Goal: Information Seeking & Learning: Learn about a topic

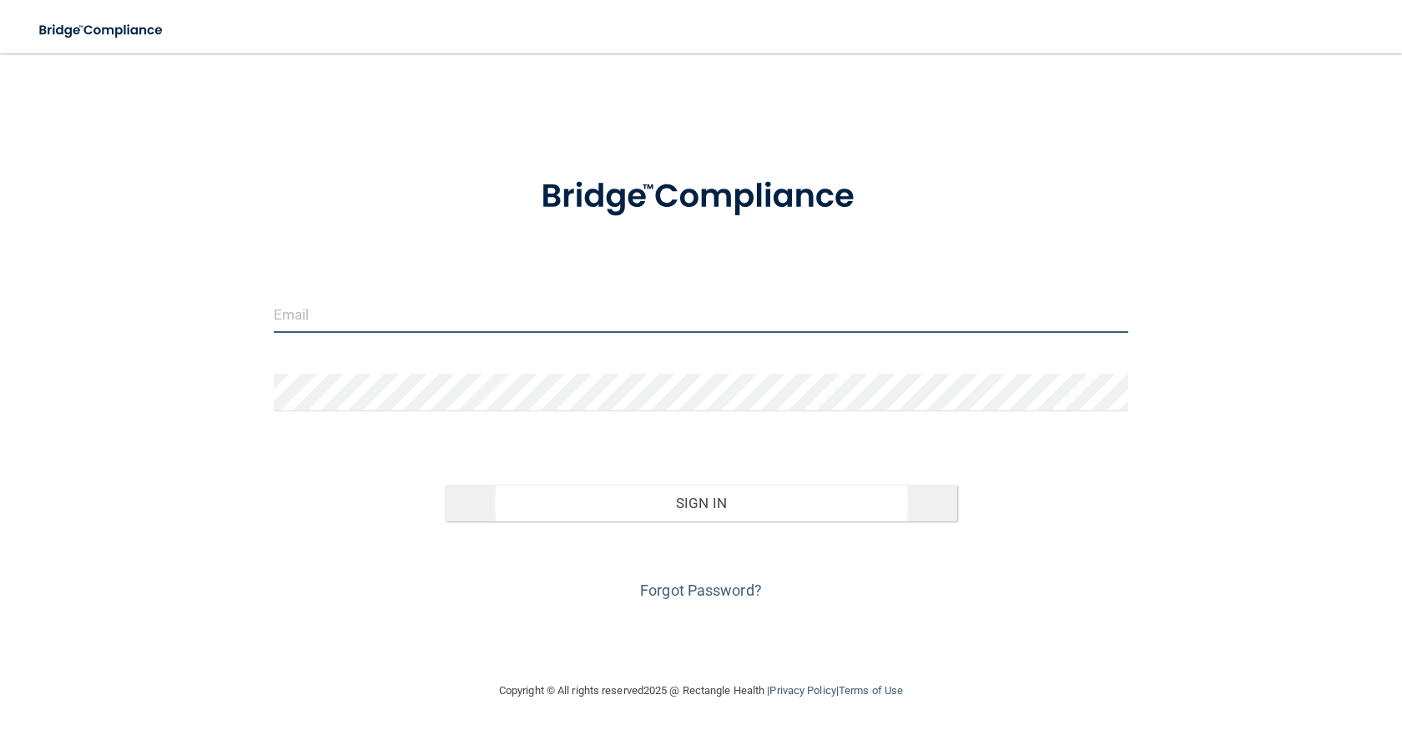
type input "[EMAIL_ADDRESS][DOMAIN_NAME]"
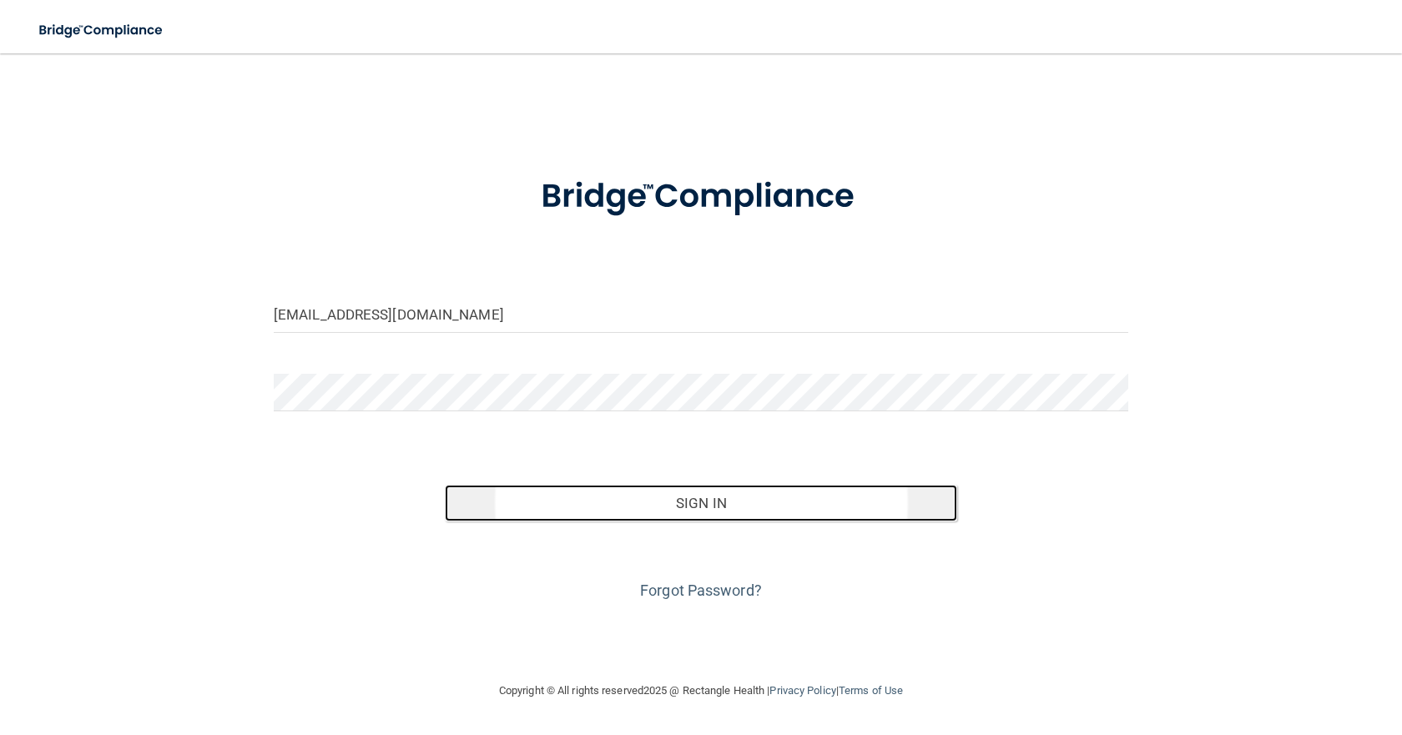
click at [653, 494] on button "Sign In" at bounding box center [701, 503] width 512 height 37
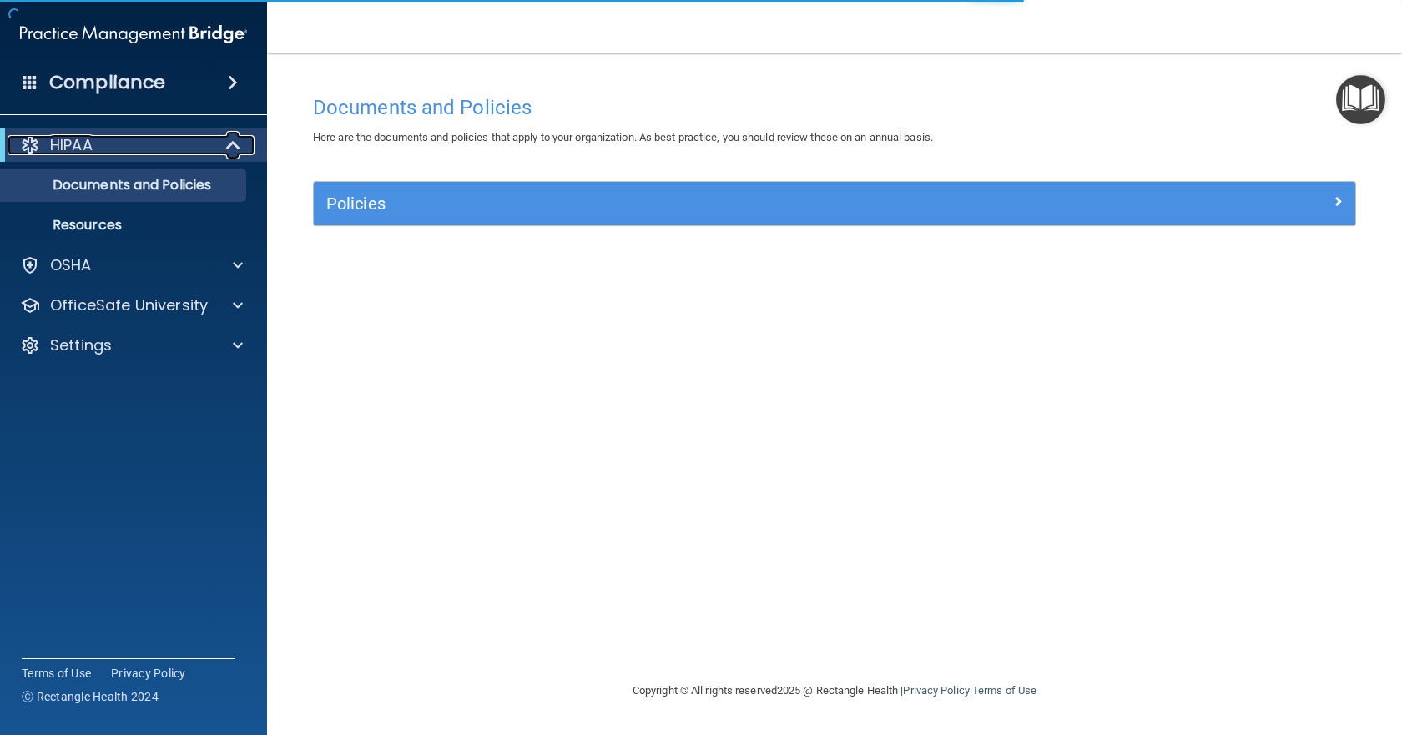
click at [112, 137] on div "HIPAA" at bounding box center [111, 145] width 206 height 20
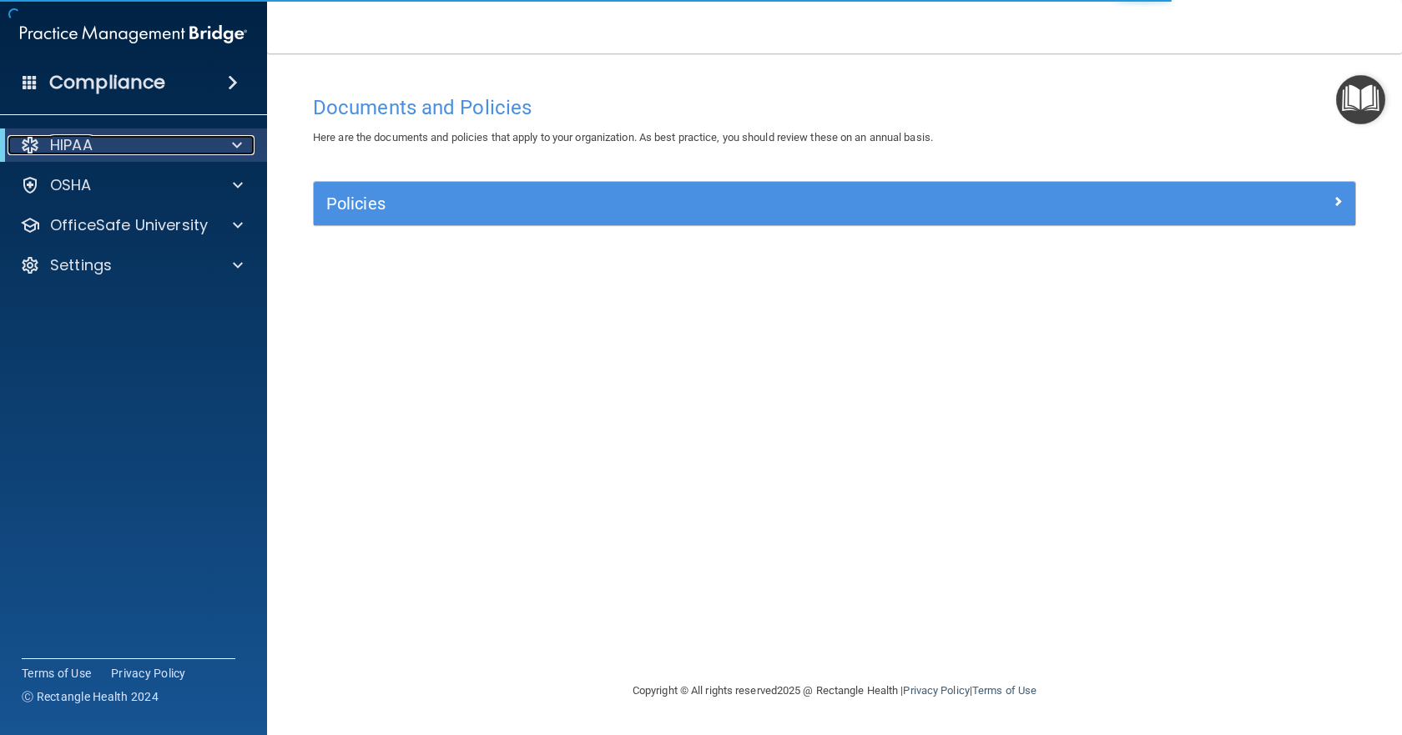
click at [112, 137] on div "HIPAA" at bounding box center [111, 145] width 206 height 20
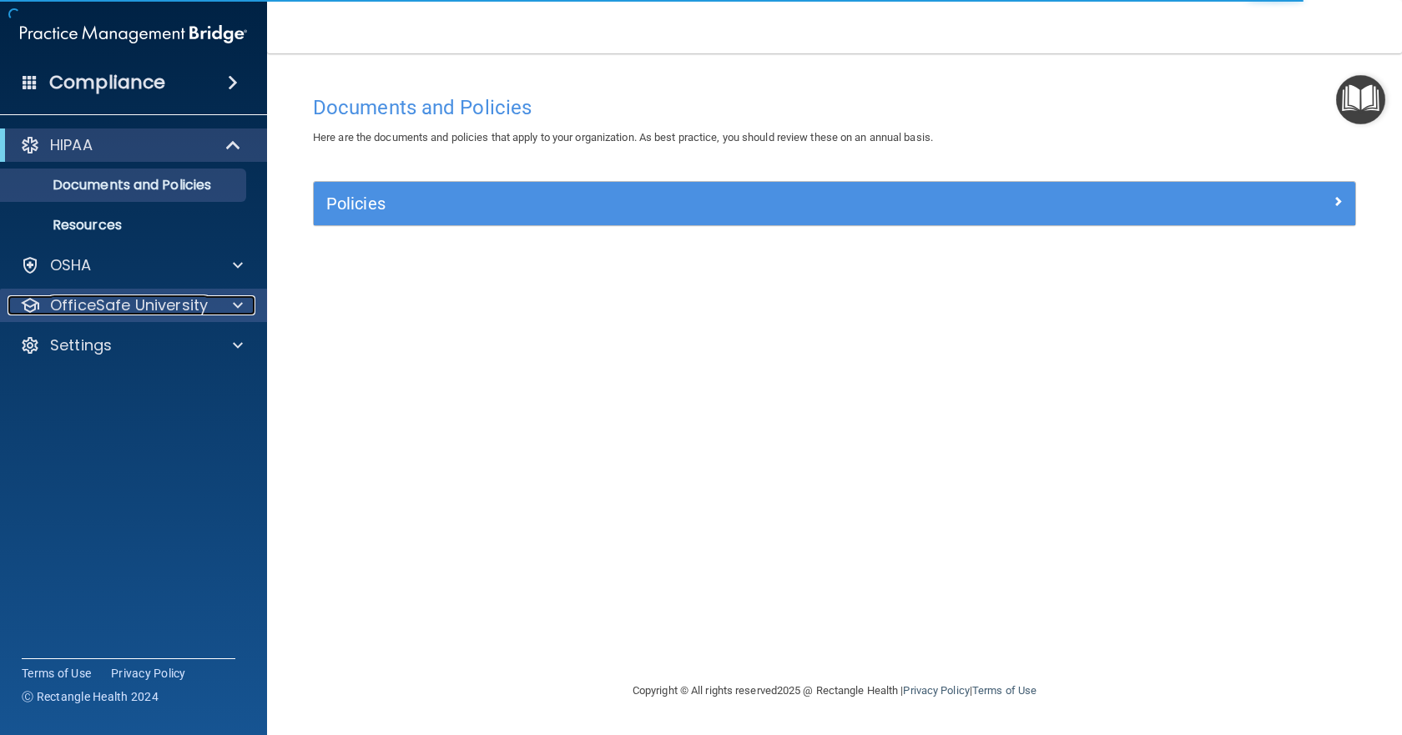
click at [162, 305] on p "OfficeSafe University" at bounding box center [129, 305] width 158 height 20
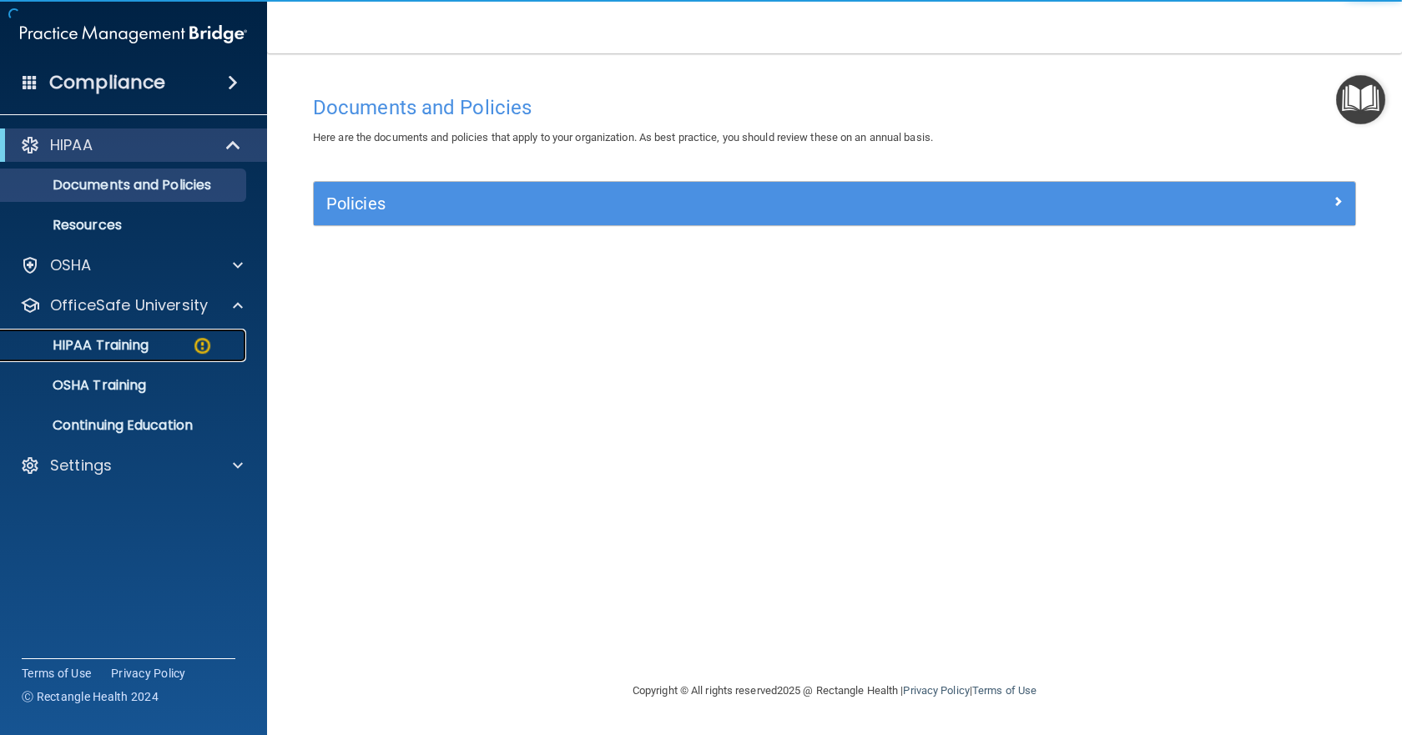
click at [134, 348] on p "HIPAA Training" at bounding box center [80, 345] width 138 height 17
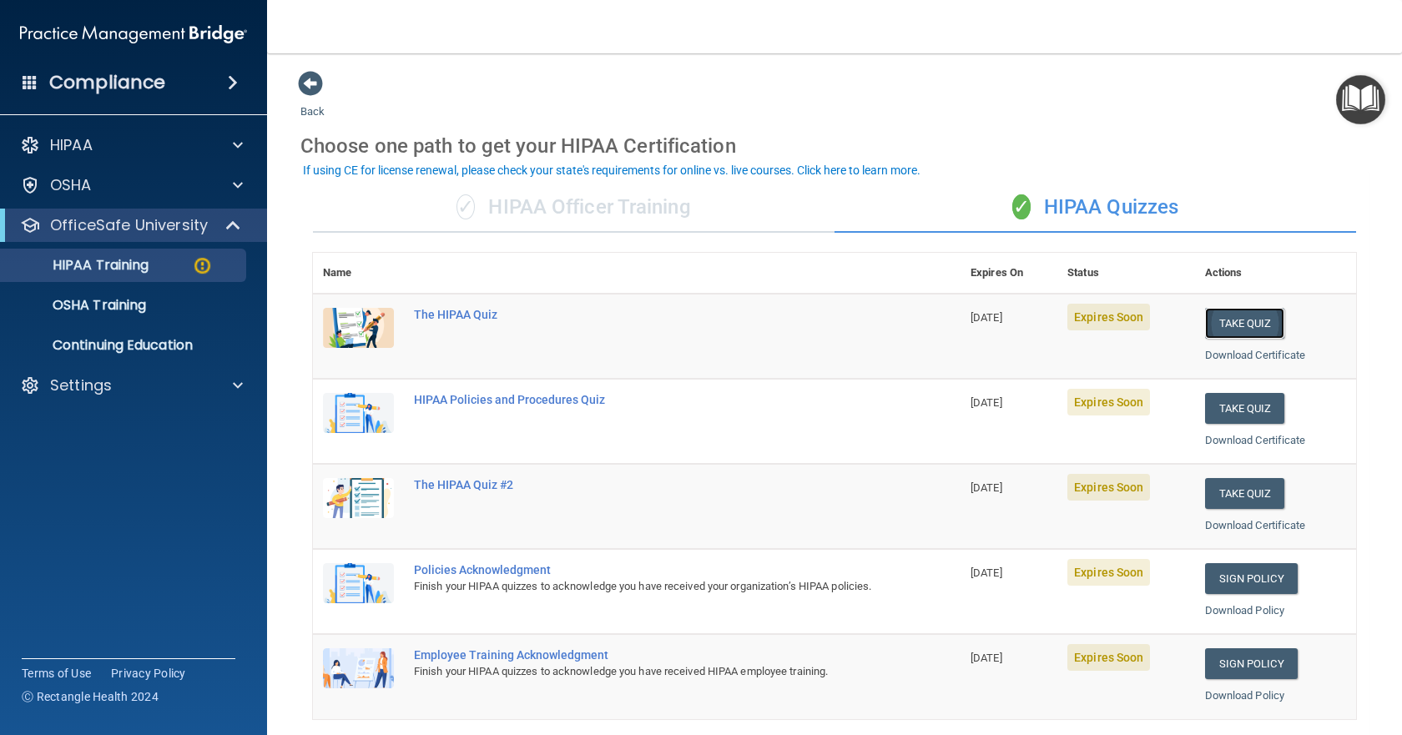
click at [1249, 322] on button "Take Quiz" at bounding box center [1245, 323] width 80 height 31
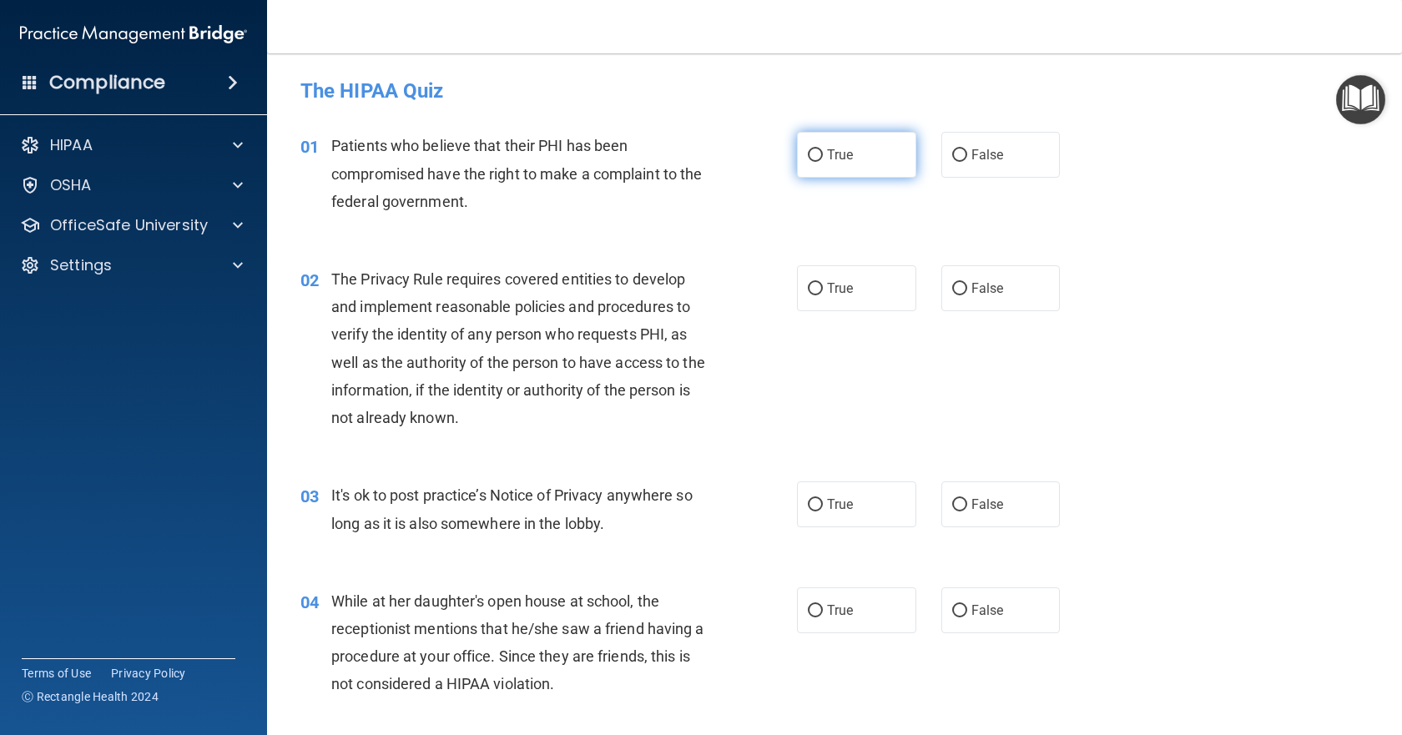
click at [809, 166] on label "True" at bounding box center [856, 155] width 119 height 46
click at [809, 162] on input "True" at bounding box center [815, 155] width 15 height 13
radio input "true"
drag, startPoint x: 829, startPoint y: 281, endPoint x: 840, endPoint y: 346, distance: 65.9
click at [841, 292] on span "True" at bounding box center [840, 288] width 26 height 16
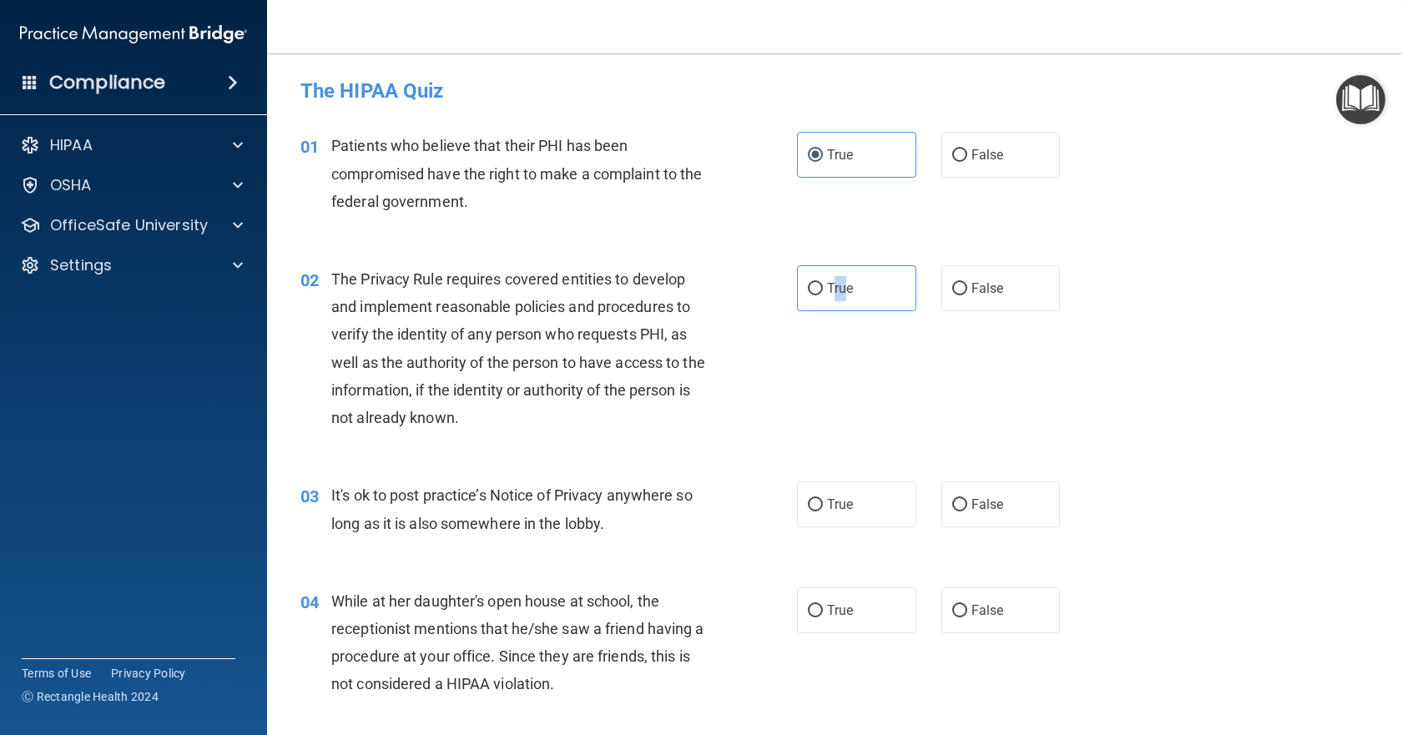
drag, startPoint x: 952, startPoint y: 506, endPoint x: 957, endPoint y: 542, distance: 36.2
click at [955, 510] on input "False" at bounding box center [959, 505] width 15 height 13
radio input "true"
drag, startPoint x: 956, startPoint y: 608, endPoint x: 965, endPoint y: 614, distance: 10.7
click at [964, 614] on label "False" at bounding box center [1000, 610] width 119 height 46
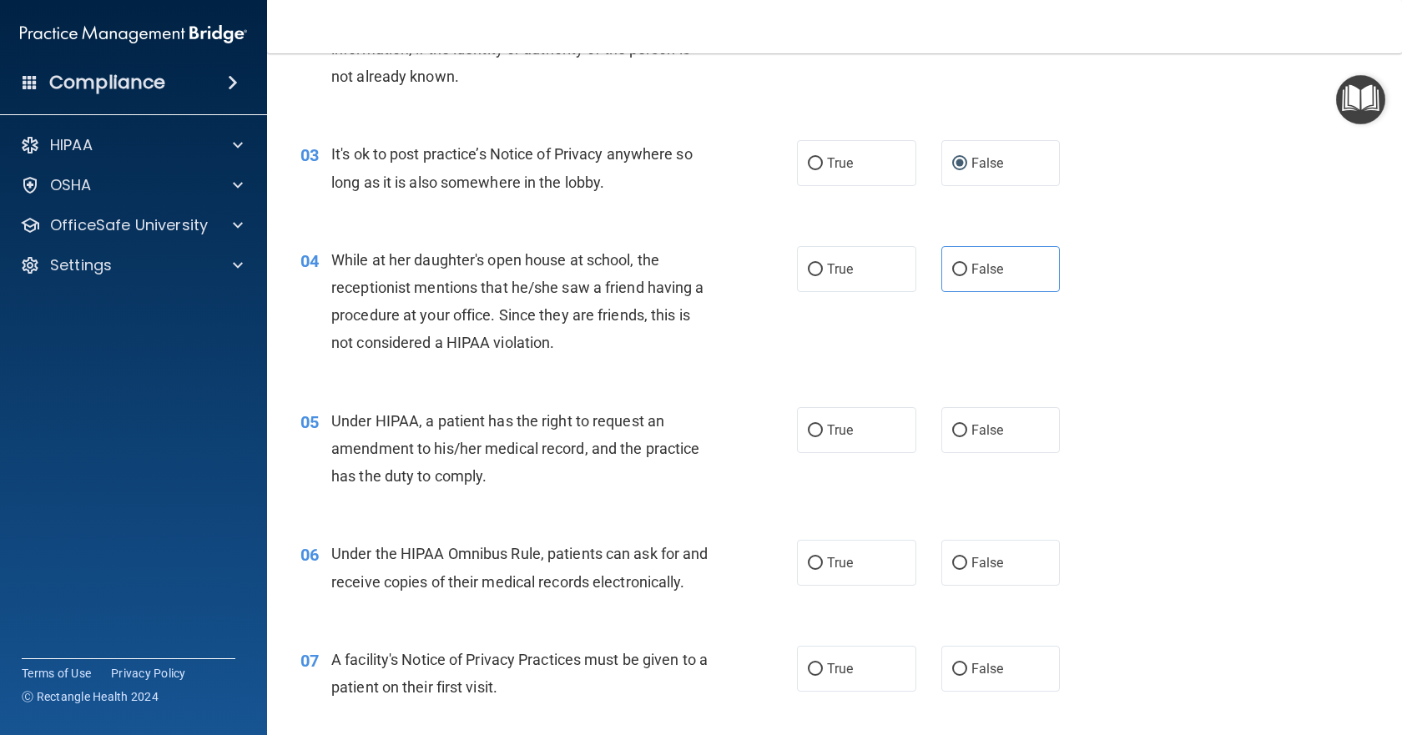
scroll to position [417, 0]
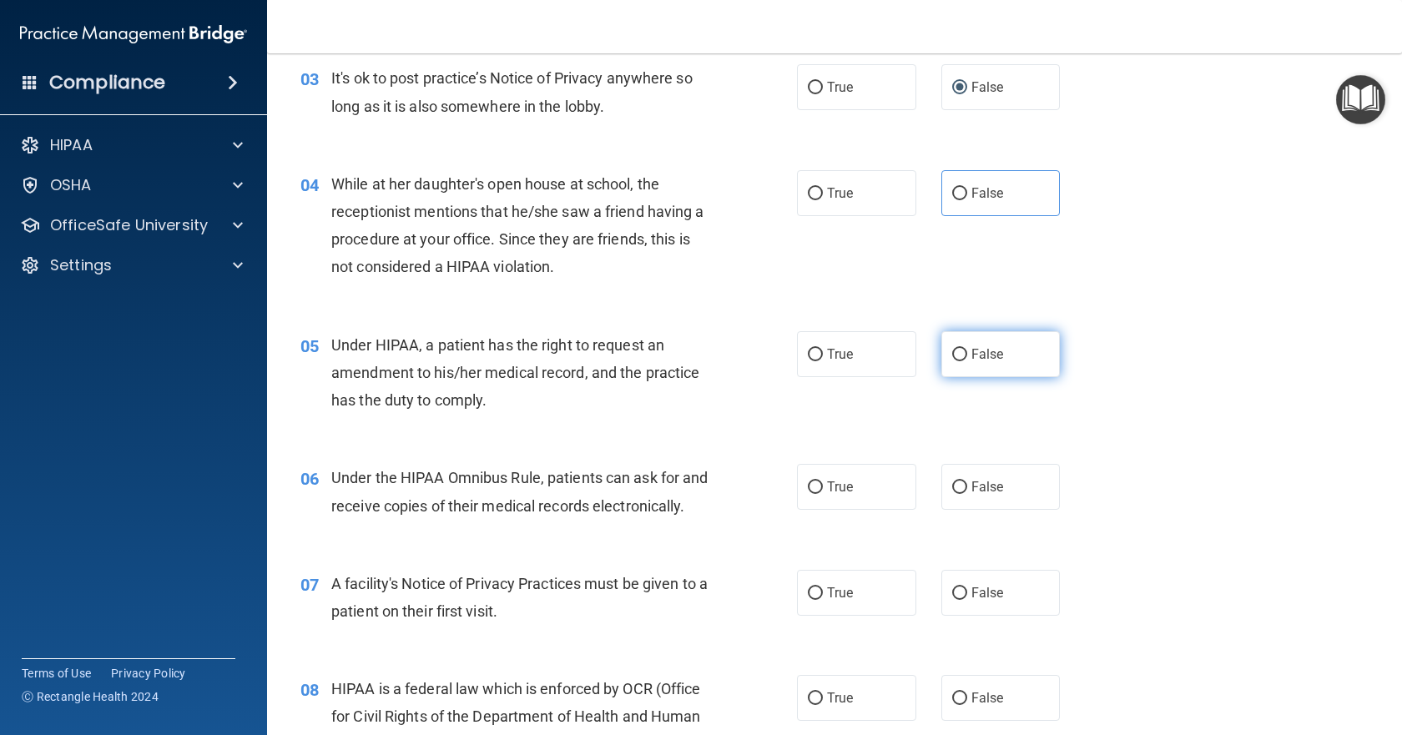
click at [983, 362] on label "False" at bounding box center [1000, 354] width 119 height 46
click at [967, 361] on input "False" at bounding box center [959, 355] width 15 height 13
radio input "true"
click at [827, 487] on span "True" at bounding box center [840, 487] width 26 height 16
click at [823, 487] on input "True" at bounding box center [815, 488] width 15 height 13
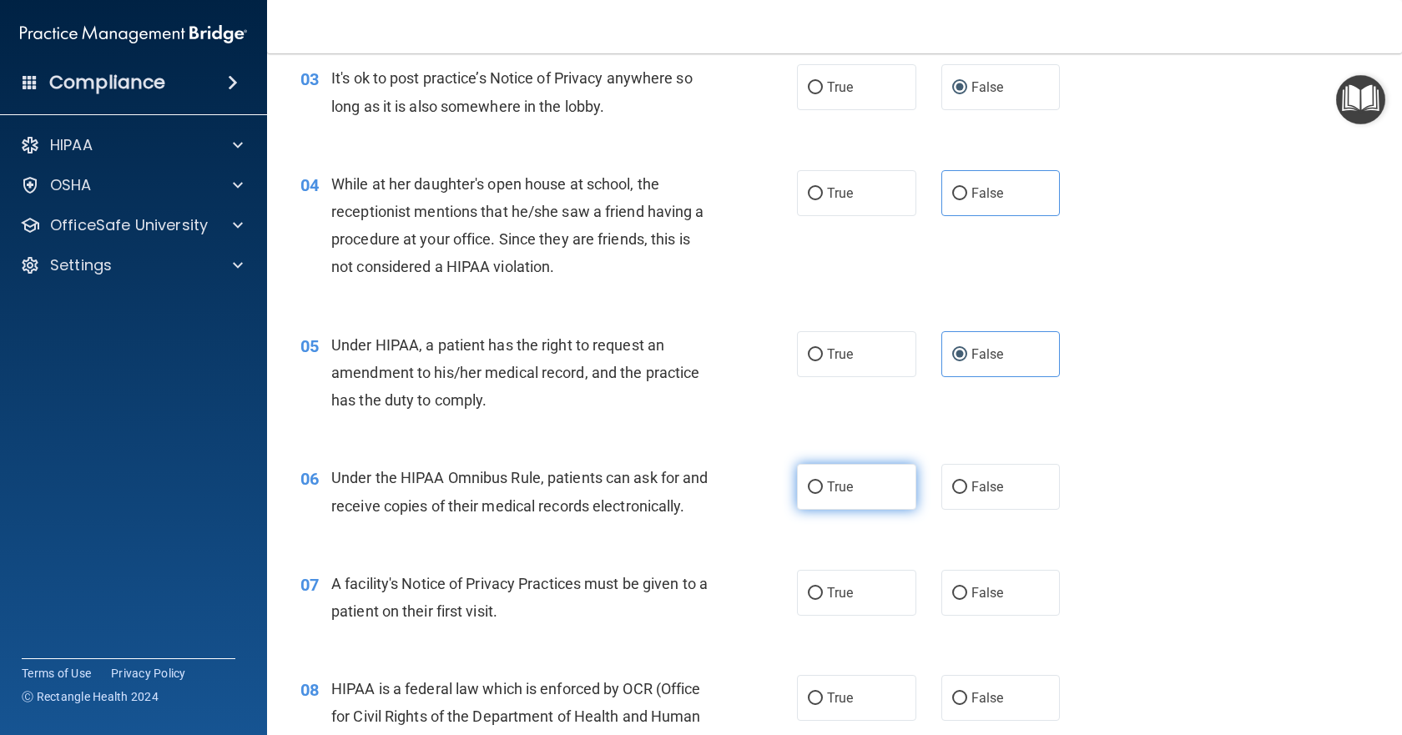
radio input "true"
click at [829, 601] on span "True" at bounding box center [840, 593] width 26 height 16
click at [823, 600] on input "True" at bounding box center [815, 593] width 15 height 13
radio input "true"
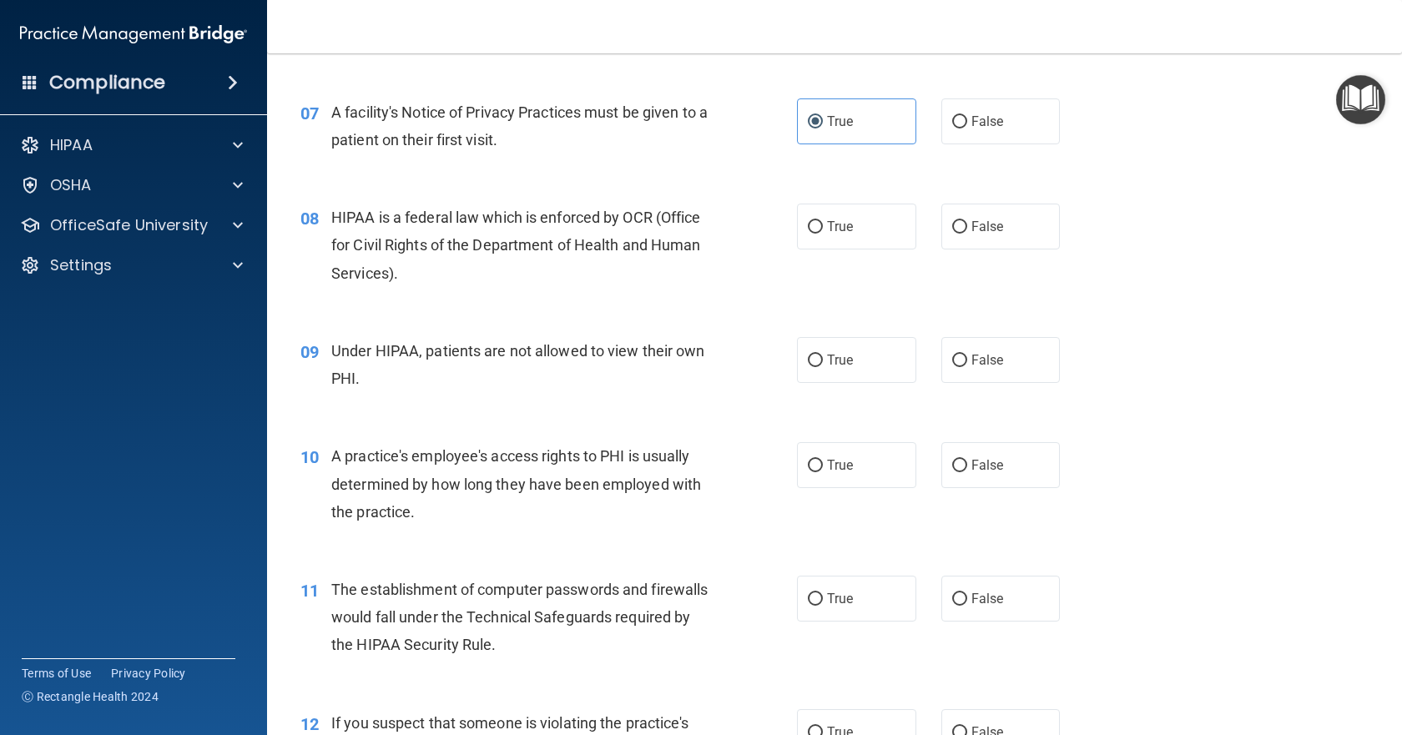
scroll to position [918, 0]
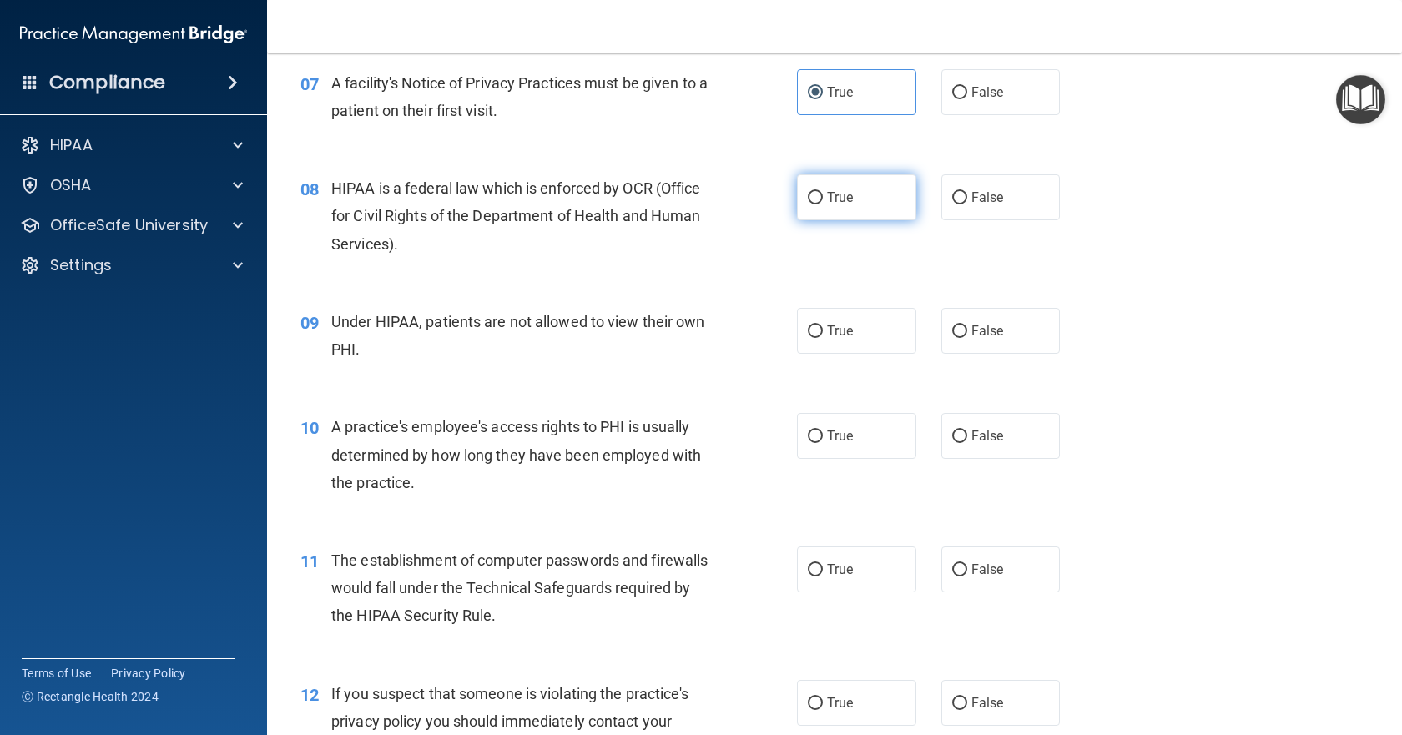
click at [872, 220] on label "True" at bounding box center [856, 197] width 119 height 46
click at [823, 204] on input "True" at bounding box center [815, 198] width 15 height 13
radio input "true"
click at [986, 339] on span "False" at bounding box center [987, 331] width 33 height 16
click at [967, 338] on input "False" at bounding box center [959, 331] width 15 height 13
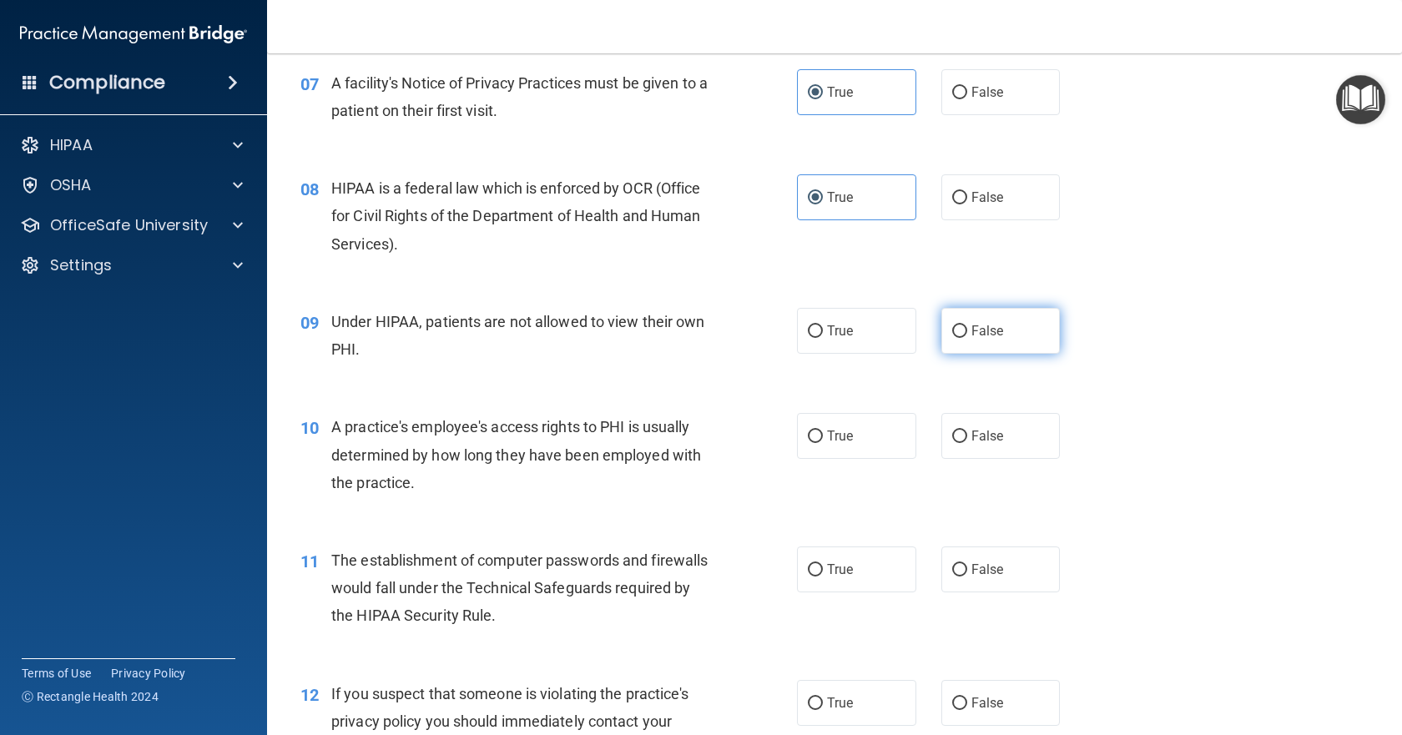
radio input "true"
click at [980, 444] on span "False" at bounding box center [987, 436] width 33 height 16
click at [967, 443] on input "False" at bounding box center [959, 437] width 15 height 13
radio input "true"
click at [829, 577] on span "True" at bounding box center [840, 570] width 26 height 16
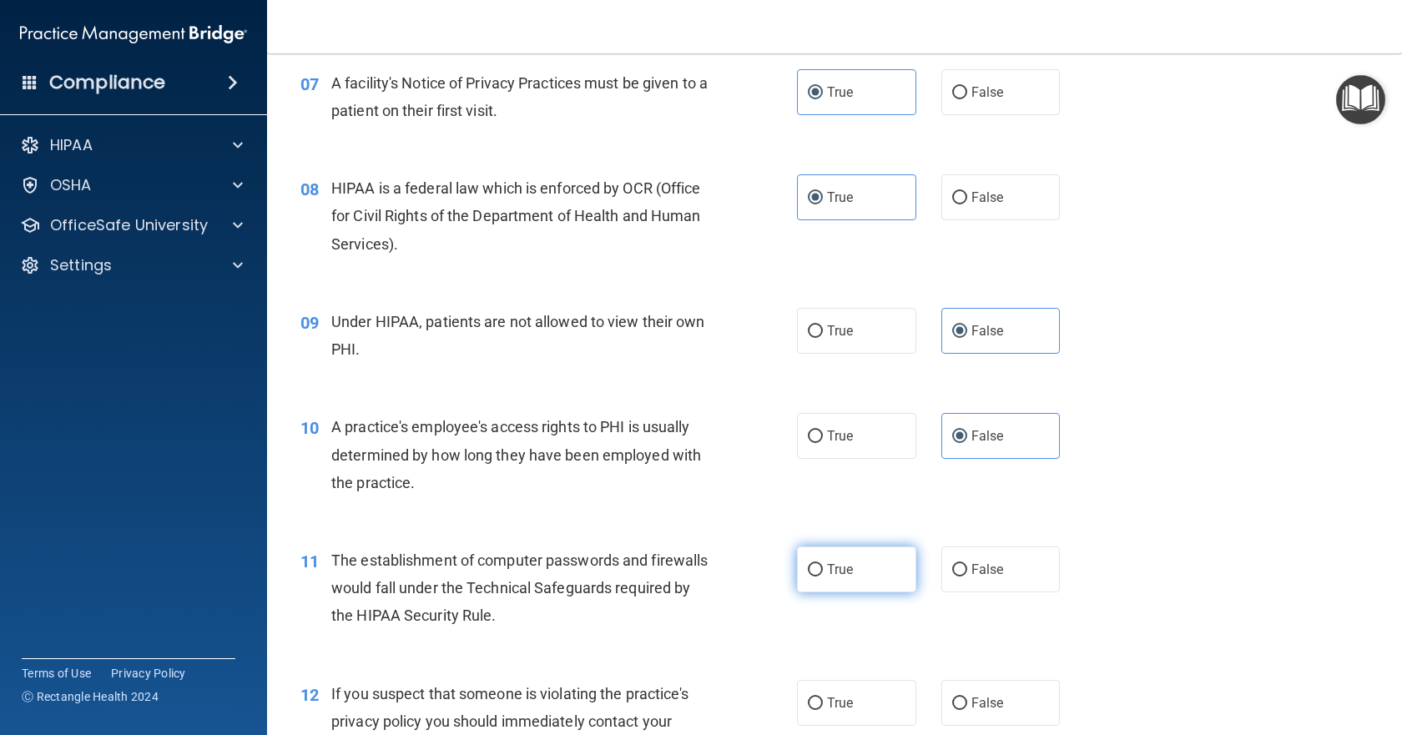
click at [823, 577] on input "True" at bounding box center [815, 570] width 15 height 13
radio input "true"
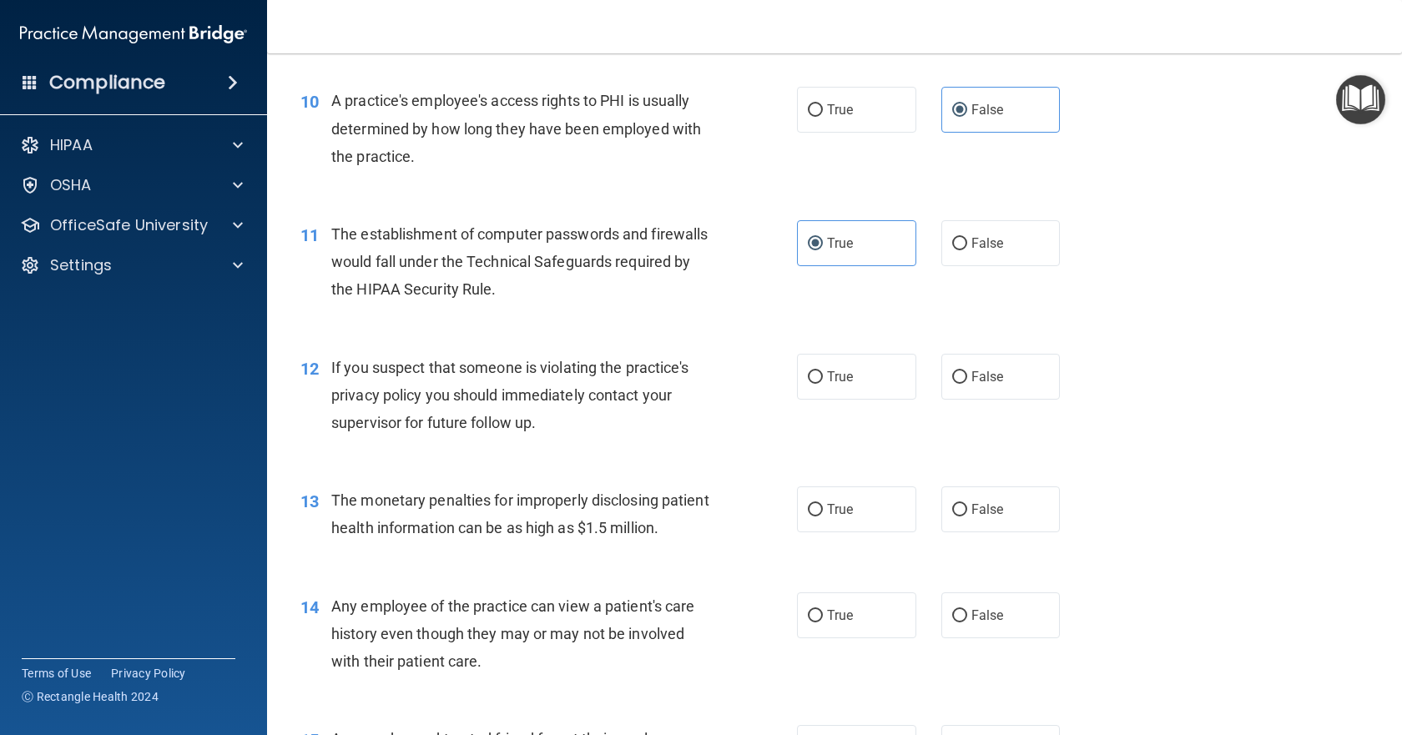
scroll to position [1335, 0]
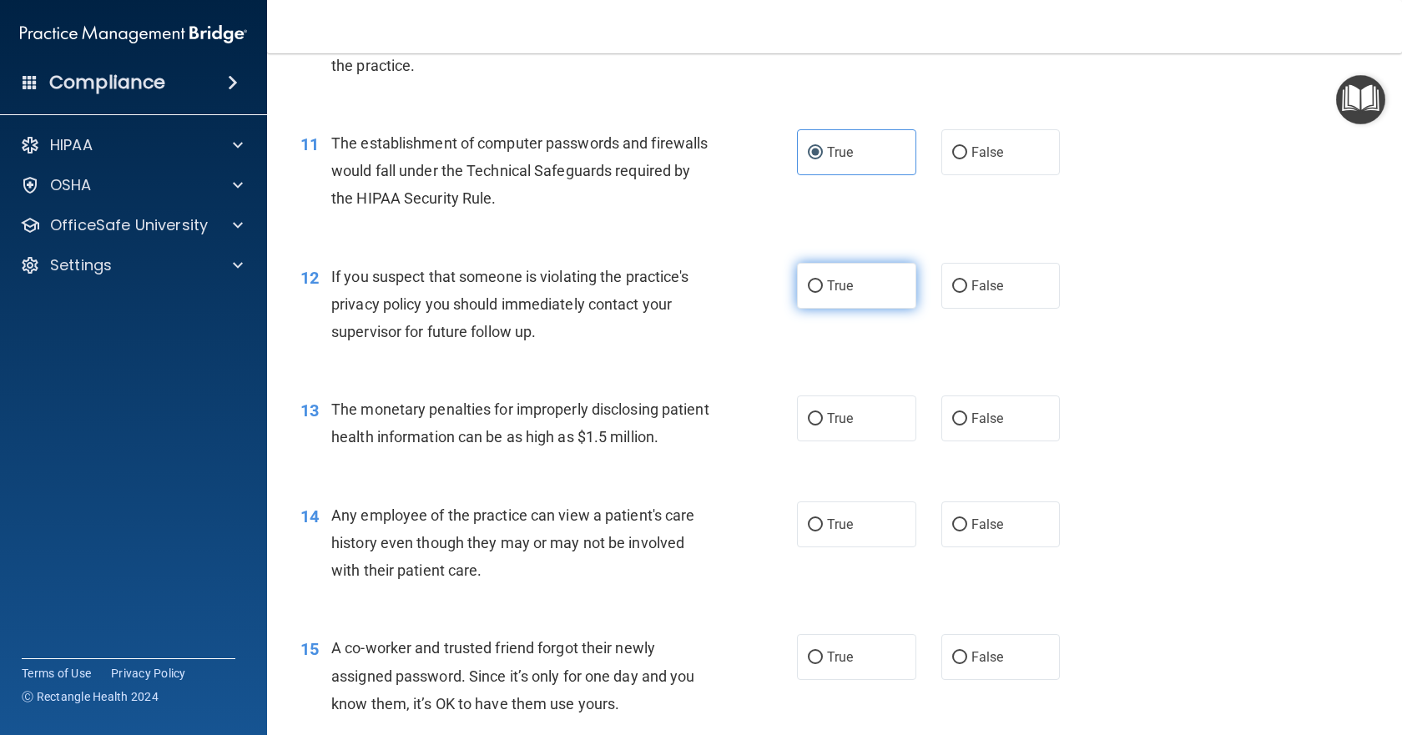
click at [861, 309] on label "True" at bounding box center [856, 286] width 119 height 46
click at [823, 293] on input "True" at bounding box center [815, 286] width 15 height 13
radio input "true"
click at [870, 431] on label "True" at bounding box center [856, 419] width 119 height 46
click at [823, 426] on input "True" at bounding box center [815, 419] width 15 height 13
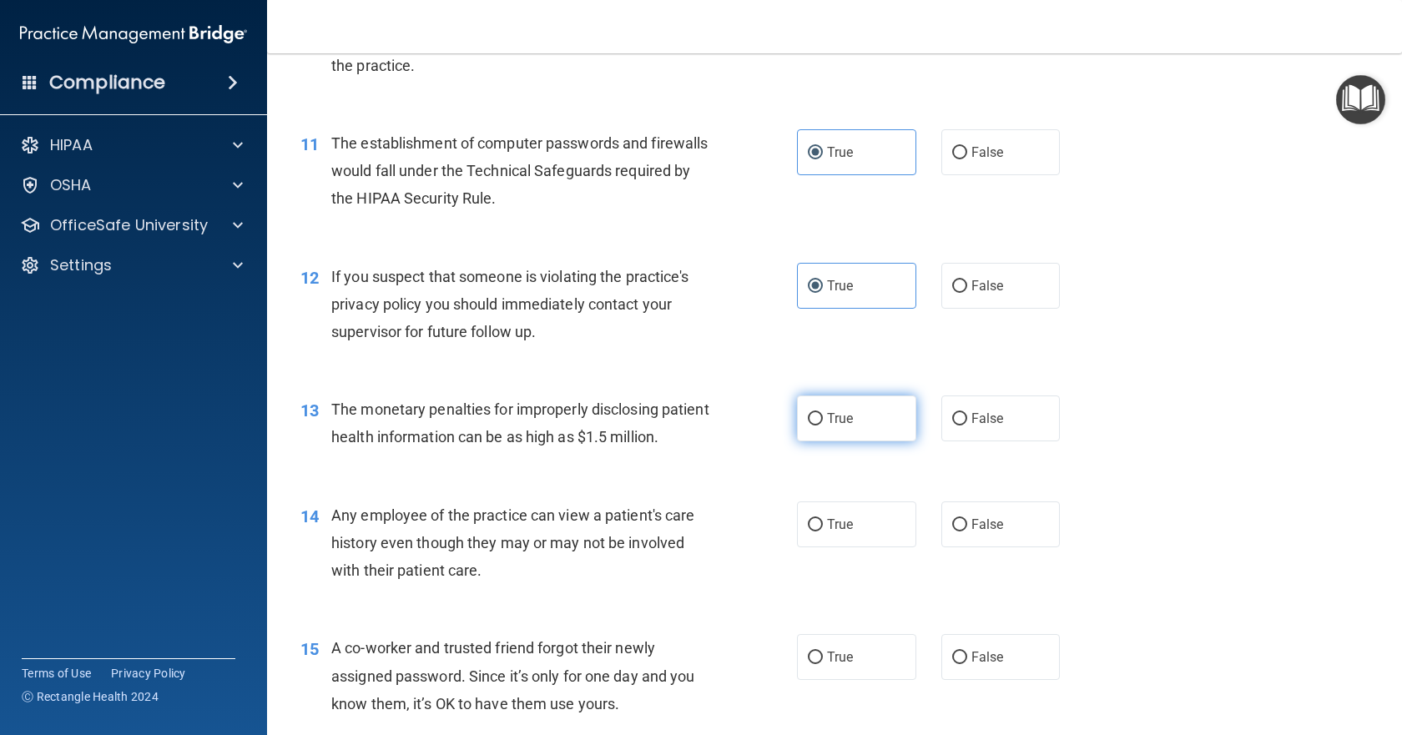
radio input "true"
click at [964, 547] on label "False" at bounding box center [1000, 525] width 119 height 46
click at [964, 532] on input "False" at bounding box center [959, 525] width 15 height 13
radio input "true"
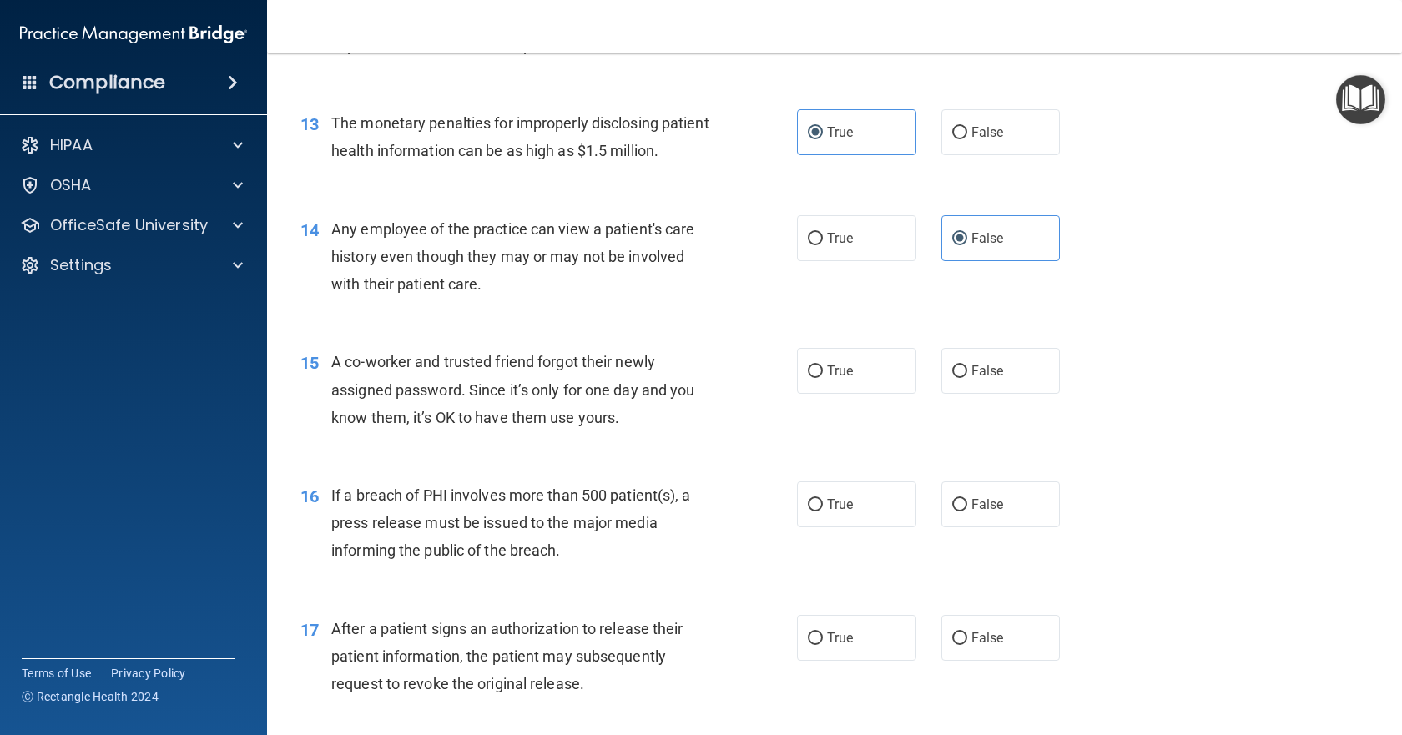
scroll to position [1669, 0]
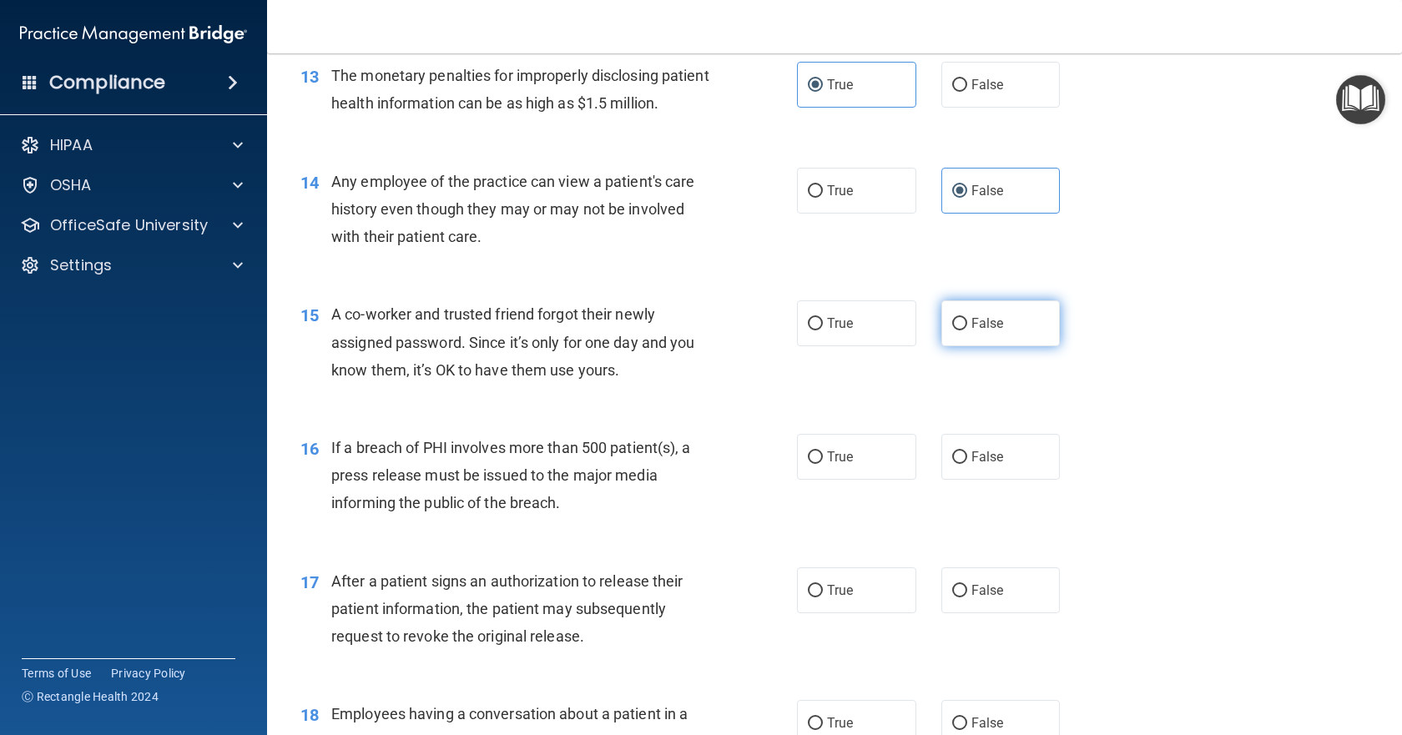
click at [971, 331] on span "False" at bounding box center [987, 323] width 33 height 16
click at [967, 330] on input "False" at bounding box center [959, 324] width 15 height 13
radio input "true"
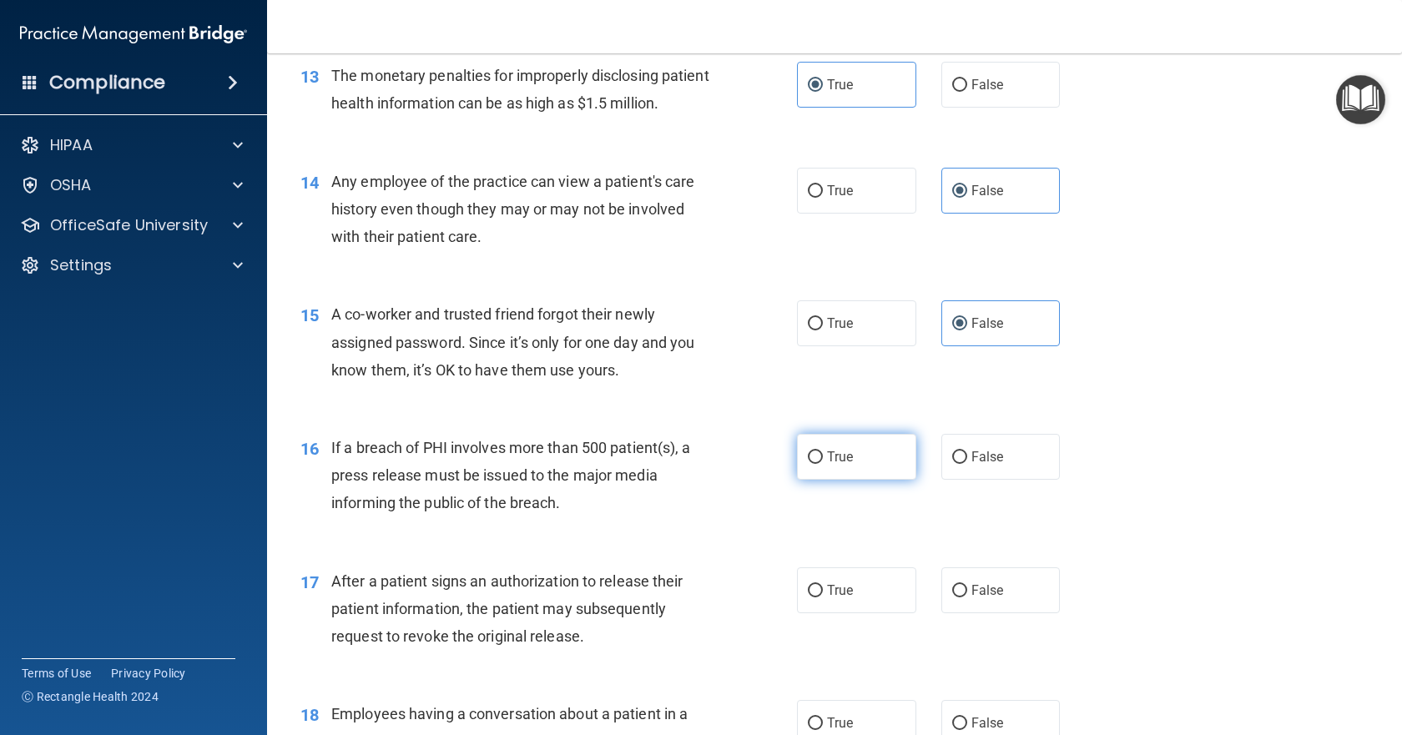
click at [848, 480] on label "True" at bounding box center [856, 457] width 119 height 46
click at [823, 464] on input "True" at bounding box center [815, 457] width 15 height 13
radio input "true"
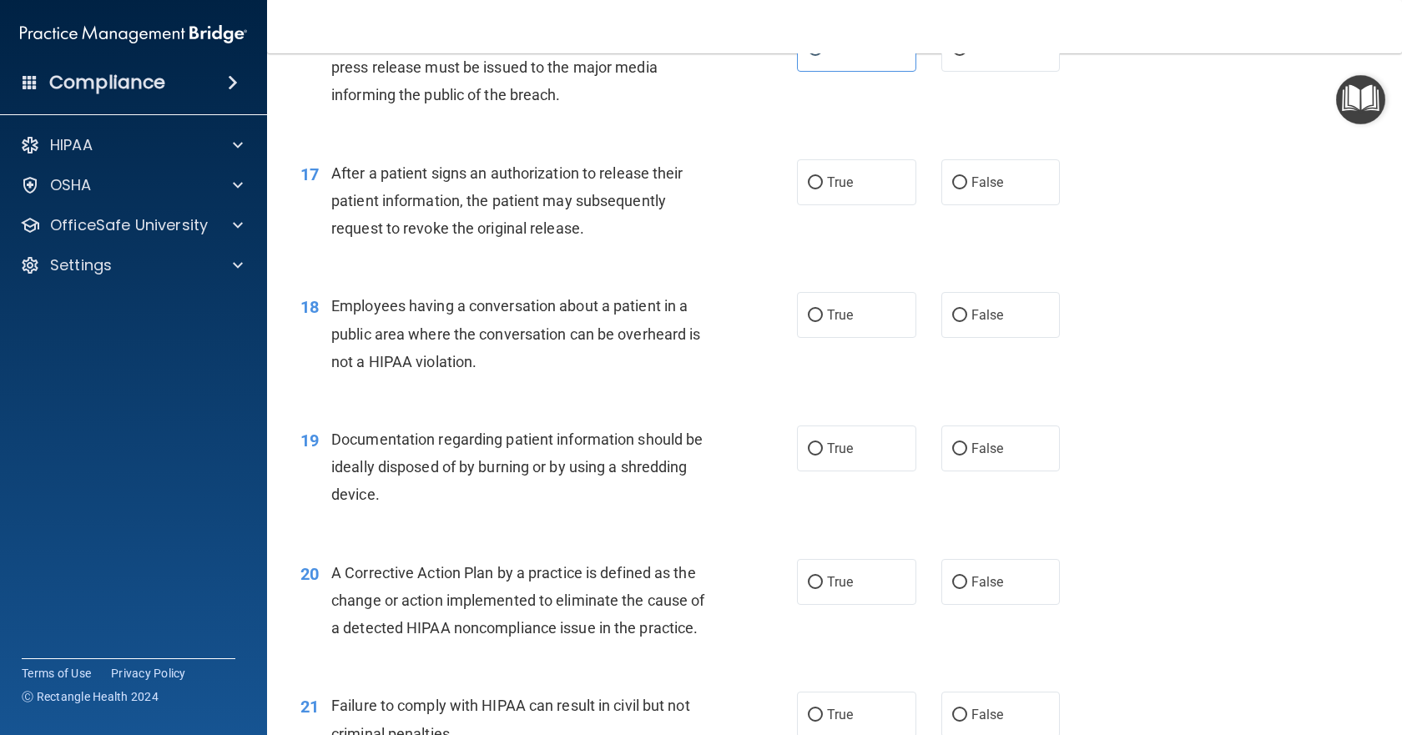
scroll to position [2086, 0]
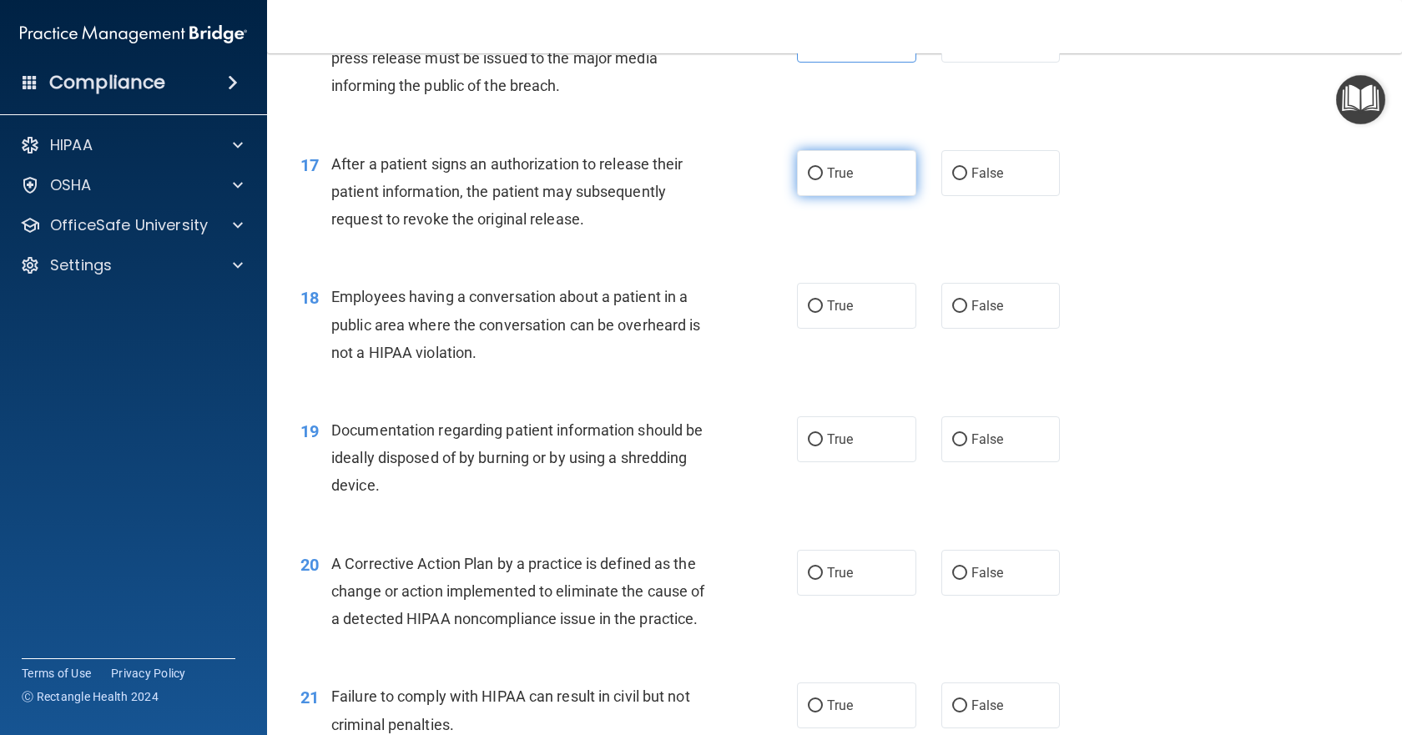
drag, startPoint x: 841, startPoint y: 223, endPoint x: 849, endPoint y: 261, distance: 39.1
click at [842, 181] on span "True" at bounding box center [840, 173] width 26 height 16
click at [823, 180] on input "True" at bounding box center [815, 174] width 15 height 13
radio input "true"
click at [971, 314] on span "False" at bounding box center [987, 306] width 33 height 16
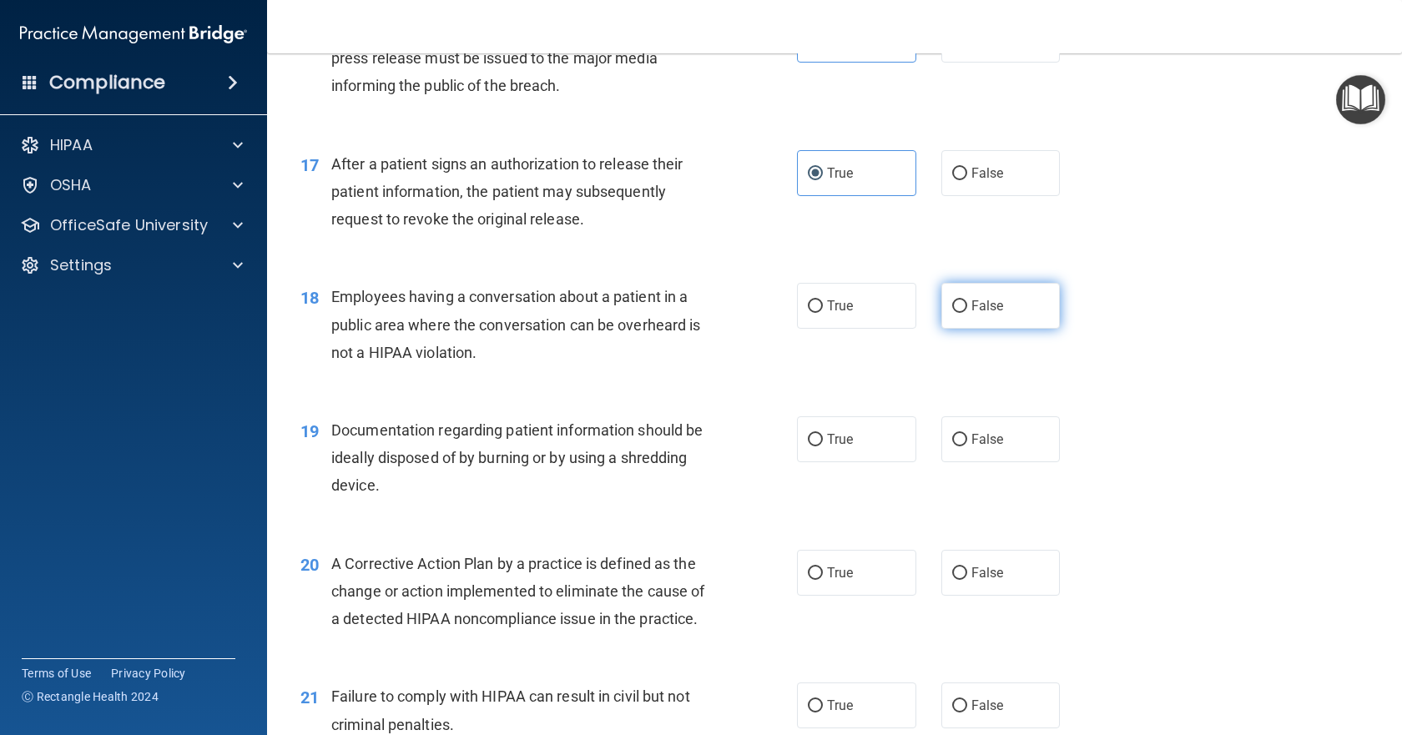
click at [966, 313] on input "False" at bounding box center [959, 306] width 15 height 13
radio input "true"
click at [842, 447] on span "True" at bounding box center [840, 439] width 26 height 16
click at [823, 446] on input "True" at bounding box center [815, 440] width 15 height 13
radio input "true"
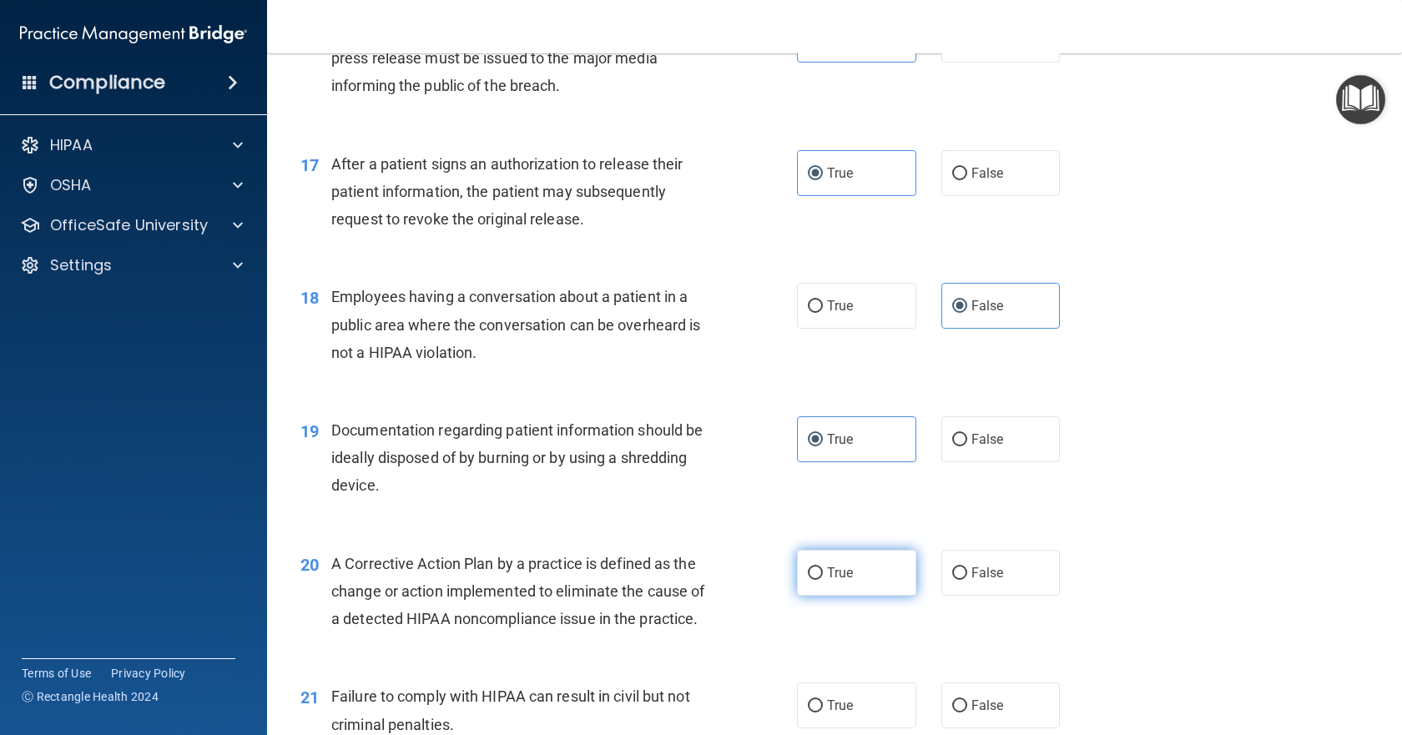
click at [851, 596] on label "True" at bounding box center [856, 573] width 119 height 46
click at [823, 580] on input "True" at bounding box center [815, 573] width 15 height 13
radio input "true"
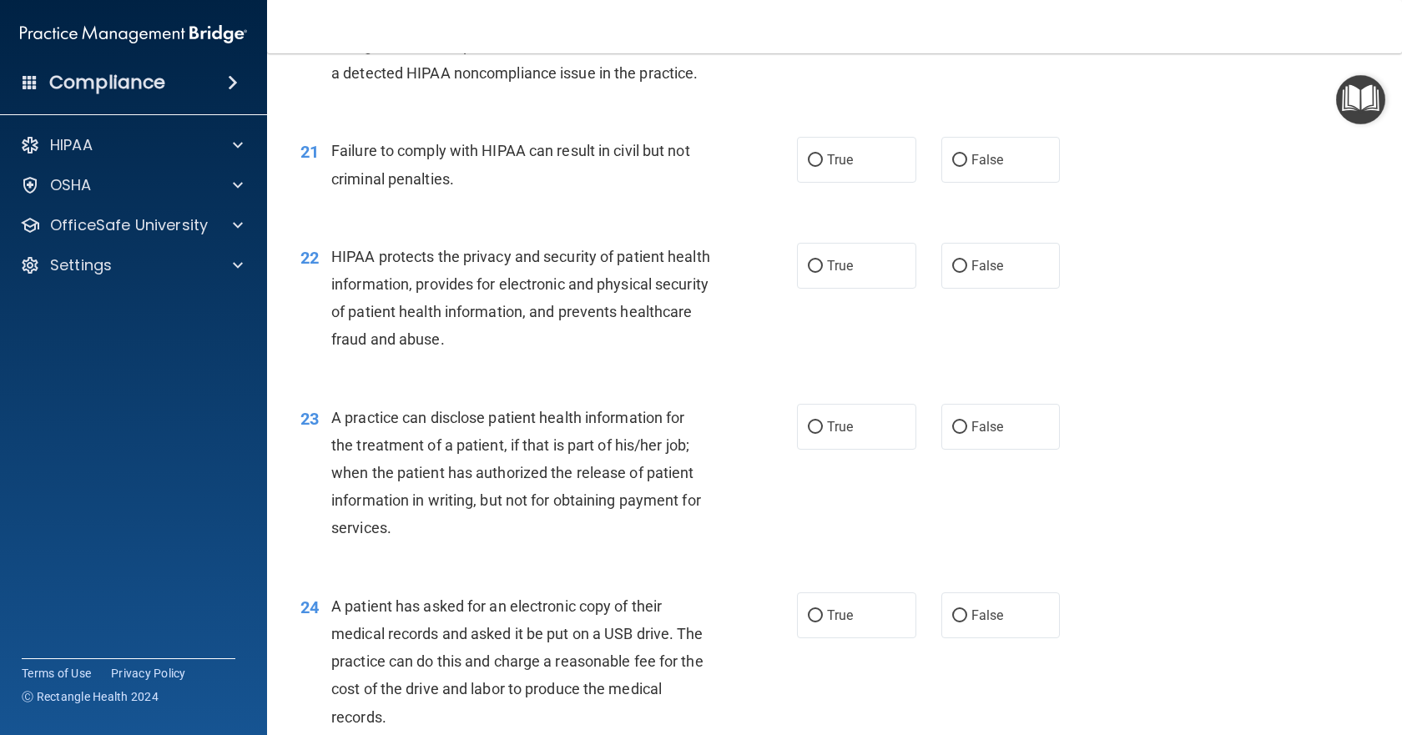
scroll to position [2670, 0]
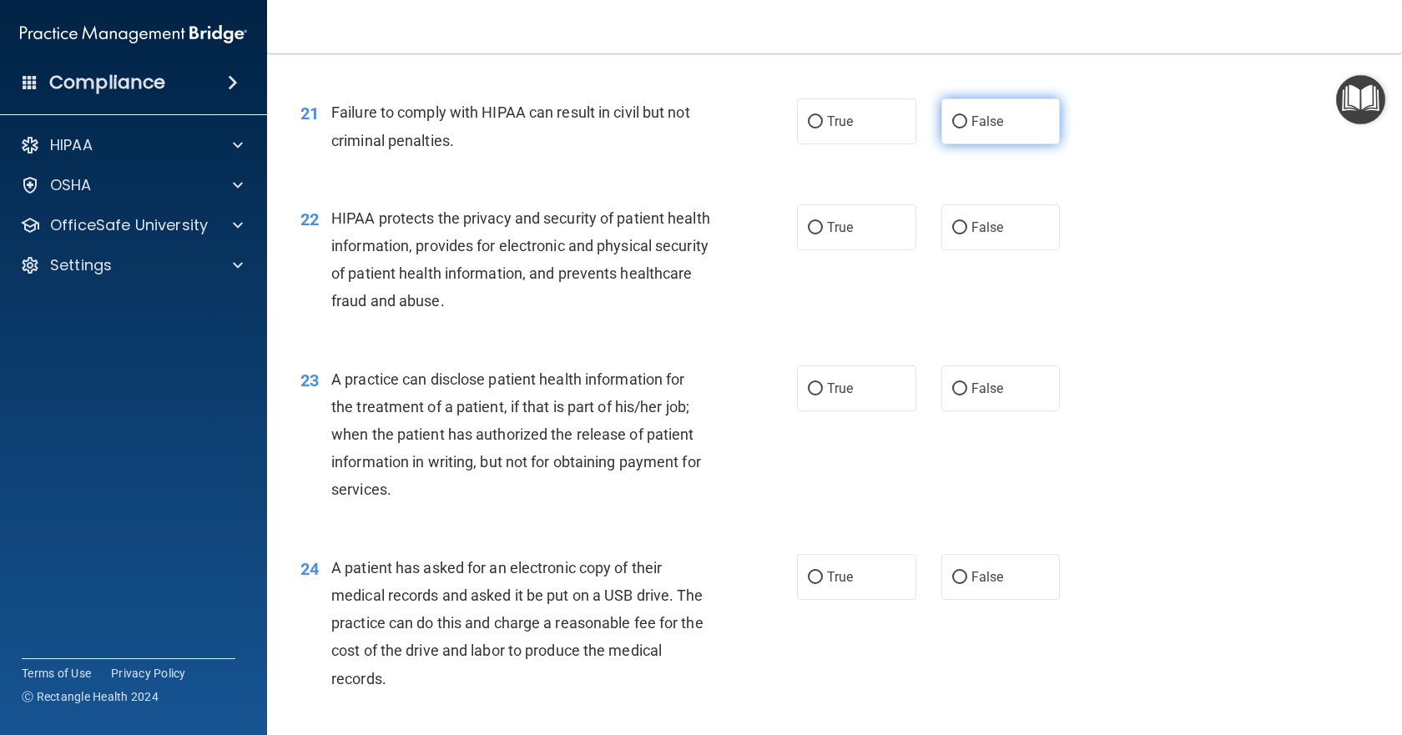
click at [993, 129] on span "False" at bounding box center [987, 121] width 33 height 16
click at [967, 129] on input "False" at bounding box center [959, 122] width 15 height 13
radio input "true"
click at [842, 235] on span "True" at bounding box center [840, 227] width 26 height 16
click at [823, 234] on input "True" at bounding box center [815, 228] width 15 height 13
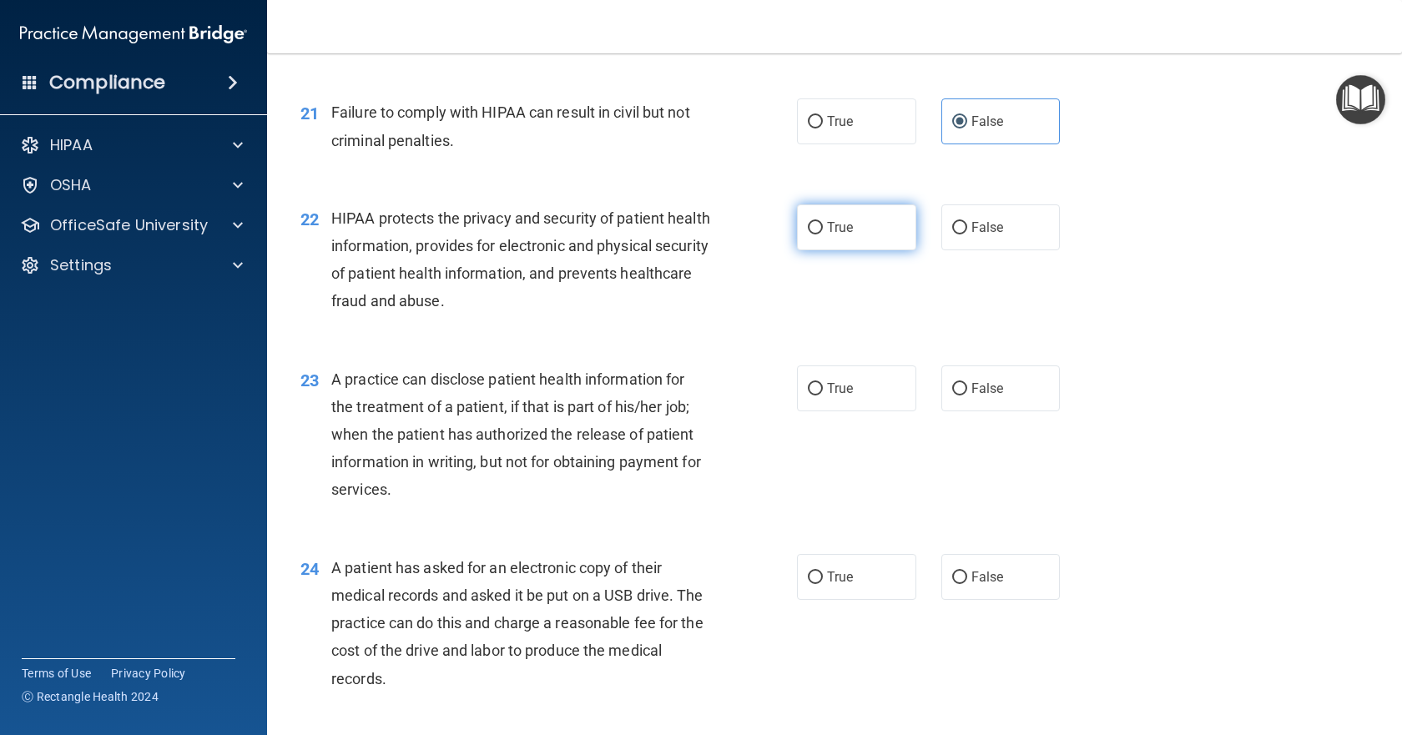
radio input "true"
click at [980, 396] on span "False" at bounding box center [987, 389] width 33 height 16
click at [967, 396] on input "False" at bounding box center [959, 389] width 15 height 13
radio input "true"
click at [835, 585] on span "True" at bounding box center [840, 577] width 26 height 16
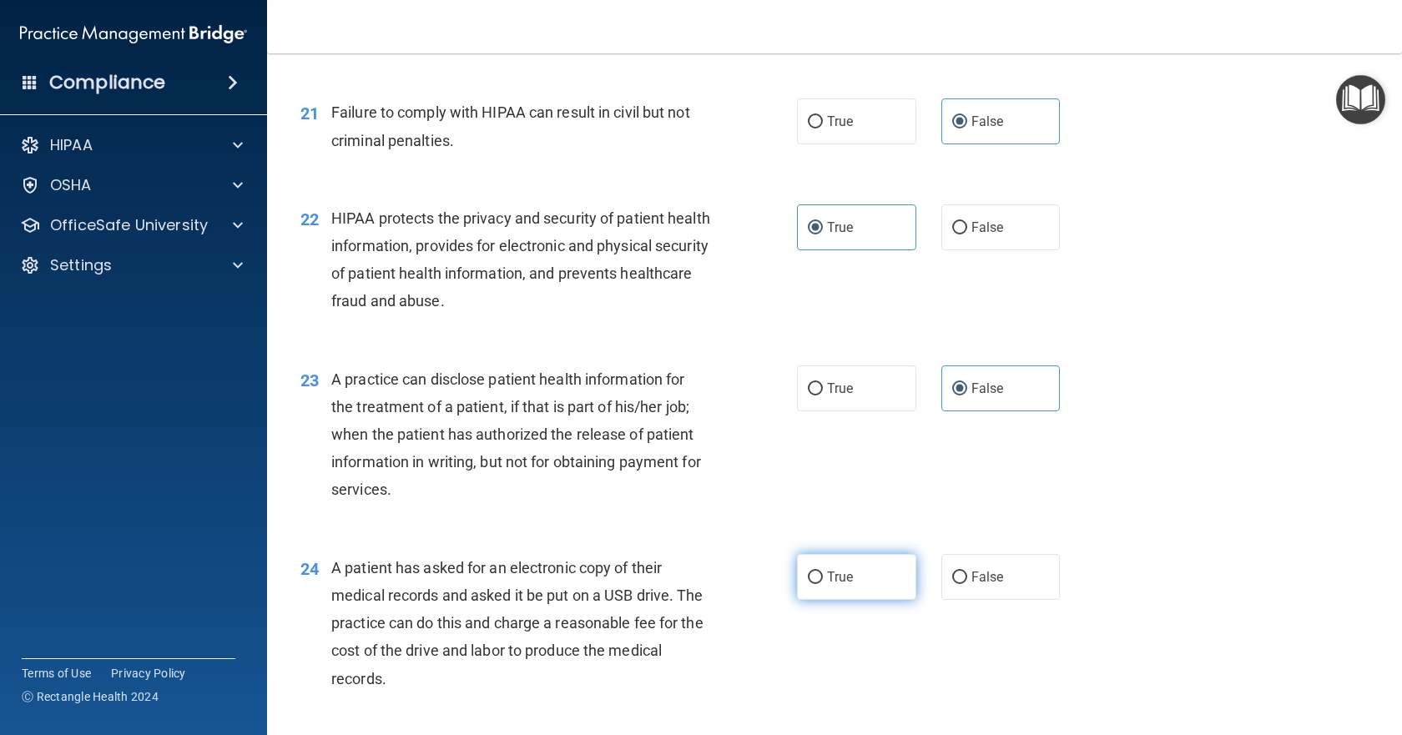
click at [823, 584] on input "True" at bounding box center [815, 578] width 15 height 13
radio input "true"
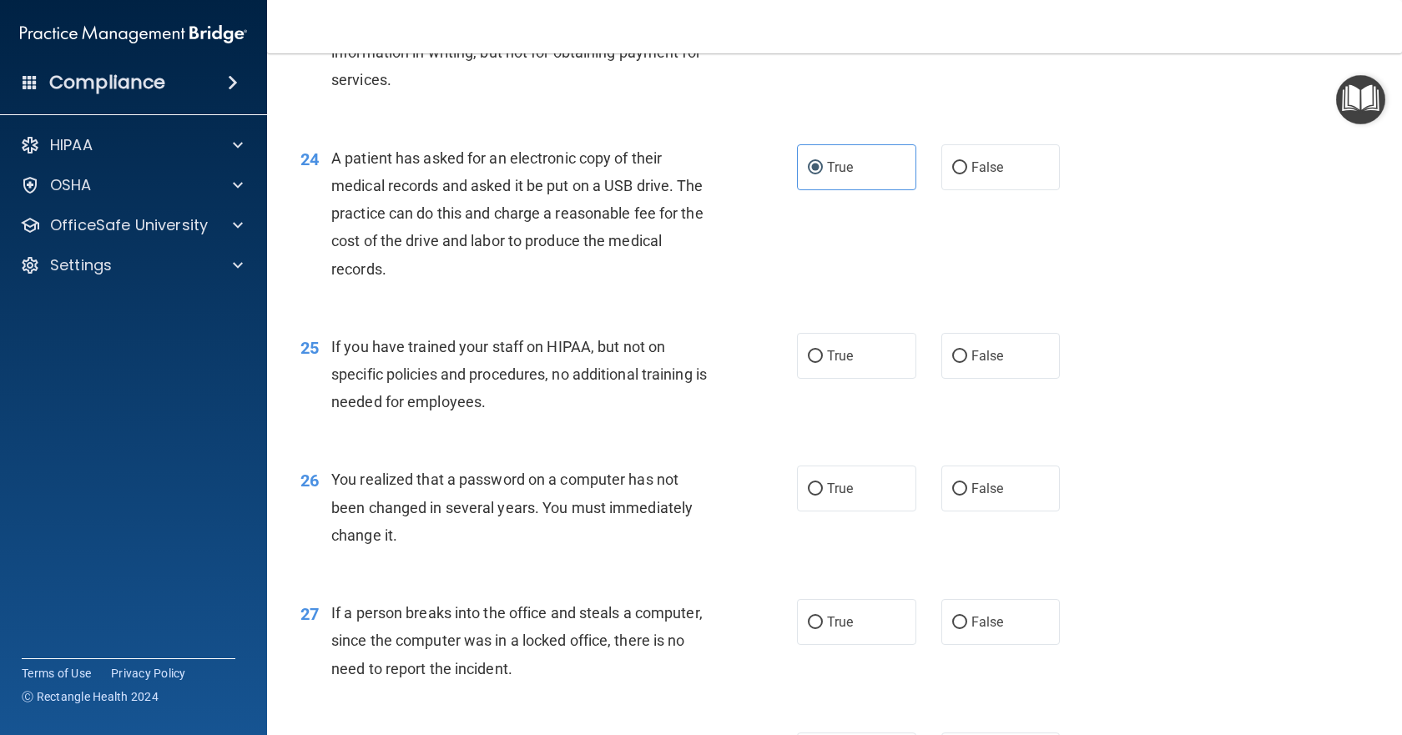
scroll to position [3088, 0]
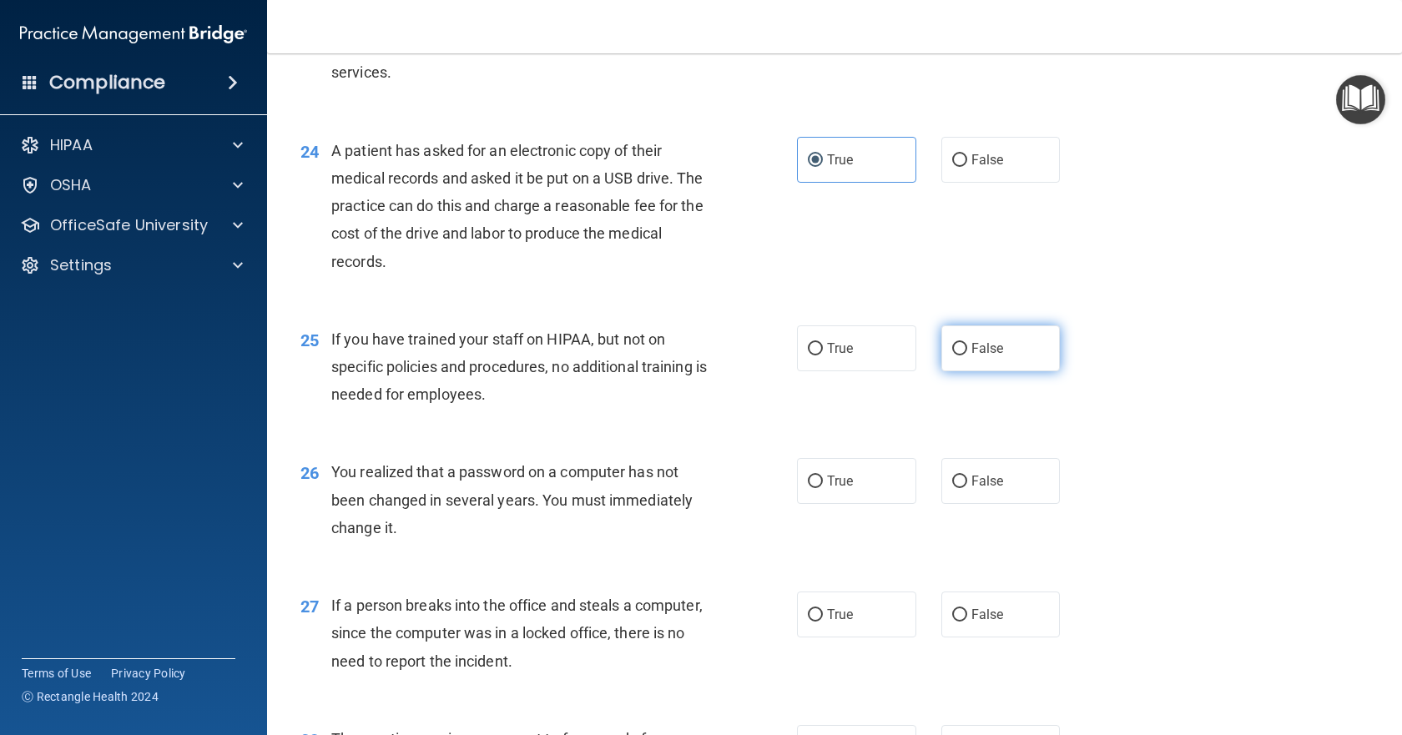
click at [985, 371] on label "False" at bounding box center [1000, 348] width 119 height 46
click at [967, 355] on input "False" at bounding box center [959, 349] width 15 height 13
radio input "true"
click at [831, 504] on label "True" at bounding box center [856, 481] width 119 height 46
click at [823, 488] on input "True" at bounding box center [815, 482] width 15 height 13
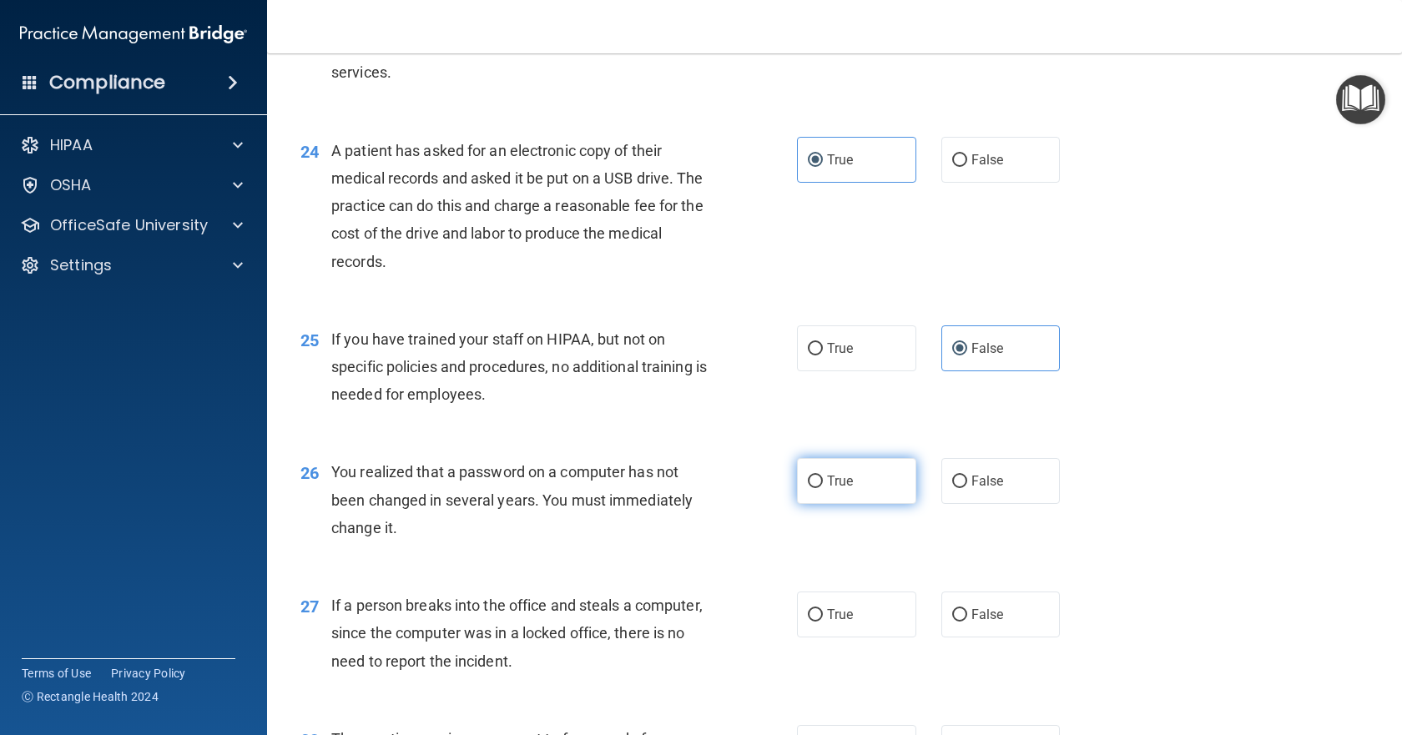
radio input "true"
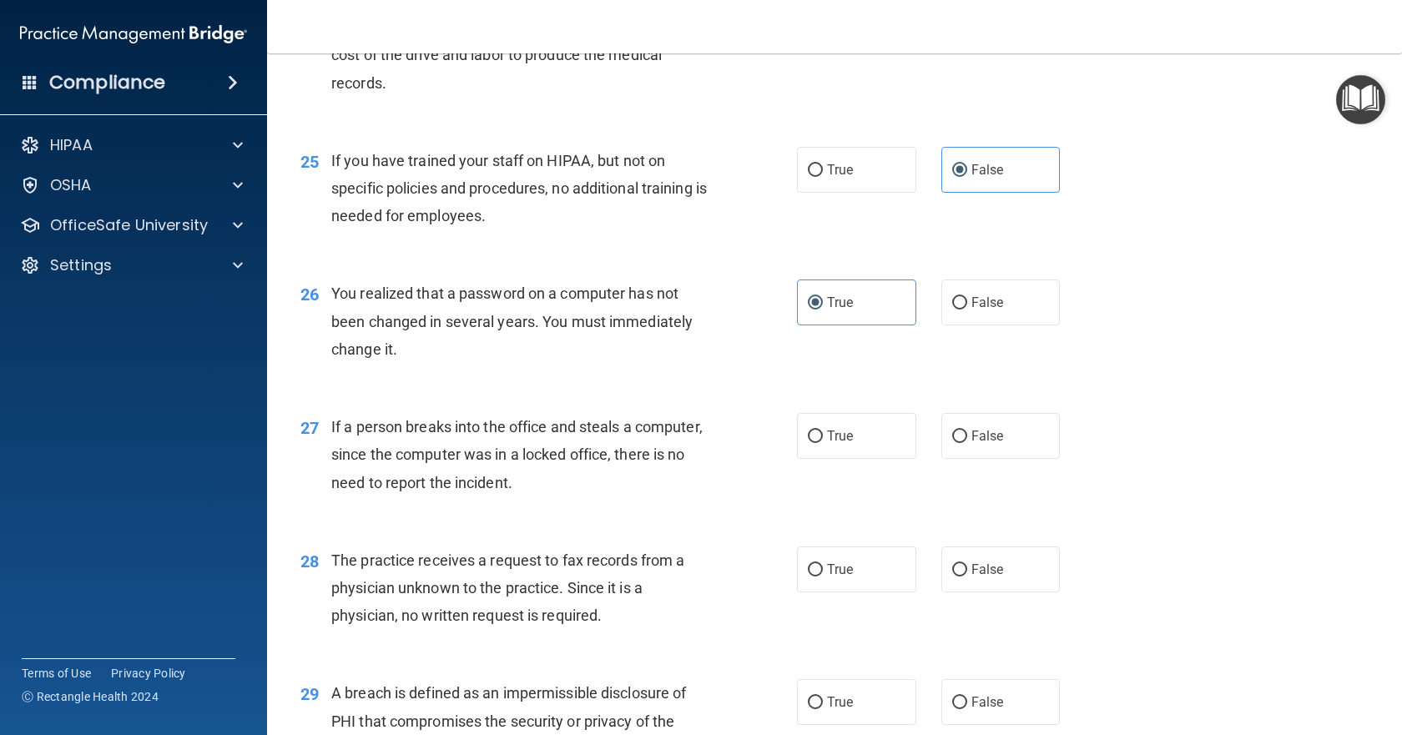
scroll to position [3338, 0]
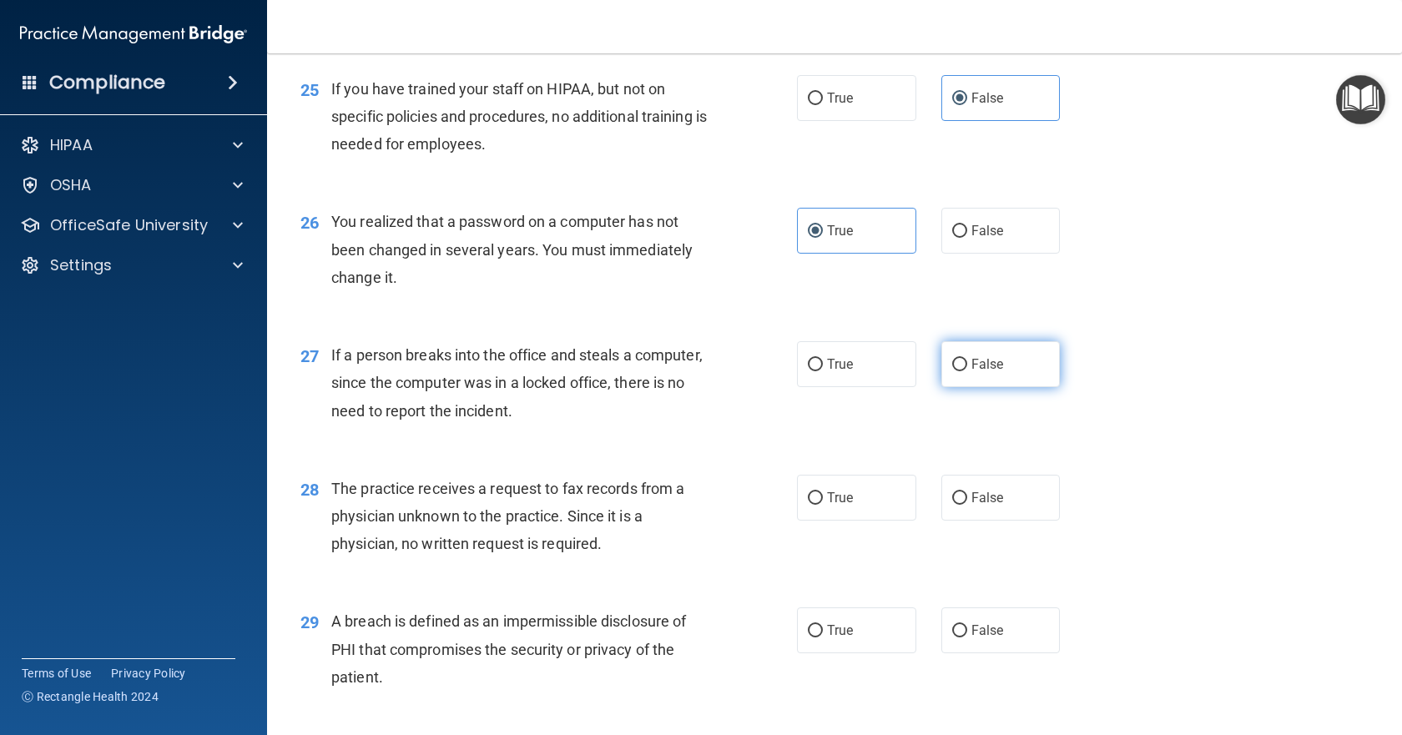
click at [971, 372] on span "False" at bounding box center [987, 364] width 33 height 16
click at [965, 371] on input "False" at bounding box center [959, 365] width 15 height 13
radio input "true"
click at [956, 521] on label "False" at bounding box center [1000, 498] width 119 height 46
click at [956, 505] on input "False" at bounding box center [959, 498] width 15 height 13
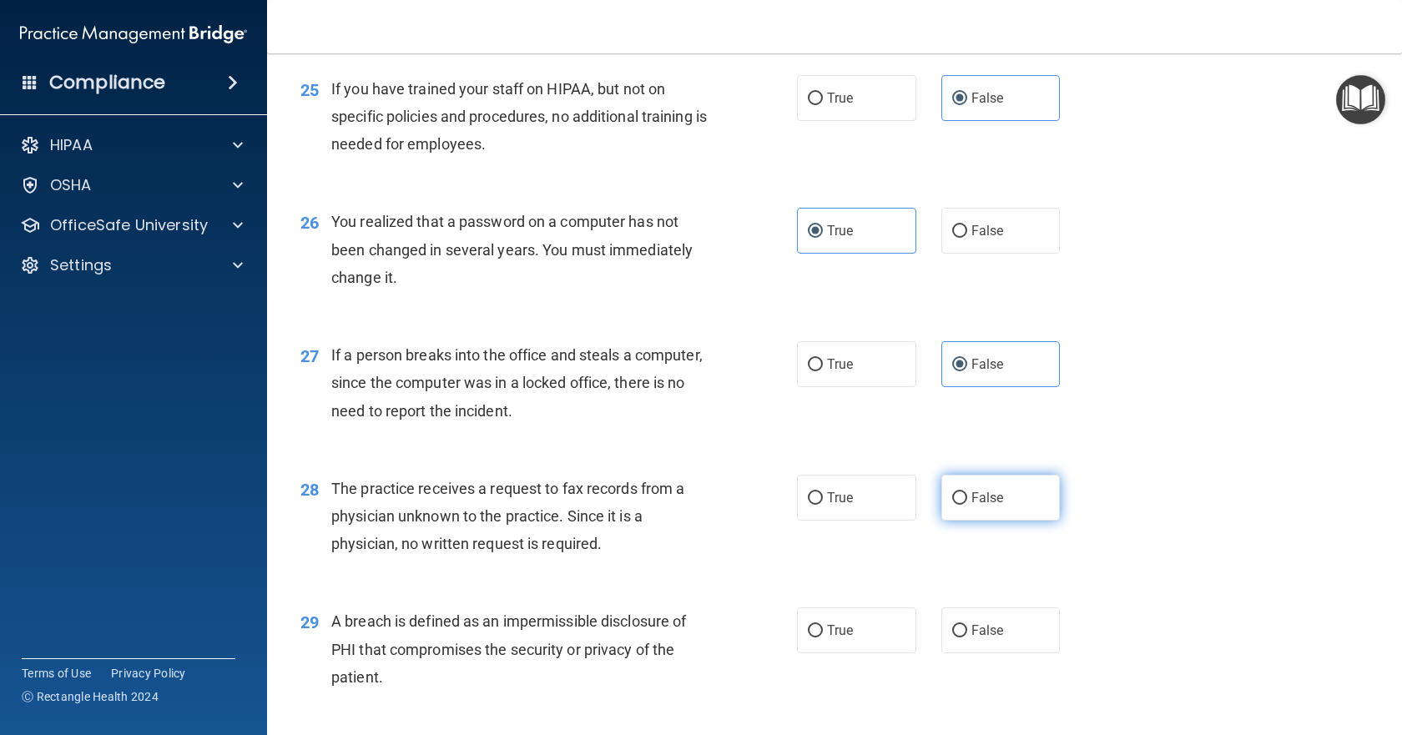
radio input "true"
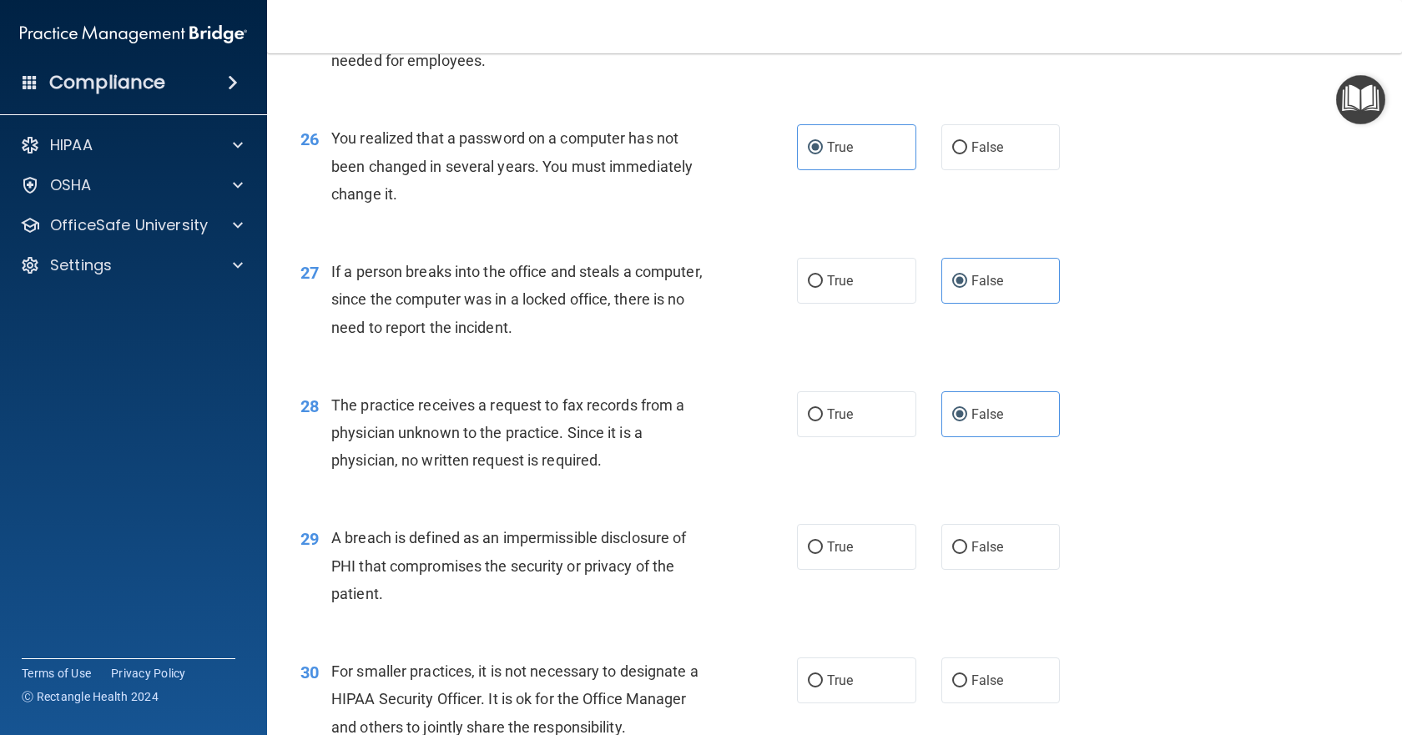
scroll to position [3505, 0]
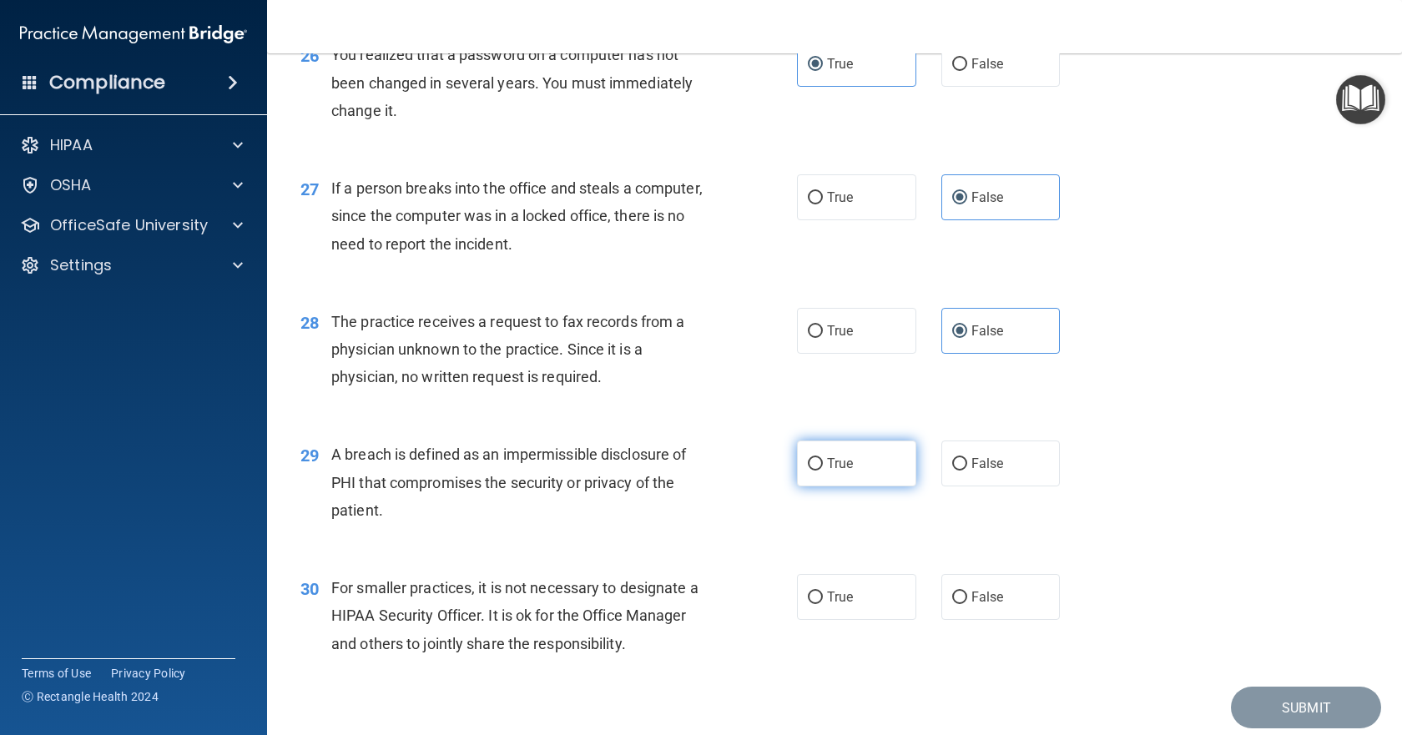
click at [857, 487] on label "True" at bounding box center [856, 464] width 119 height 46
click at [823, 471] on input "True" at bounding box center [815, 464] width 15 height 13
radio input "true"
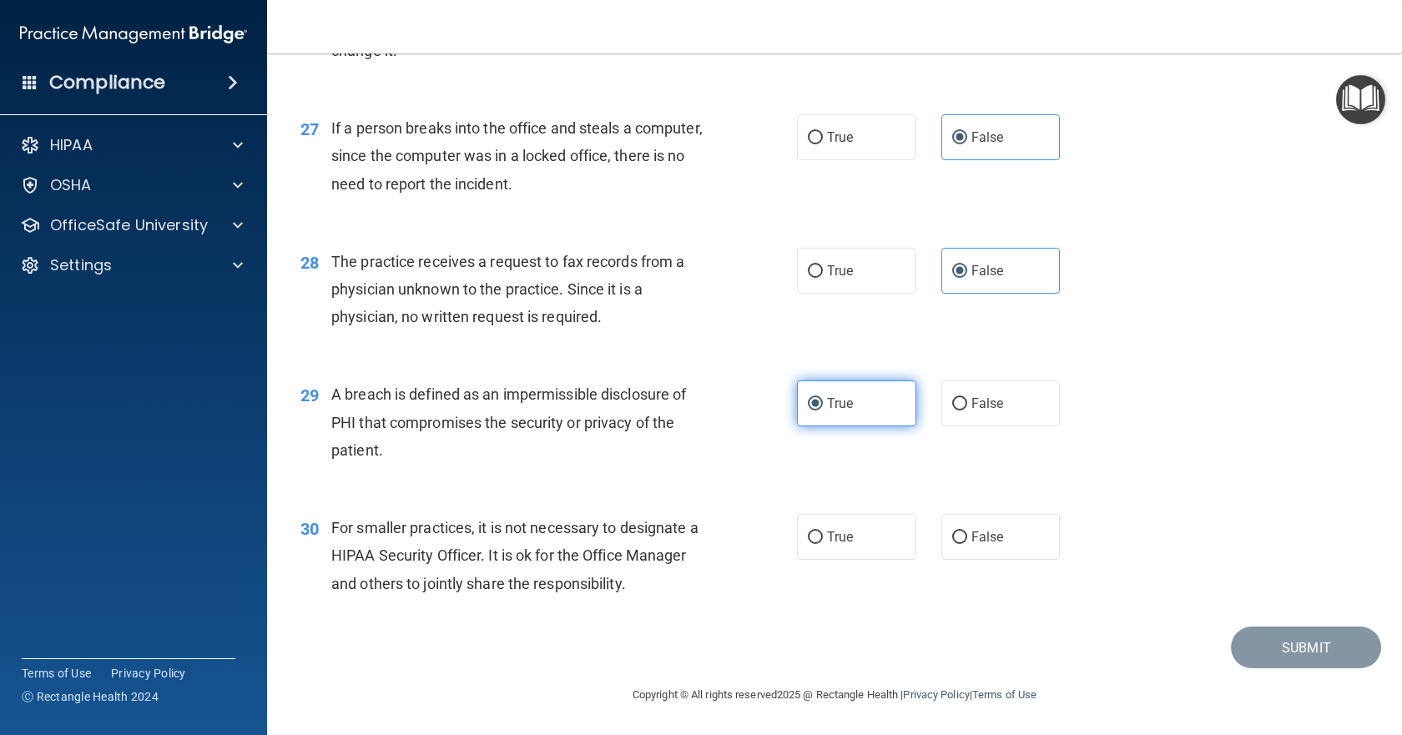
scroll to position [3648, 0]
click at [986, 531] on span "False" at bounding box center [987, 537] width 33 height 16
click at [967, 532] on input "False" at bounding box center [959, 538] width 15 height 13
radio input "true"
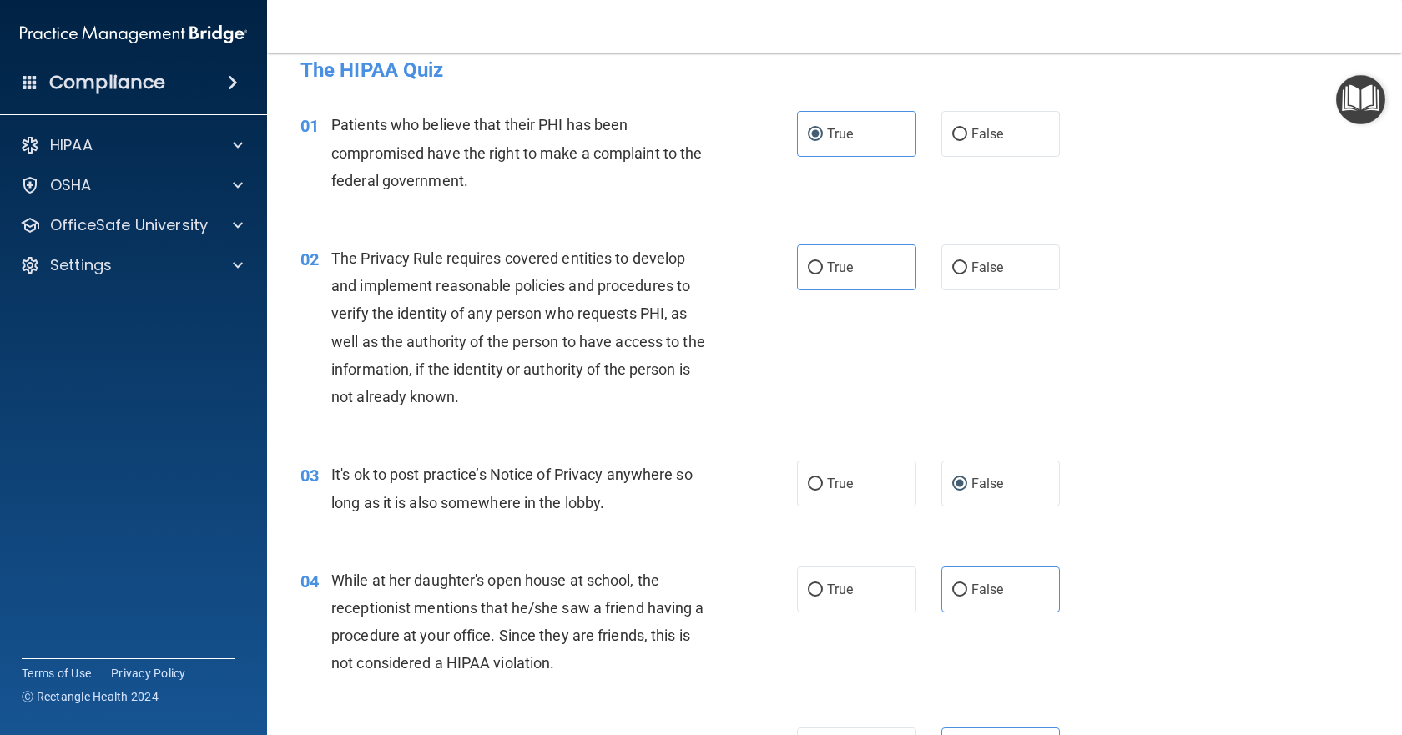
scroll to position [0, 0]
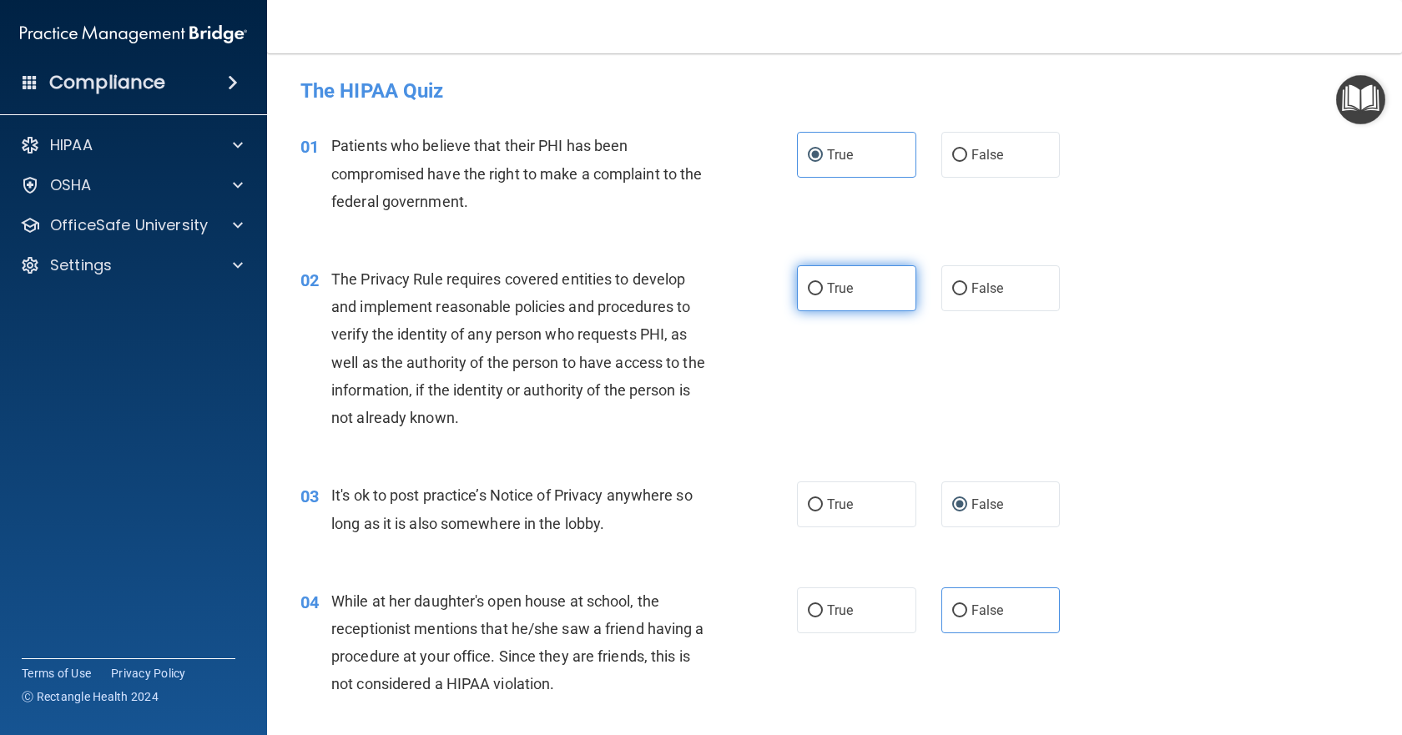
click at [837, 297] on label "True" at bounding box center [856, 288] width 119 height 46
click at [823, 295] on input "True" at bounding box center [815, 289] width 15 height 13
radio input "true"
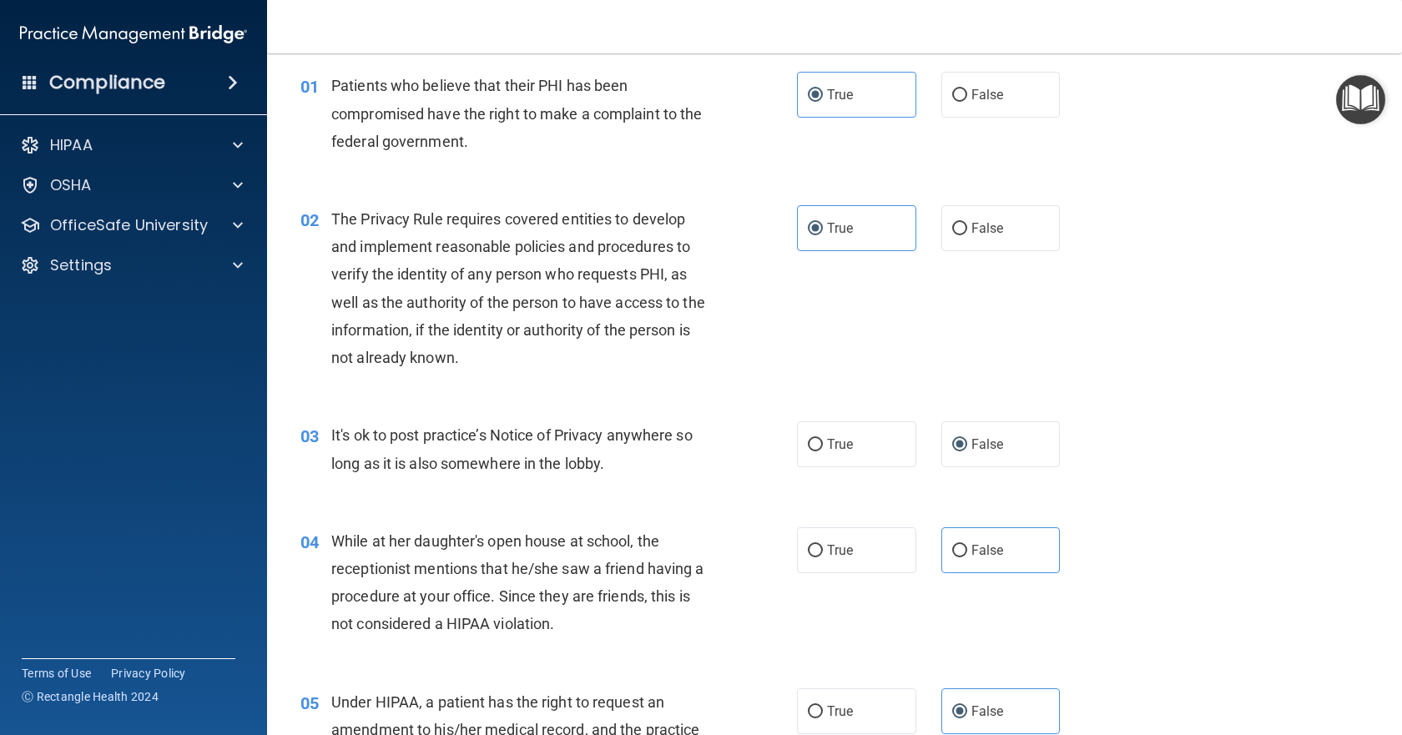
scroll to position [144, 0]
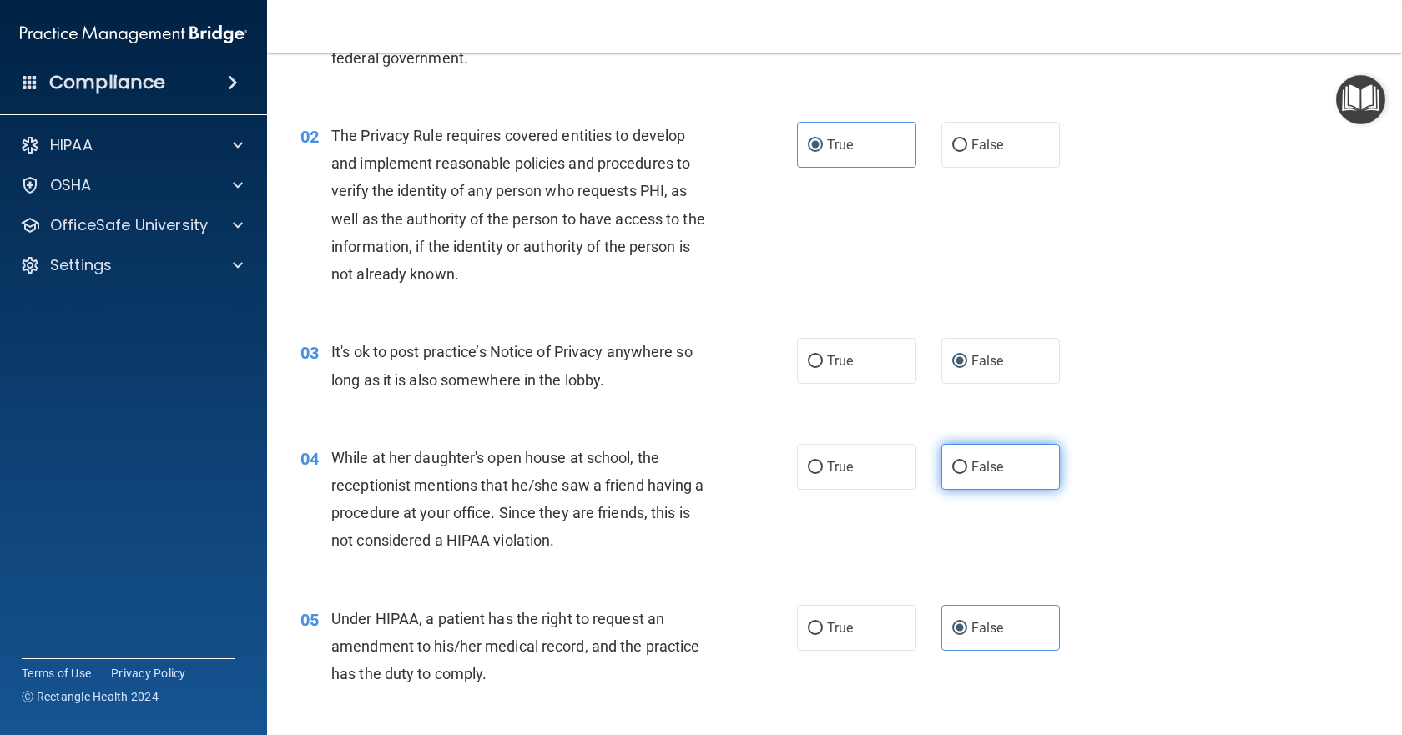
click at [975, 466] on span "False" at bounding box center [987, 467] width 33 height 16
click at [967, 466] on input "False" at bounding box center [959, 467] width 15 height 13
radio input "true"
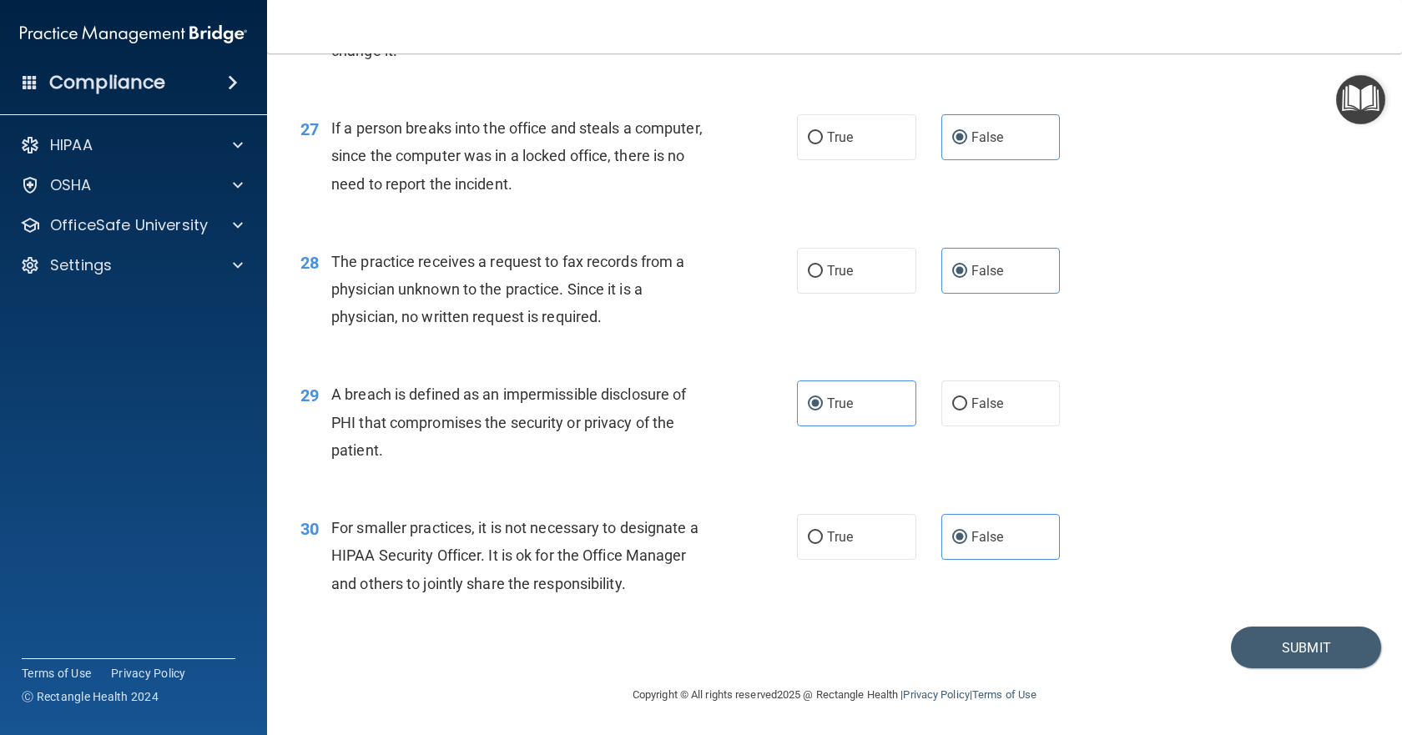
scroll to position [3648, 0]
click at [1269, 643] on button "Submit" at bounding box center [1306, 648] width 150 height 43
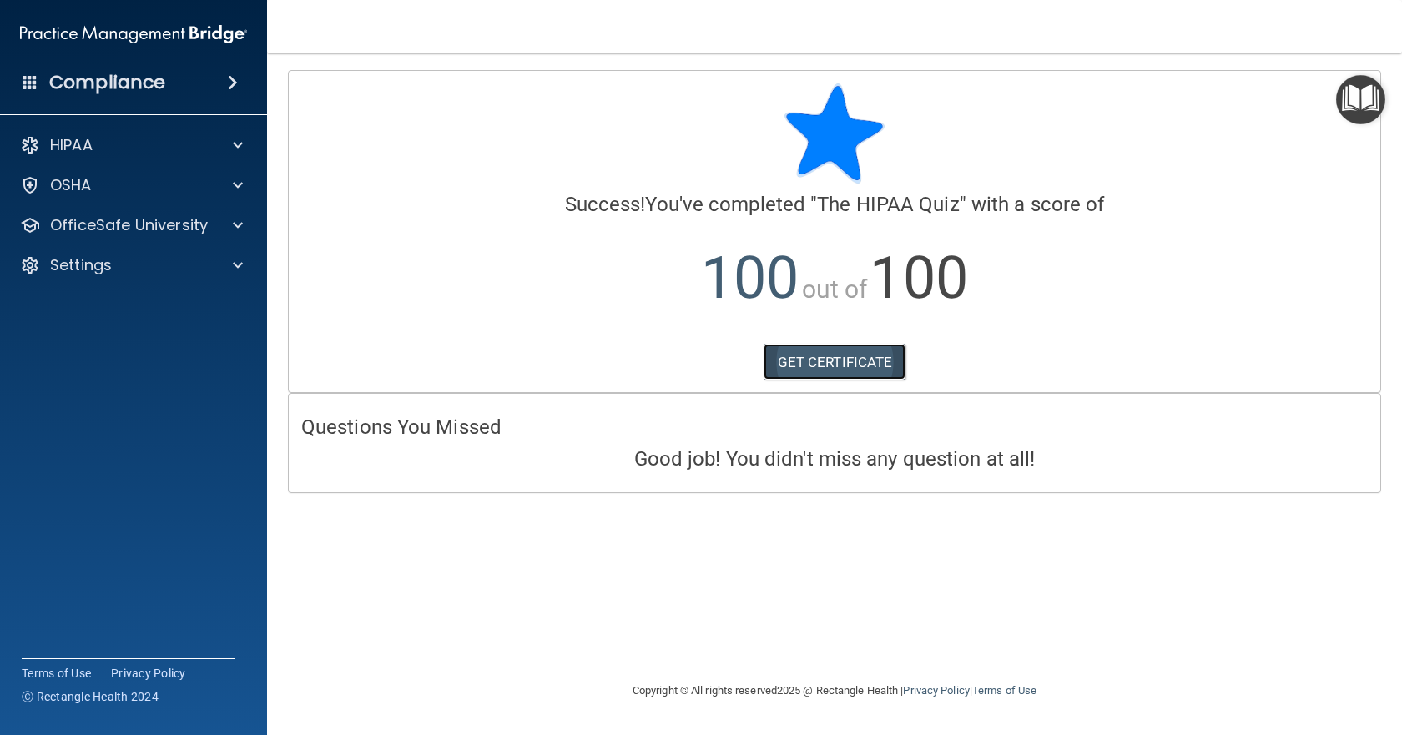
click at [808, 355] on link "GET CERTIFICATE" at bounding box center [835, 362] width 143 height 37
click at [209, 144] on div "HIPAA" at bounding box center [111, 145] width 207 height 20
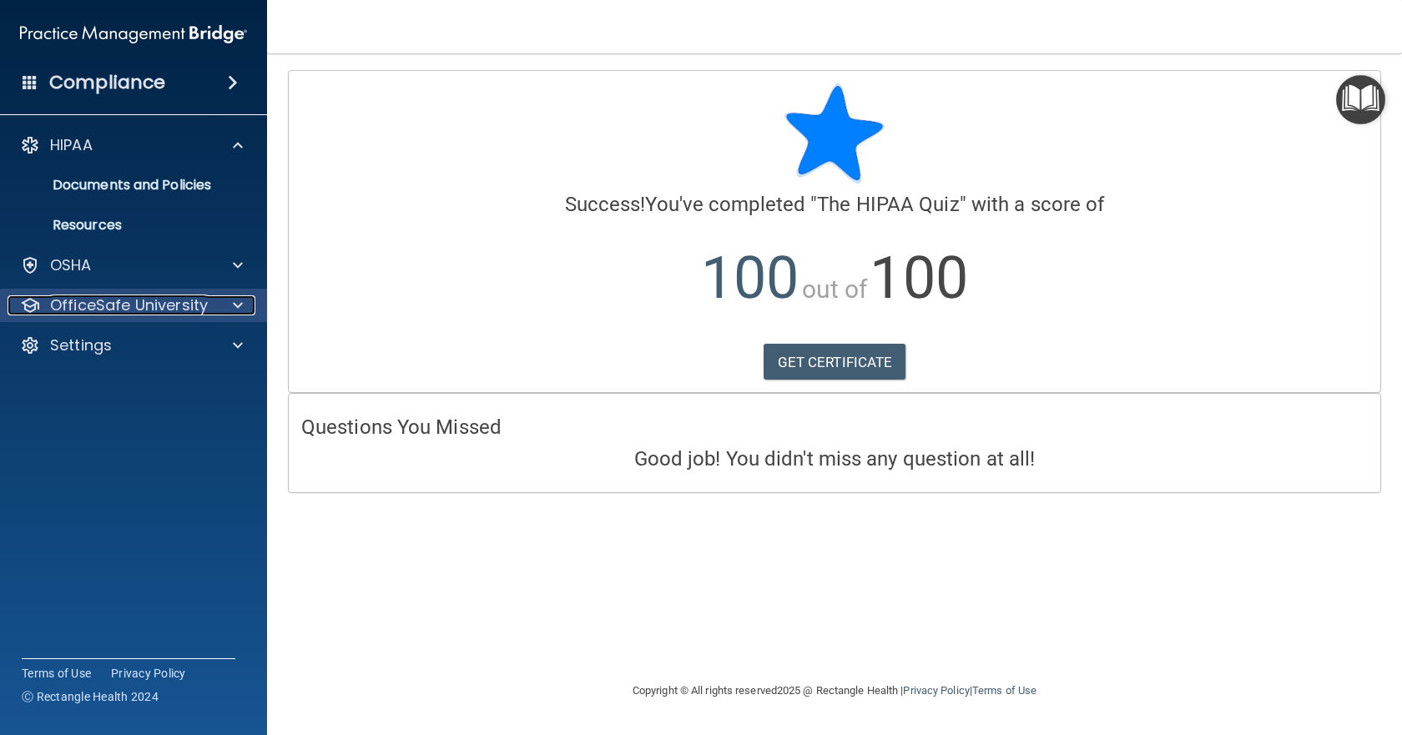
click at [150, 303] on p "OfficeSafe University" at bounding box center [129, 305] width 158 height 20
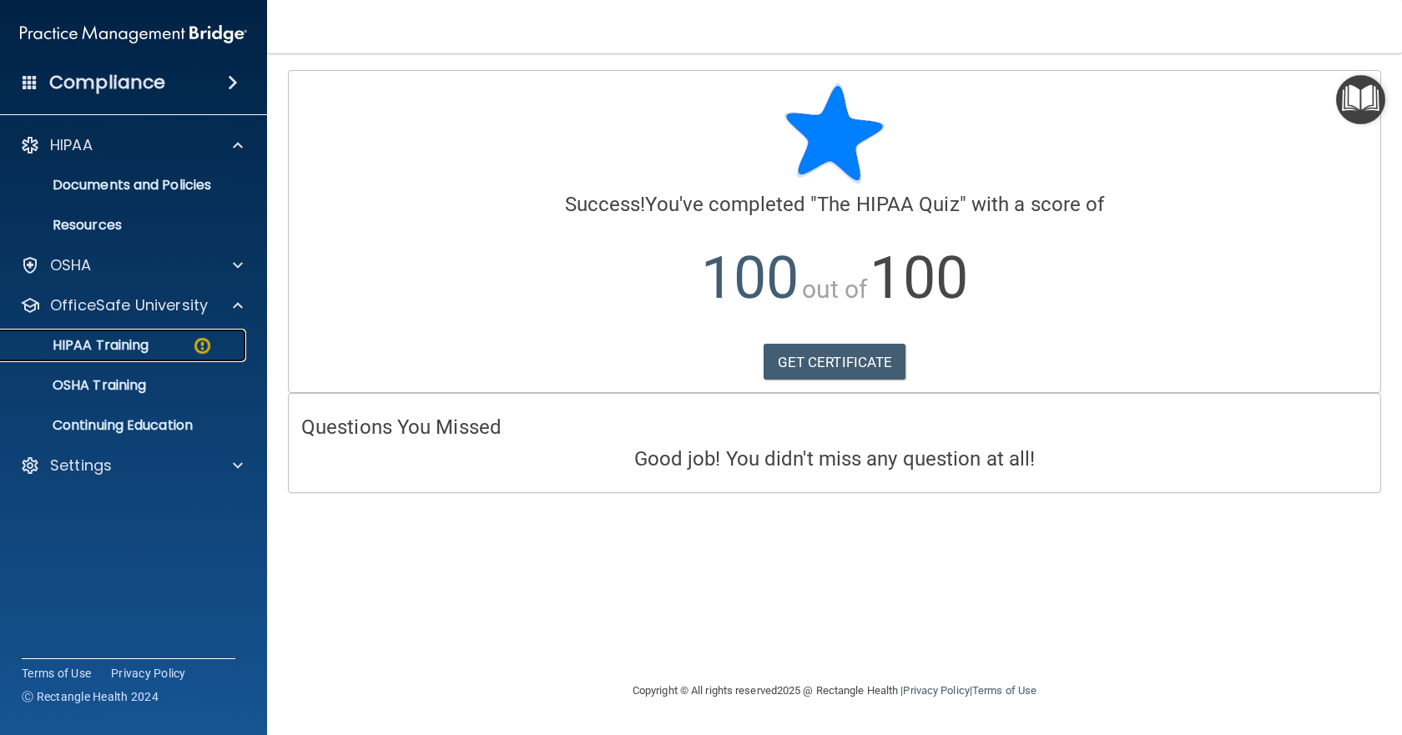
click at [131, 345] on p "HIPAA Training" at bounding box center [80, 345] width 138 height 17
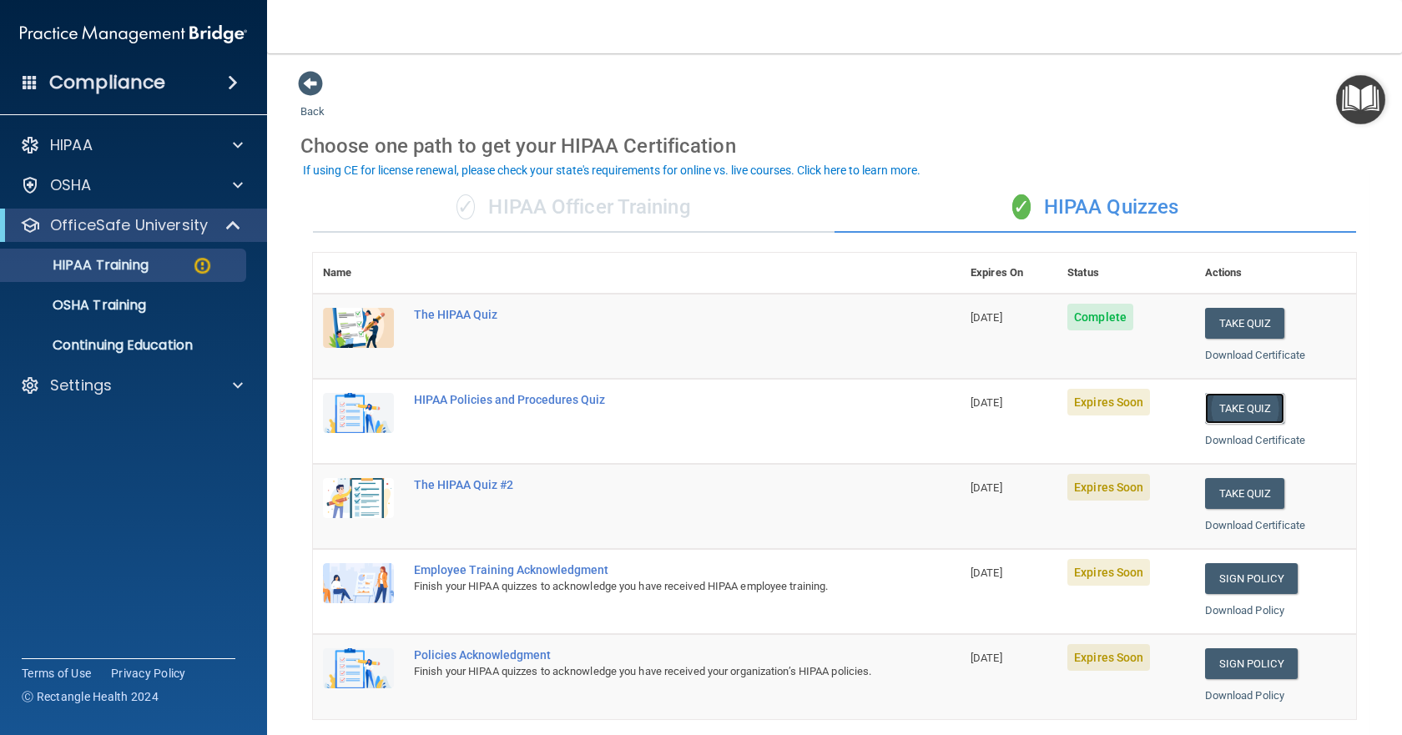
click at [1237, 404] on button "Take Quiz" at bounding box center [1245, 408] width 80 height 31
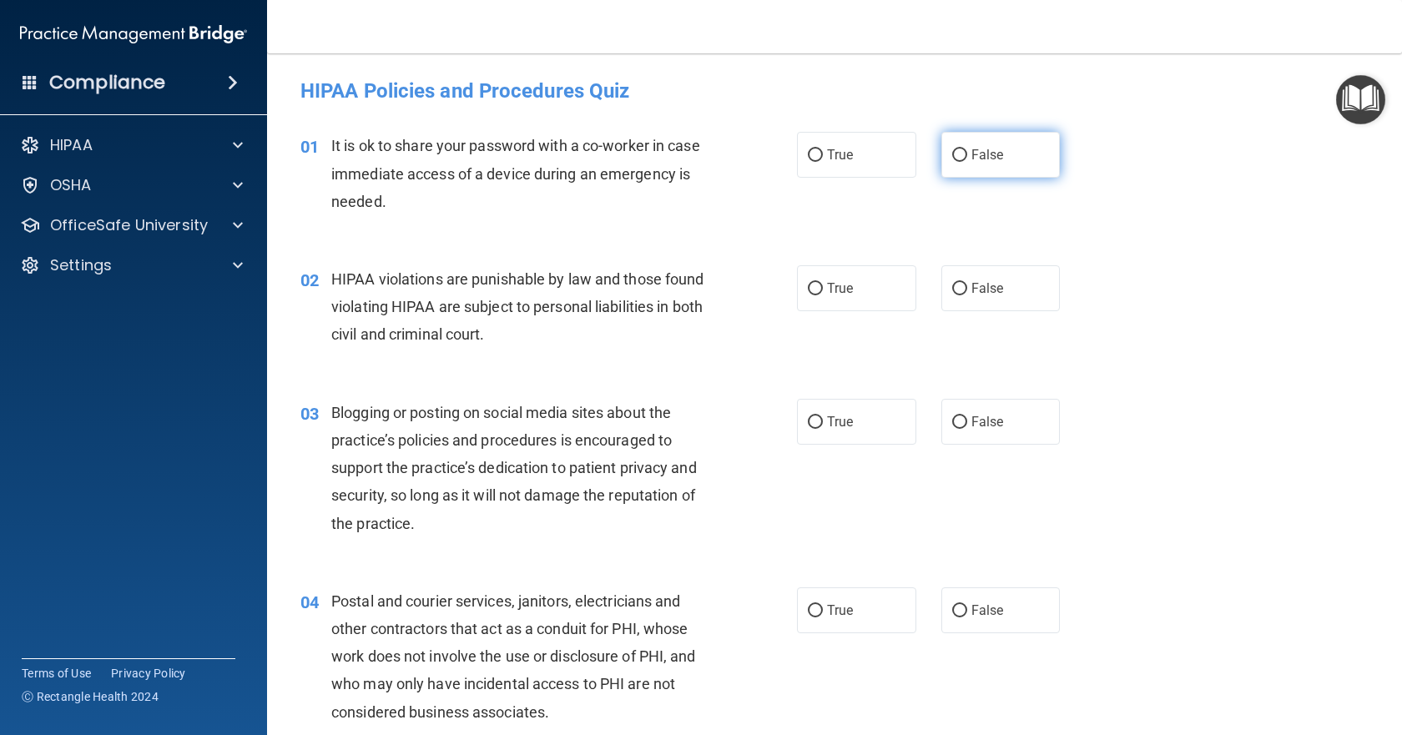
click at [954, 157] on input "False" at bounding box center [959, 155] width 15 height 13
radio input "true"
click at [834, 285] on span "True" at bounding box center [840, 288] width 26 height 16
click at [823, 285] on input "True" at bounding box center [815, 289] width 15 height 13
radio input "true"
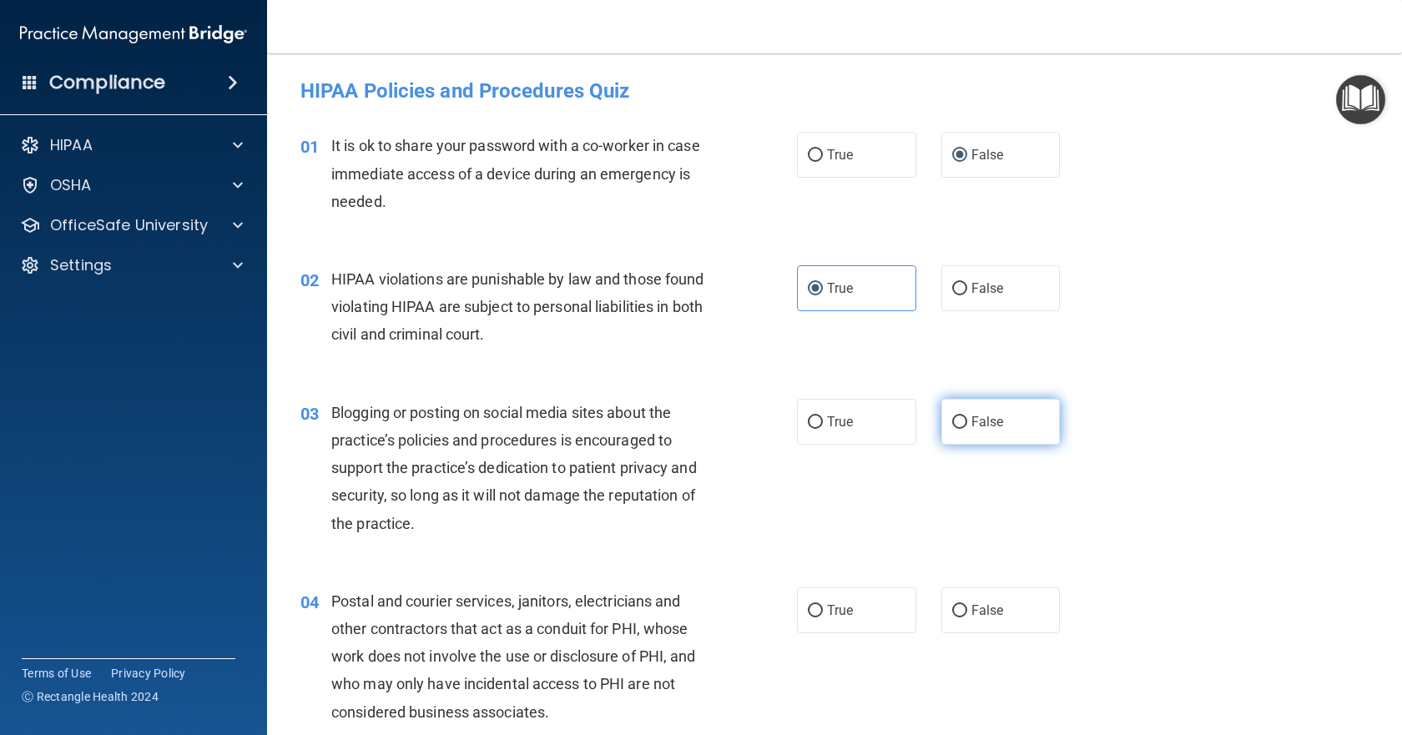
click at [953, 430] on label "False" at bounding box center [1000, 422] width 119 height 46
click at [953, 429] on input "False" at bounding box center [959, 422] width 15 height 13
radio input "true"
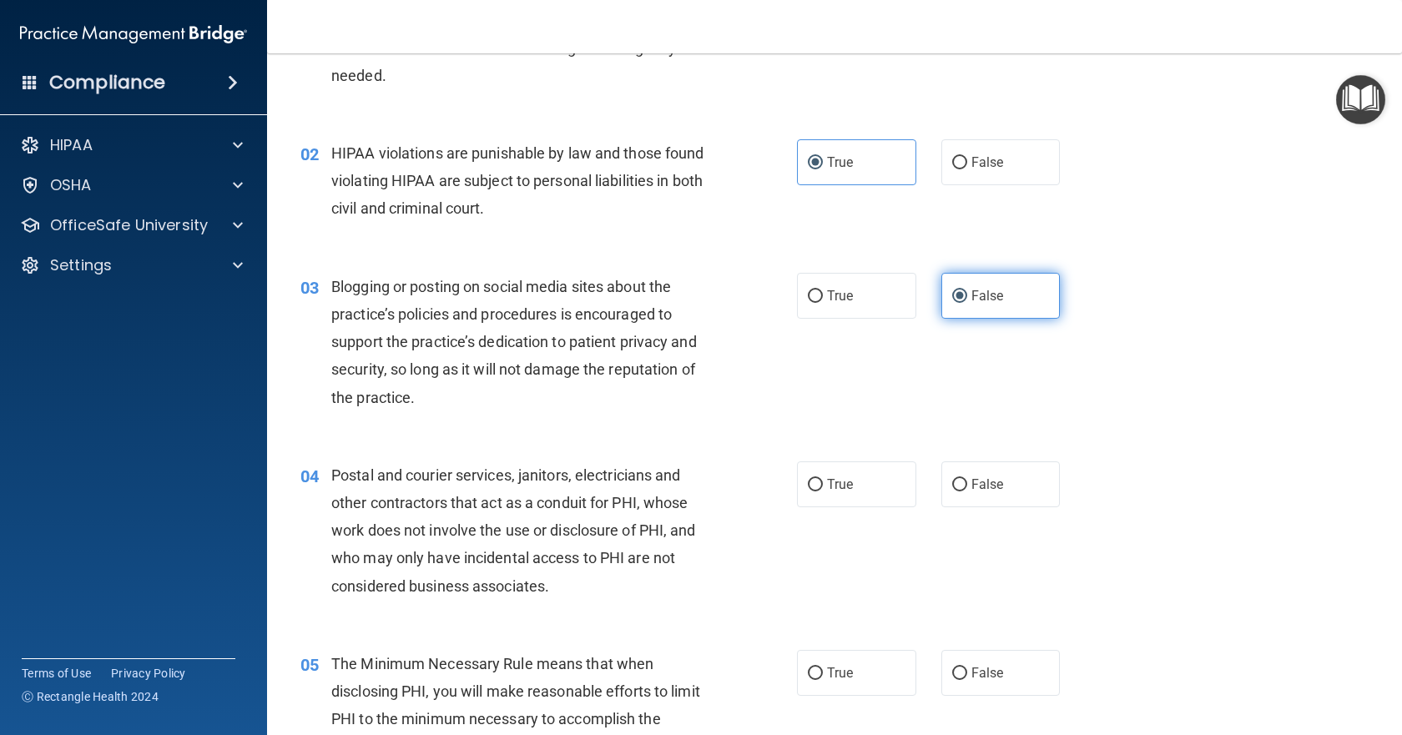
scroll to position [167, 0]
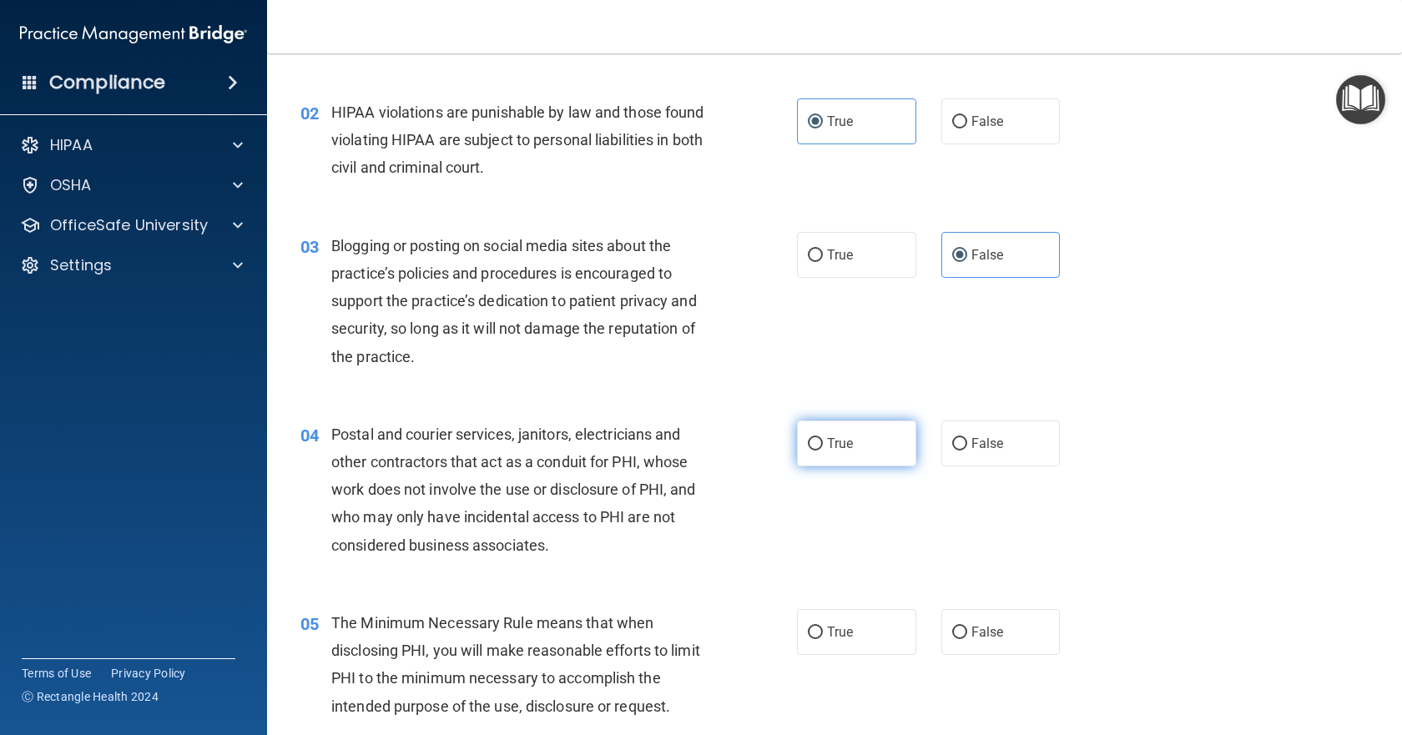
click at [857, 446] on label "True" at bounding box center [856, 444] width 119 height 46
click at [823, 446] on input "True" at bounding box center [815, 444] width 15 height 13
radio input "true"
click at [848, 634] on label "True" at bounding box center [856, 632] width 119 height 46
click at [823, 634] on input "True" at bounding box center [815, 633] width 15 height 13
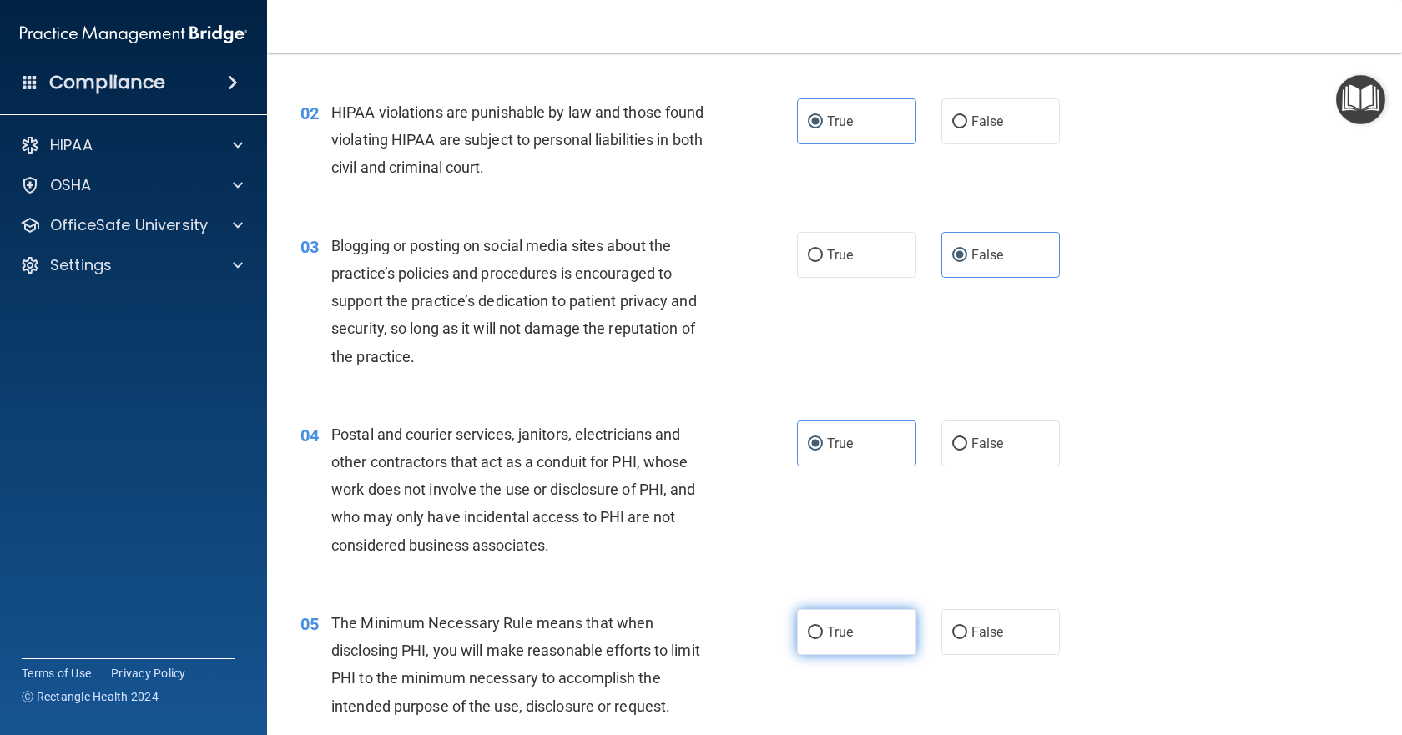
radio input "true"
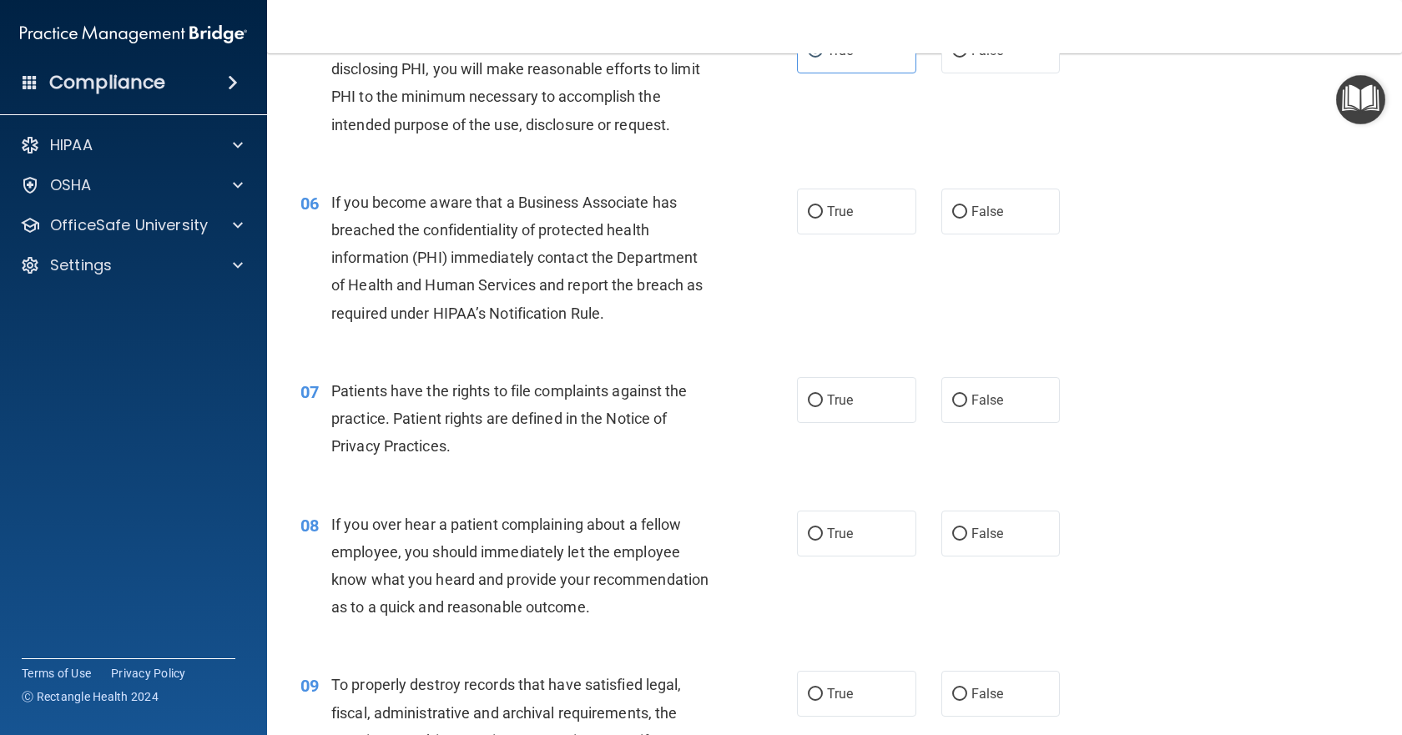
scroll to position [751, 0]
click at [958, 209] on input "False" at bounding box center [959, 210] width 15 height 13
radio input "true"
click at [971, 394] on span "False" at bounding box center [987, 398] width 33 height 16
click at [967, 394] on input "False" at bounding box center [959, 398] width 15 height 13
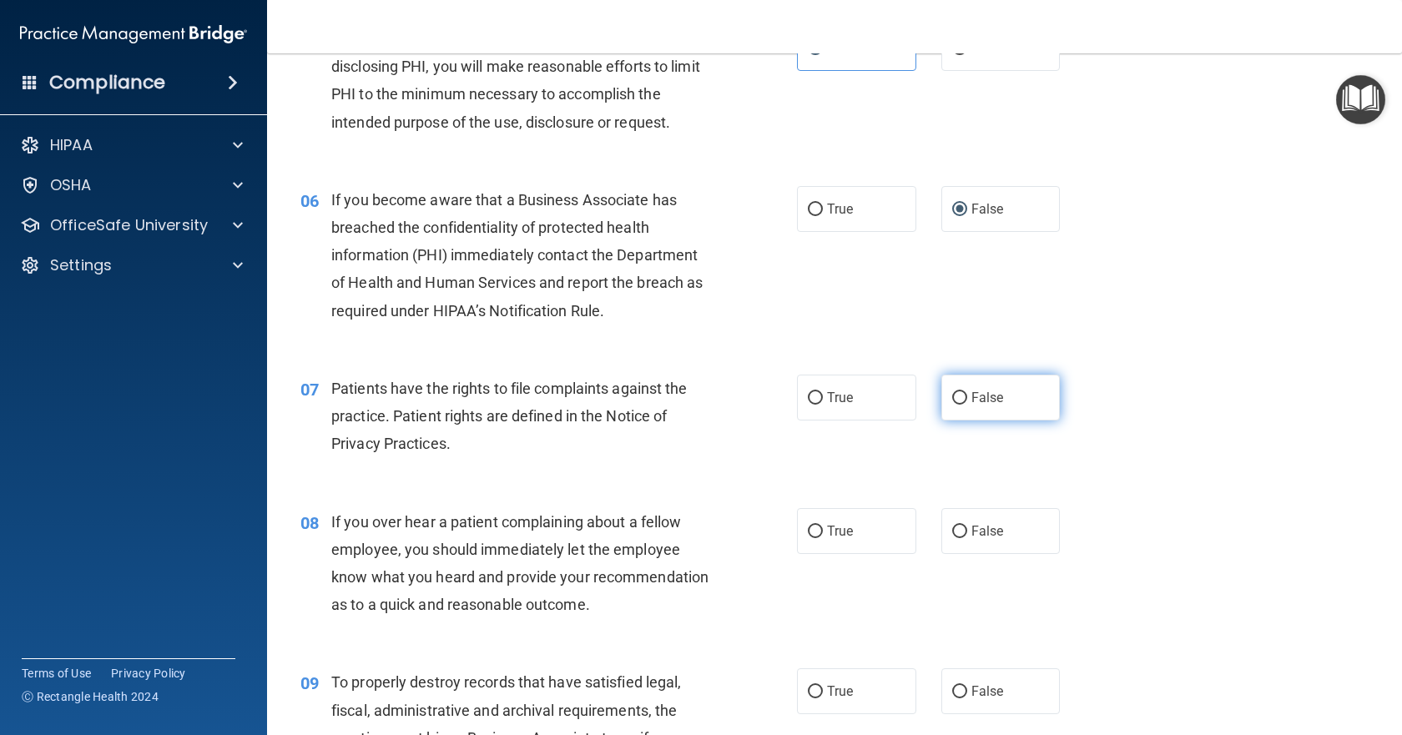
radio input "true"
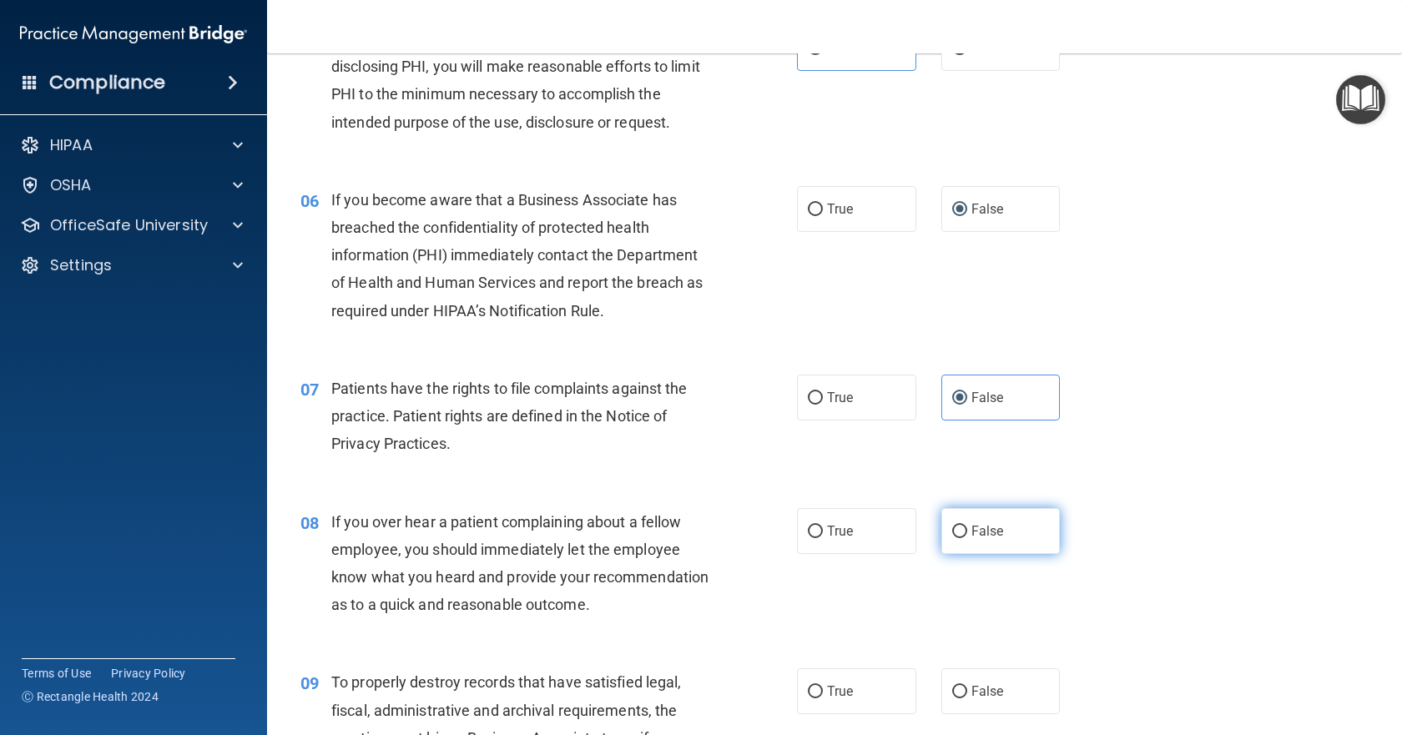
click at [956, 528] on input "False" at bounding box center [959, 532] width 15 height 13
radio input "true"
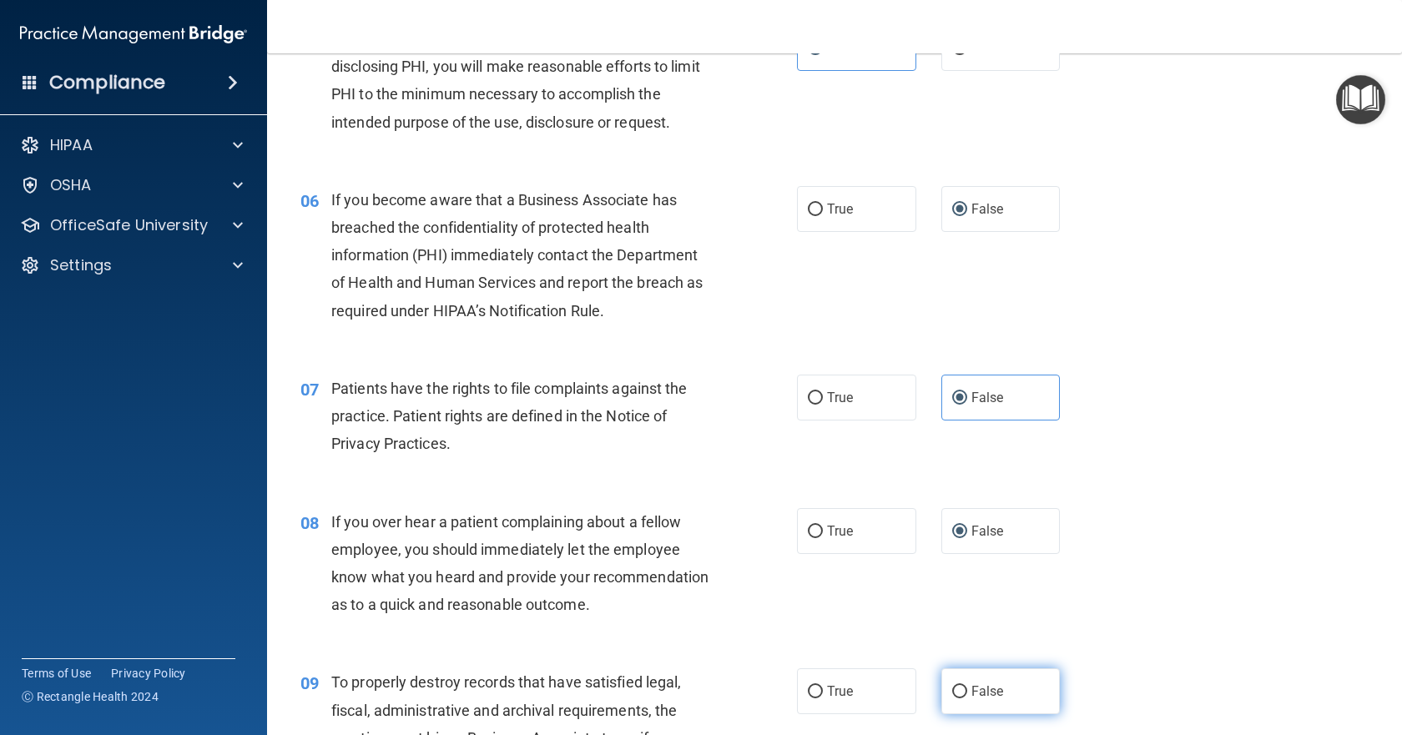
click at [954, 698] on input "False" at bounding box center [959, 692] width 15 height 13
radio input "true"
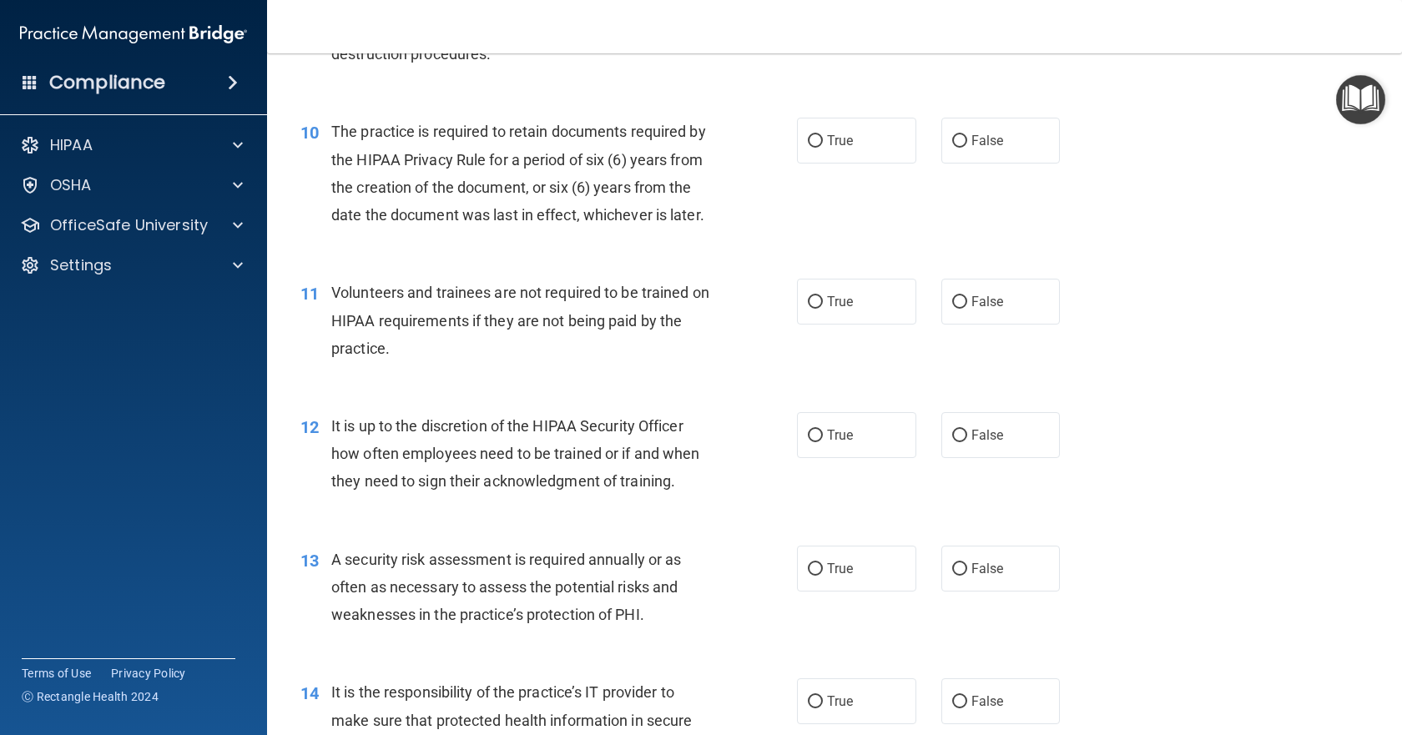
scroll to position [1502, 0]
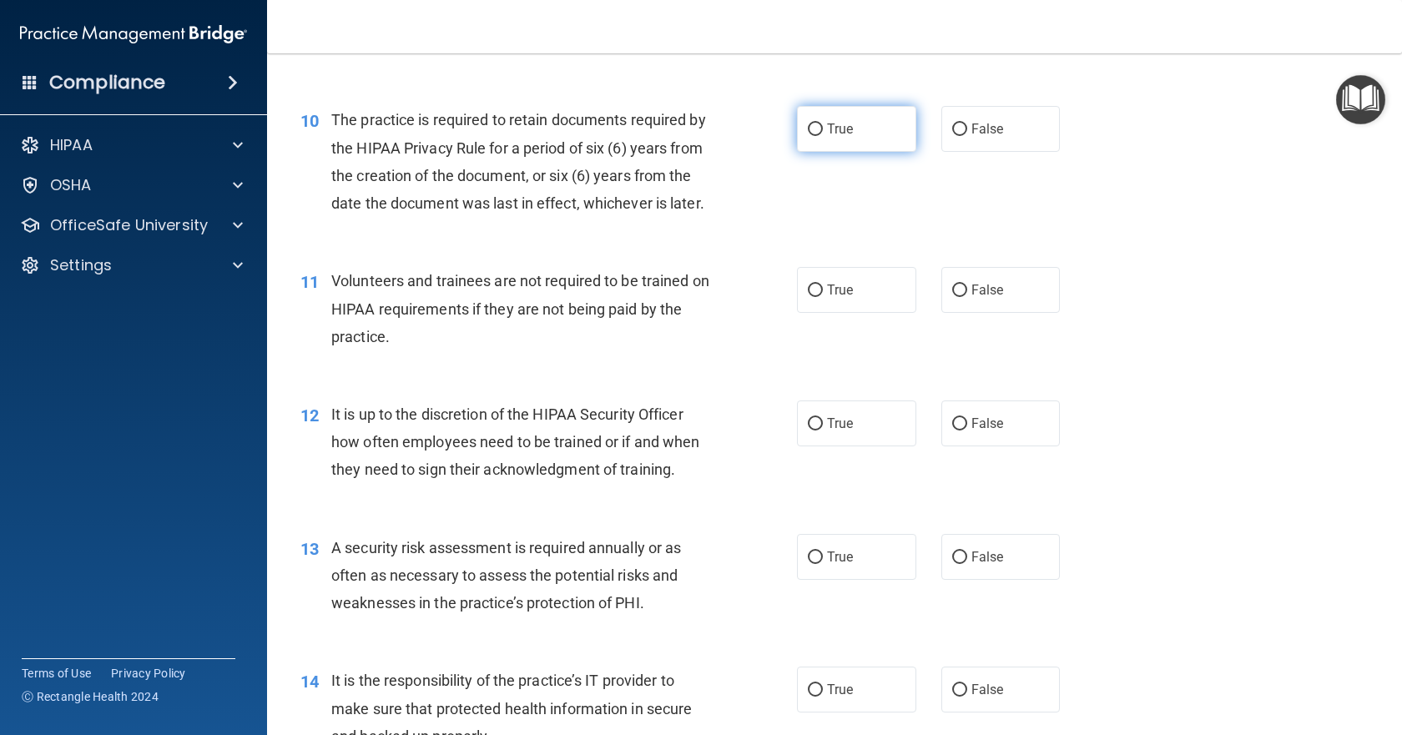
click at [835, 137] on span "True" at bounding box center [840, 129] width 26 height 16
click at [823, 136] on input "True" at bounding box center [815, 130] width 15 height 13
radio input "true"
click at [843, 298] on span "True" at bounding box center [840, 290] width 26 height 16
click at [823, 297] on input "True" at bounding box center [815, 291] width 15 height 13
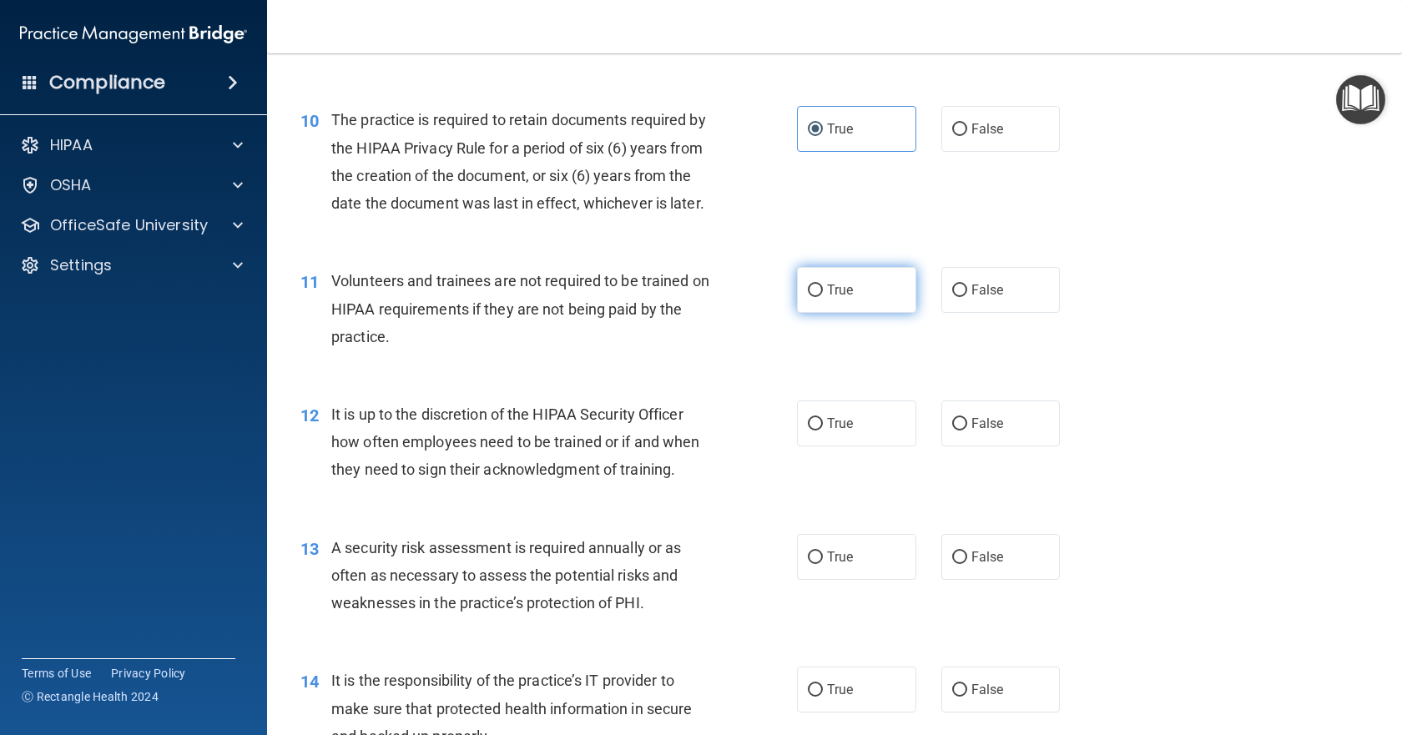
radio input "true"
click at [857, 446] on label "True" at bounding box center [856, 424] width 119 height 46
click at [823, 431] on input "True" at bounding box center [815, 424] width 15 height 13
radio input "true"
click at [971, 565] on span "False" at bounding box center [987, 557] width 33 height 16
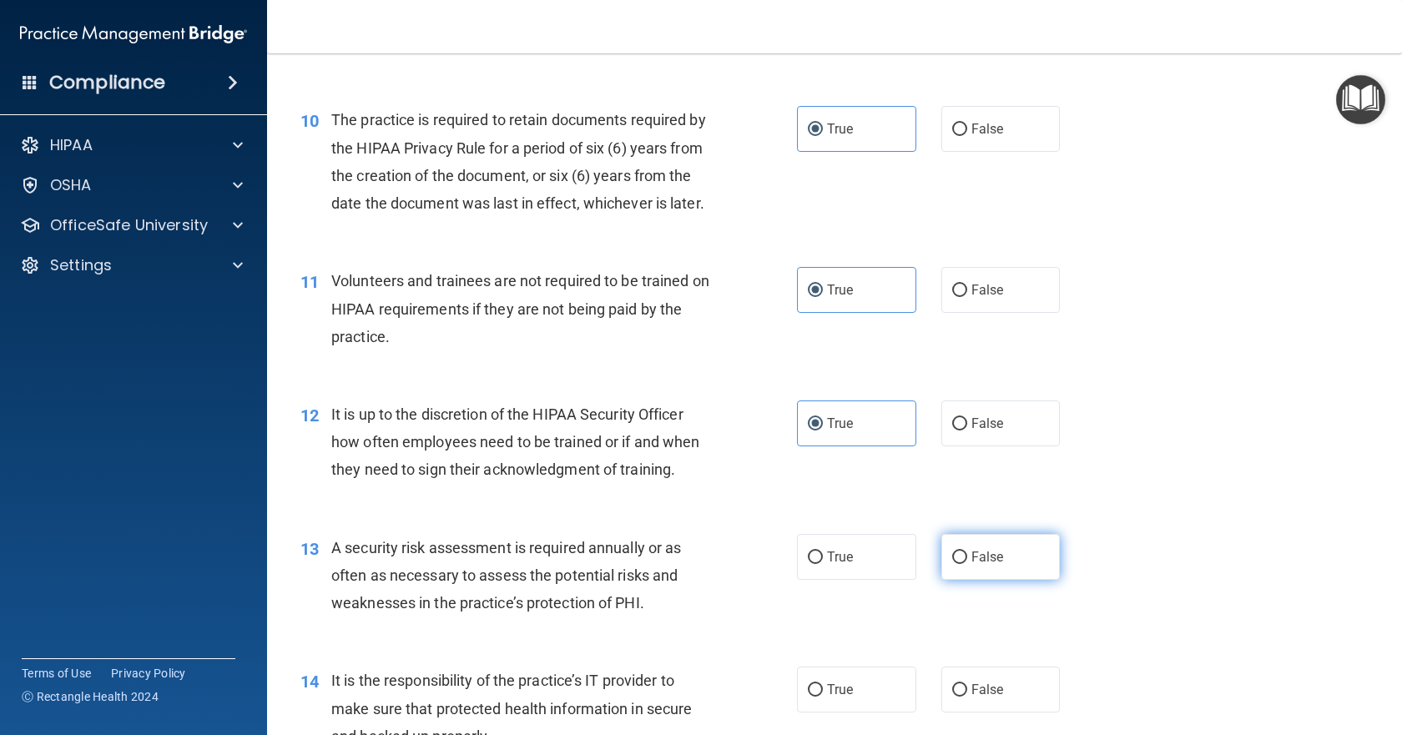
click at [967, 564] on input "False" at bounding box center [959, 558] width 15 height 13
radio input "true"
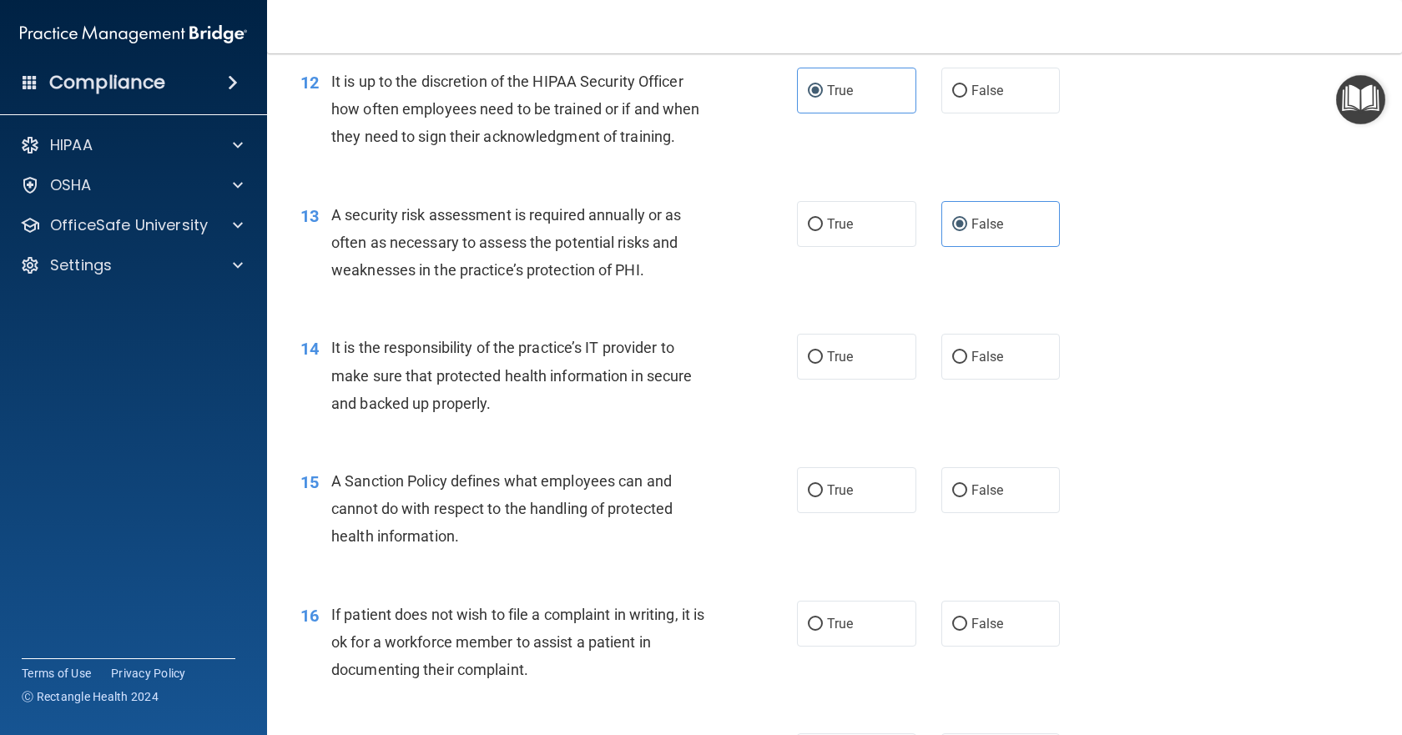
scroll to position [1836, 0]
click at [963, 379] on label "False" at bounding box center [1000, 356] width 119 height 46
click at [963, 363] on input "False" at bounding box center [959, 356] width 15 height 13
radio input "true"
click at [833, 497] on span "True" at bounding box center [840, 490] width 26 height 16
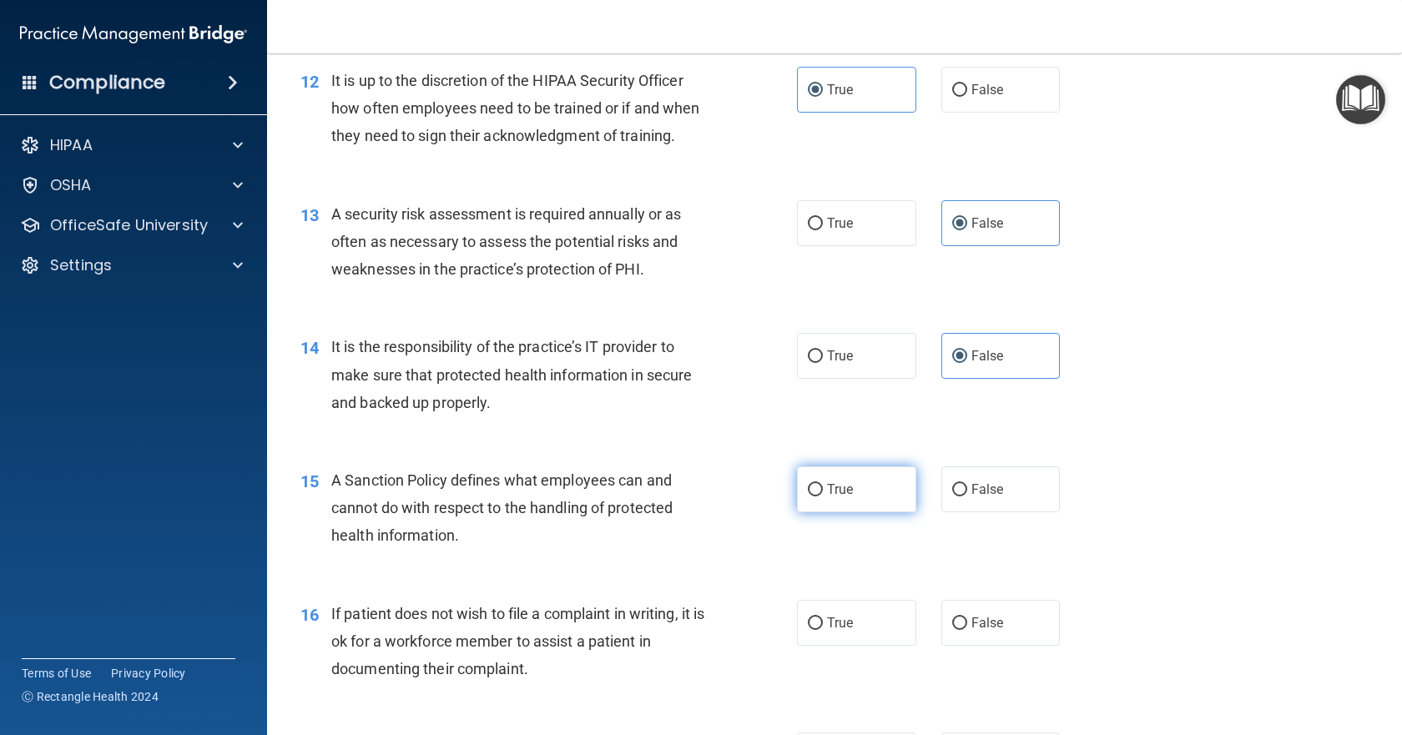
click at [823, 497] on input "True" at bounding box center [815, 490] width 15 height 13
radio input "true"
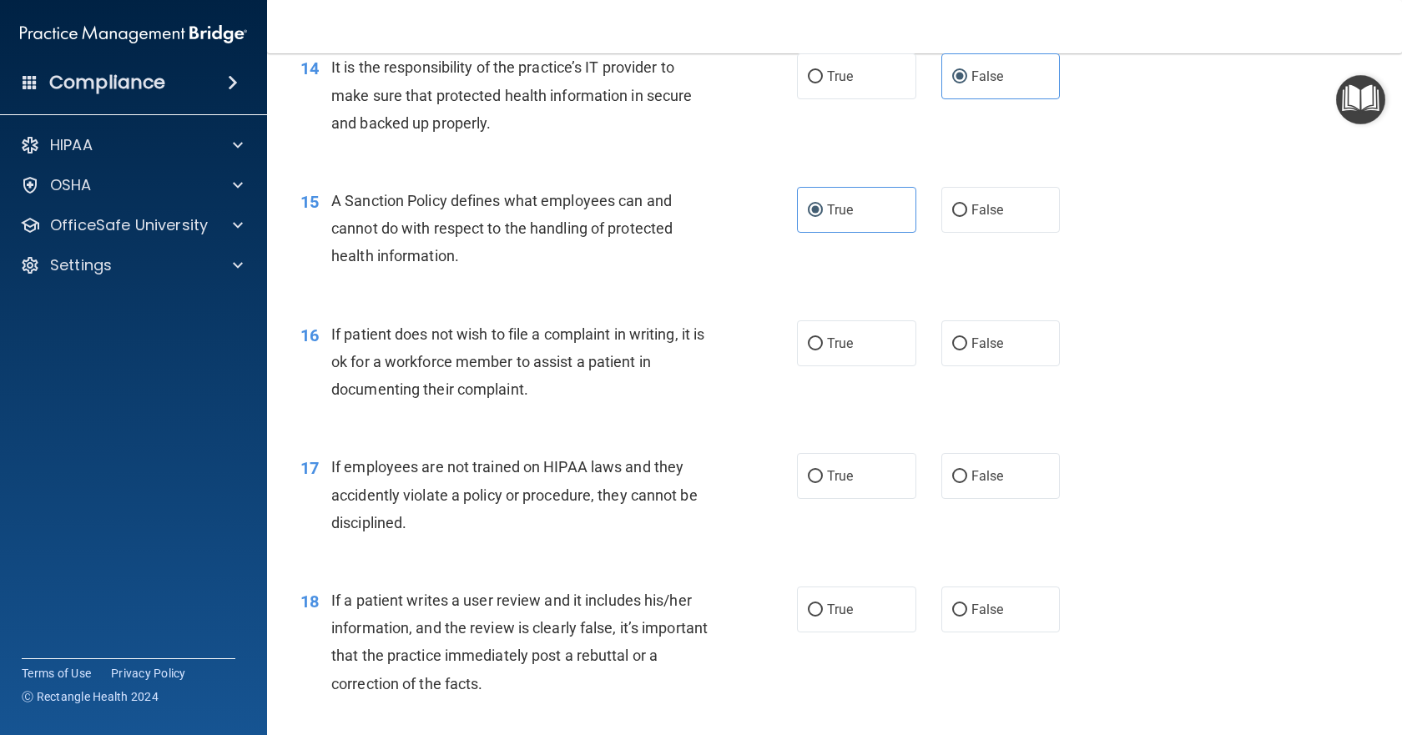
scroll to position [2170, 0]
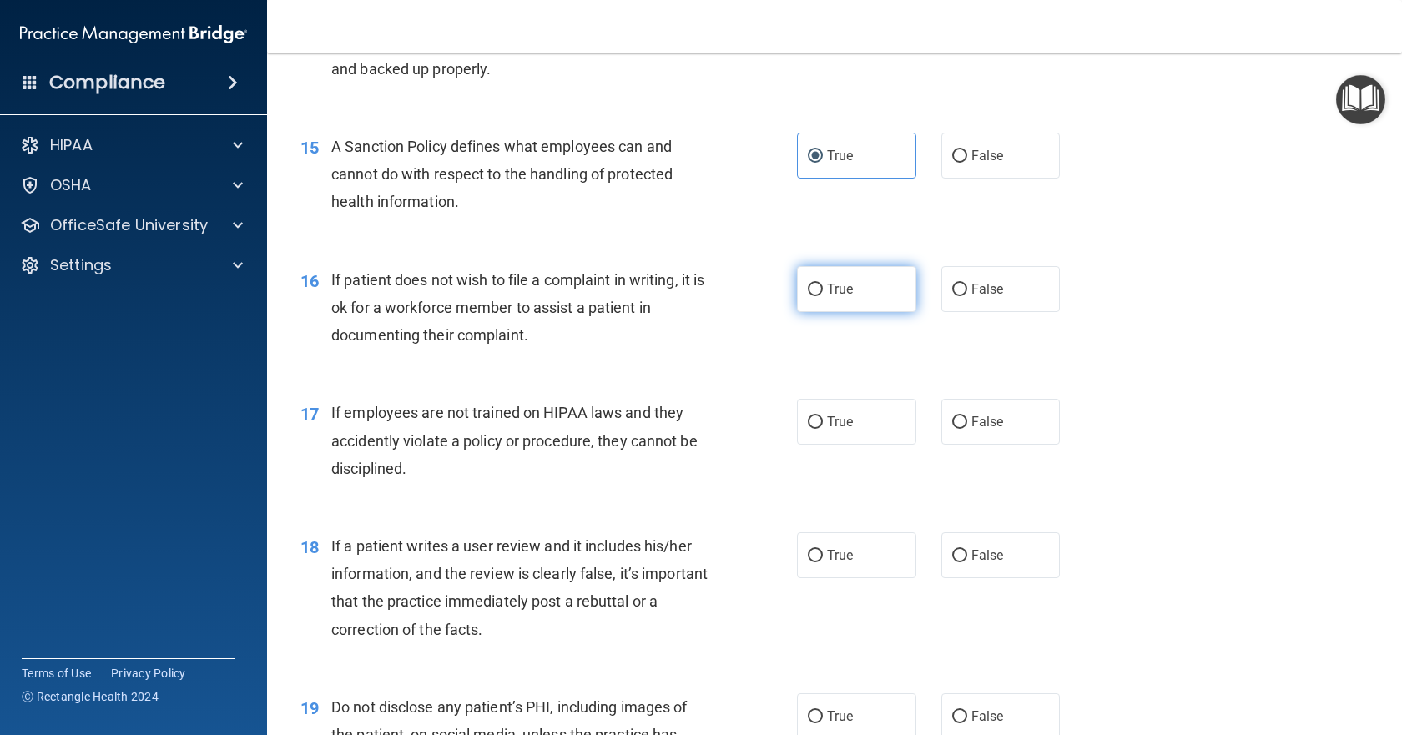
click at [844, 297] on span "True" at bounding box center [840, 289] width 26 height 16
click at [823, 296] on input "True" at bounding box center [815, 290] width 15 height 13
radio input "true"
click at [834, 430] on span "True" at bounding box center [840, 422] width 26 height 16
click at [823, 429] on input "True" at bounding box center [815, 422] width 15 height 13
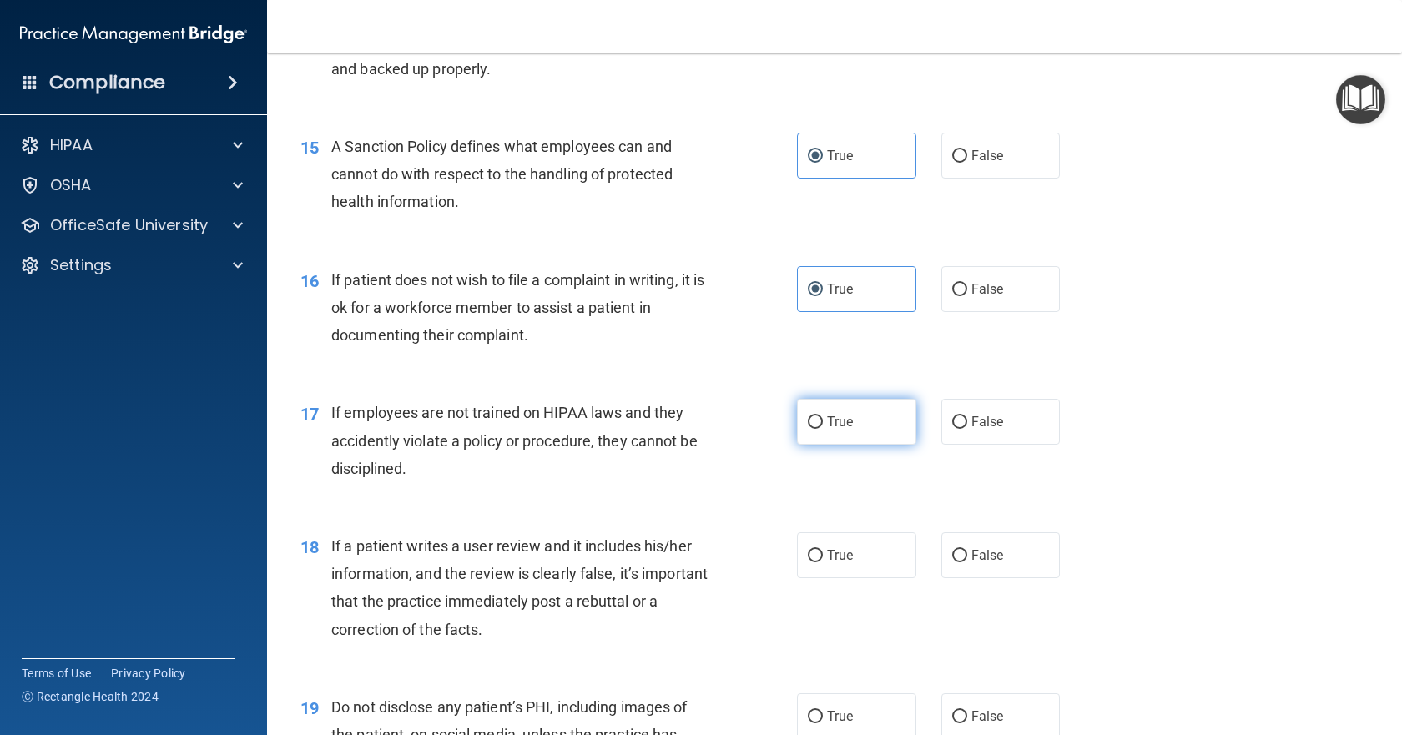
radio input "true"
click at [990, 578] on label "False" at bounding box center [1000, 555] width 119 height 46
click at [967, 562] on input "False" at bounding box center [959, 556] width 15 height 13
radio input "true"
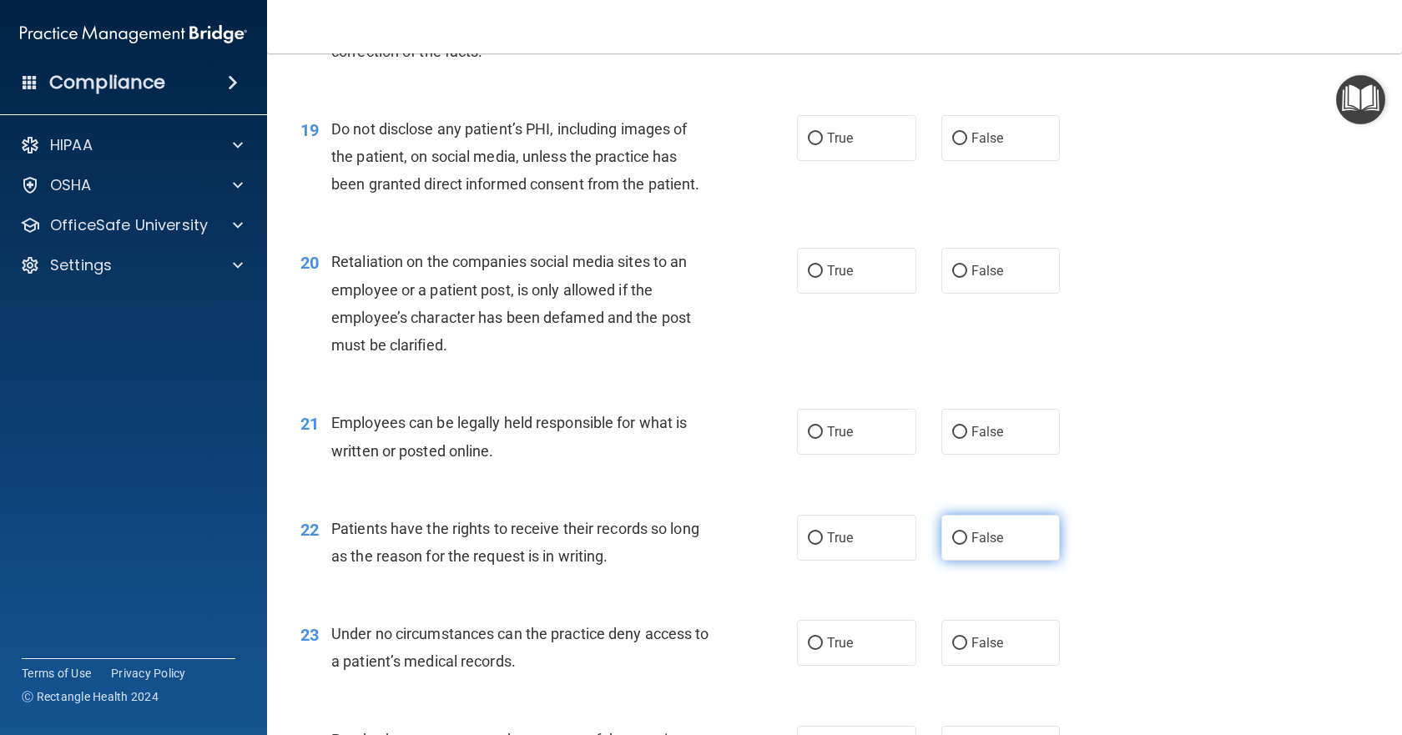
scroll to position [2754, 0]
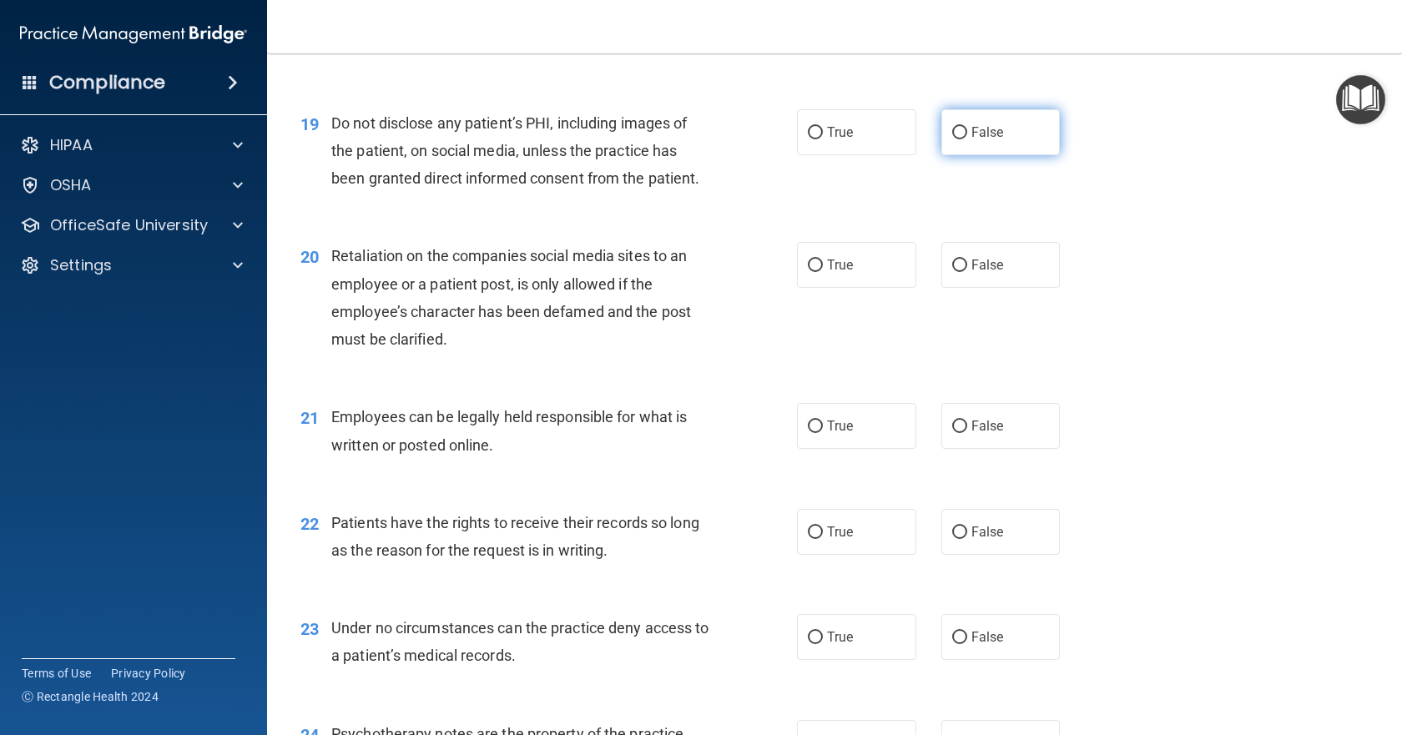
click at [971, 155] on label "False" at bounding box center [1000, 132] width 119 height 46
click at [967, 139] on input "False" at bounding box center [959, 133] width 15 height 13
radio input "true"
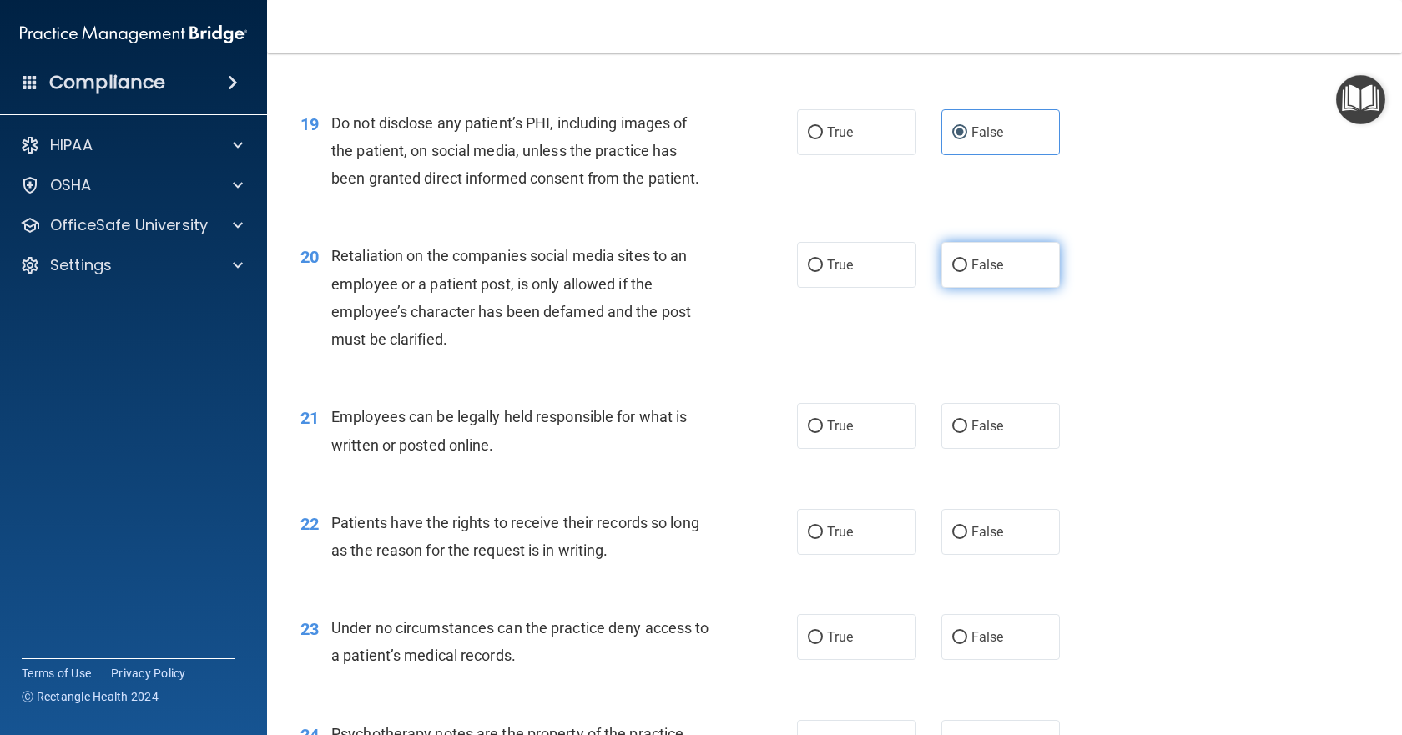
click at [996, 288] on label "False" at bounding box center [1000, 265] width 119 height 46
click at [967, 272] on input "False" at bounding box center [959, 266] width 15 height 13
radio input "true"
click at [847, 449] on label "True" at bounding box center [856, 426] width 119 height 46
click at [823, 433] on input "True" at bounding box center [815, 427] width 15 height 13
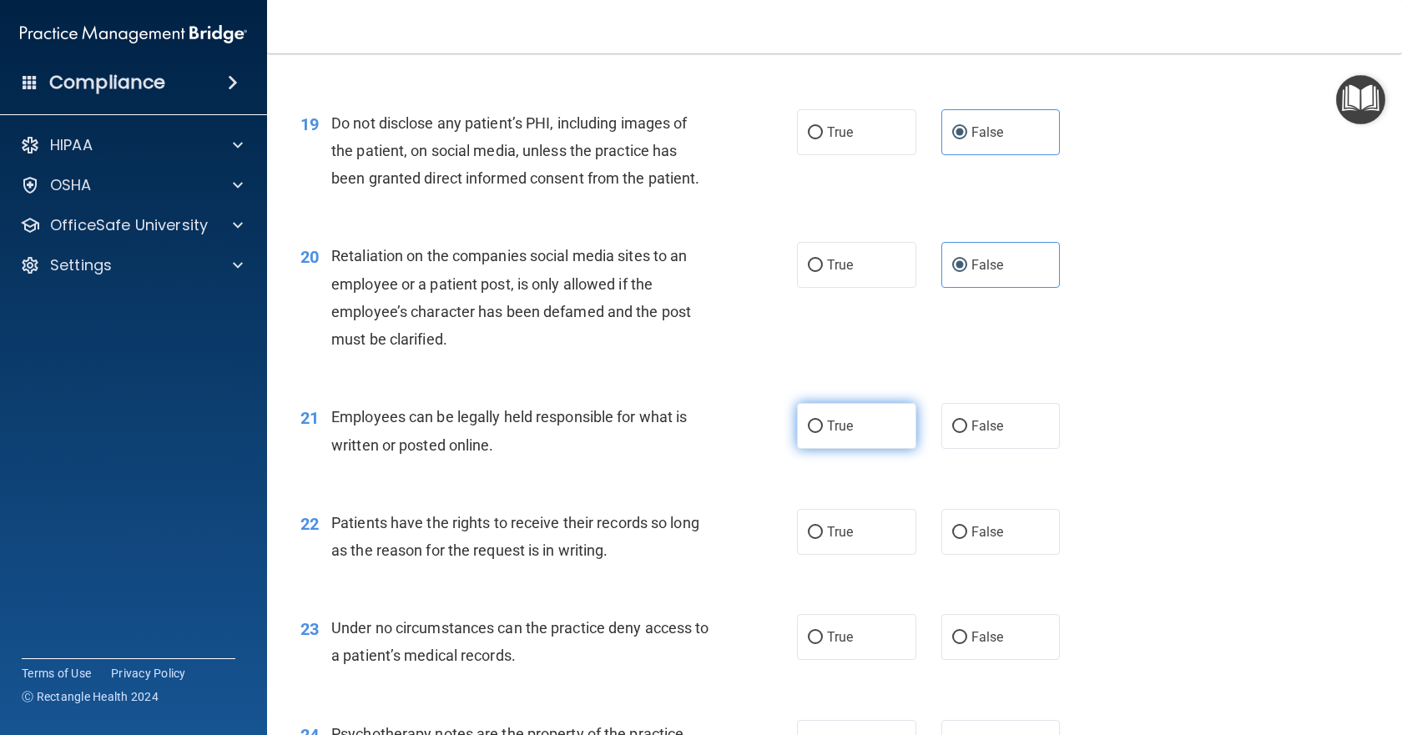
radio input "true"
click at [829, 540] on span "True" at bounding box center [840, 532] width 26 height 16
click at [823, 539] on input "True" at bounding box center [815, 533] width 15 height 13
radio input "true"
click at [963, 660] on label "False" at bounding box center [1000, 637] width 119 height 46
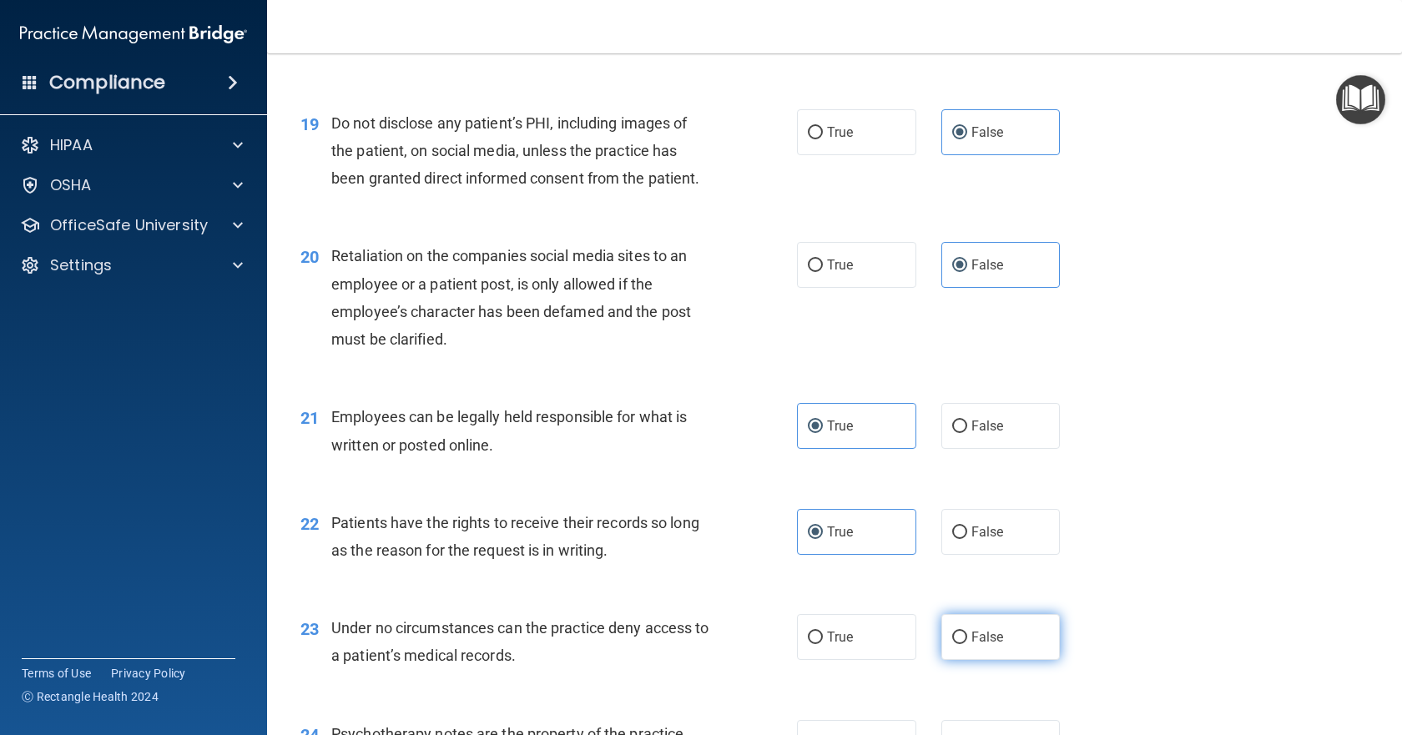
click at [963, 644] on input "False" at bounding box center [959, 638] width 15 height 13
radio input "true"
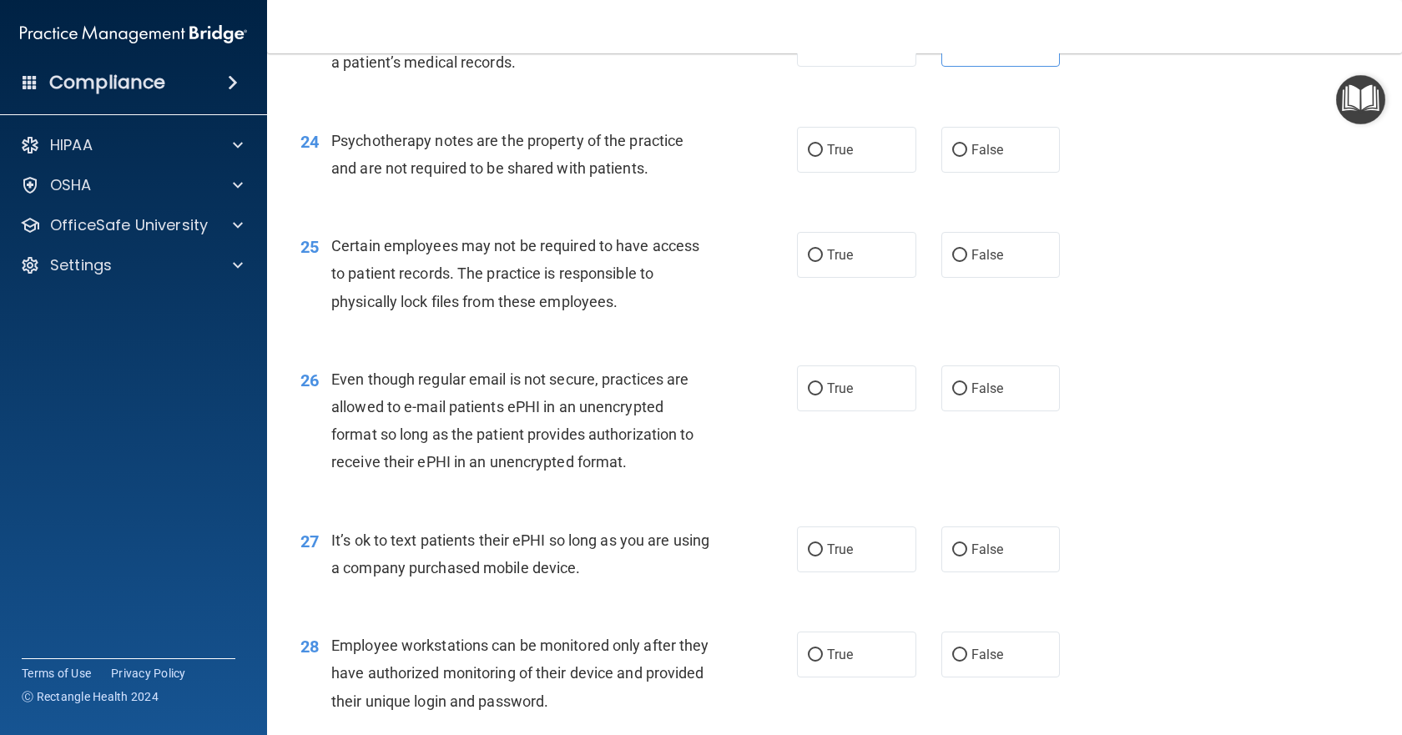
scroll to position [3421, 0]
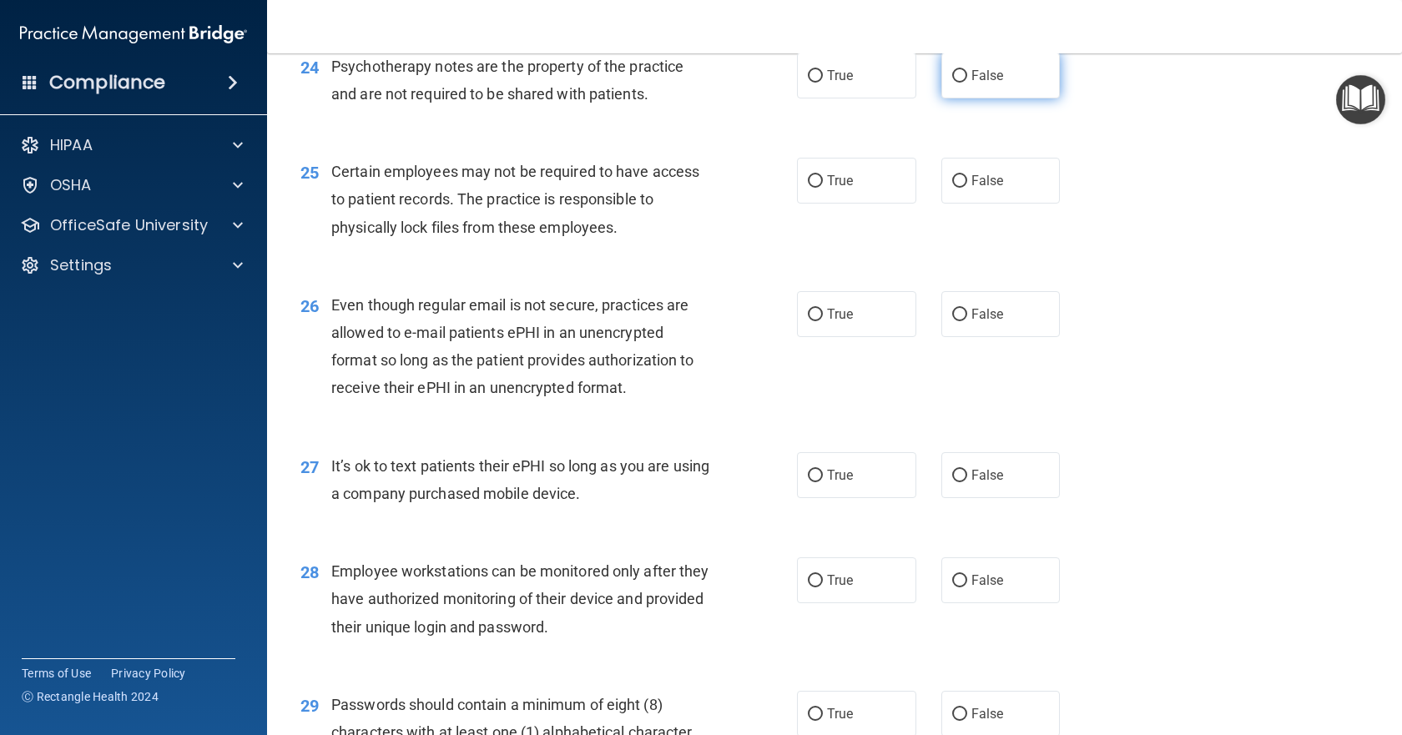
click at [990, 83] on span "False" at bounding box center [987, 76] width 33 height 16
click at [967, 83] on input "False" at bounding box center [959, 76] width 15 height 13
radio input "true"
click at [855, 204] on label "True" at bounding box center [856, 181] width 119 height 46
click at [823, 188] on input "True" at bounding box center [815, 181] width 15 height 13
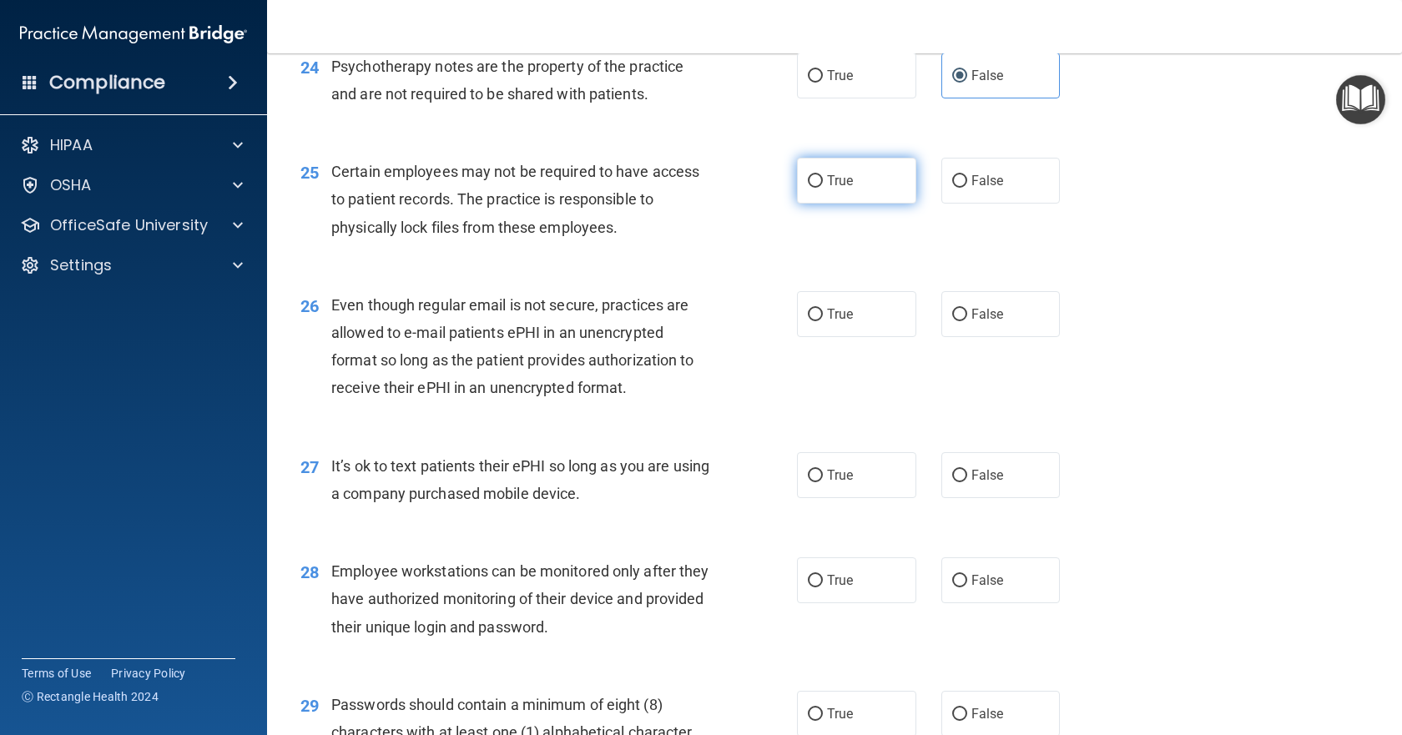
radio input "true"
click at [972, 322] on span "False" at bounding box center [987, 314] width 33 height 16
click at [967, 321] on input "False" at bounding box center [959, 315] width 15 height 13
radio input "true"
click at [950, 498] on label "False" at bounding box center [1000, 475] width 119 height 46
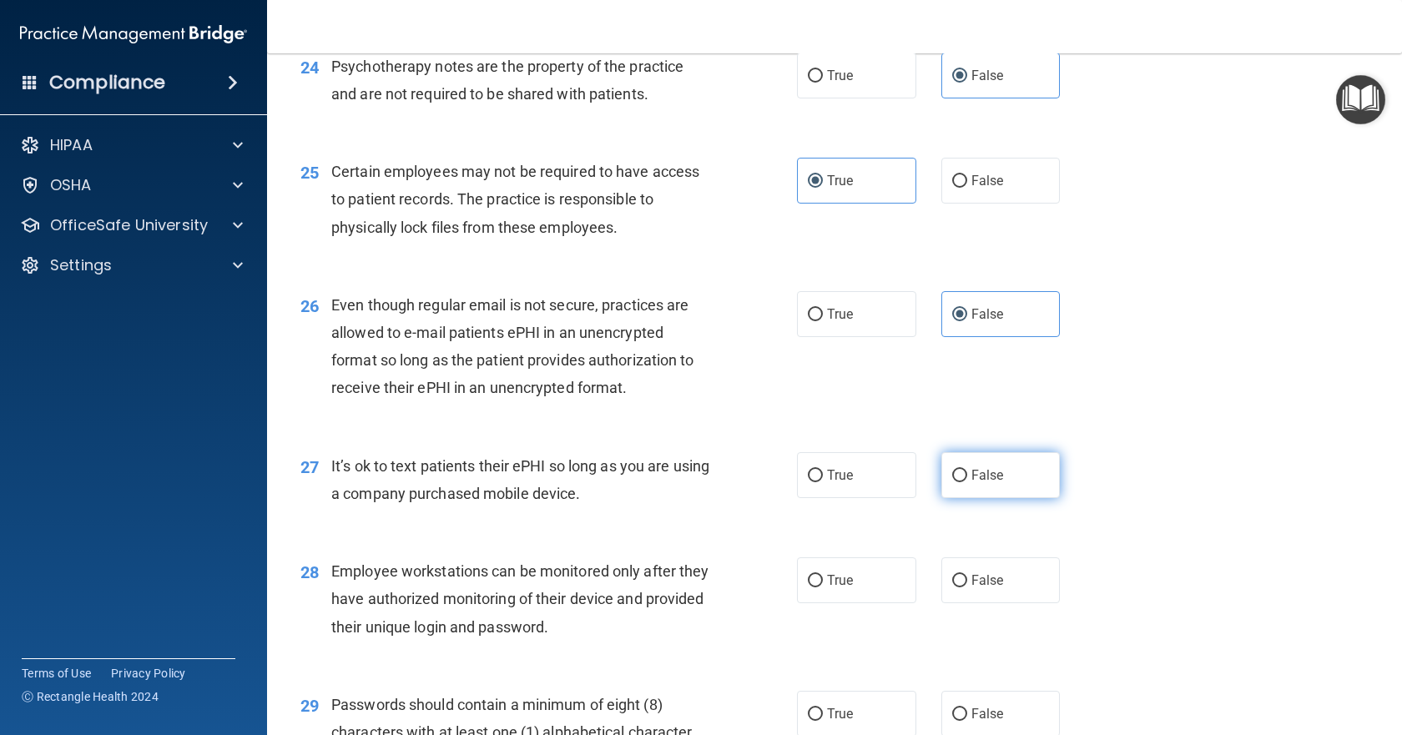
click at [952, 482] on input "False" at bounding box center [959, 476] width 15 height 13
radio input "true"
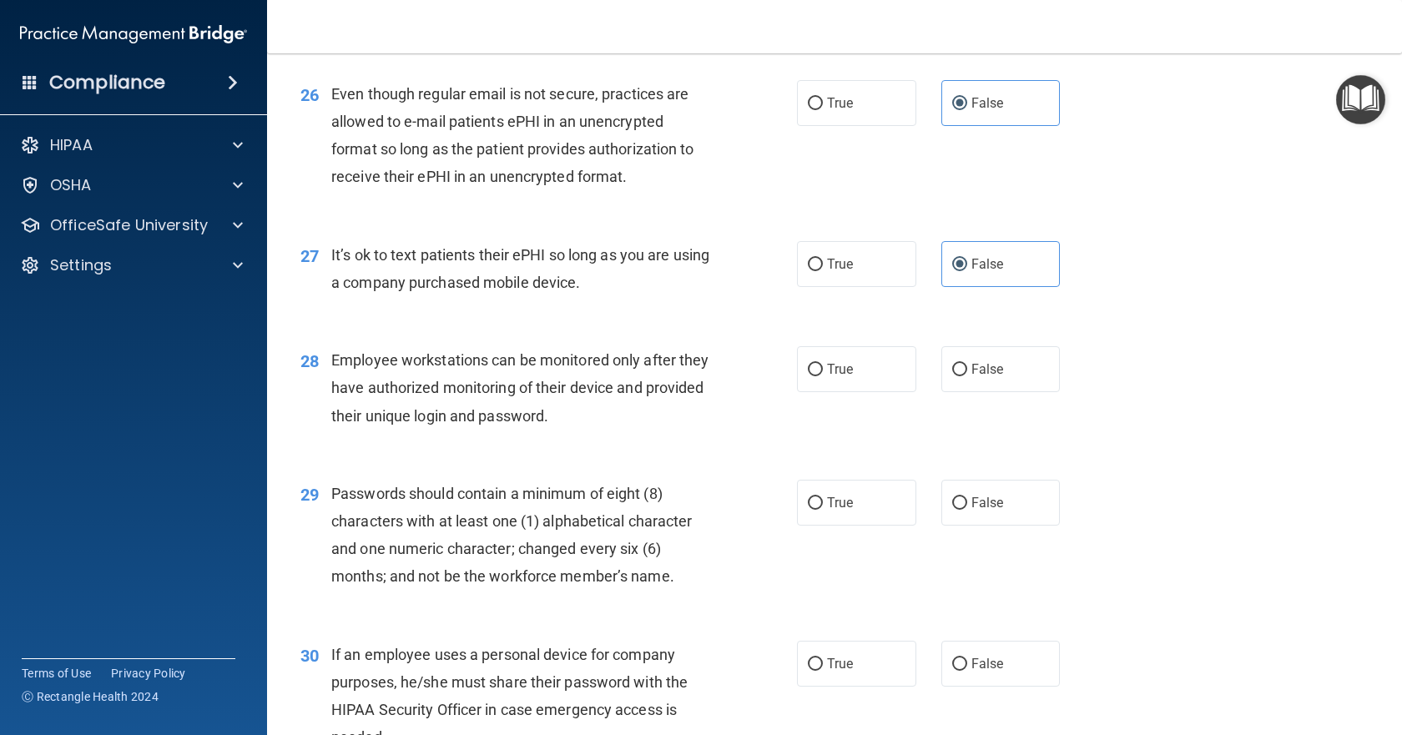
scroll to position [3672, 0]
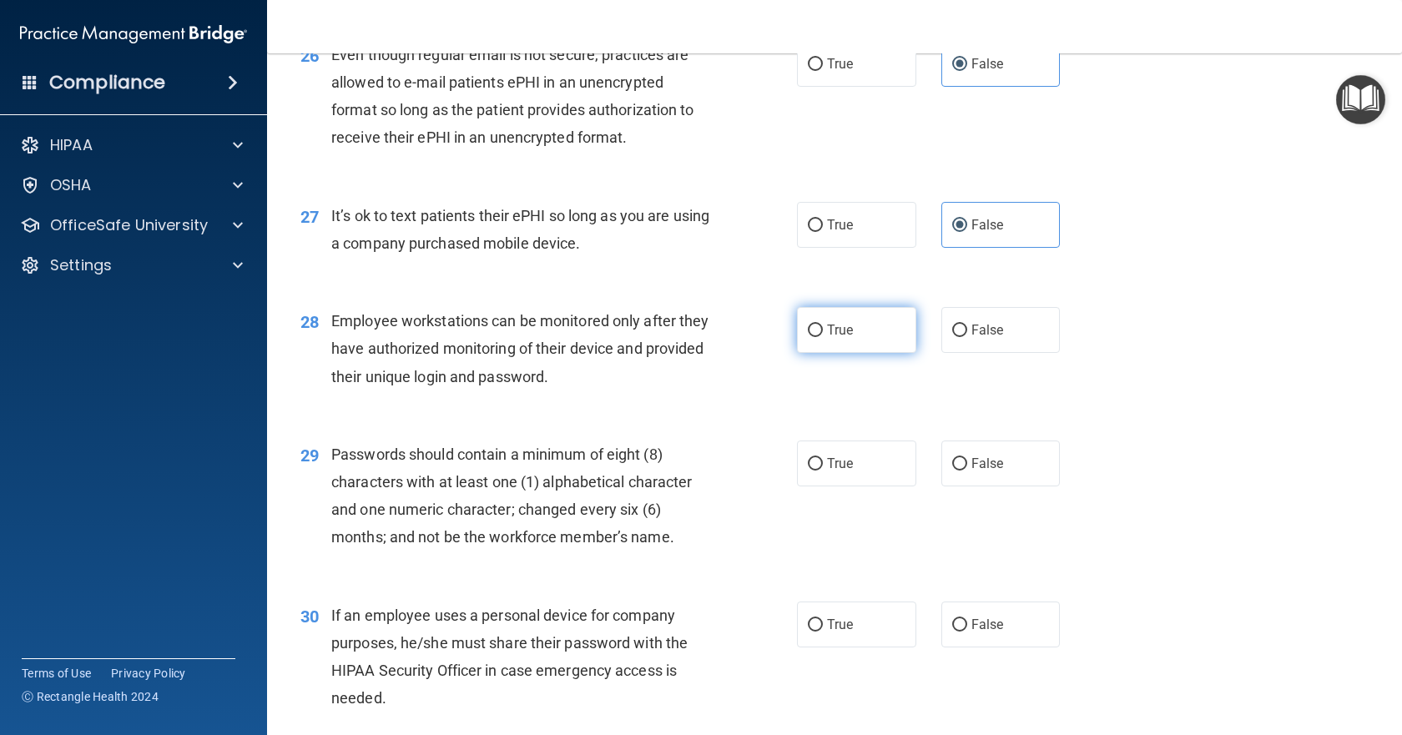
click at [819, 353] on label "True" at bounding box center [856, 330] width 119 height 46
click at [819, 337] on input "True" at bounding box center [815, 331] width 15 height 13
radio input "true"
click at [808, 471] on input "True" at bounding box center [815, 464] width 15 height 13
radio input "true"
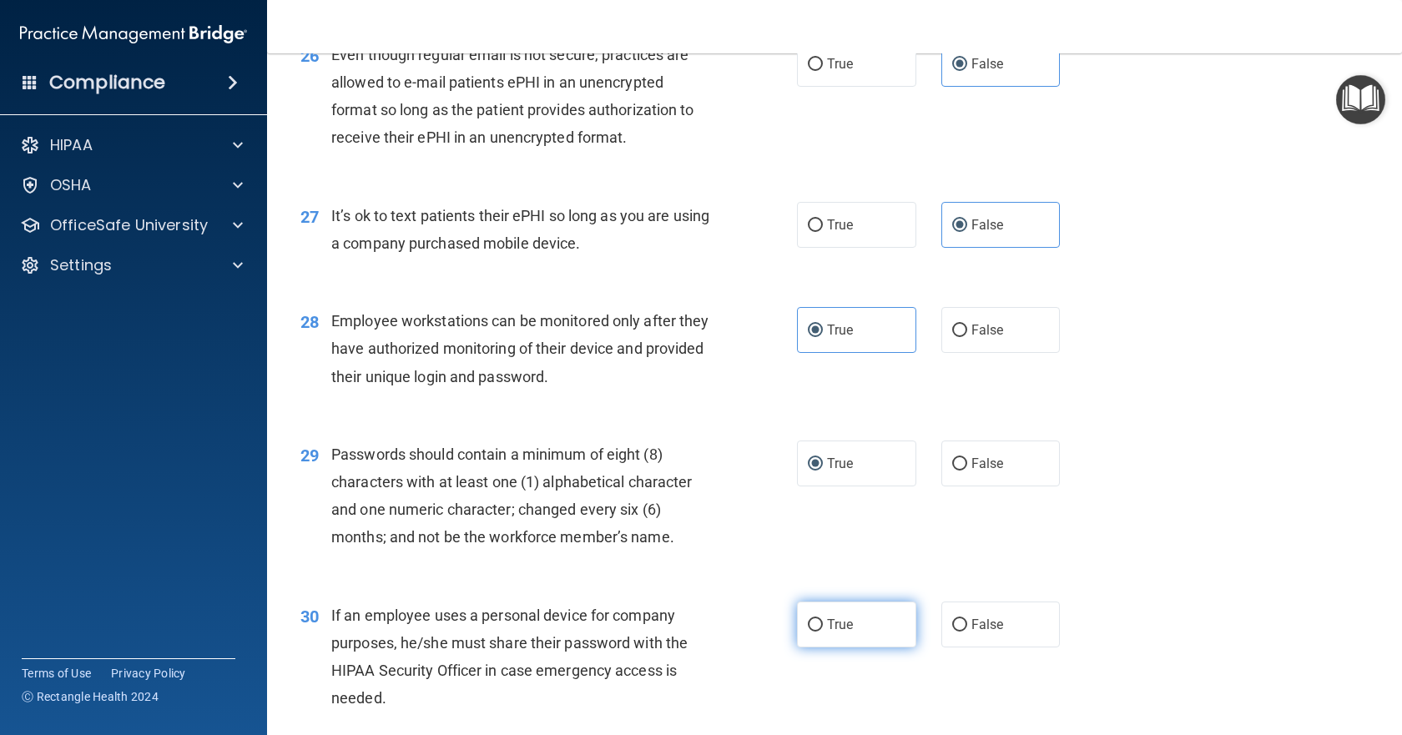
click at [828, 633] on span "True" at bounding box center [840, 625] width 26 height 16
click at [823, 632] on input "True" at bounding box center [815, 625] width 15 height 13
radio input "true"
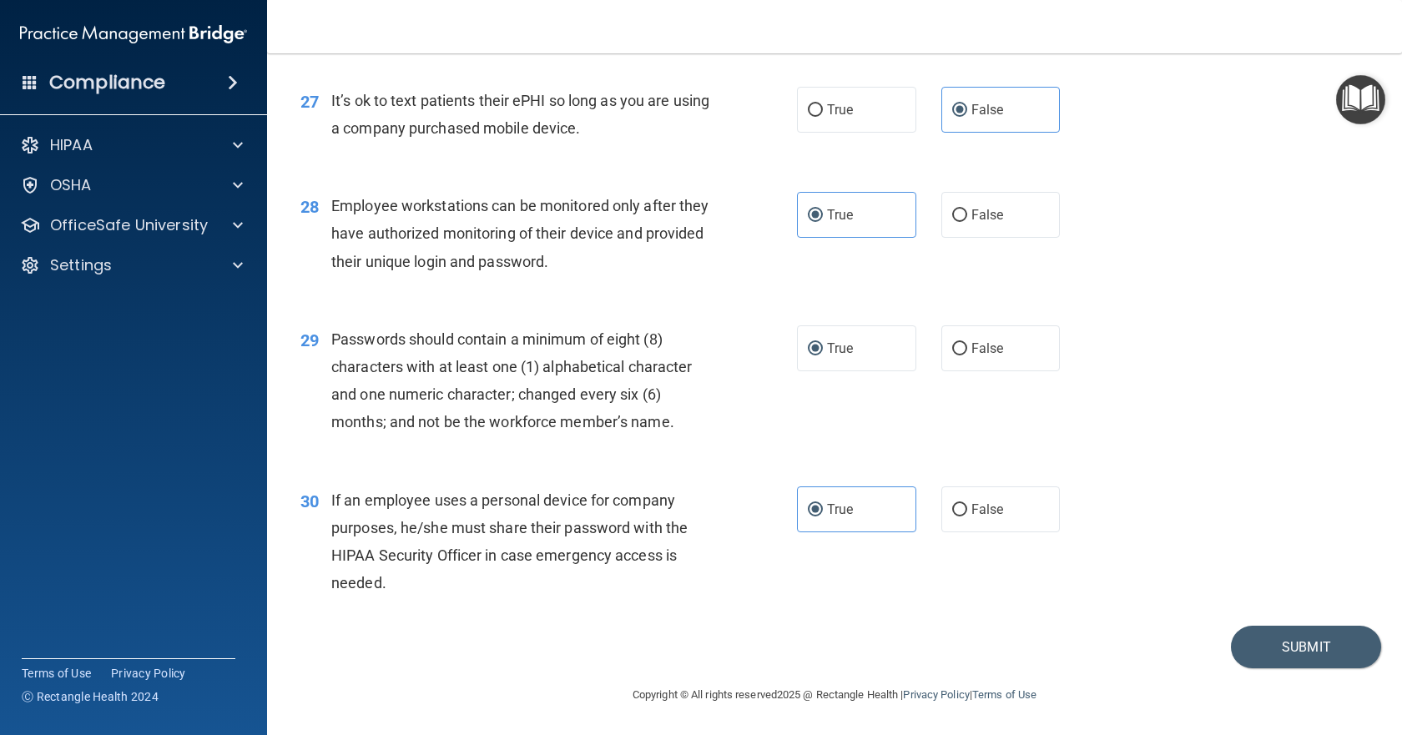
scroll to position [3842, 0]
click at [1273, 642] on button "Submit" at bounding box center [1306, 647] width 150 height 43
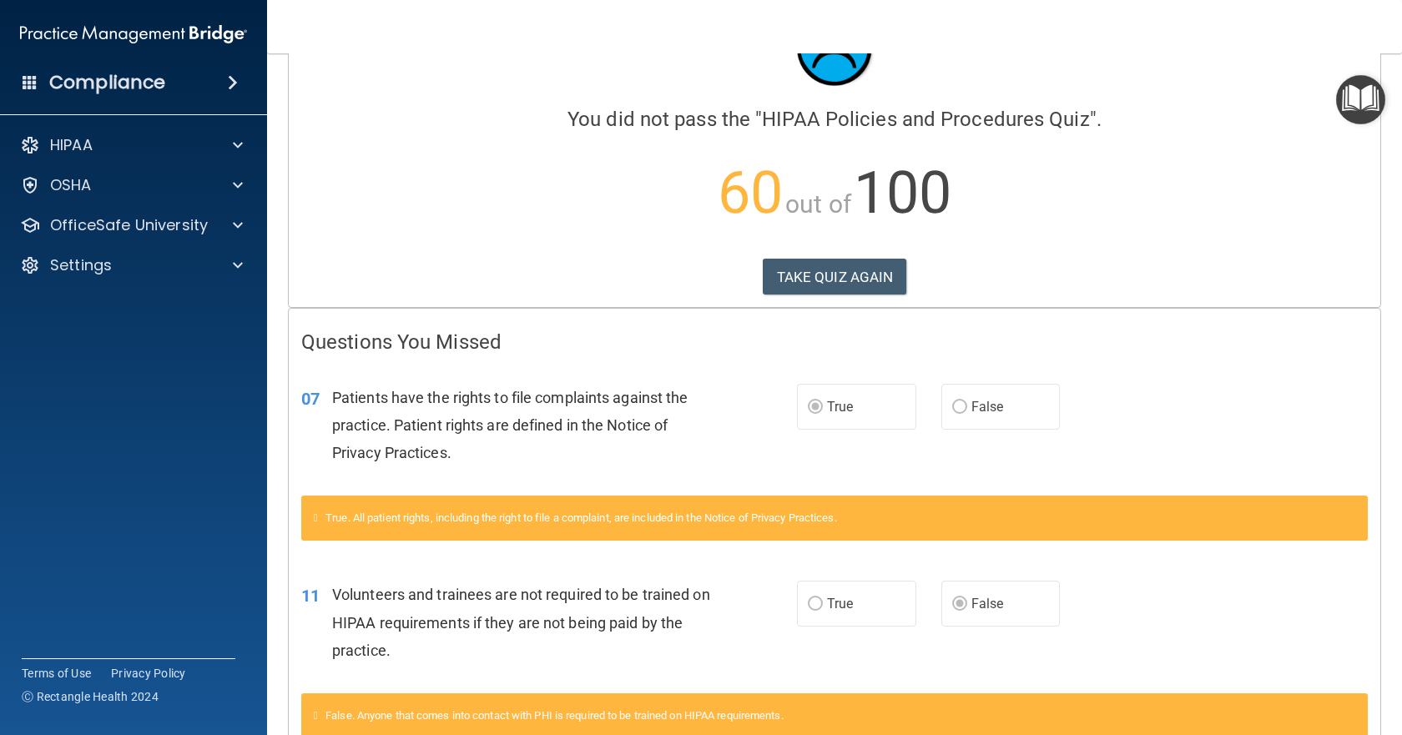
scroll to position [167, 0]
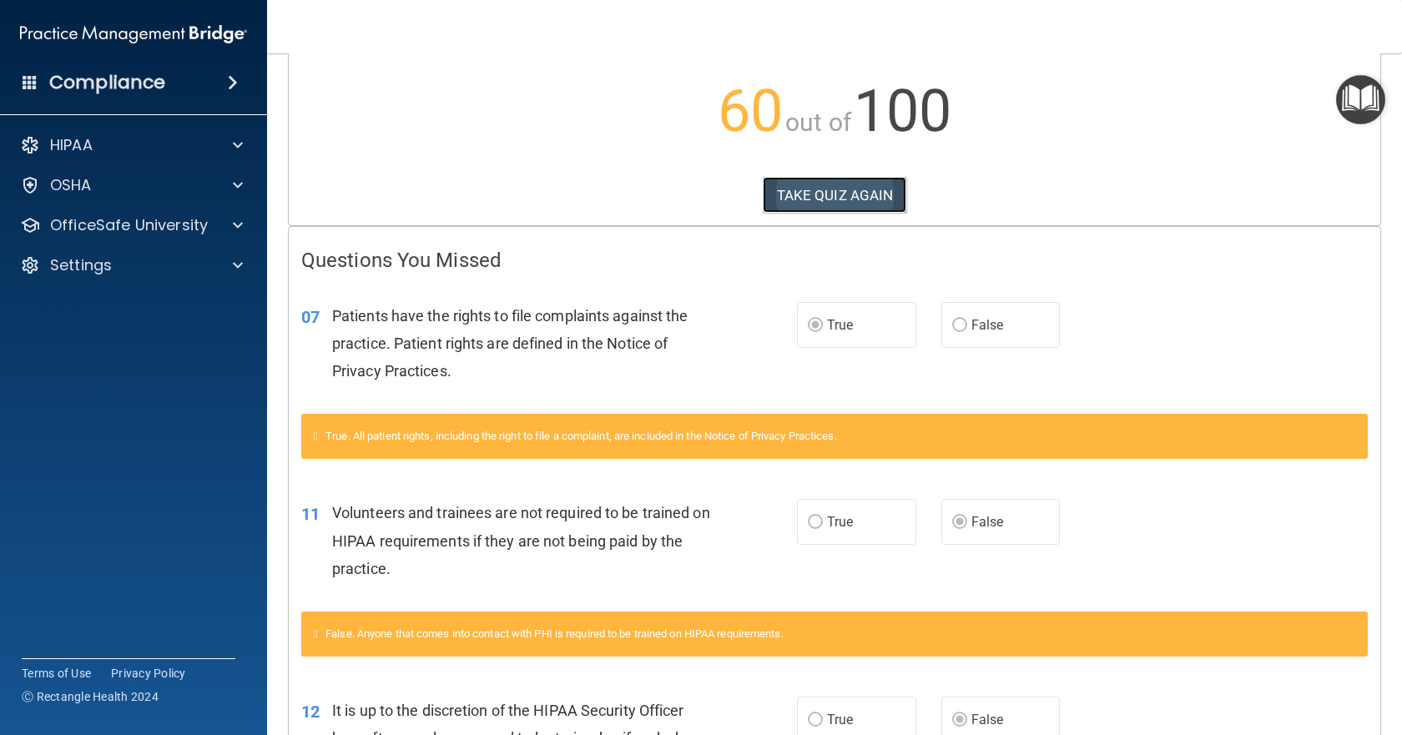
click at [870, 191] on button "TAKE QUIZ AGAIN" at bounding box center [835, 195] width 144 height 37
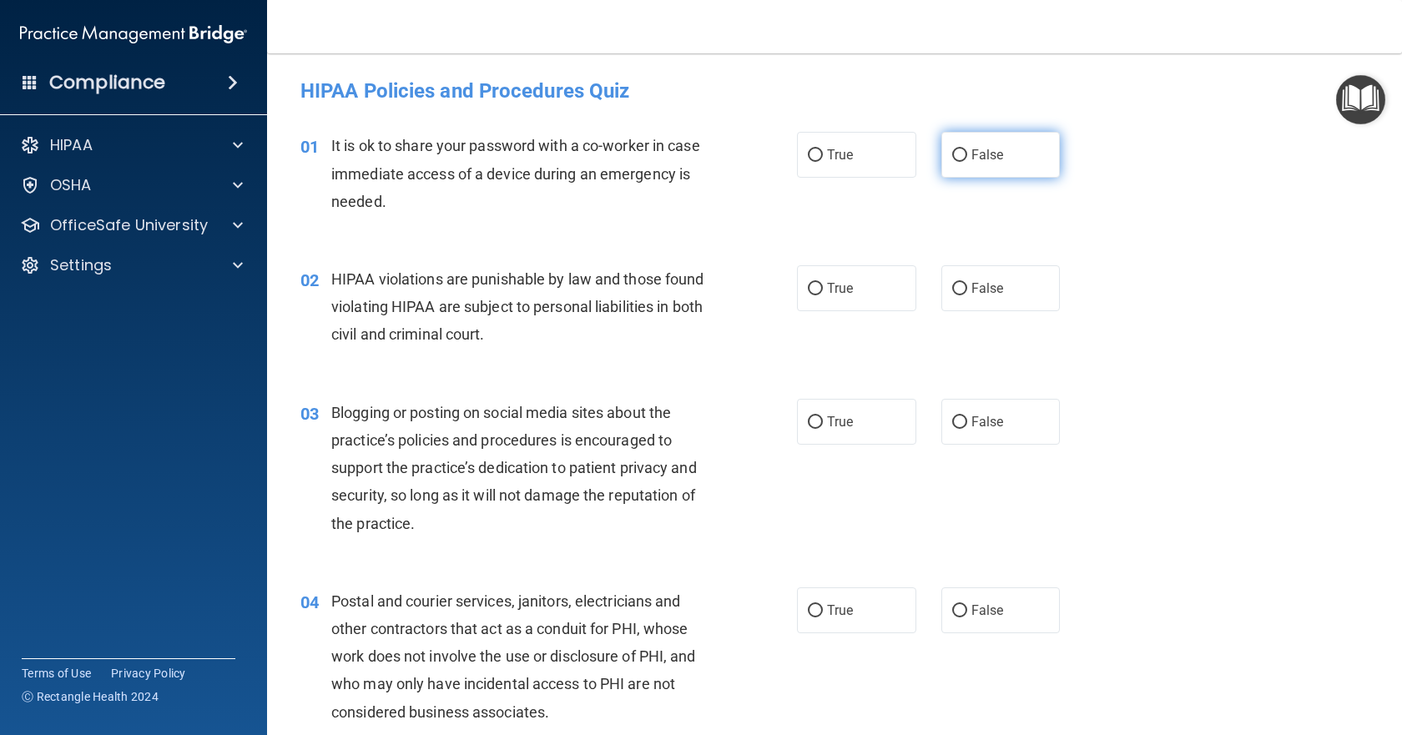
click at [980, 159] on span "False" at bounding box center [987, 155] width 33 height 16
click at [967, 159] on input "False" at bounding box center [959, 155] width 15 height 13
radio input "true"
click at [844, 280] on label "True" at bounding box center [856, 288] width 119 height 46
click at [823, 283] on input "True" at bounding box center [815, 289] width 15 height 13
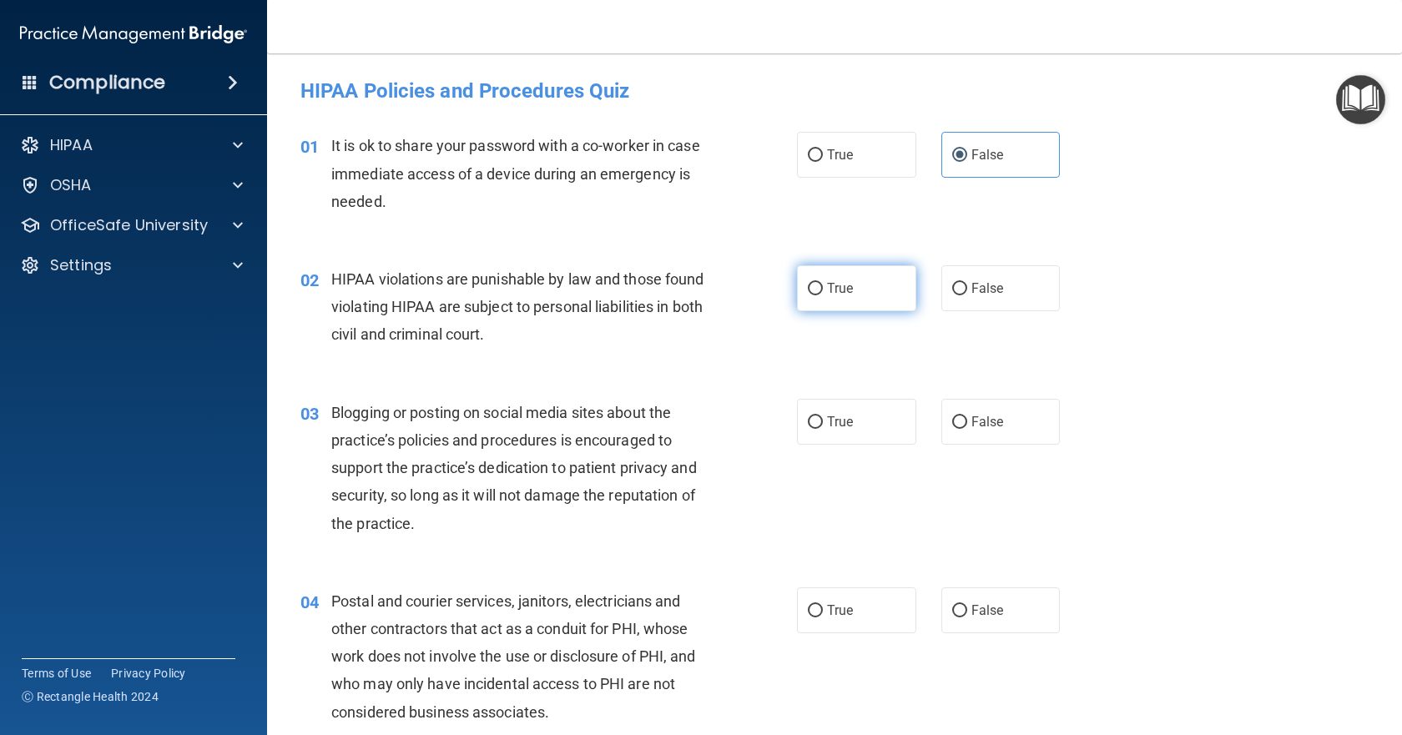
radio input "true"
click at [966, 423] on label "False" at bounding box center [1000, 422] width 119 height 46
click at [966, 423] on input "False" at bounding box center [959, 422] width 15 height 13
radio input "true"
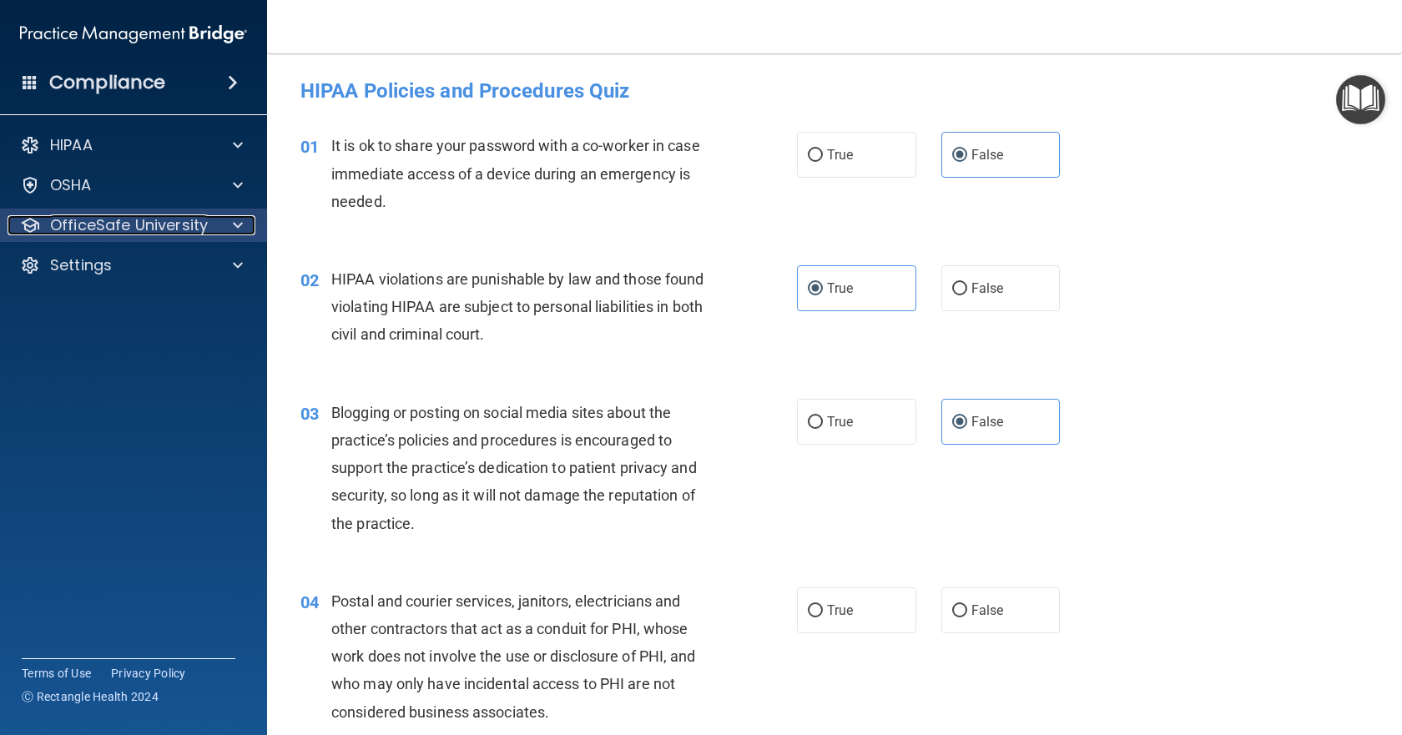
click at [137, 224] on p "OfficeSafe University" at bounding box center [129, 225] width 158 height 20
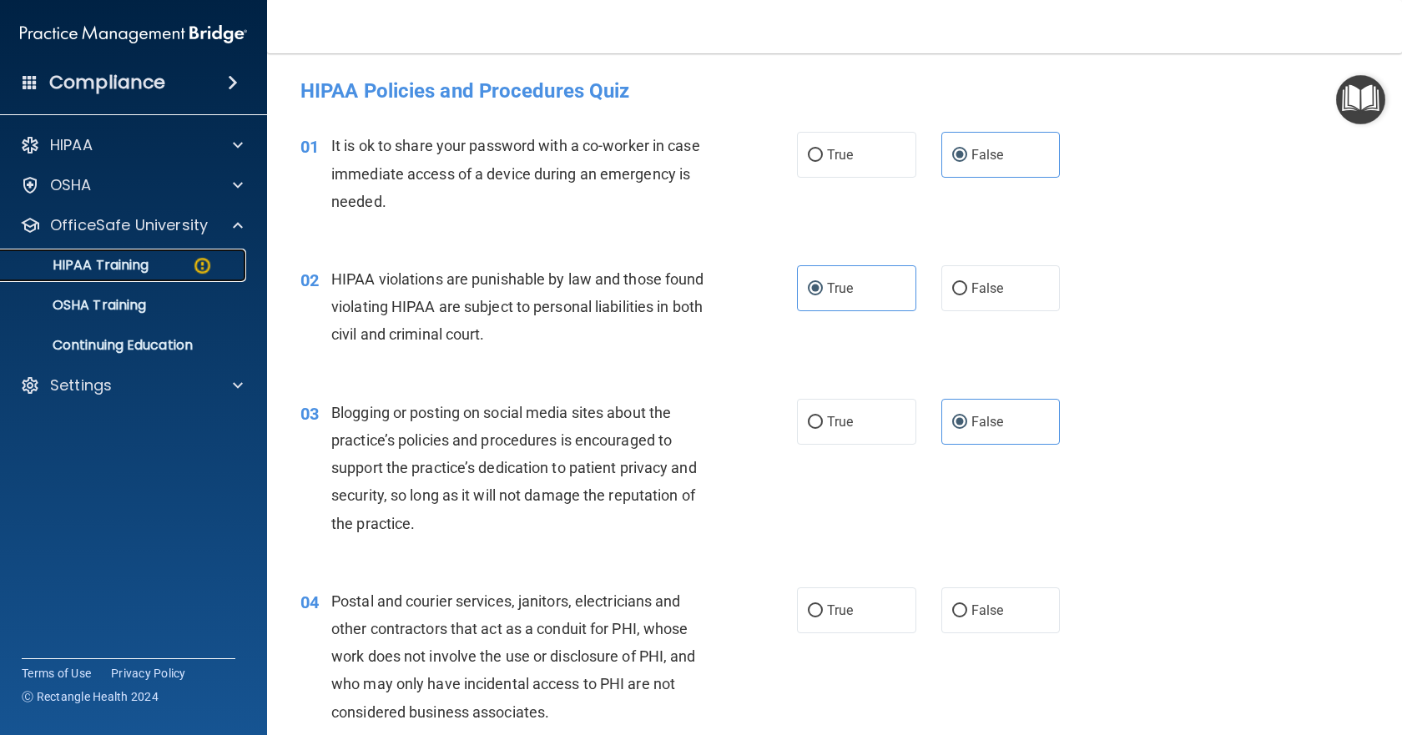
click at [143, 260] on p "HIPAA Training" at bounding box center [80, 265] width 138 height 17
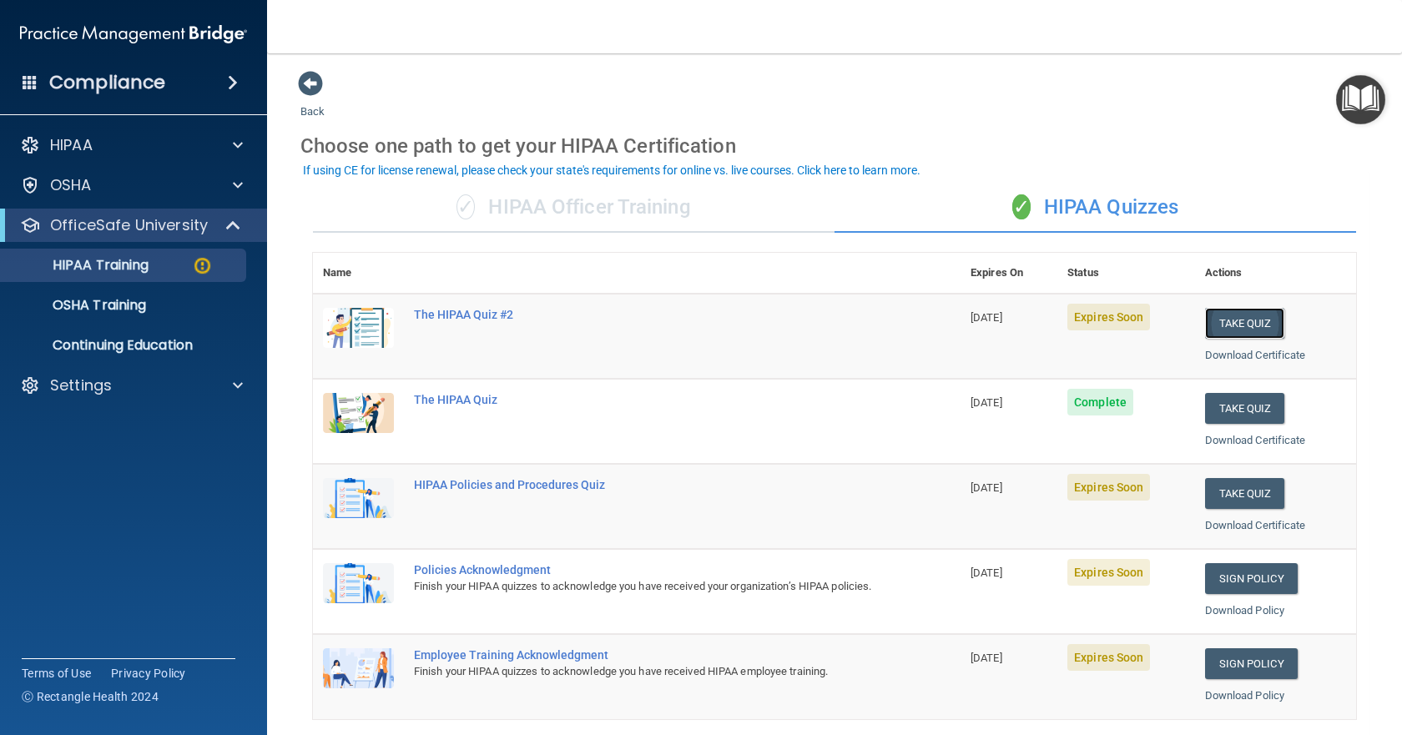
click at [1208, 328] on button "Take Quiz" at bounding box center [1245, 323] width 80 height 31
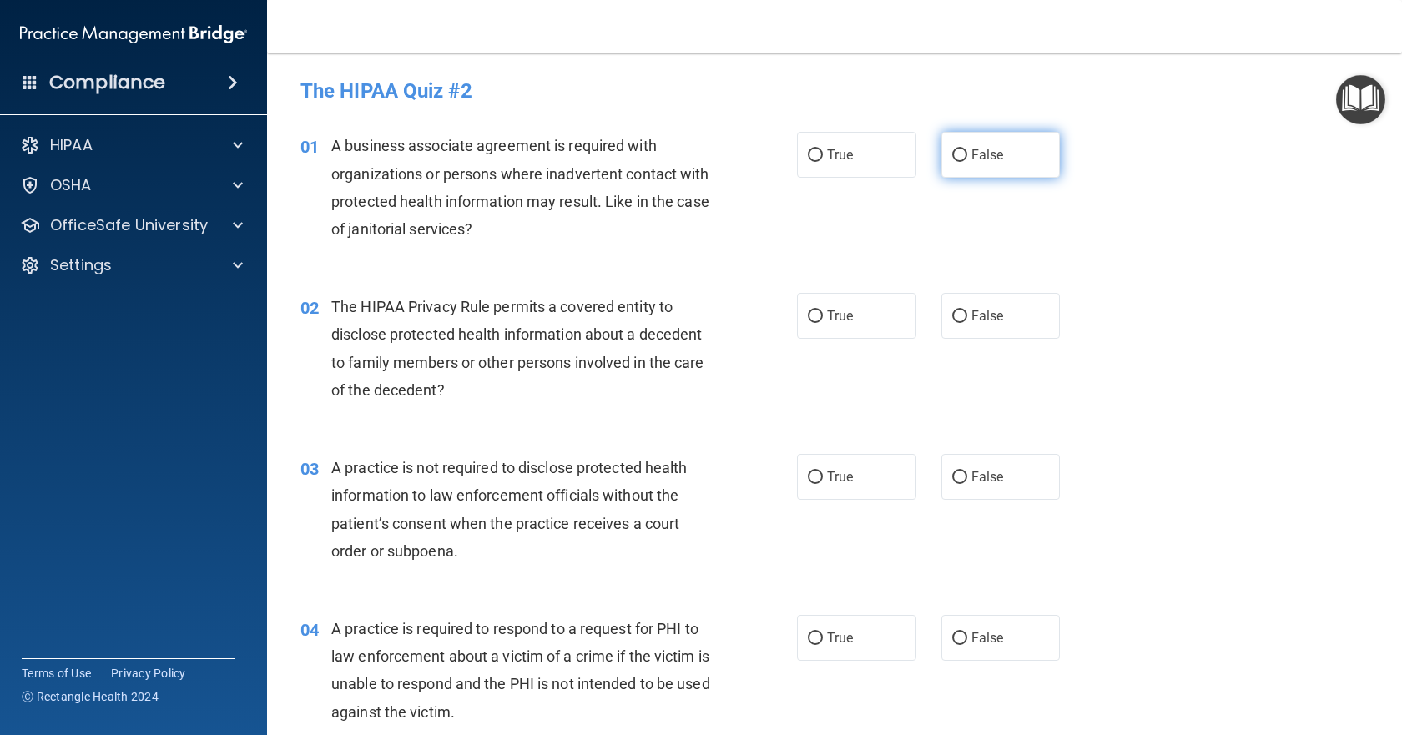
click at [959, 154] on input "False" at bounding box center [959, 155] width 15 height 13
radio input "true"
click at [840, 316] on span "True" at bounding box center [840, 316] width 26 height 16
click at [823, 316] on input "True" at bounding box center [815, 316] width 15 height 13
radio input "true"
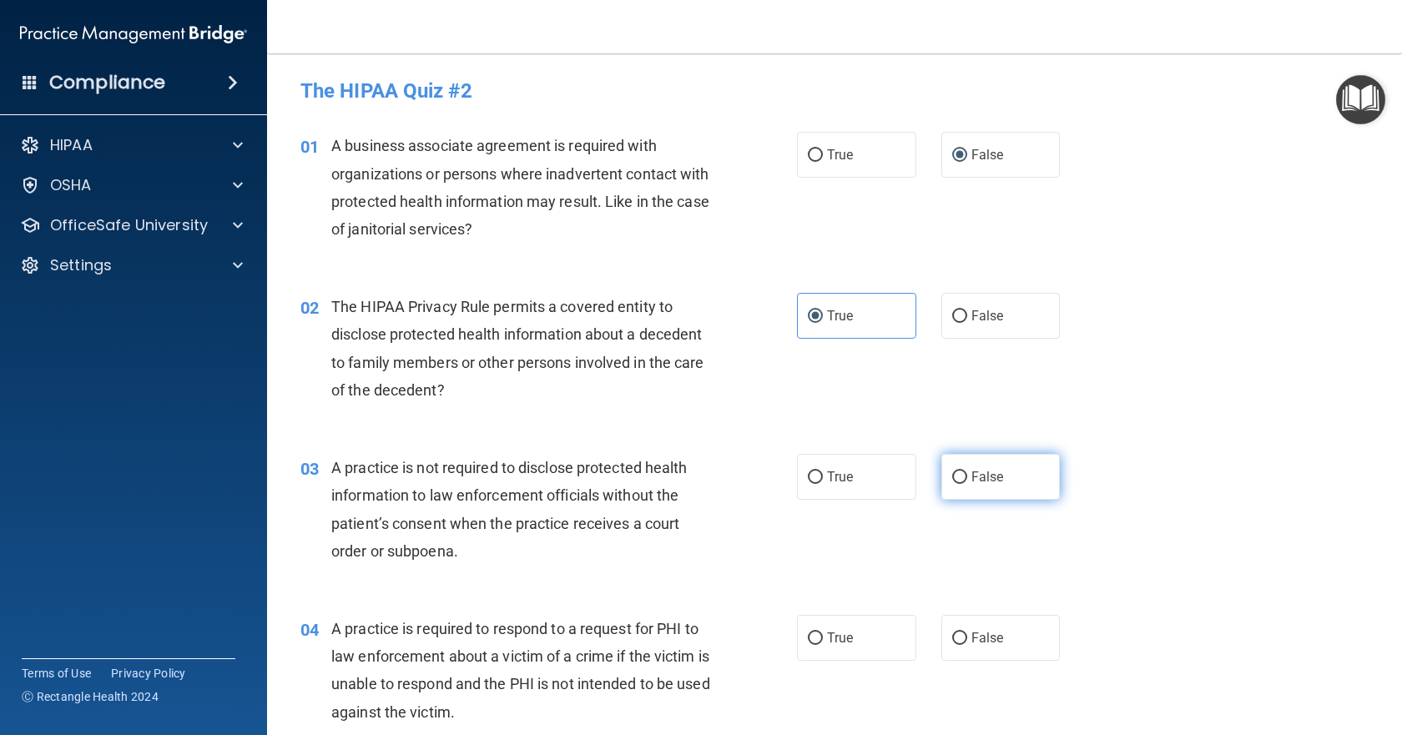
click at [978, 477] on span "False" at bounding box center [987, 477] width 33 height 16
click at [967, 477] on input "False" at bounding box center [959, 477] width 15 height 13
radio input "true"
click at [851, 635] on label "True" at bounding box center [856, 638] width 119 height 46
click at [823, 635] on input "True" at bounding box center [815, 639] width 15 height 13
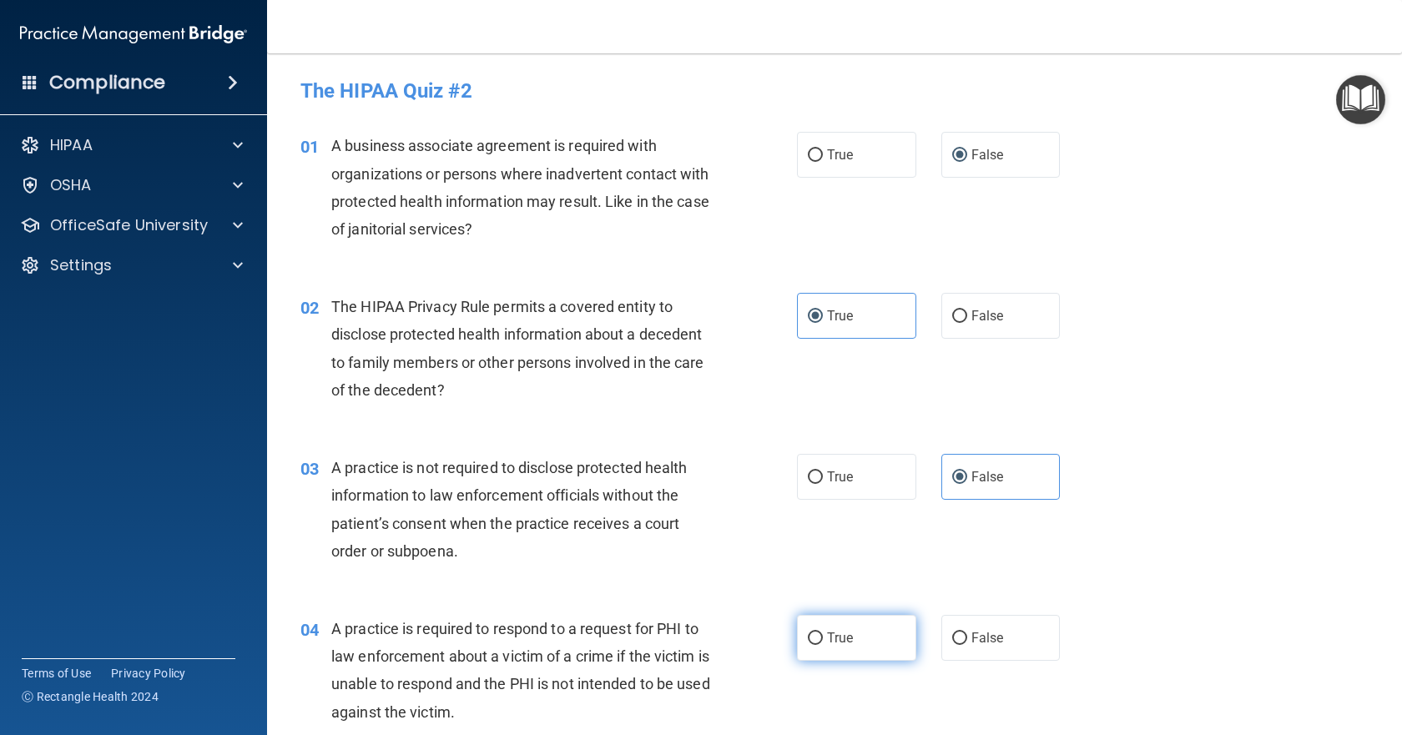
radio input "true"
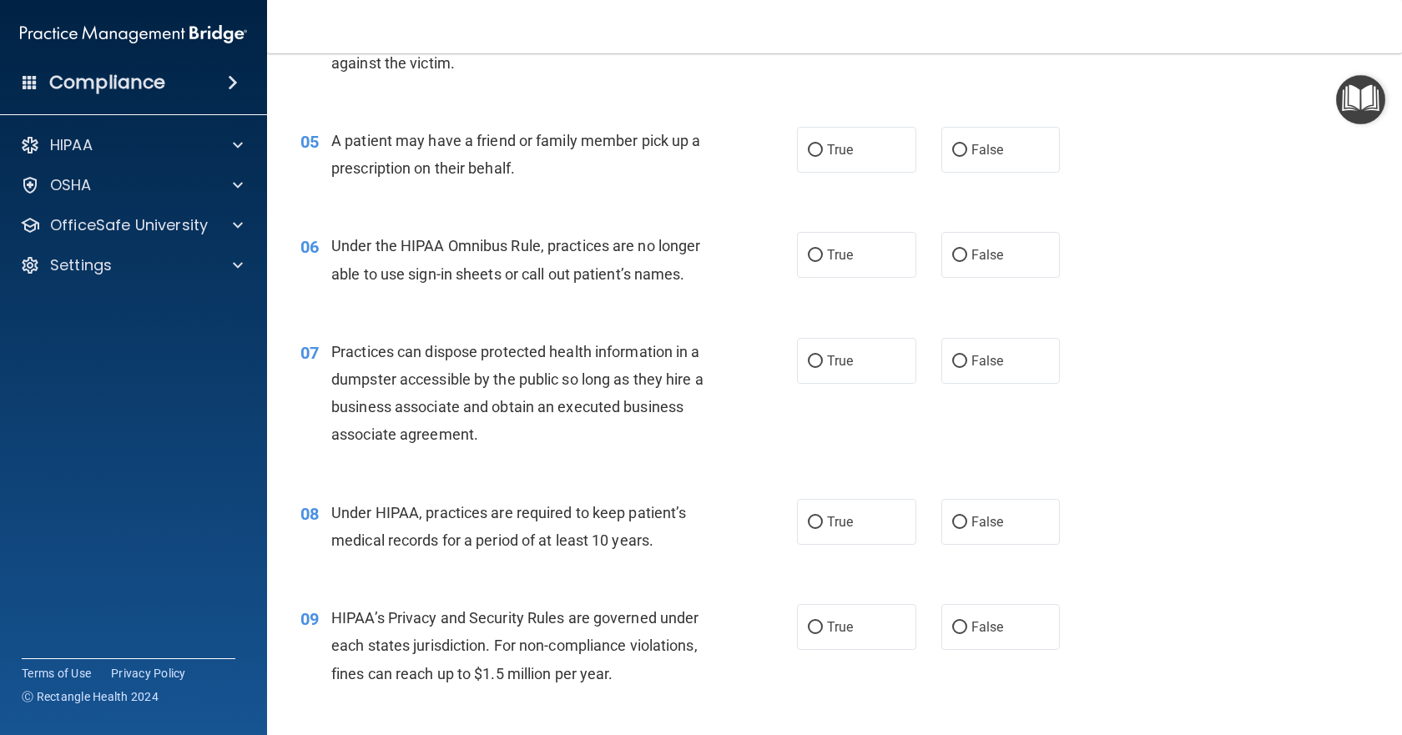
scroll to position [668, 0]
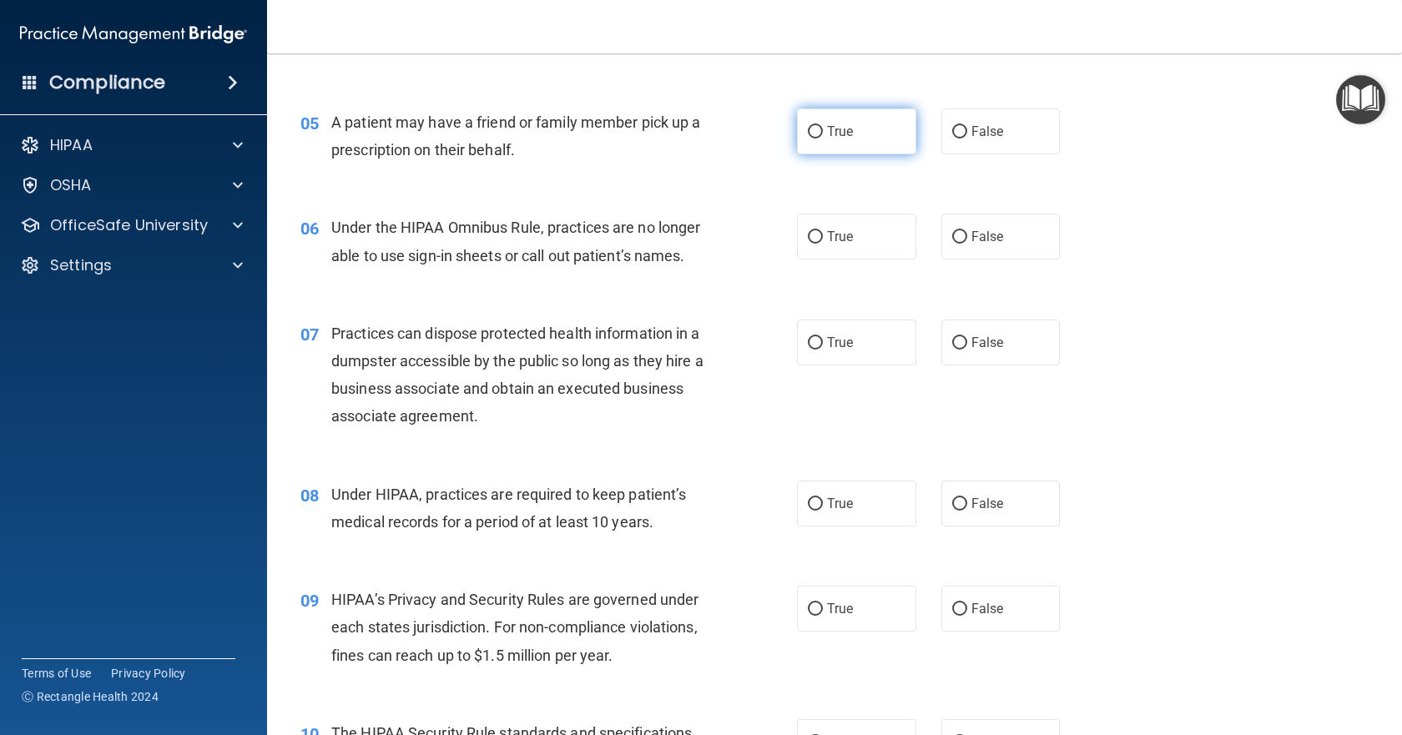
click at [864, 139] on label "True" at bounding box center [856, 131] width 119 height 46
click at [823, 139] on input "True" at bounding box center [815, 132] width 15 height 13
radio input "true"
click at [971, 233] on span "False" at bounding box center [987, 237] width 33 height 16
click at [967, 233] on input "False" at bounding box center [959, 237] width 15 height 13
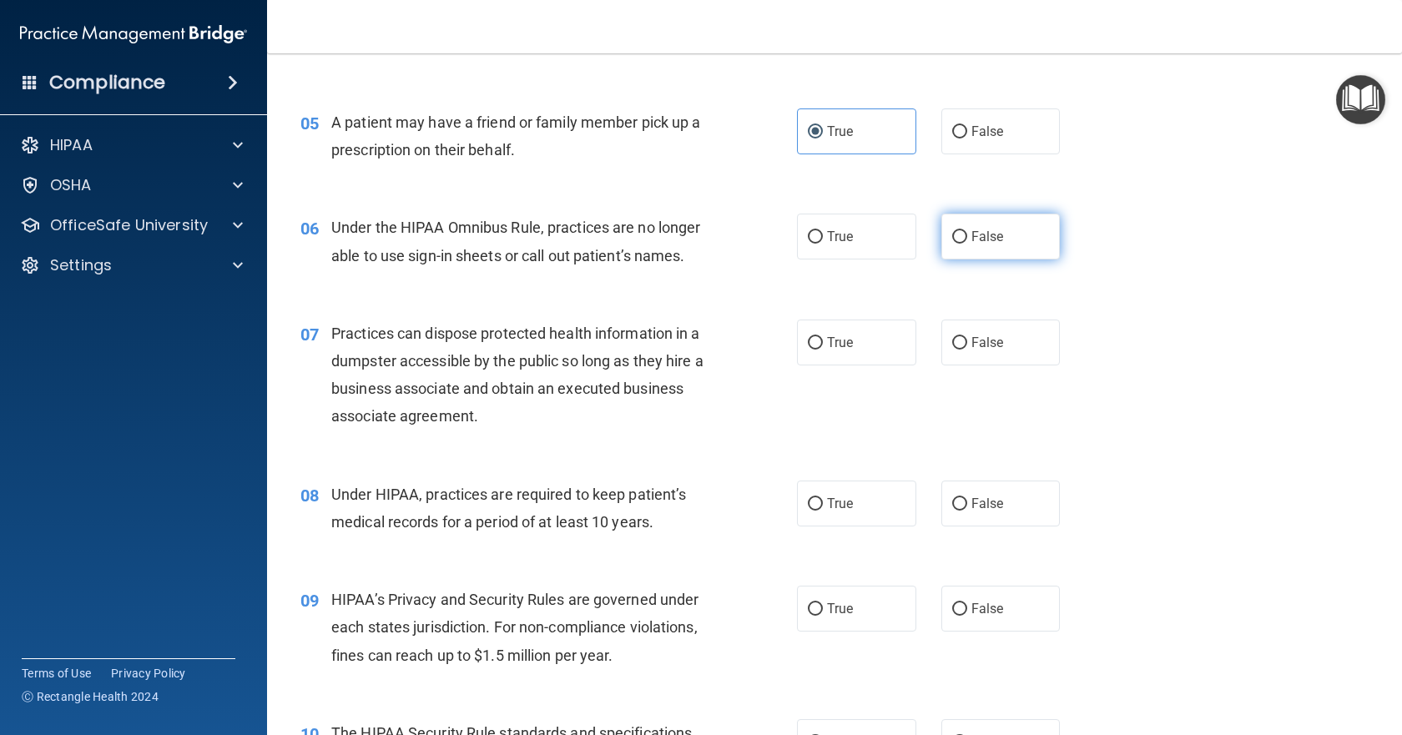
radio input "true"
click at [977, 339] on span "False" at bounding box center [987, 343] width 33 height 16
click at [967, 339] on input "False" at bounding box center [959, 343] width 15 height 13
radio input "true"
click at [987, 512] on label "False" at bounding box center [1000, 504] width 119 height 46
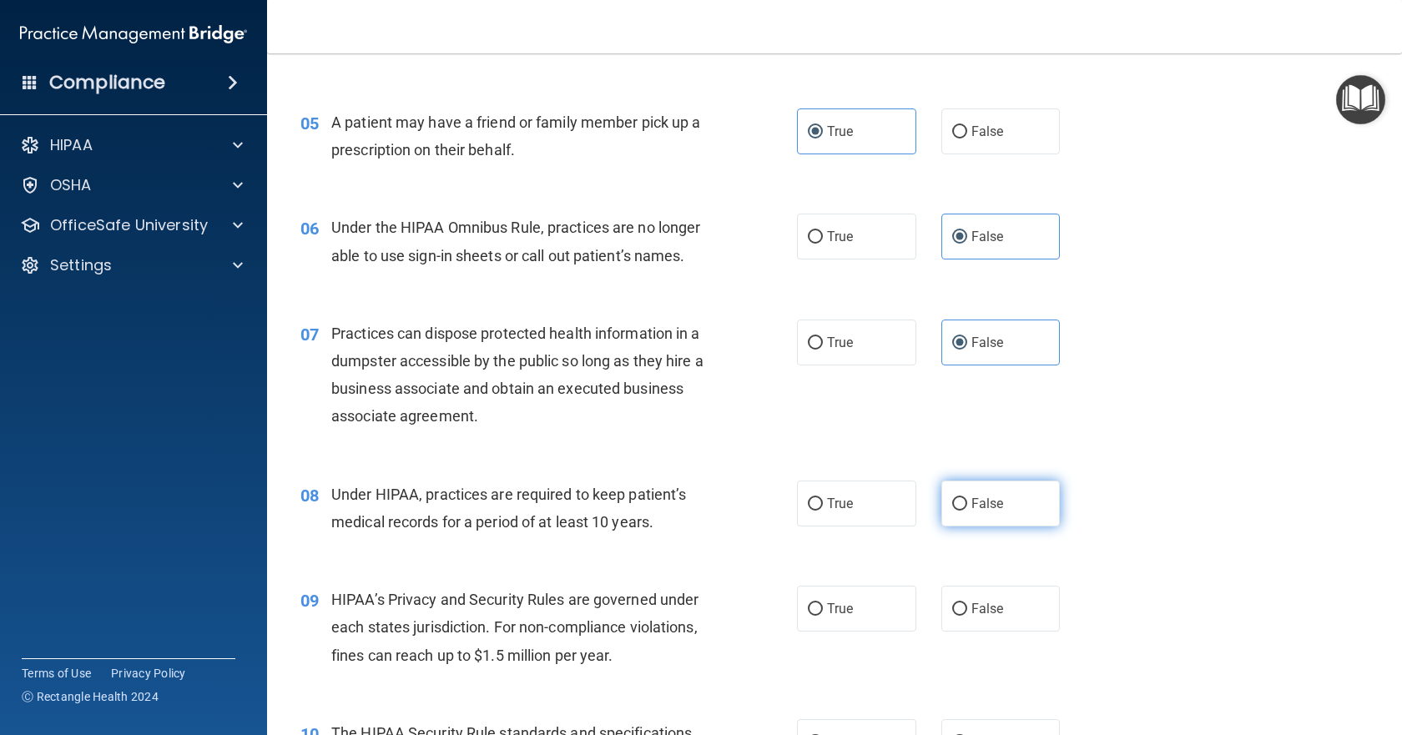
click at [967, 511] on input "False" at bounding box center [959, 504] width 15 height 13
radio input "true"
click at [994, 608] on span "False" at bounding box center [987, 609] width 33 height 16
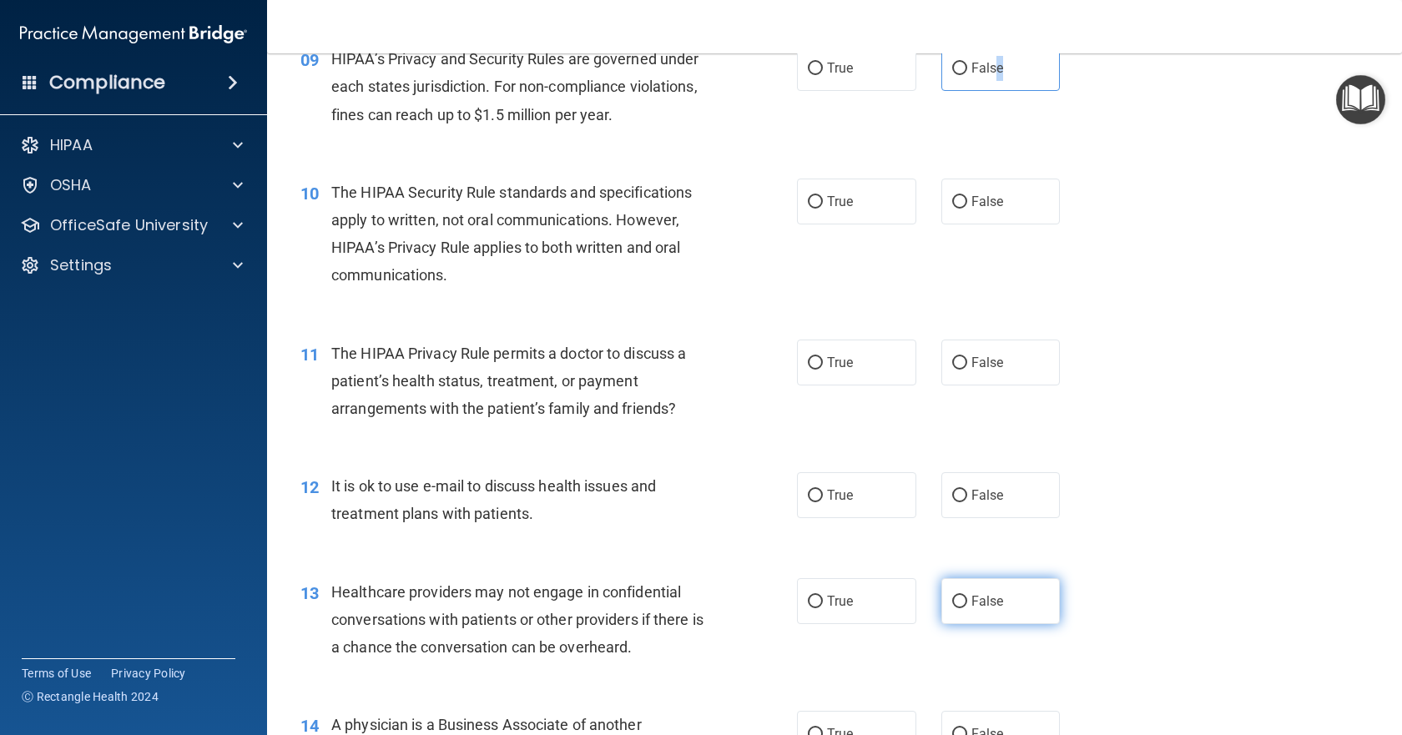
scroll to position [1168, 0]
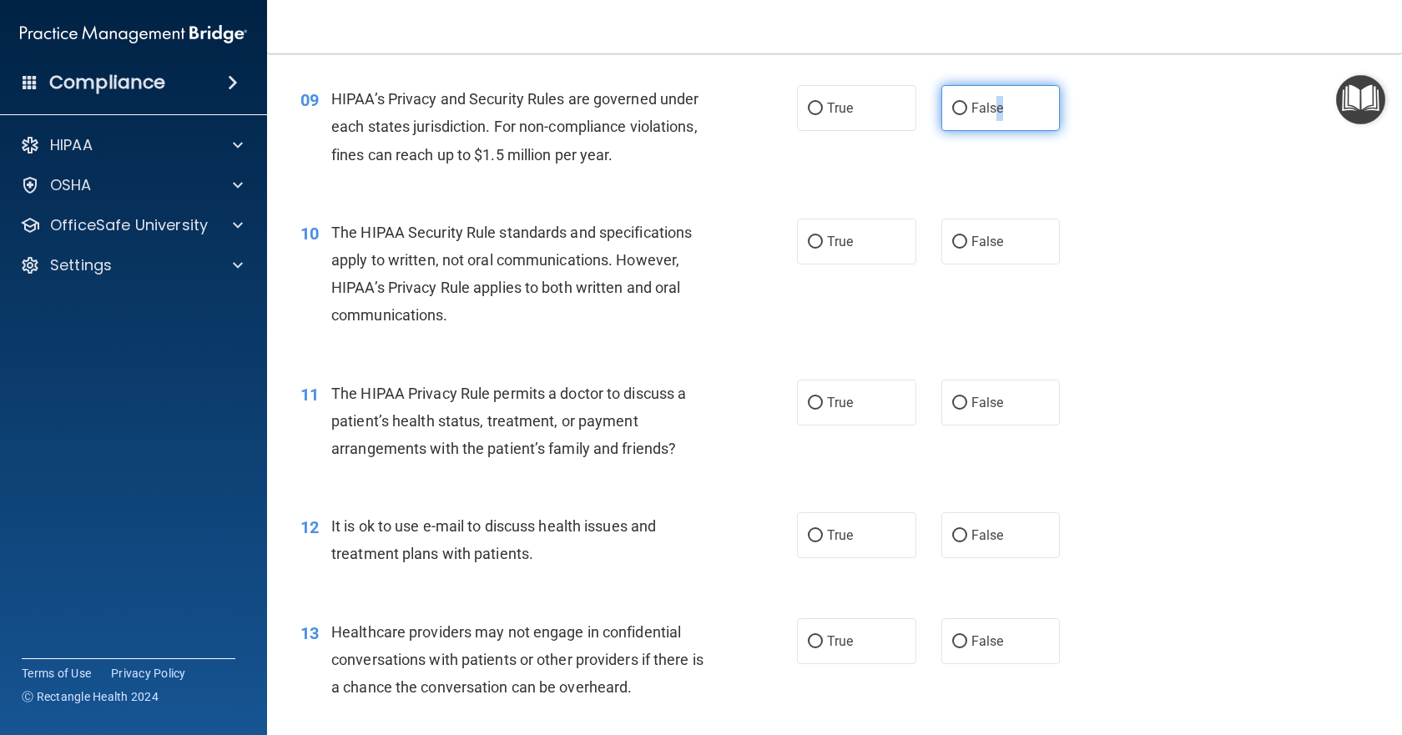
click at [1040, 110] on label "False" at bounding box center [1000, 108] width 119 height 46
click at [967, 110] on input "False" at bounding box center [959, 109] width 15 height 13
radio input "true"
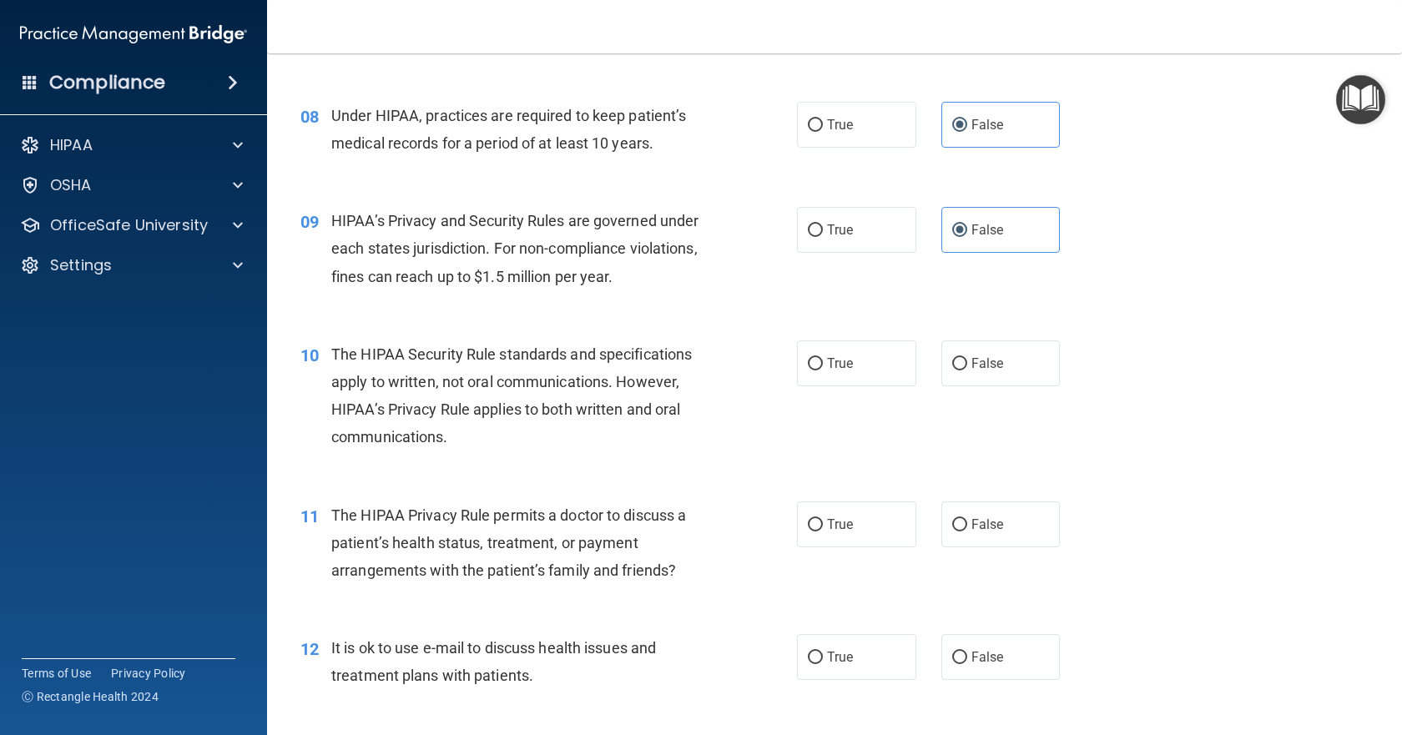
scroll to position [1085, 0]
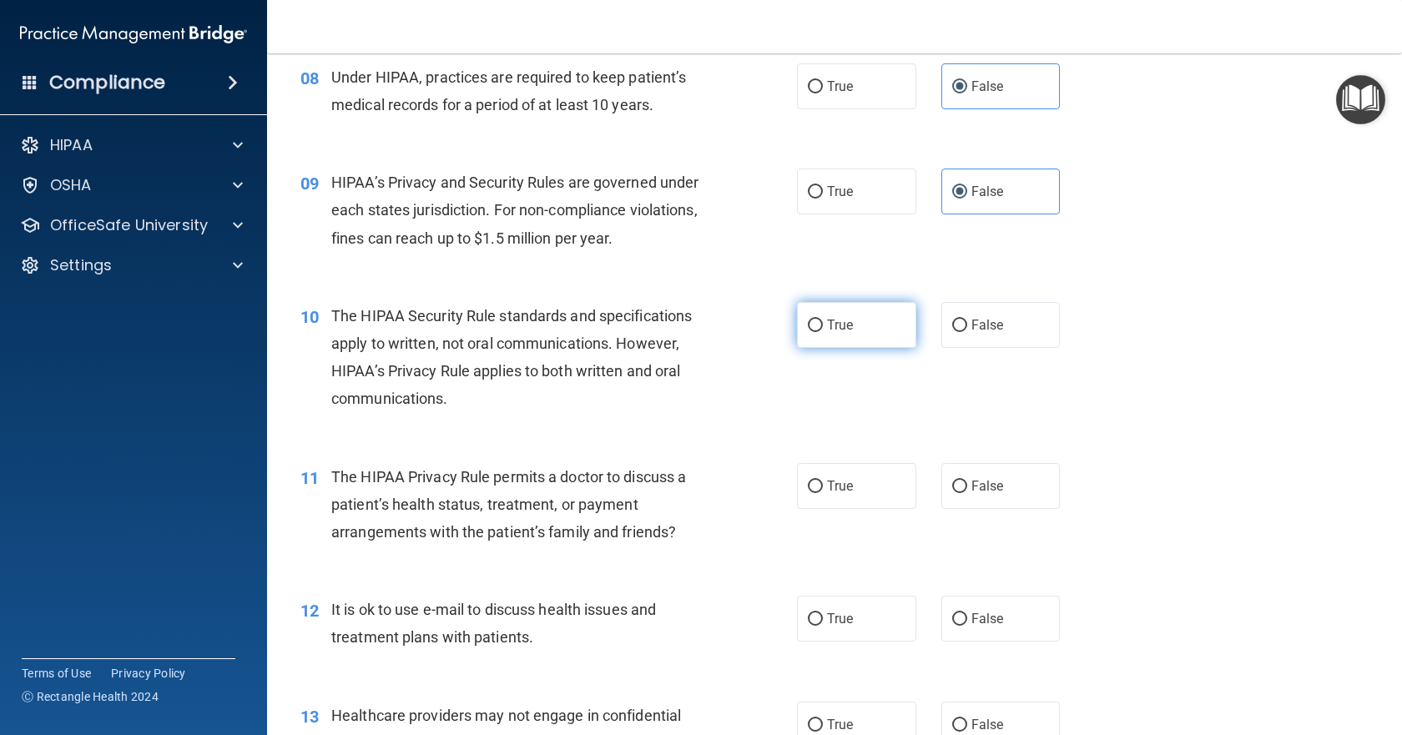
click at [890, 327] on label "True" at bounding box center [856, 325] width 119 height 46
click at [823, 327] on input "True" at bounding box center [815, 326] width 15 height 13
radio input "true"
click at [856, 497] on label "True" at bounding box center [856, 486] width 119 height 46
click at [823, 493] on input "True" at bounding box center [815, 487] width 15 height 13
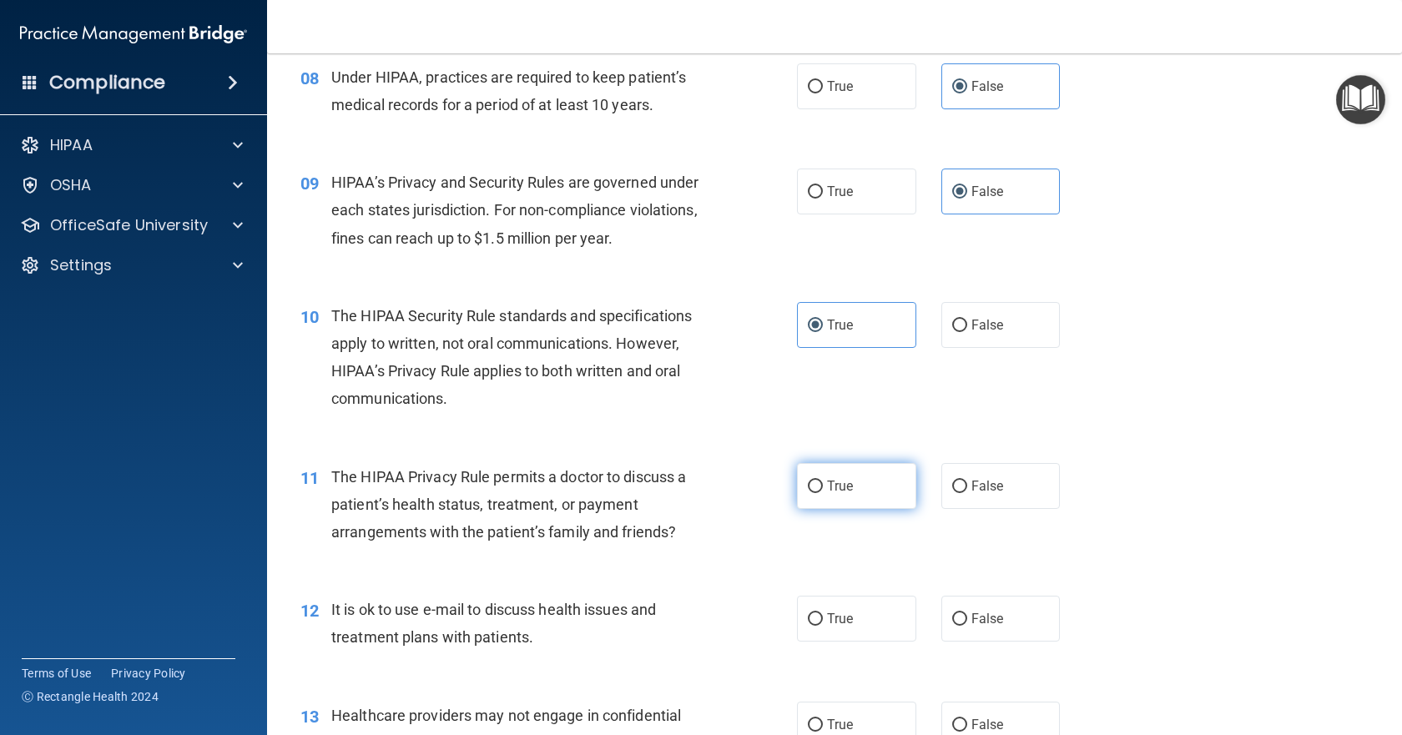
radio input "true"
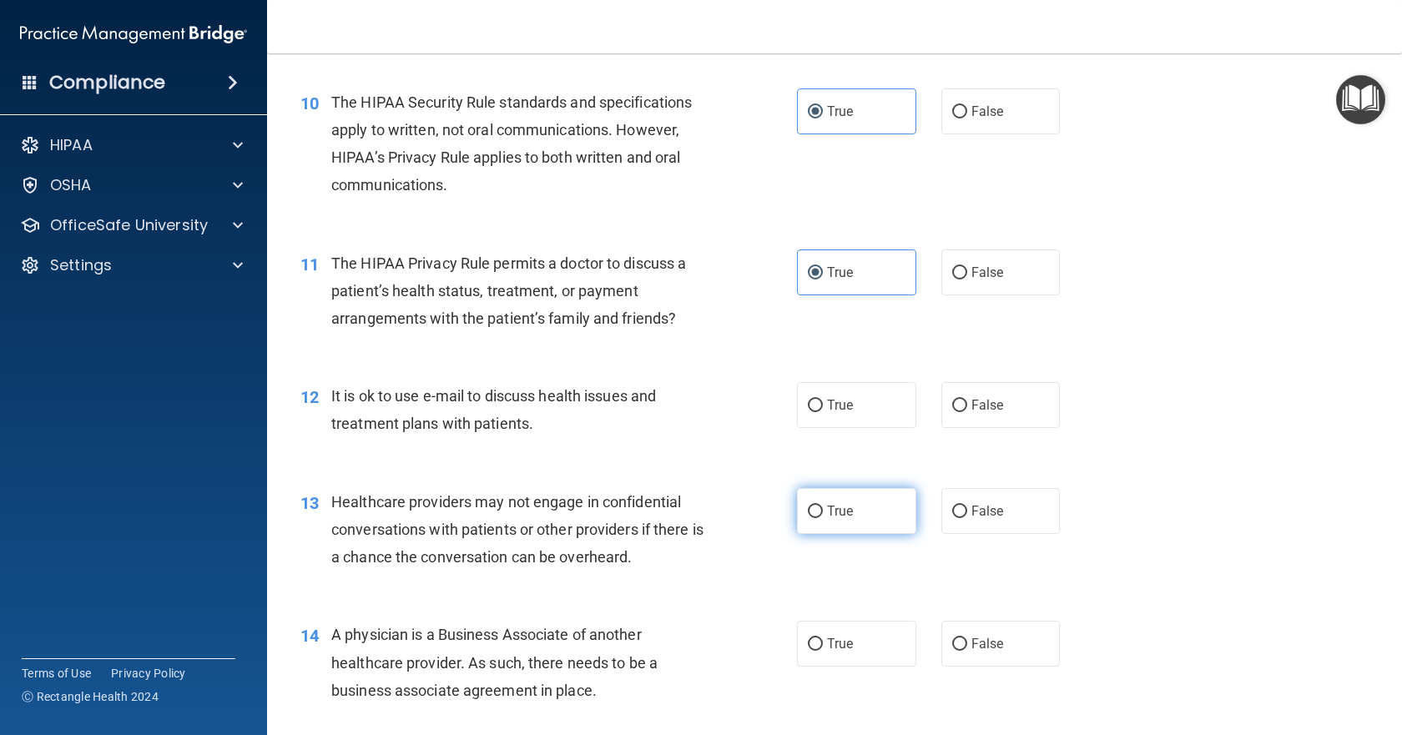
scroll to position [1335, 0]
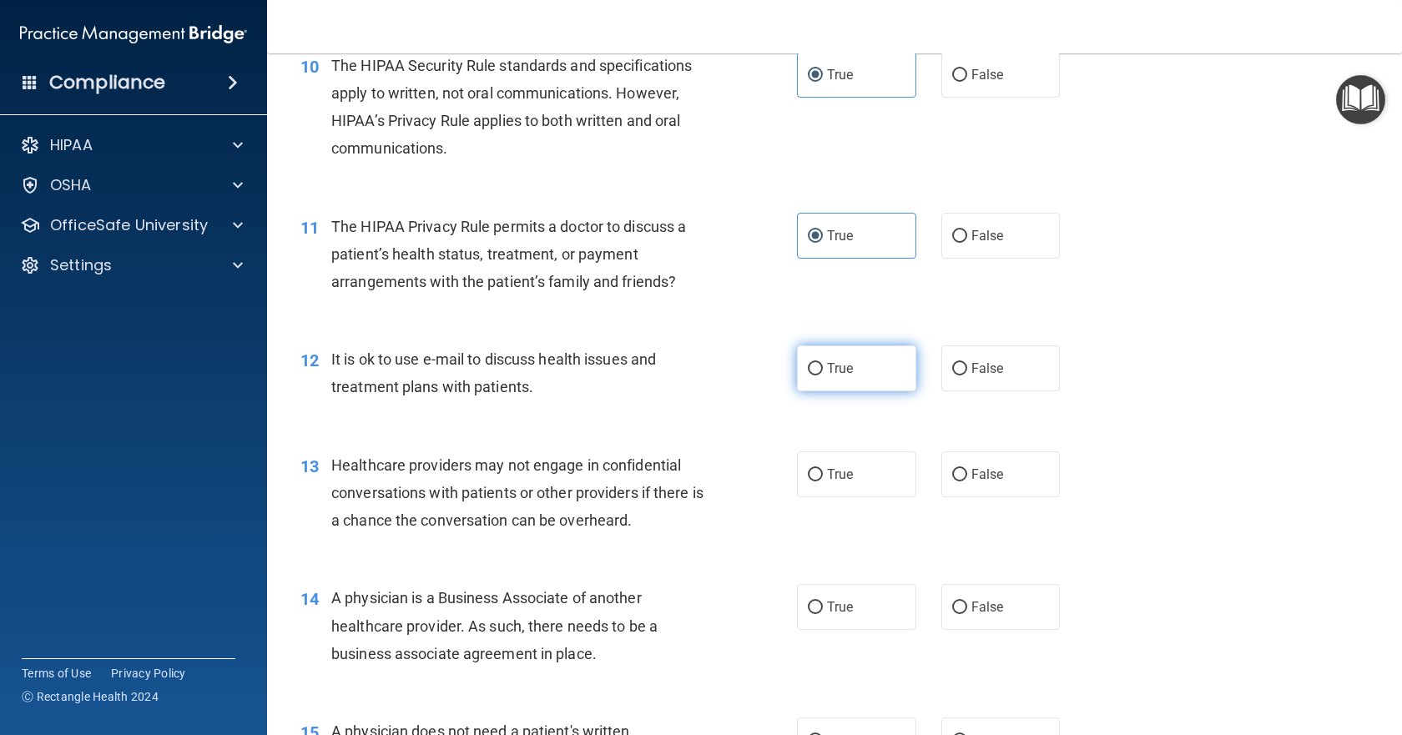
click at [865, 374] on label "True" at bounding box center [856, 368] width 119 height 46
click at [823, 374] on input "True" at bounding box center [815, 369] width 15 height 13
radio input "true"
click at [971, 476] on span "False" at bounding box center [987, 474] width 33 height 16
click at [966, 476] on input "False" at bounding box center [959, 475] width 15 height 13
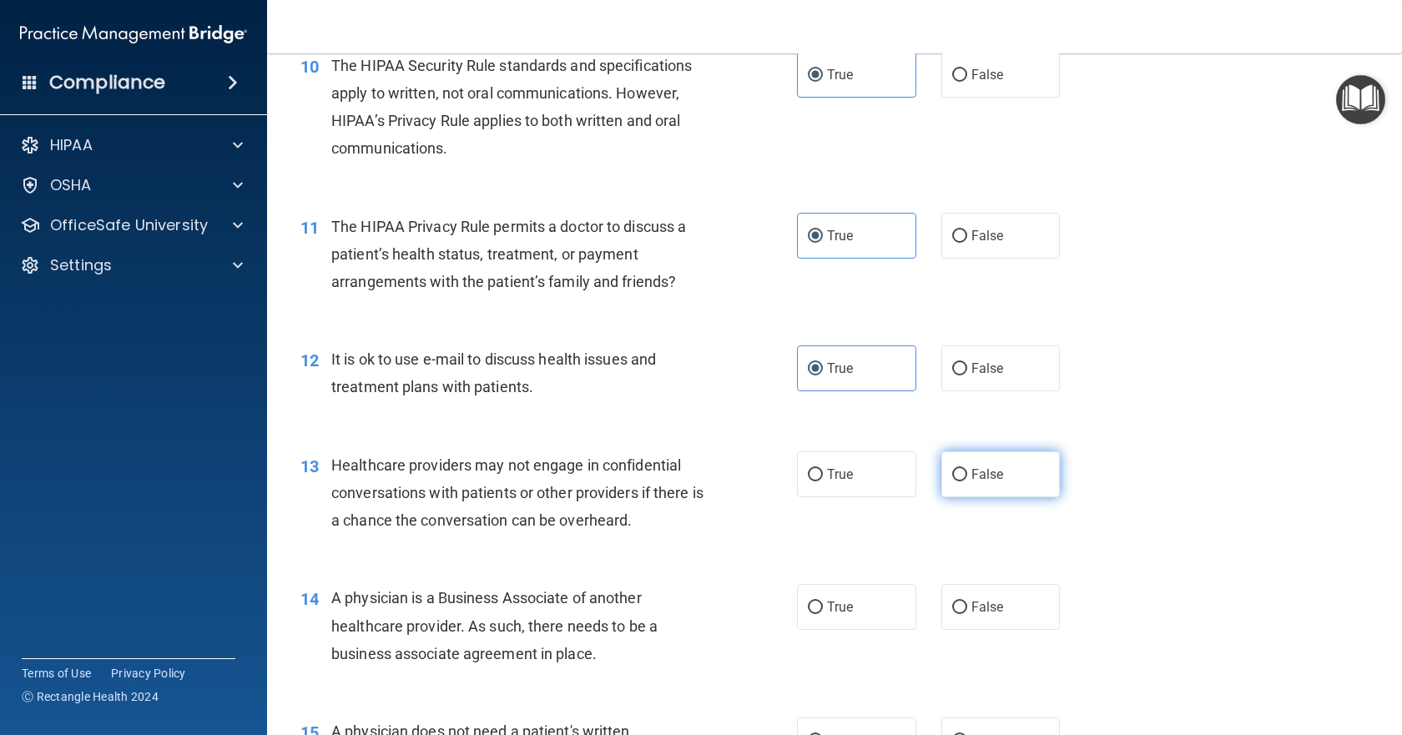
radio input "true"
click at [982, 606] on span "False" at bounding box center [987, 607] width 33 height 16
click at [967, 606] on input "False" at bounding box center [959, 608] width 15 height 13
radio input "true"
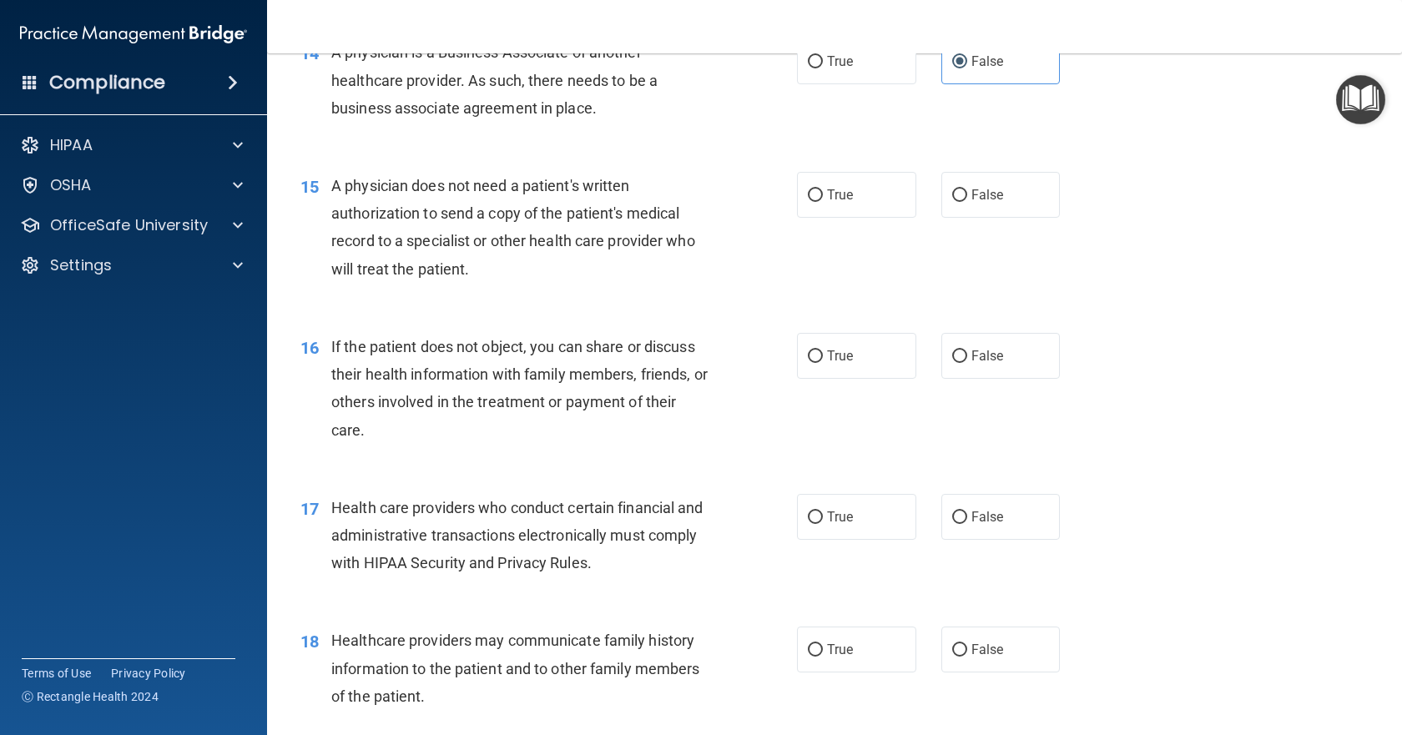
scroll to position [1919, 0]
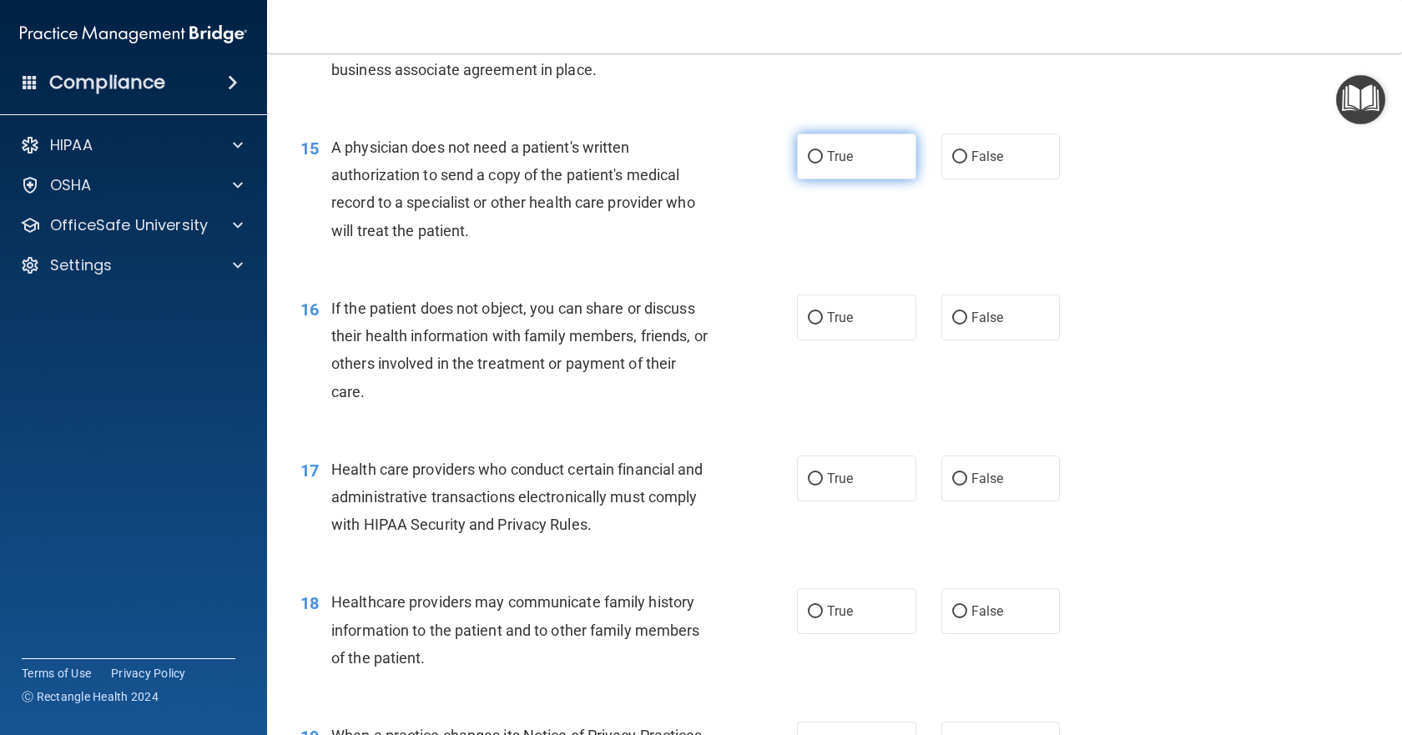
click at [831, 152] on span "True" at bounding box center [840, 157] width 26 height 16
click at [823, 152] on input "True" at bounding box center [815, 157] width 15 height 13
radio input "true"
click at [853, 321] on label "True" at bounding box center [856, 318] width 119 height 46
click at [823, 321] on input "True" at bounding box center [815, 318] width 15 height 13
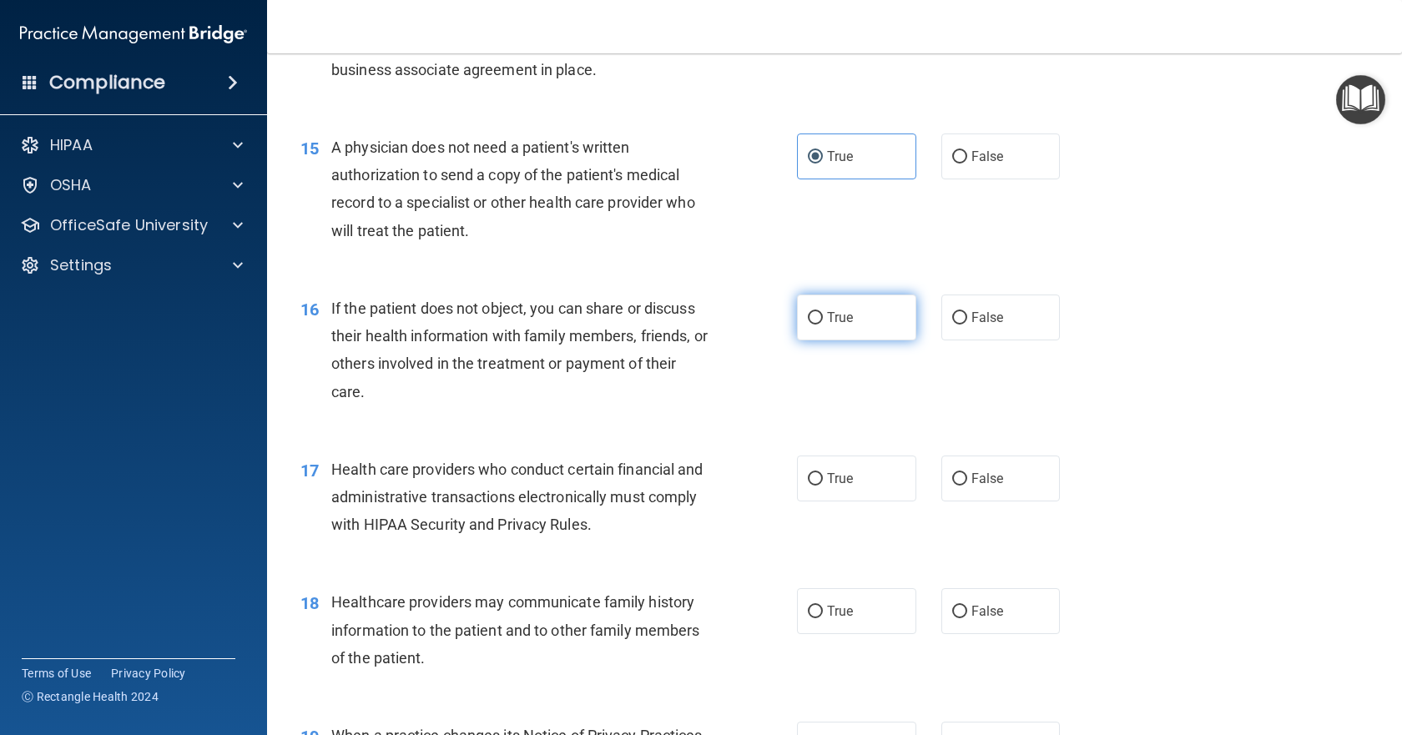
radio input "true"
click at [846, 477] on span "True" at bounding box center [840, 479] width 26 height 16
click at [823, 477] on input "True" at bounding box center [815, 479] width 15 height 13
radio input "true"
click at [971, 613] on span "False" at bounding box center [987, 611] width 33 height 16
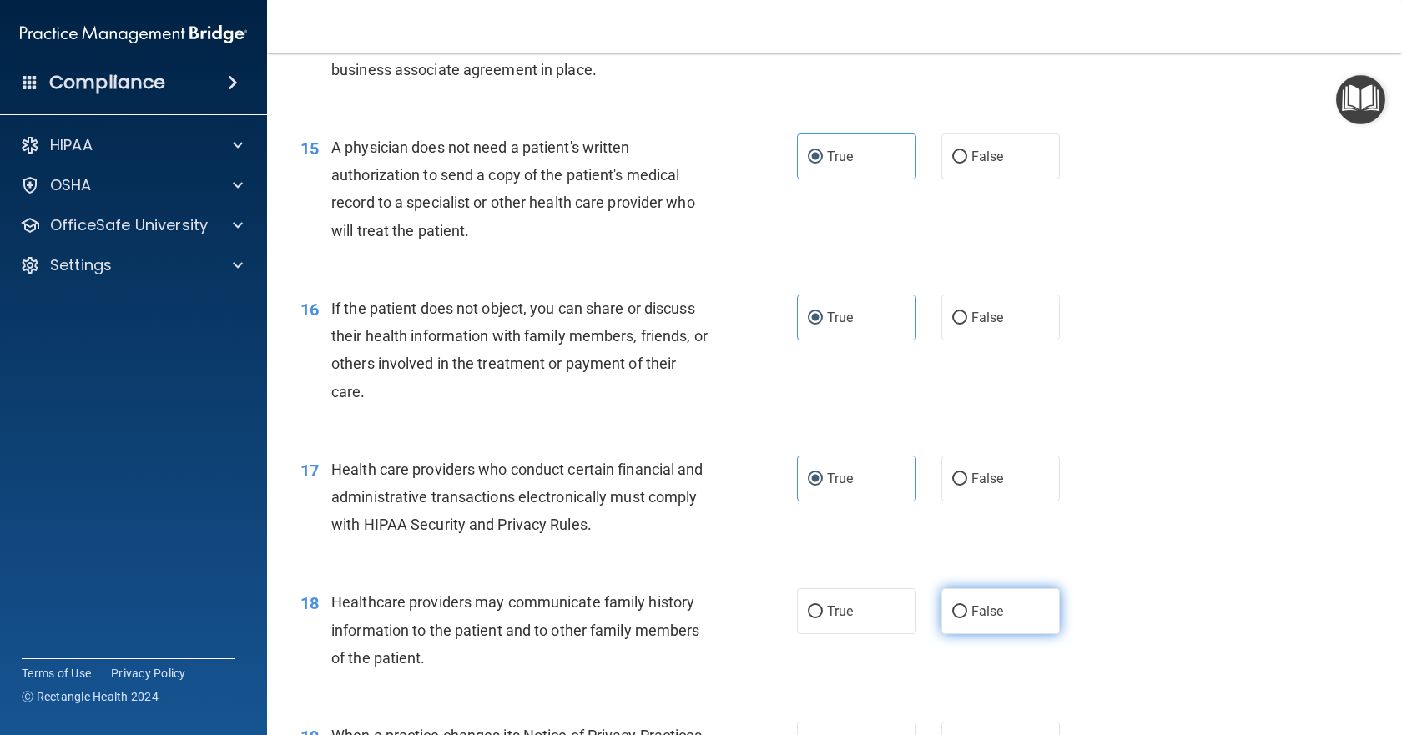
click at [967, 613] on input "False" at bounding box center [959, 612] width 15 height 13
radio input "true"
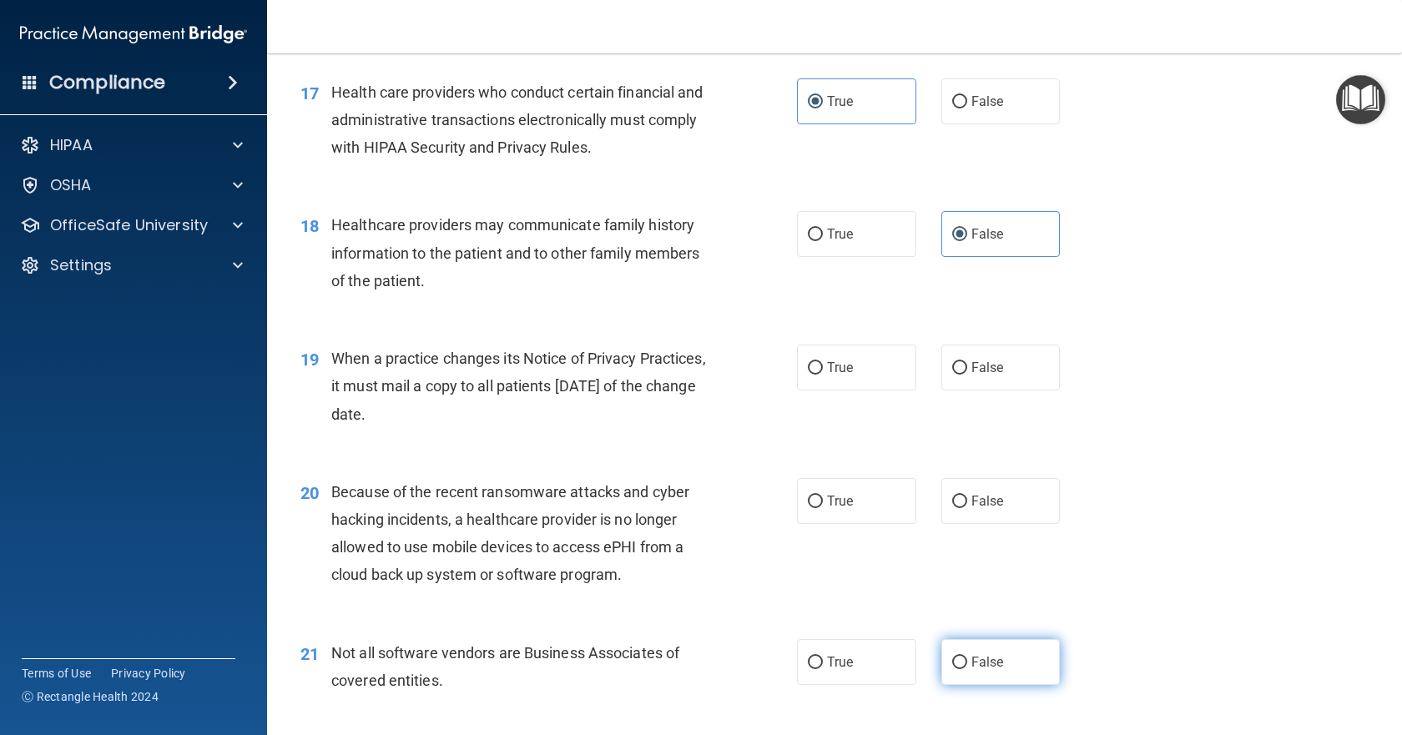
scroll to position [2337, 0]
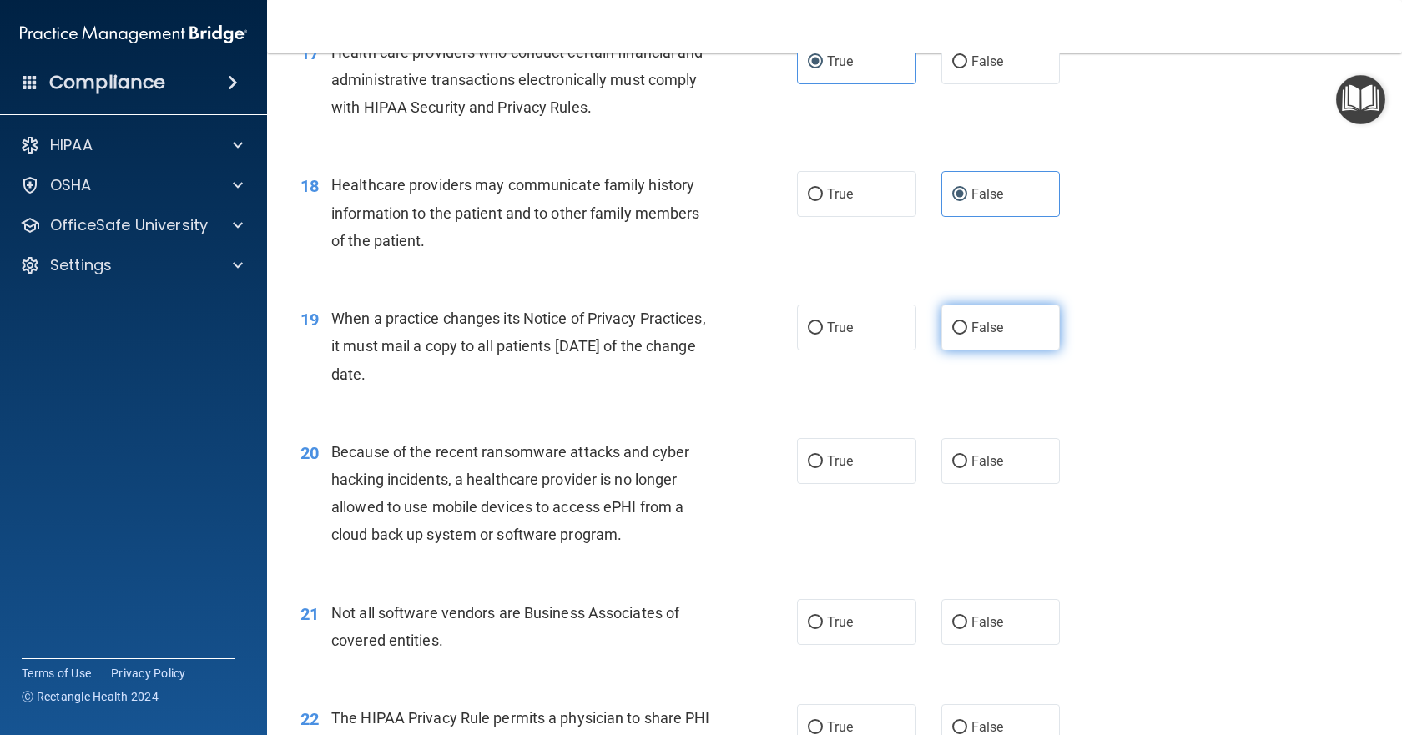
click at [1001, 337] on label "False" at bounding box center [1000, 328] width 119 height 46
click at [967, 335] on input "False" at bounding box center [959, 328] width 15 height 13
radio input "true"
click at [960, 457] on label "False" at bounding box center [1000, 461] width 119 height 46
click at [960, 457] on input "False" at bounding box center [959, 462] width 15 height 13
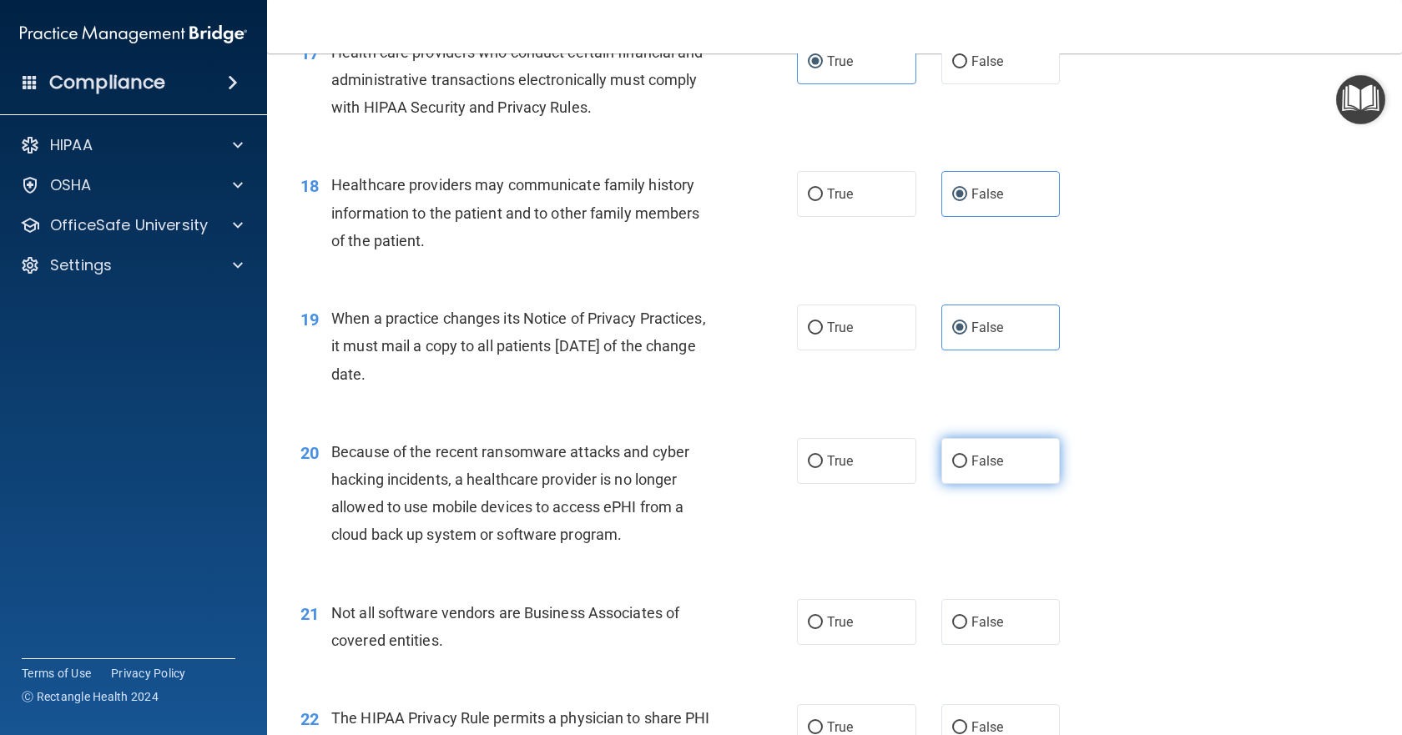
radio input "true"
click at [830, 624] on span "True" at bounding box center [840, 622] width 26 height 16
click at [823, 624] on input "True" at bounding box center [815, 623] width 15 height 13
radio input "true"
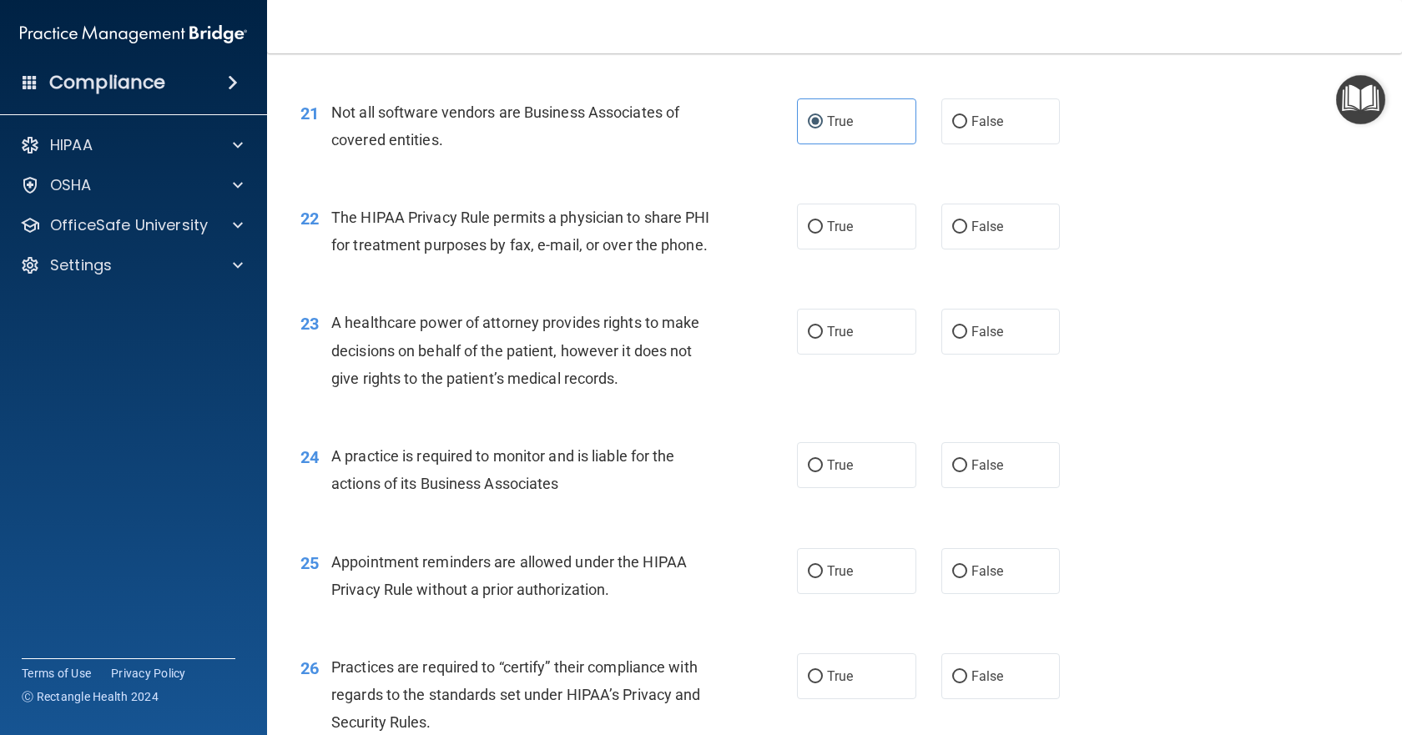
scroll to position [2921, 0]
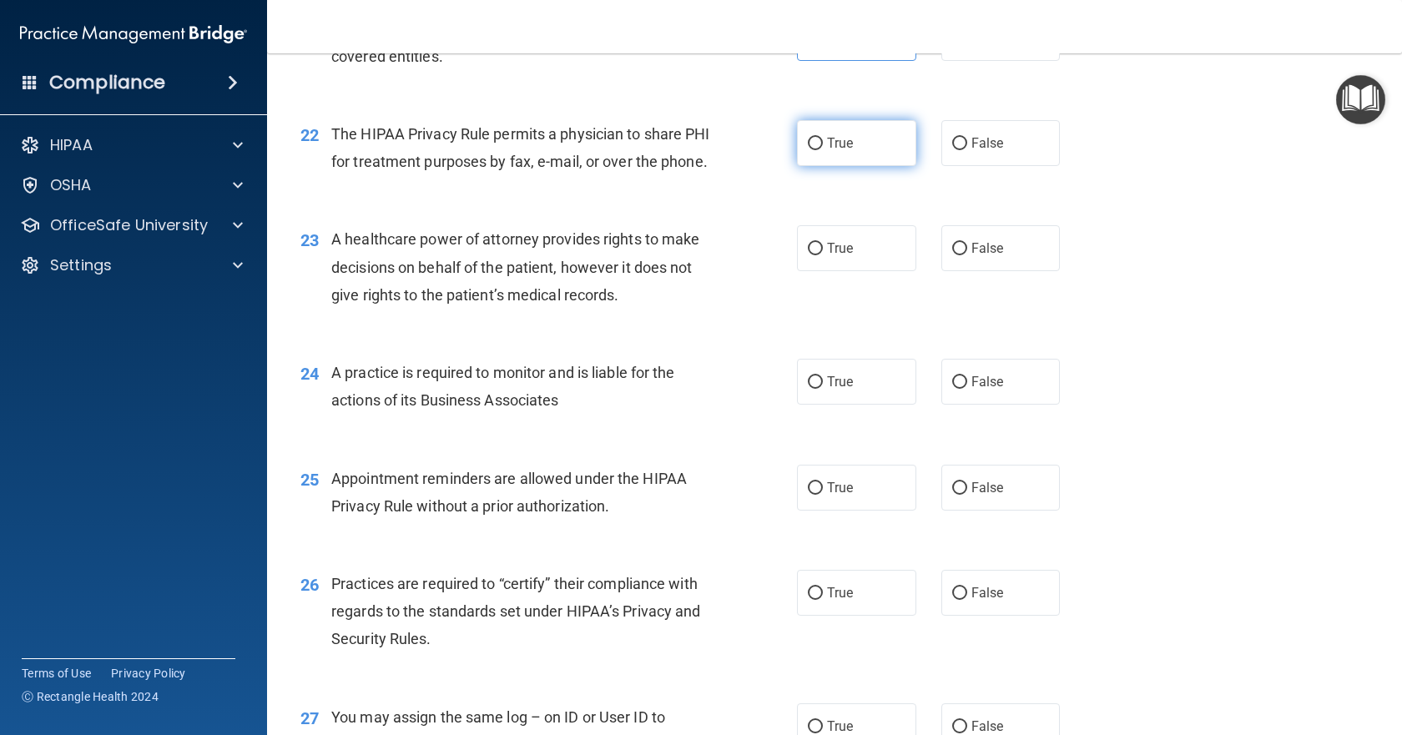
click at [855, 133] on label "True" at bounding box center [856, 143] width 119 height 46
click at [823, 138] on input "True" at bounding box center [815, 144] width 15 height 13
radio input "true"
click at [982, 256] on span "False" at bounding box center [987, 248] width 33 height 16
click at [967, 255] on input "False" at bounding box center [959, 249] width 15 height 13
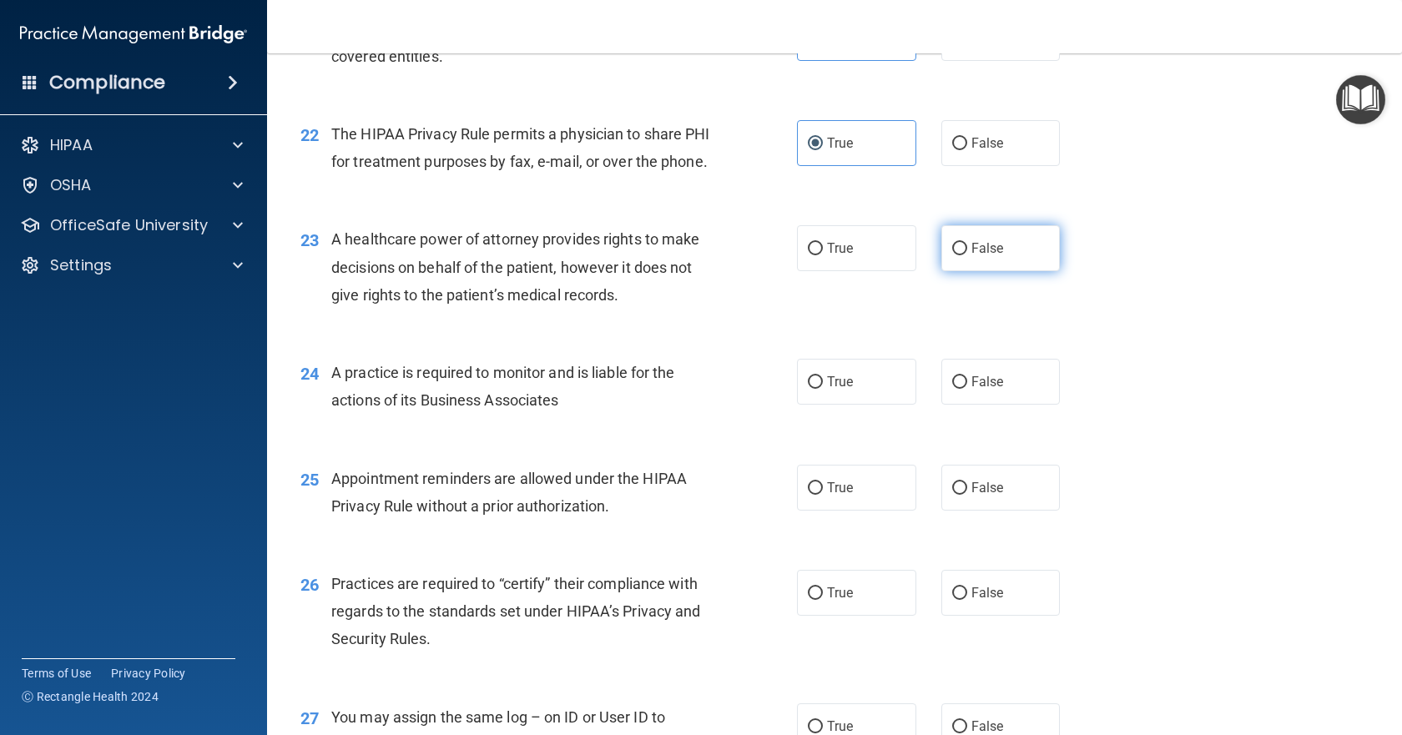
radio input "true"
click at [979, 405] on label "False" at bounding box center [1000, 382] width 119 height 46
click at [967, 389] on input "False" at bounding box center [959, 382] width 15 height 13
radio input "true"
click at [848, 511] on label "True" at bounding box center [856, 488] width 119 height 46
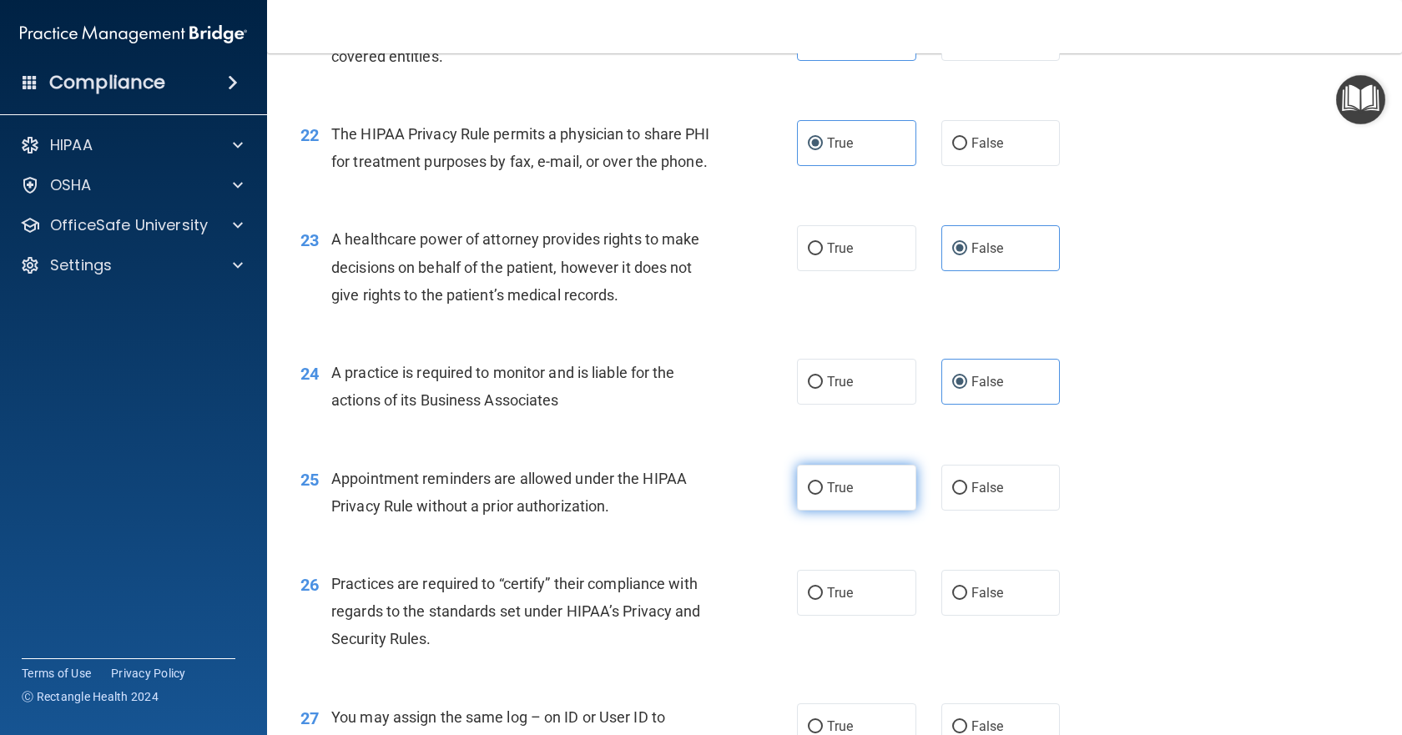
click at [823, 495] on input "True" at bounding box center [815, 488] width 15 height 13
radio input "true"
click at [963, 616] on label "False" at bounding box center [1000, 593] width 119 height 46
click at [963, 600] on input "False" at bounding box center [959, 593] width 15 height 13
radio input "true"
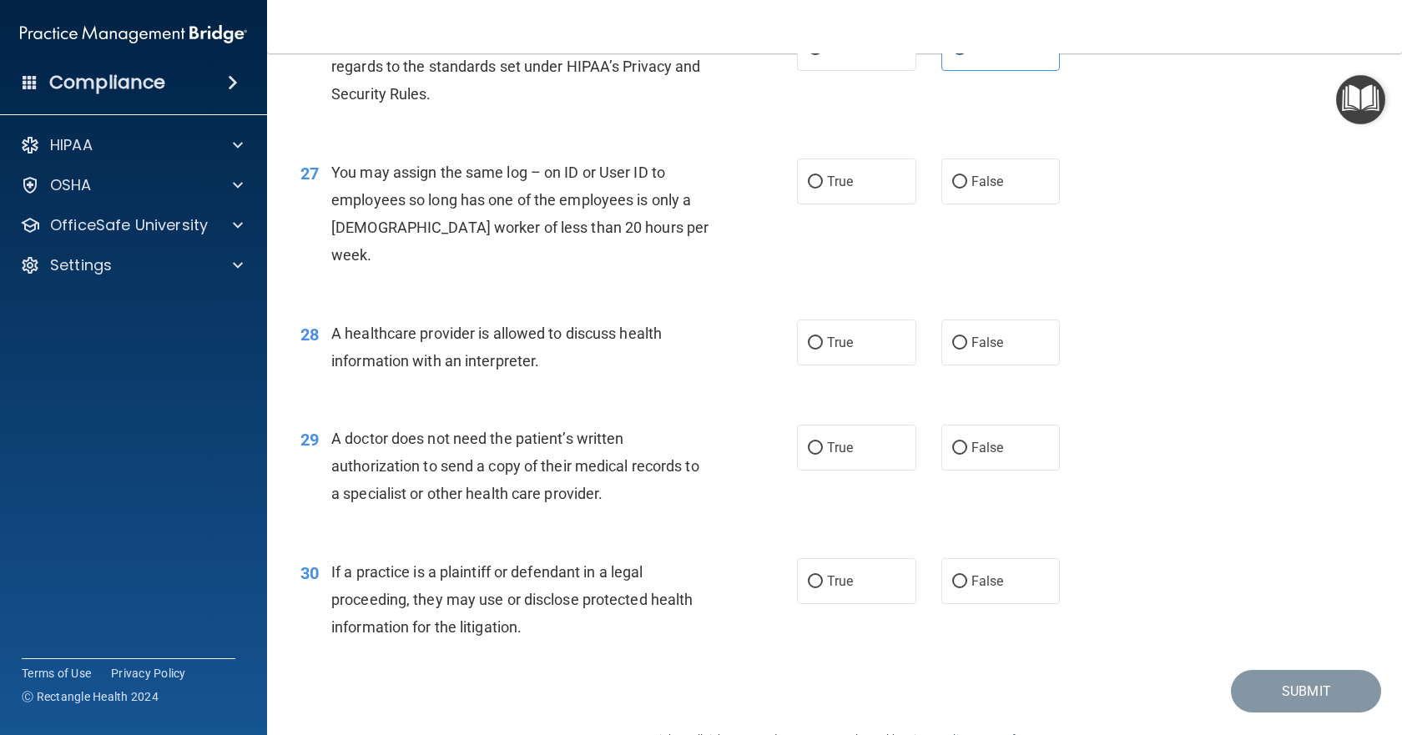
scroll to position [3505, 0]
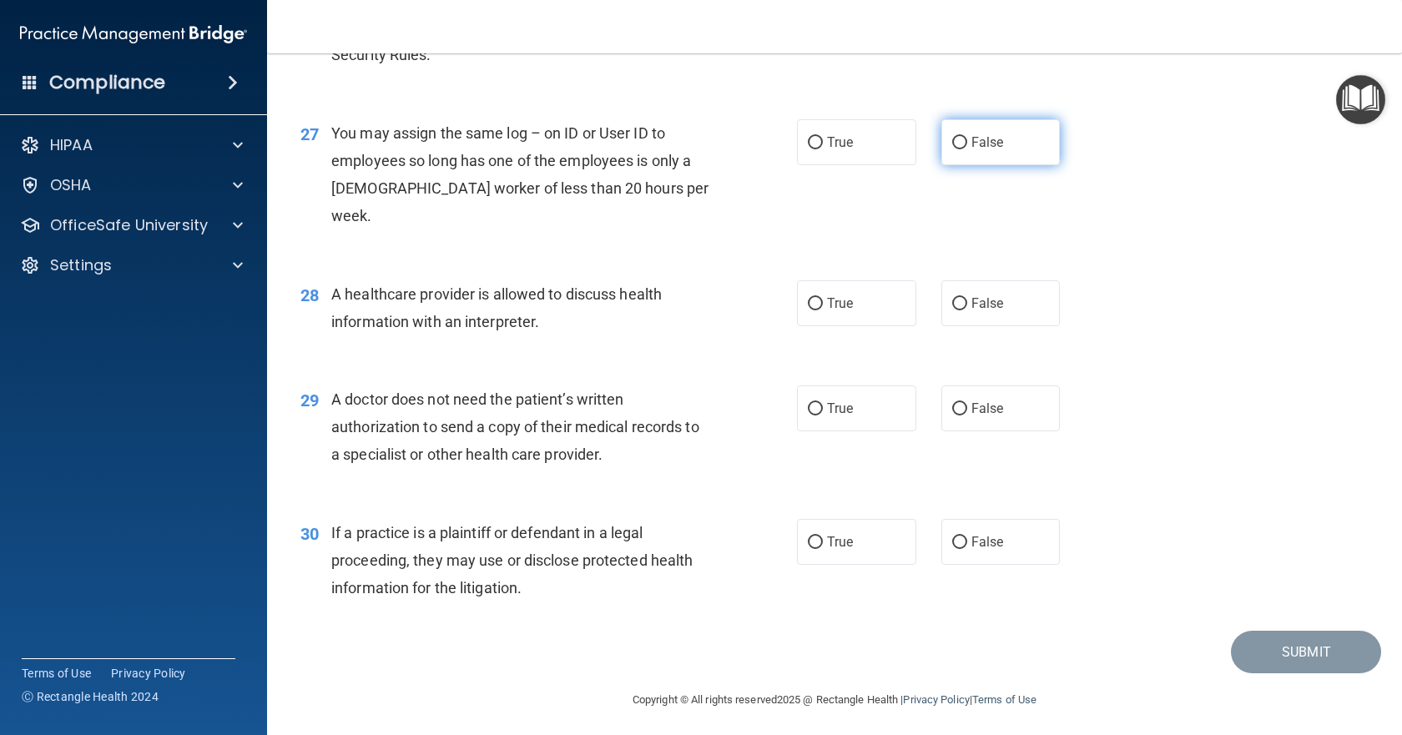
click at [985, 150] on span "False" at bounding box center [987, 142] width 33 height 16
click at [967, 149] on input "False" at bounding box center [959, 143] width 15 height 13
radio input "true"
click at [860, 302] on label "True" at bounding box center [856, 303] width 119 height 46
click at [823, 302] on input "True" at bounding box center [815, 304] width 15 height 13
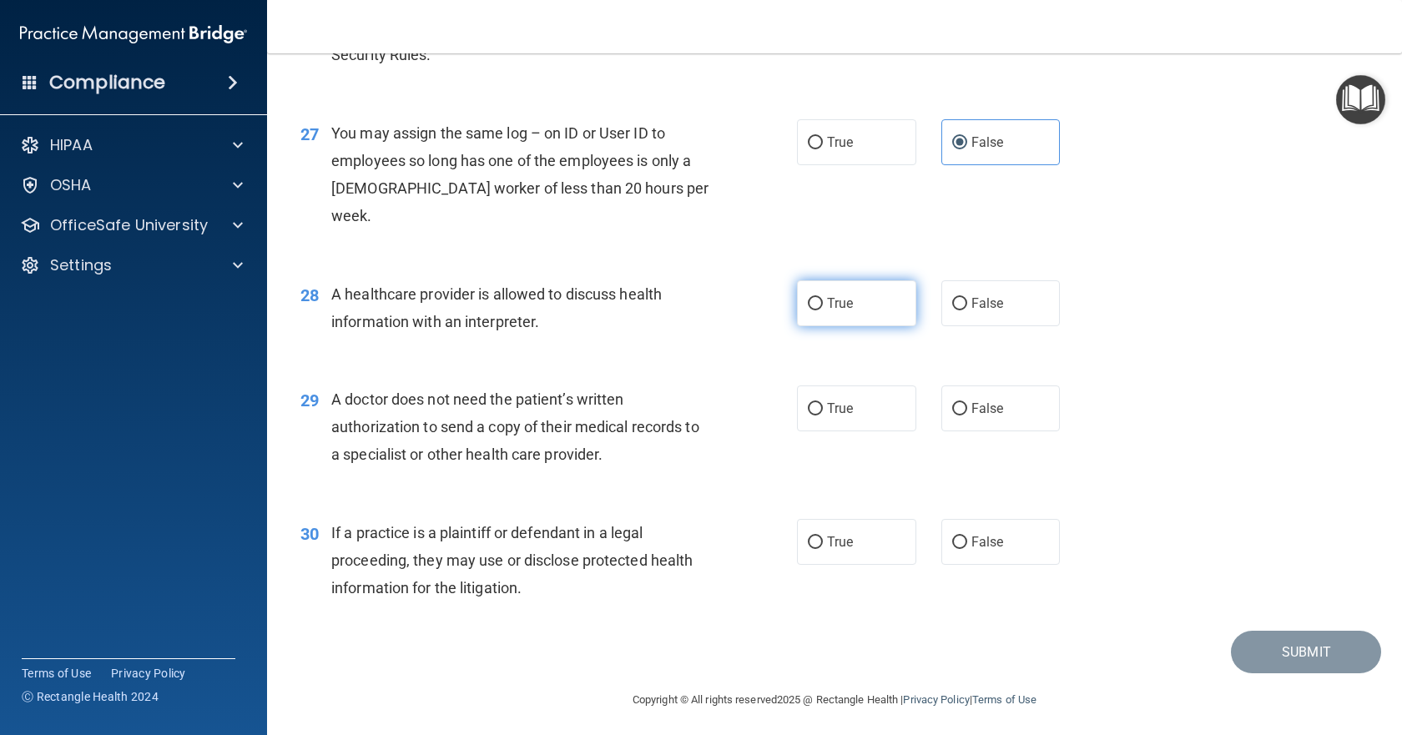
radio input "true"
click at [856, 404] on label "True" at bounding box center [856, 409] width 119 height 46
click at [823, 404] on input "True" at bounding box center [815, 409] width 15 height 13
radio input "true"
click at [861, 547] on label "True" at bounding box center [856, 542] width 119 height 46
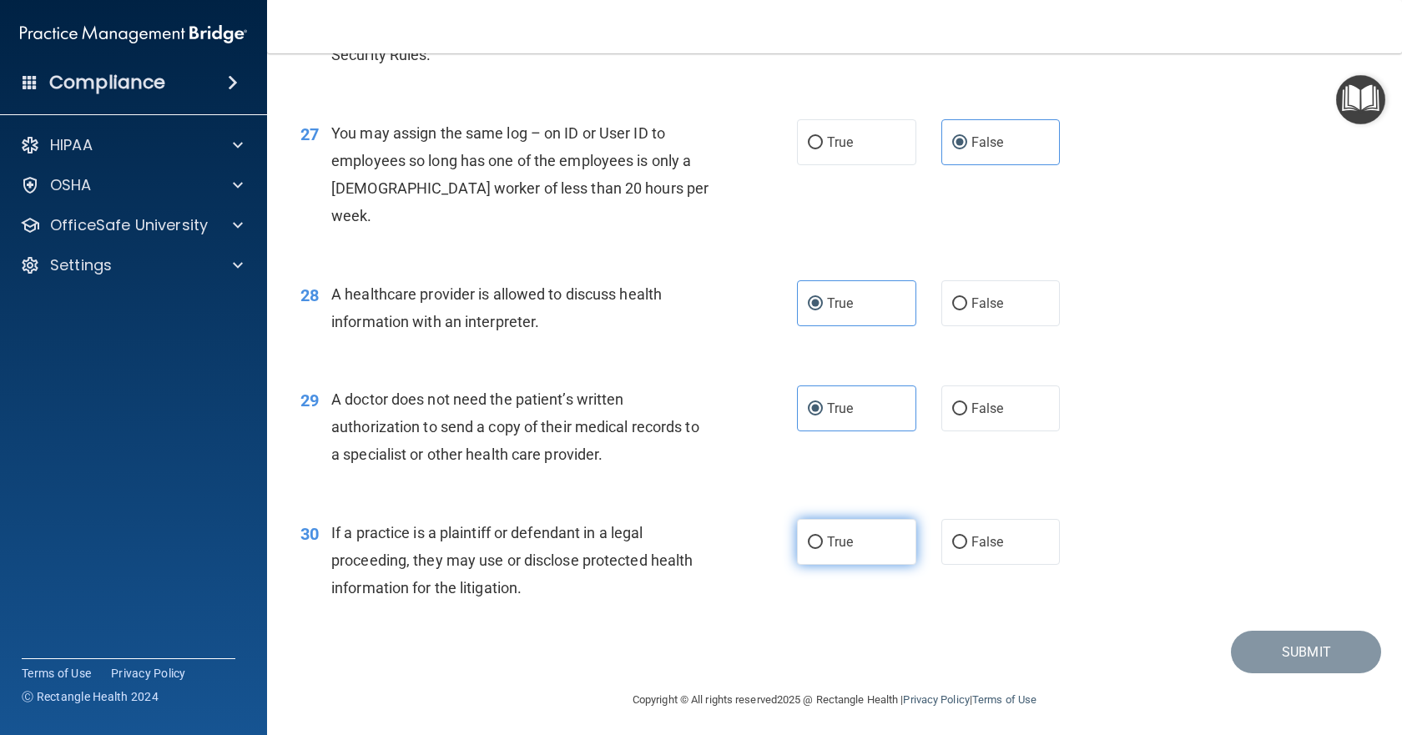
click at [823, 547] on input "True" at bounding box center [815, 543] width 15 height 13
radio input "true"
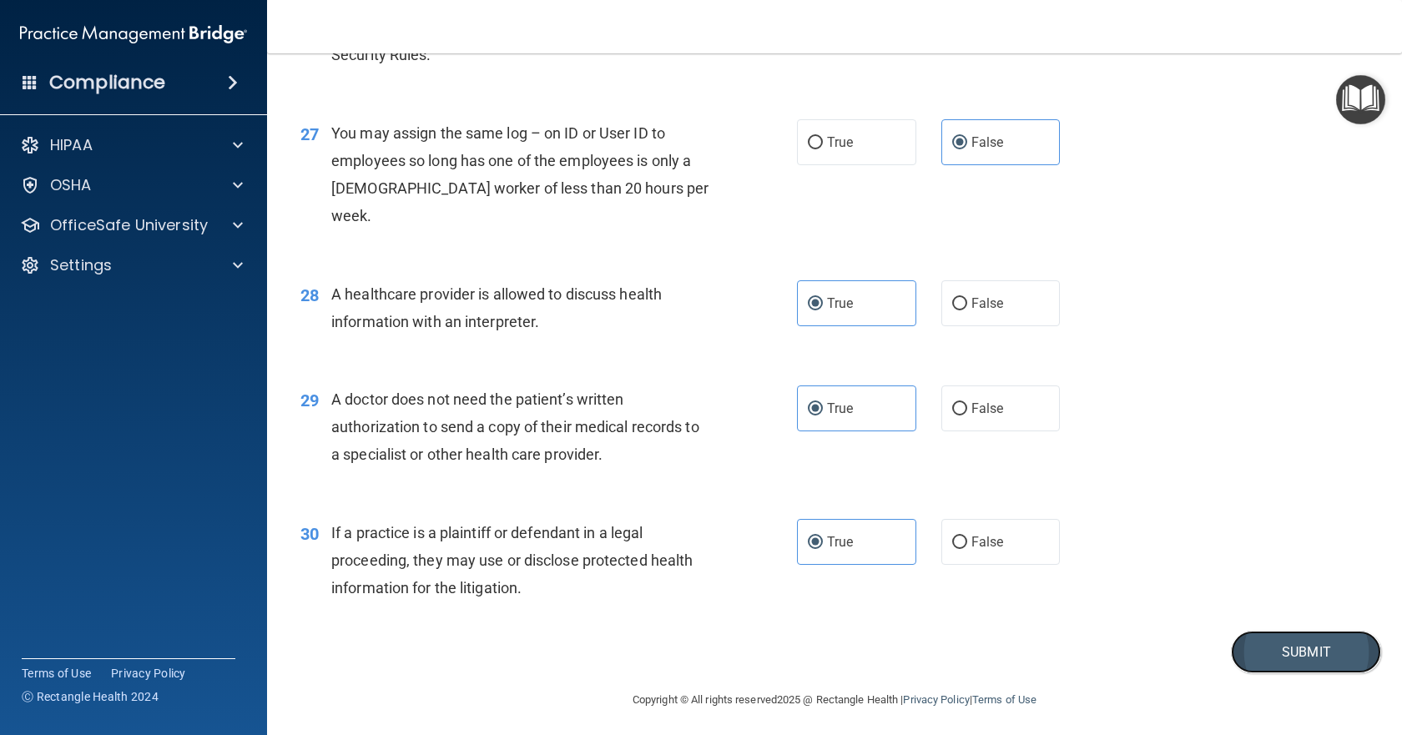
click at [1258, 648] on button "Submit" at bounding box center [1306, 652] width 150 height 43
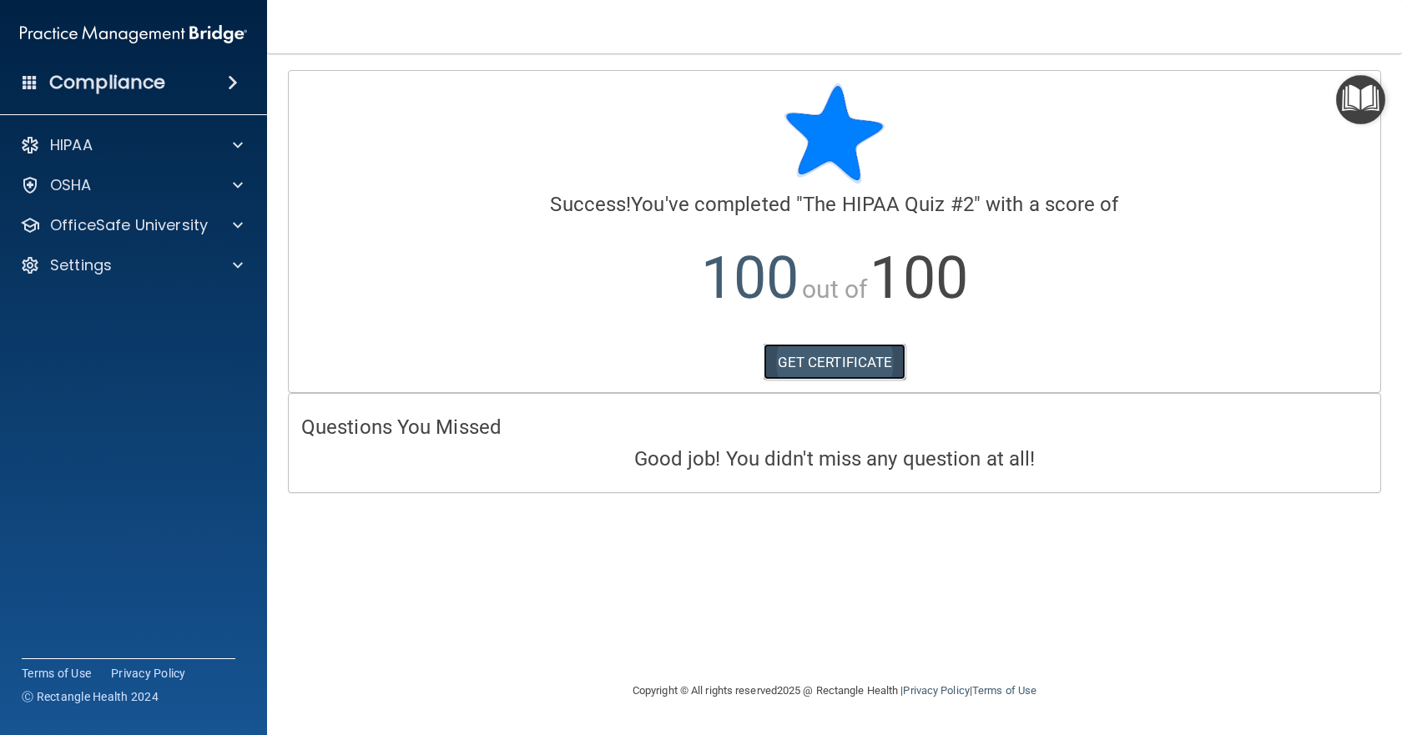
click at [879, 370] on link "GET CERTIFICATE" at bounding box center [835, 362] width 143 height 37
click at [172, 223] on p "OfficeSafe University" at bounding box center [129, 225] width 158 height 20
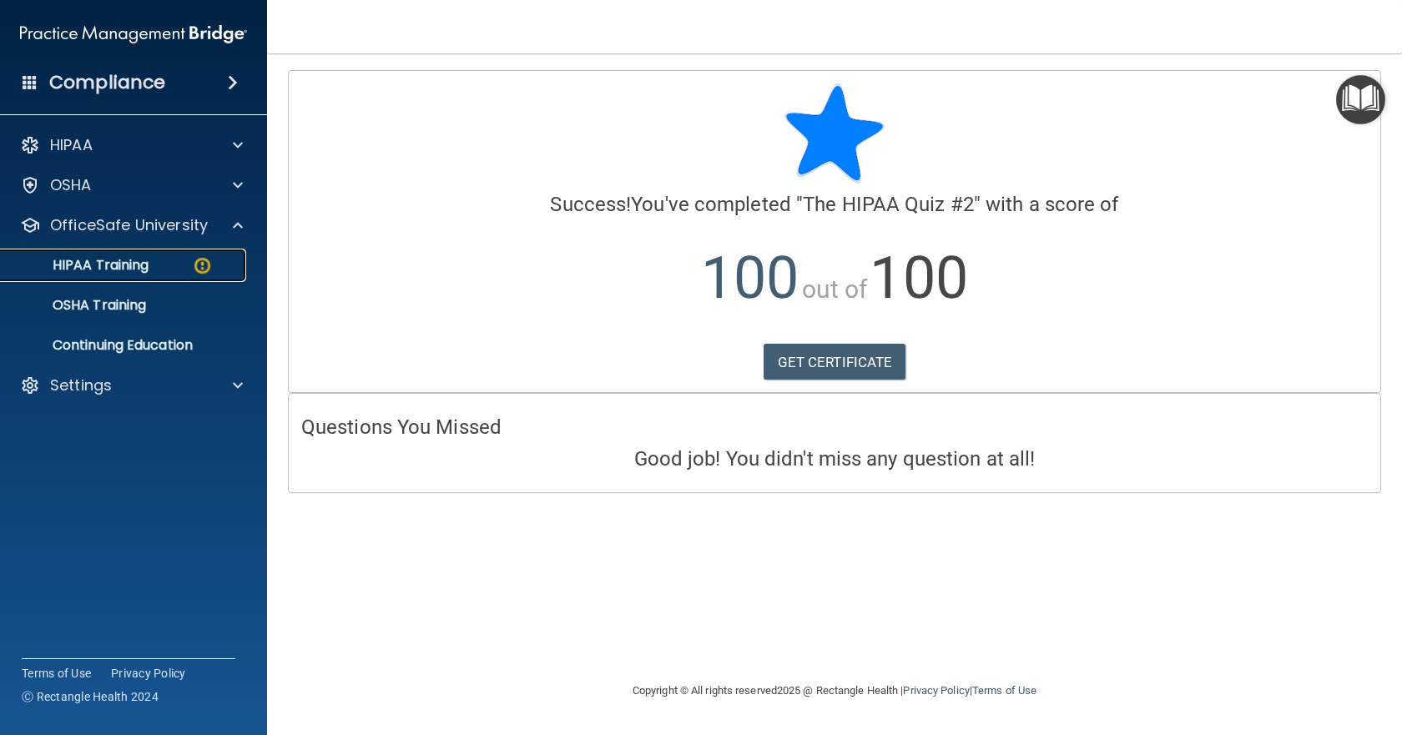
click at [154, 265] on div "HIPAA Training" at bounding box center [125, 265] width 228 height 17
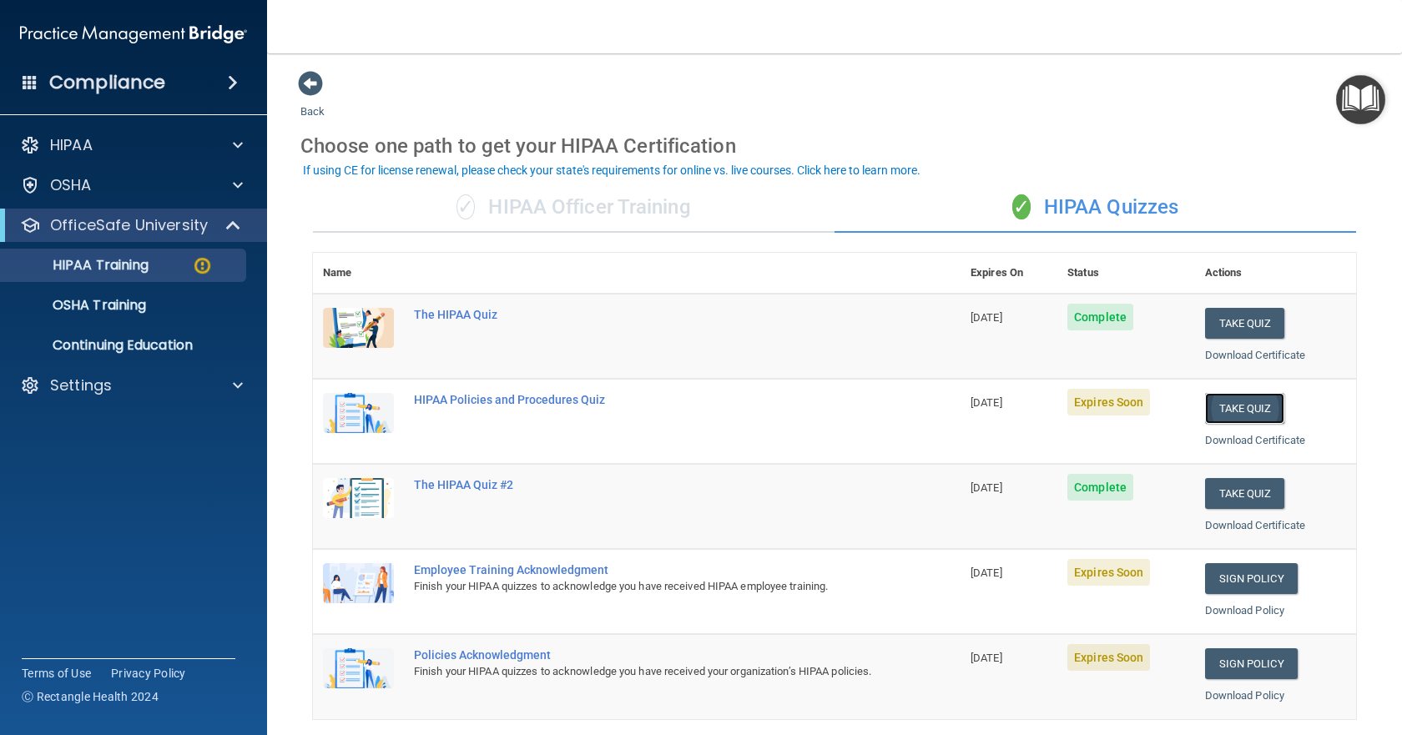
click at [1238, 407] on button "Take Quiz" at bounding box center [1245, 408] width 80 height 31
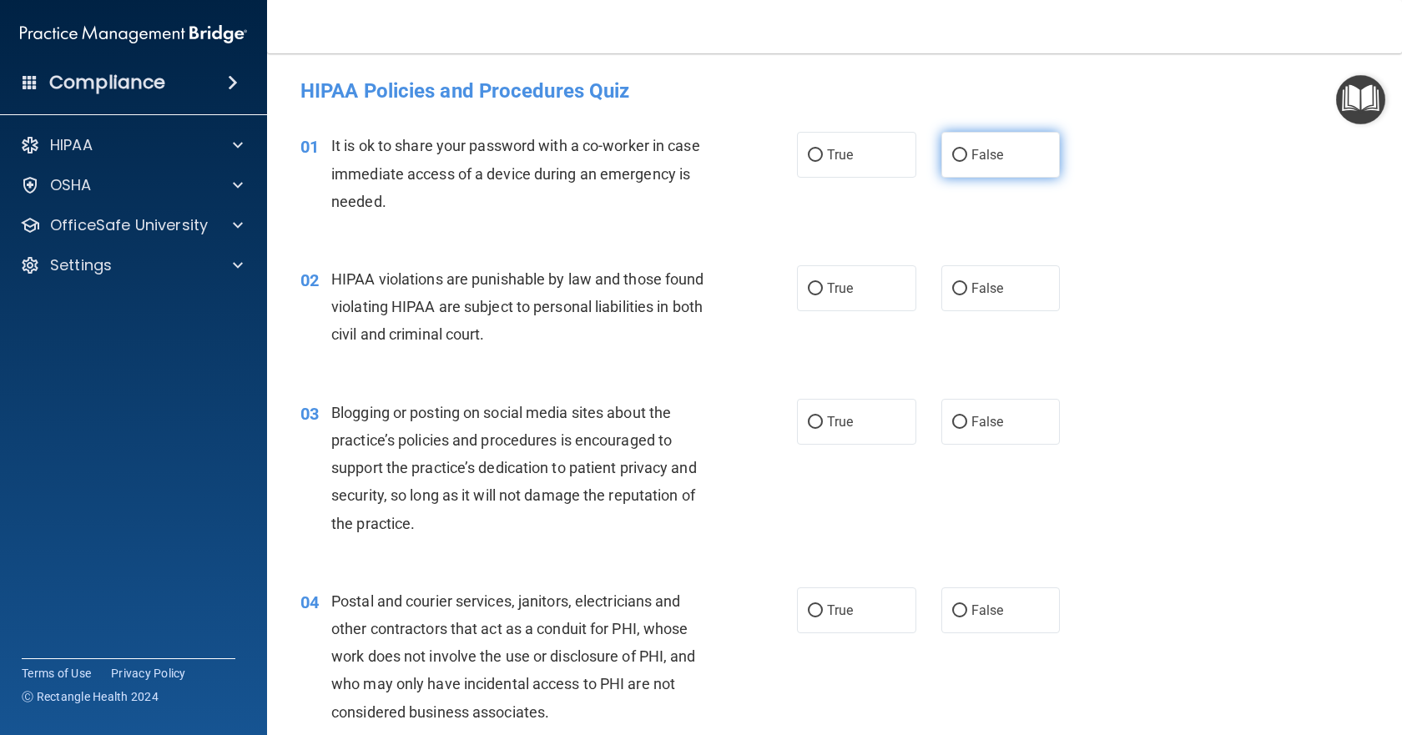
click at [961, 154] on label "False" at bounding box center [1000, 155] width 119 height 46
click at [961, 154] on input "False" at bounding box center [959, 155] width 15 height 13
radio input "true"
click at [864, 288] on label "True" at bounding box center [856, 288] width 119 height 46
click at [823, 288] on input "True" at bounding box center [815, 289] width 15 height 13
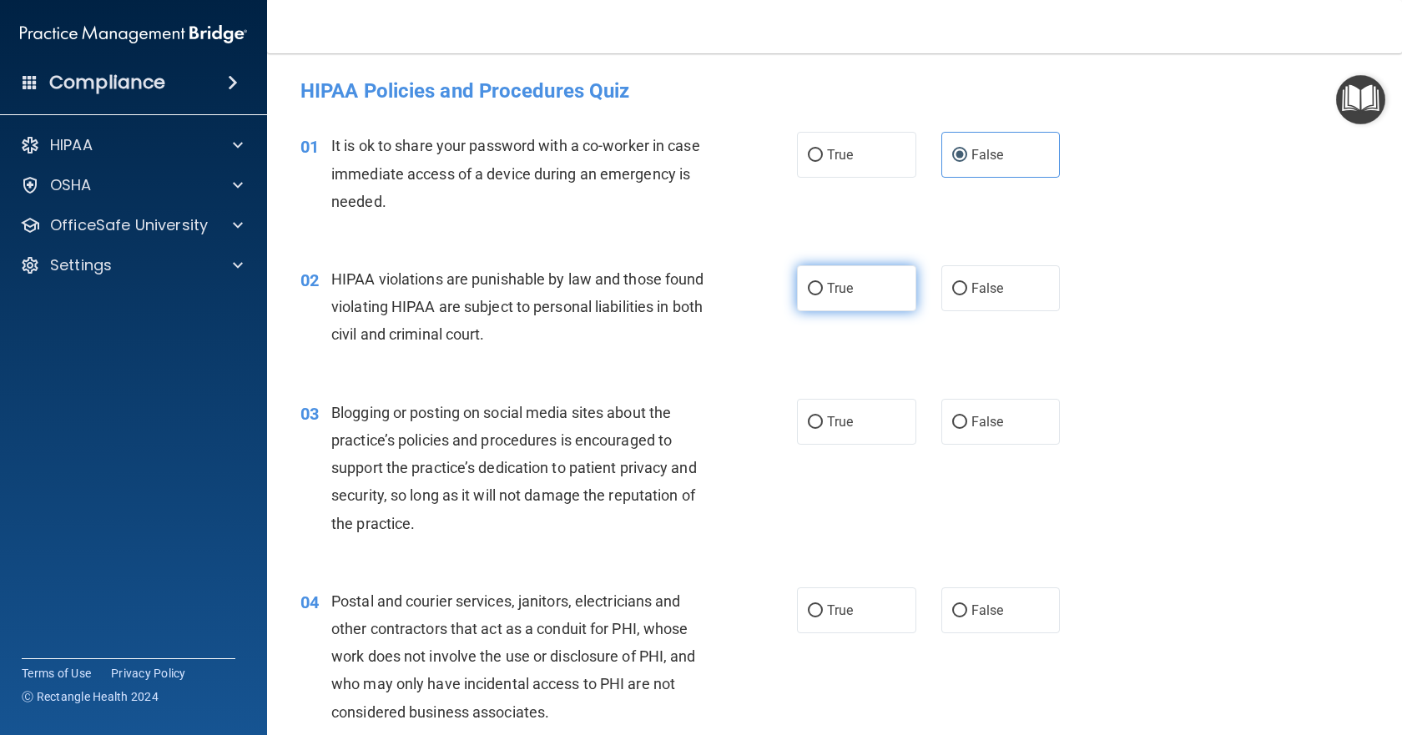
radio input "true"
click at [975, 415] on span "False" at bounding box center [987, 422] width 33 height 16
click at [967, 416] on input "False" at bounding box center [959, 422] width 15 height 13
radio input "true"
click at [861, 609] on label "True" at bounding box center [856, 610] width 119 height 46
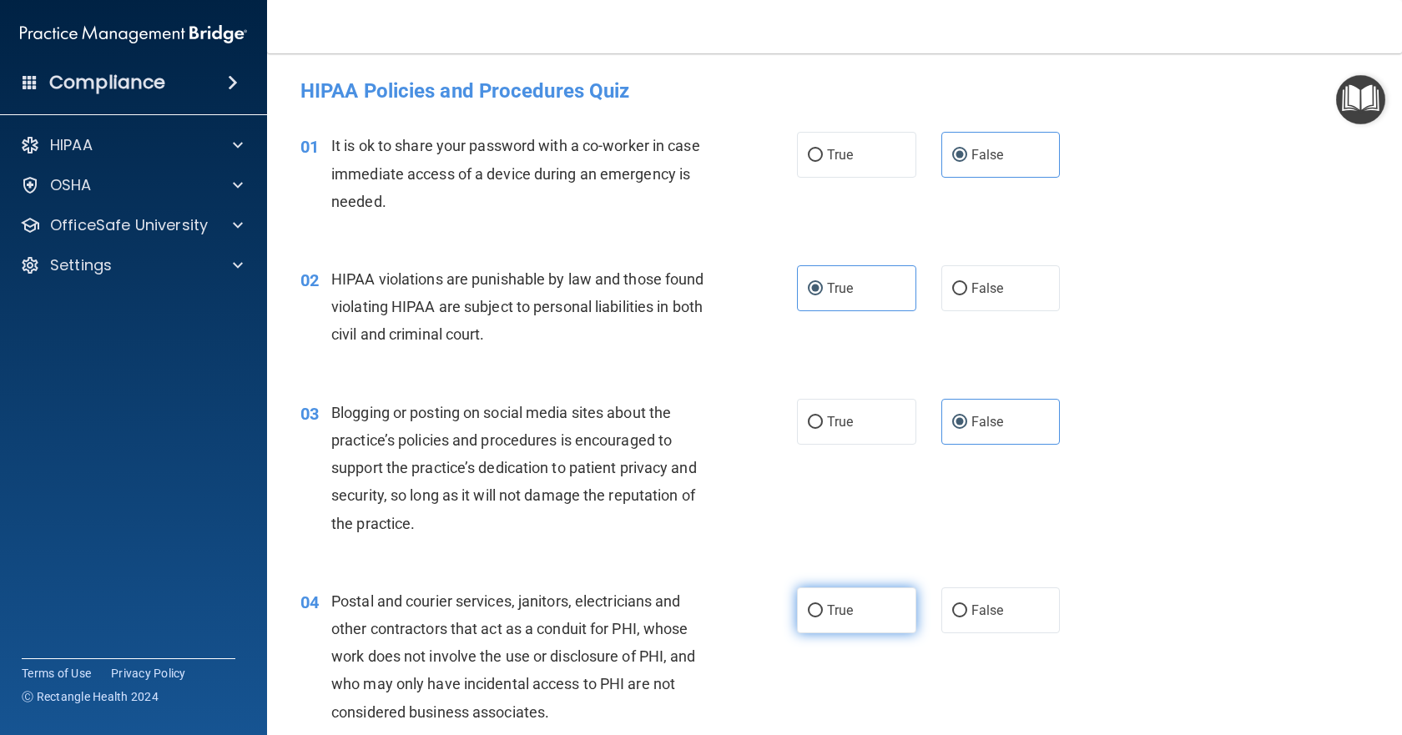
click at [823, 609] on input "True" at bounding box center [815, 611] width 15 height 13
radio input "true"
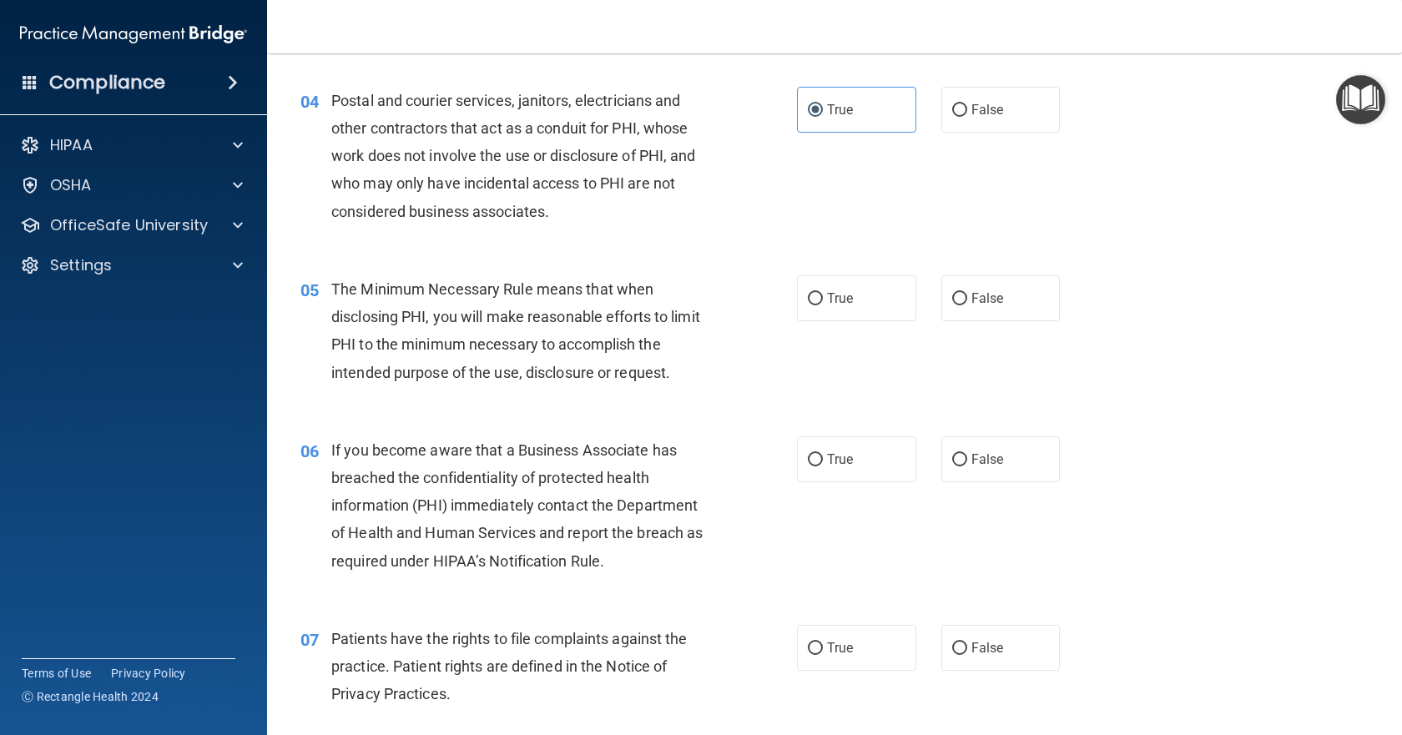
scroll to position [584, 0]
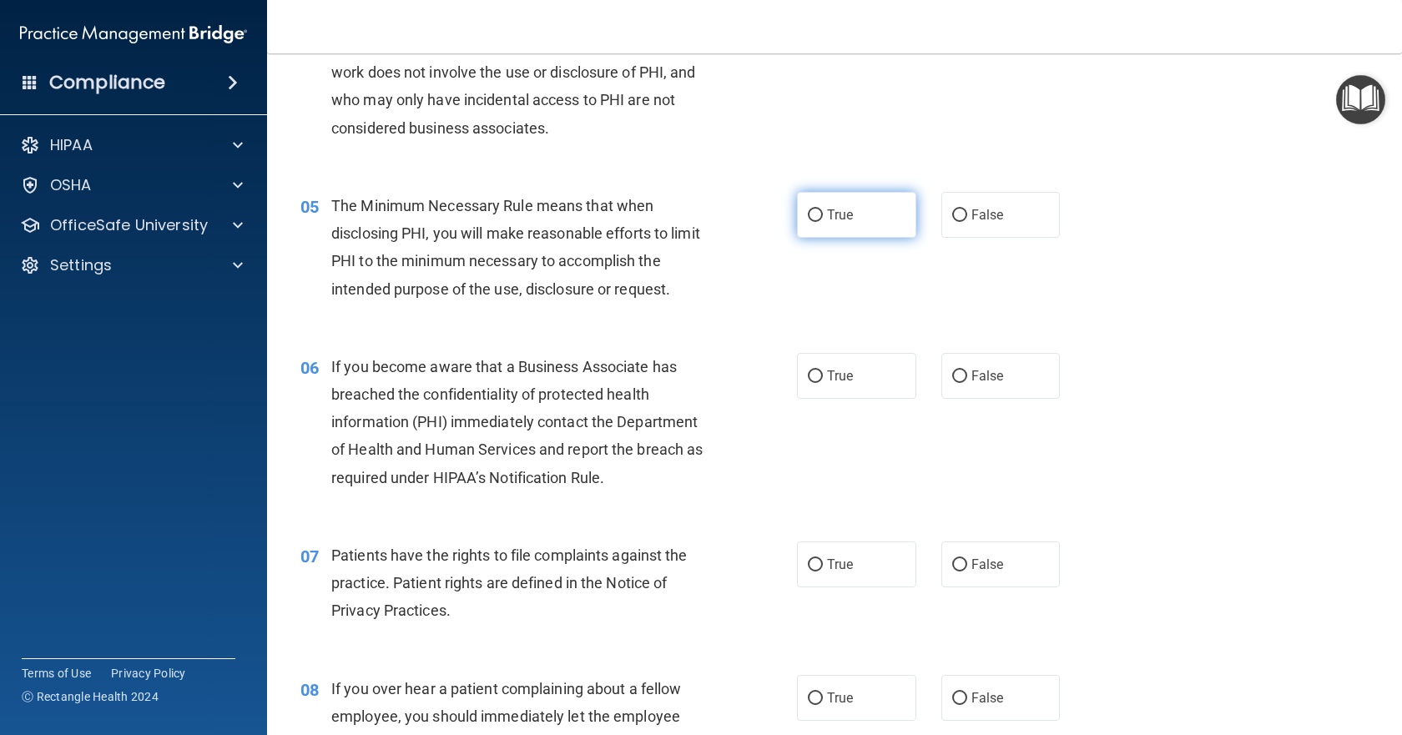
click at [850, 218] on label "True" at bounding box center [856, 215] width 119 height 46
click at [823, 218] on input "True" at bounding box center [815, 215] width 15 height 13
radio input "true"
click at [952, 376] on input "False" at bounding box center [959, 377] width 15 height 13
radio input "true"
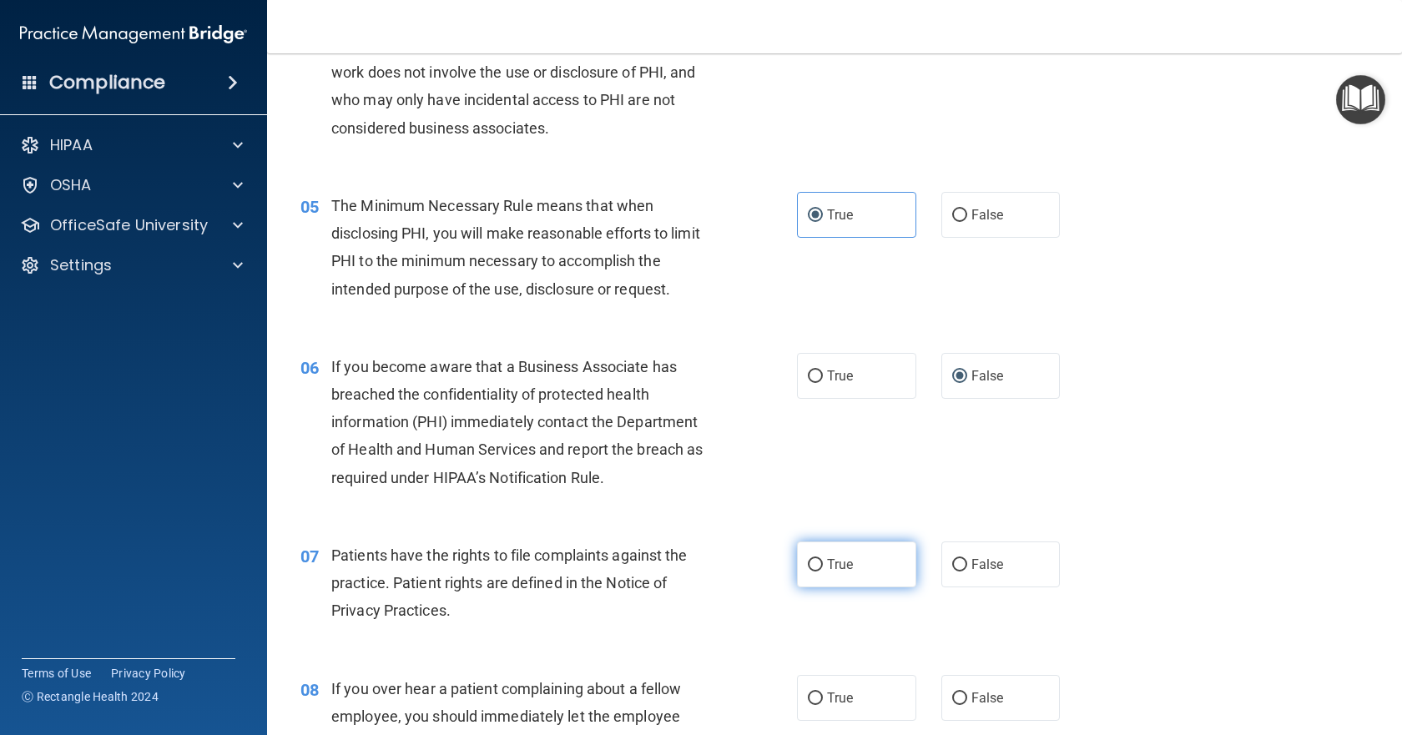
click at [866, 569] on label "True" at bounding box center [856, 565] width 119 height 46
click at [823, 569] on input "True" at bounding box center [815, 565] width 15 height 13
radio input "true"
click at [998, 698] on label "False" at bounding box center [1000, 698] width 119 height 46
click at [967, 698] on input "False" at bounding box center [959, 699] width 15 height 13
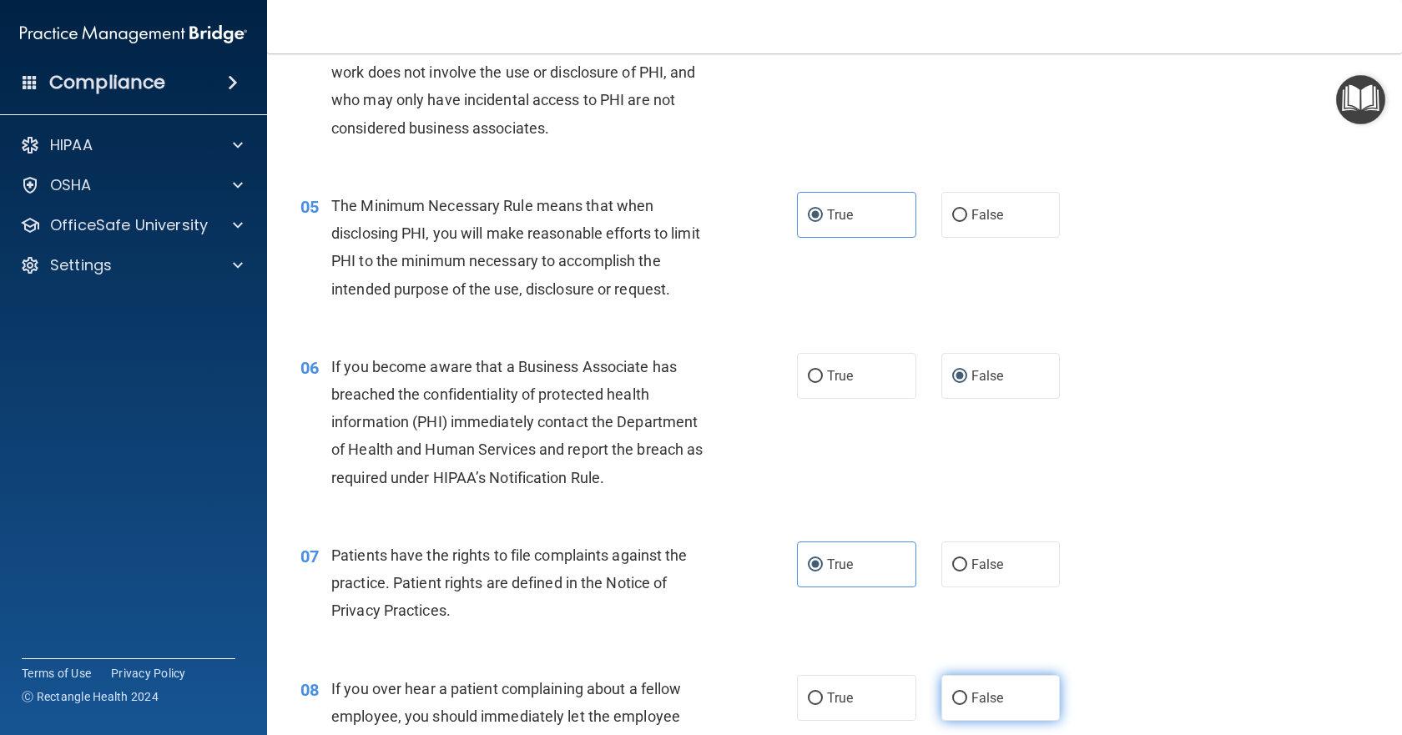
radio input "true"
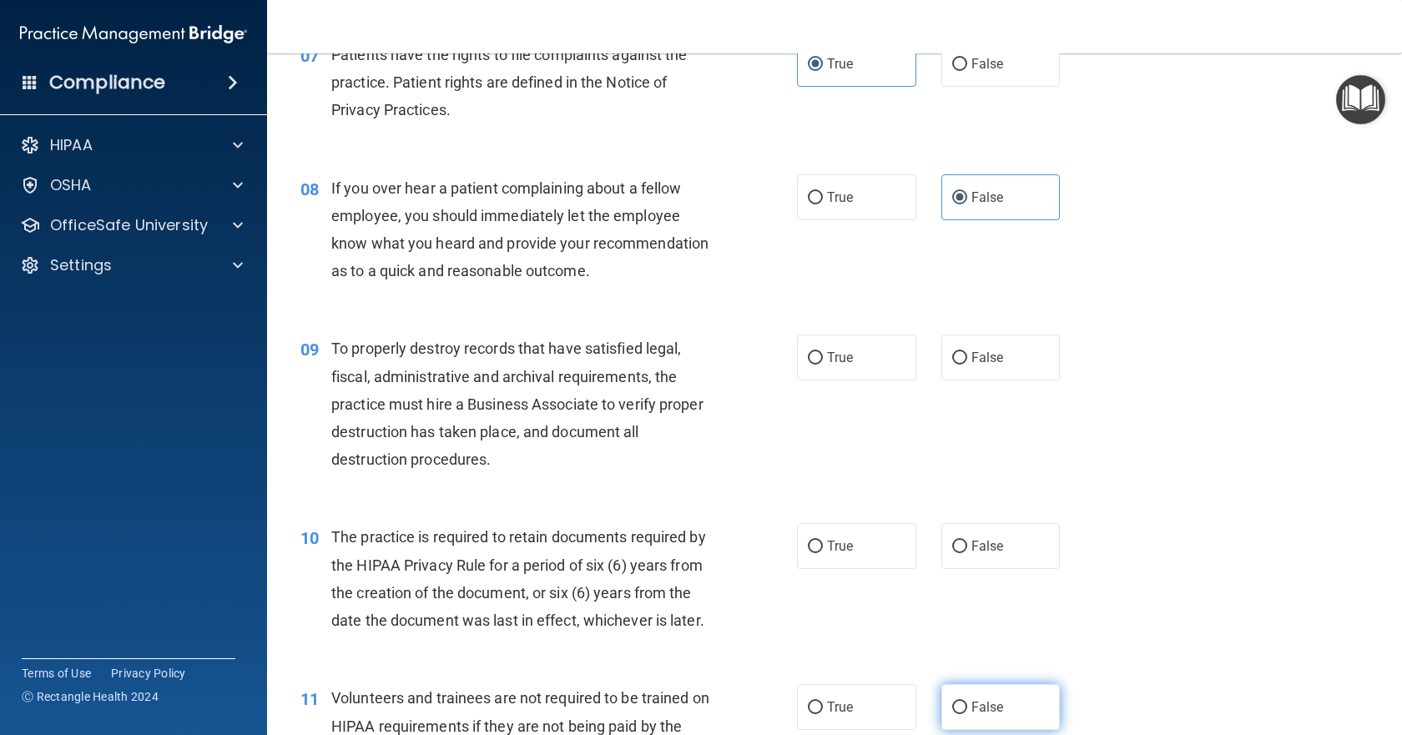
scroll to position [1168, 0]
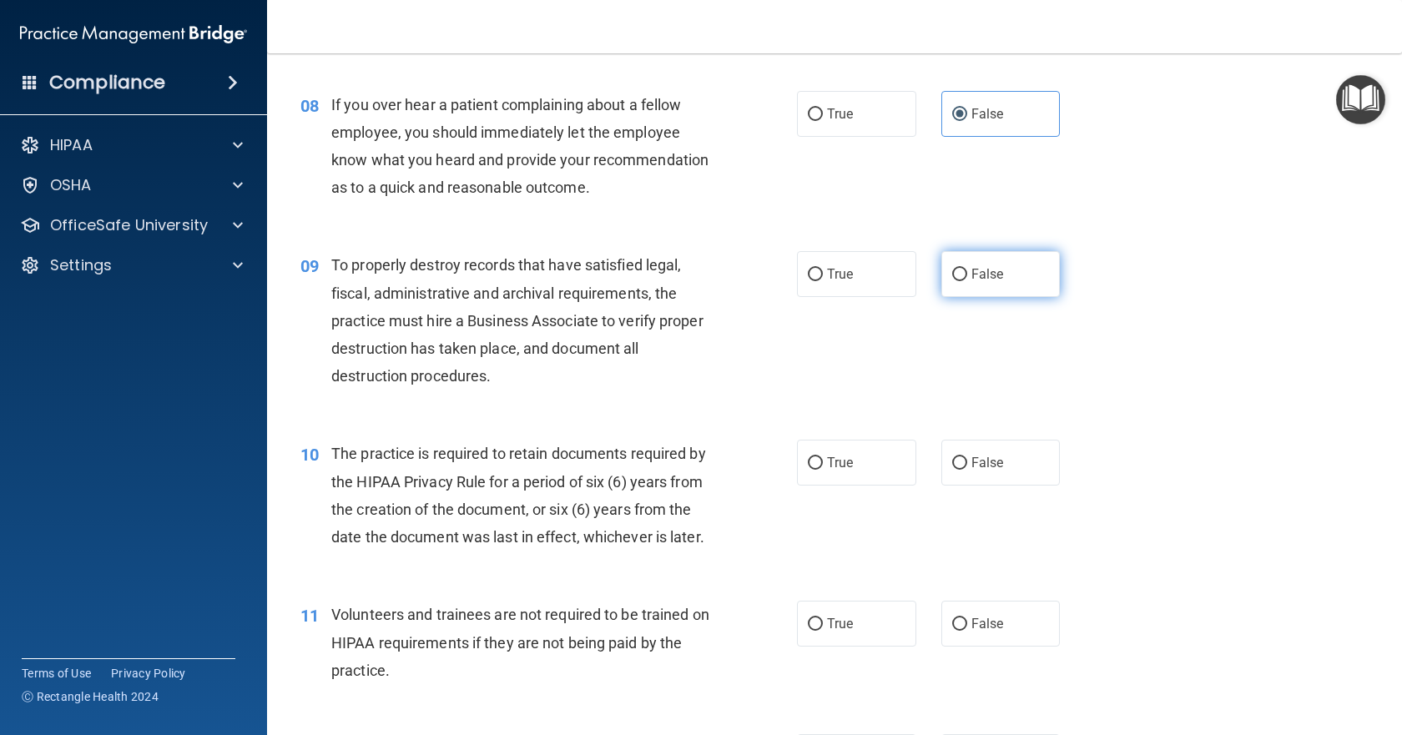
click at [971, 297] on label "False" at bounding box center [1000, 274] width 119 height 46
click at [967, 281] on input "False" at bounding box center [959, 275] width 15 height 13
radio input "true"
click at [866, 486] on label "True" at bounding box center [856, 463] width 119 height 46
click at [823, 470] on input "True" at bounding box center [815, 463] width 15 height 13
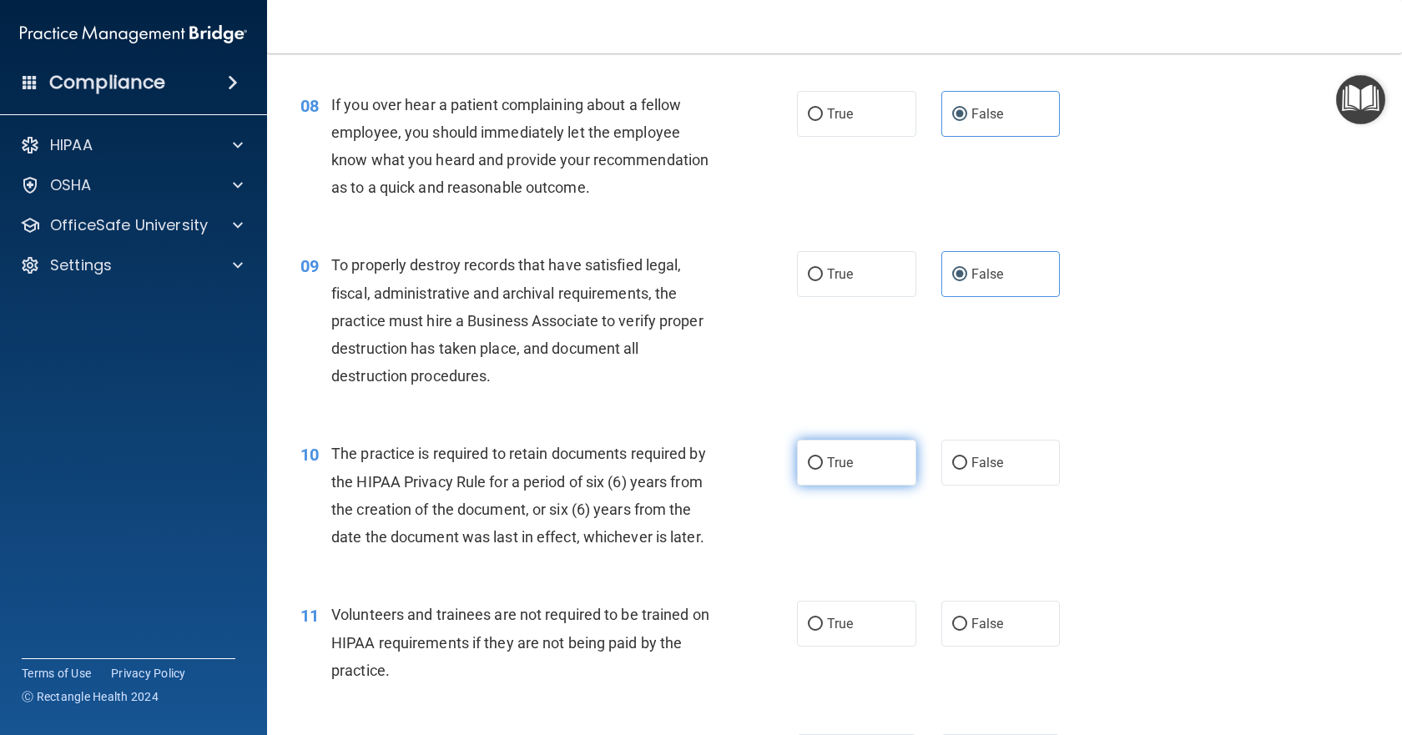
radio input "true"
click at [977, 632] on span "False" at bounding box center [987, 624] width 33 height 16
click at [967, 631] on input "False" at bounding box center [959, 624] width 15 height 13
radio input "true"
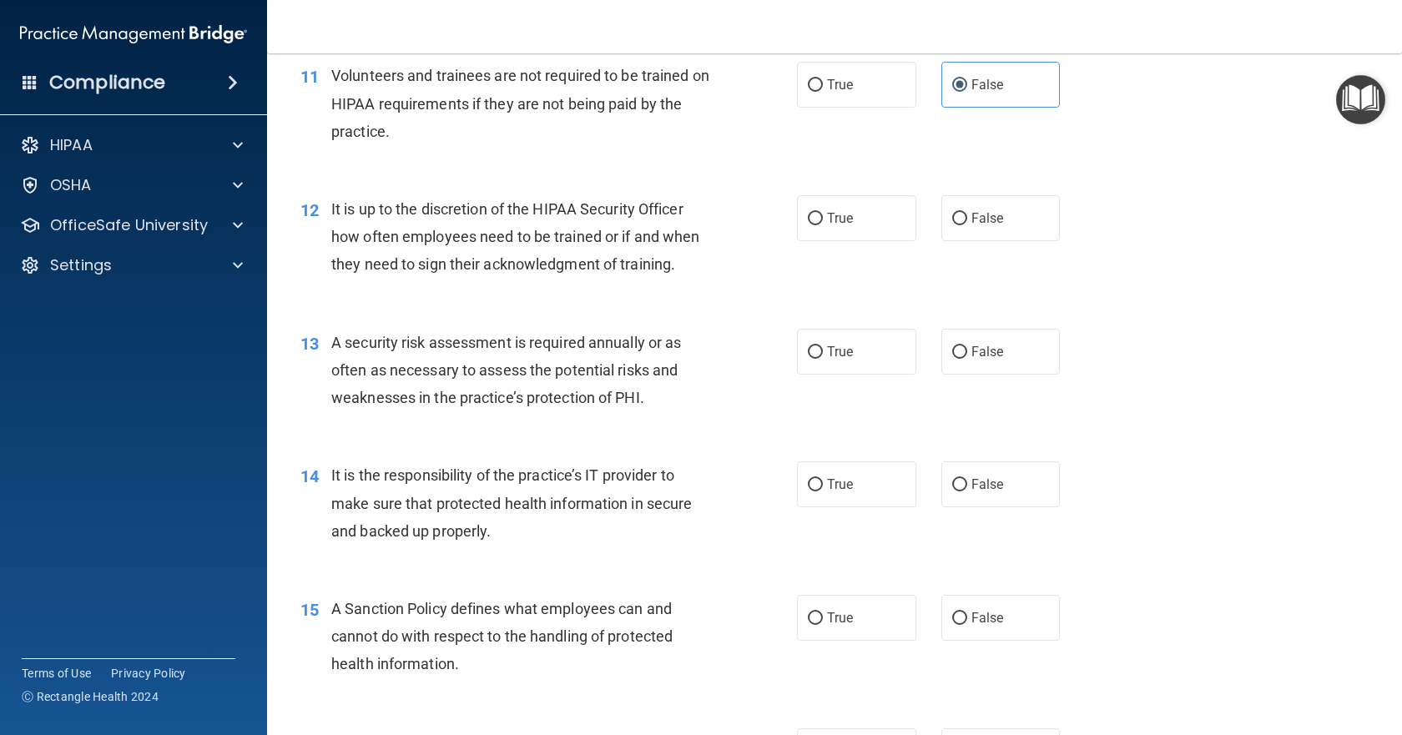
scroll to position [1752, 0]
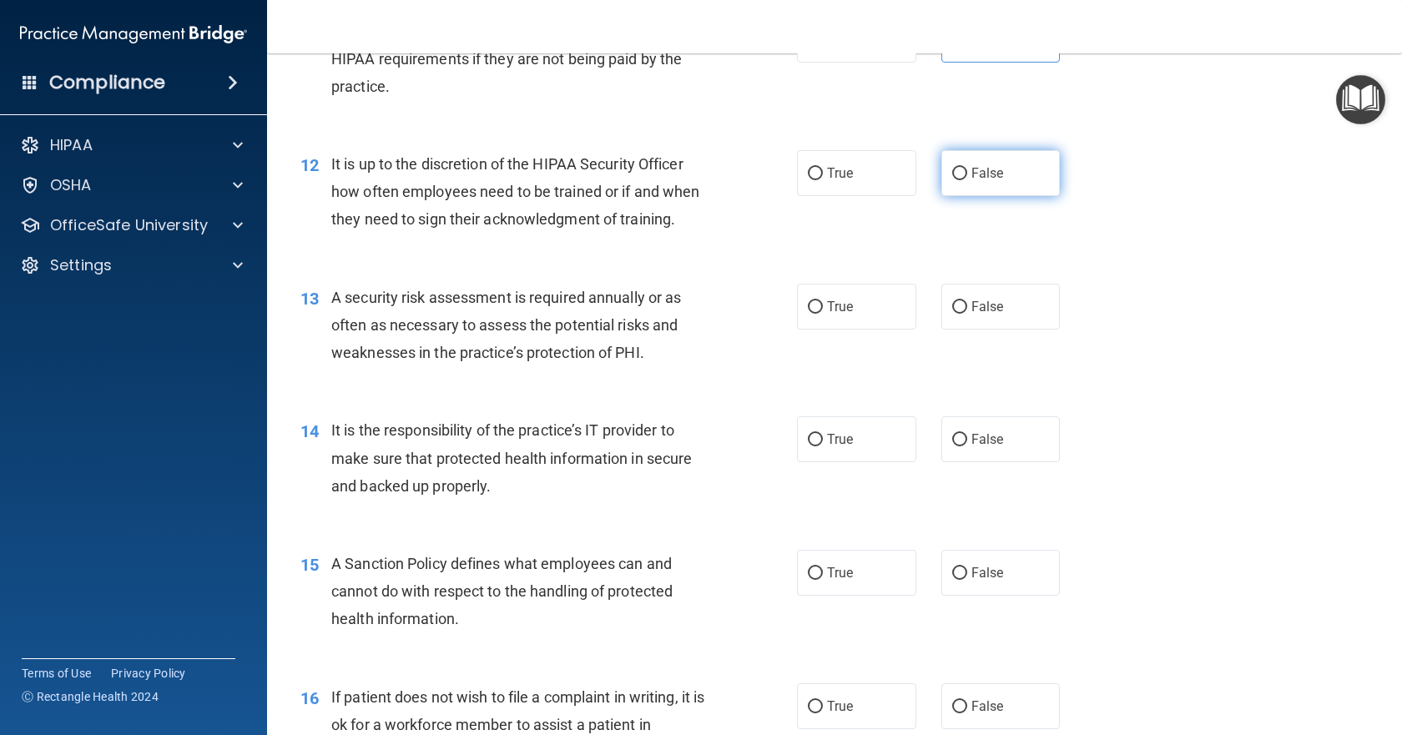
click at [977, 181] on span "False" at bounding box center [987, 173] width 33 height 16
click at [967, 180] on input "False" at bounding box center [959, 174] width 15 height 13
radio input "true"
click at [843, 315] on span "True" at bounding box center [840, 307] width 26 height 16
click at [823, 314] on input "True" at bounding box center [815, 307] width 15 height 13
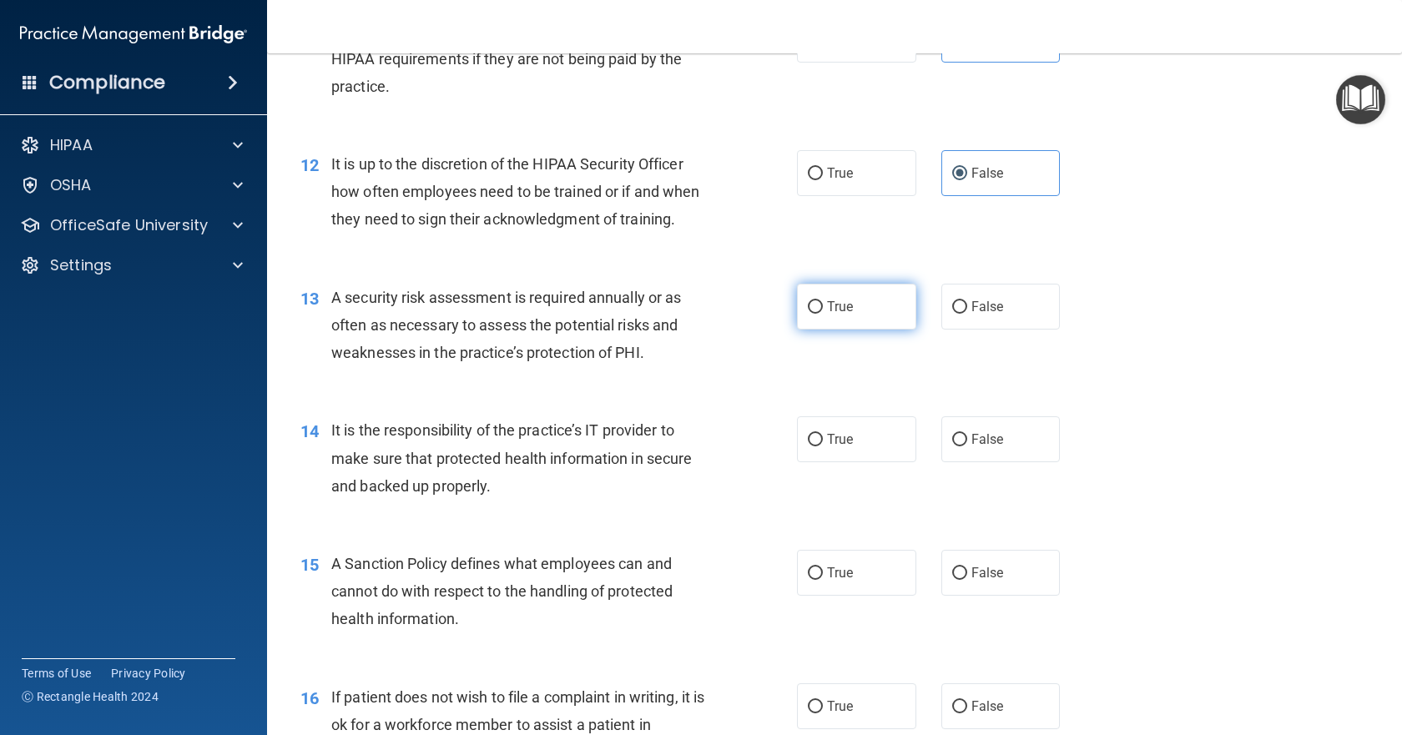
radio input "true"
click at [971, 447] on span "False" at bounding box center [987, 439] width 33 height 16
click at [967, 446] on input "False" at bounding box center [959, 440] width 15 height 13
radio input "true"
click at [993, 581] on span "False" at bounding box center [987, 573] width 33 height 16
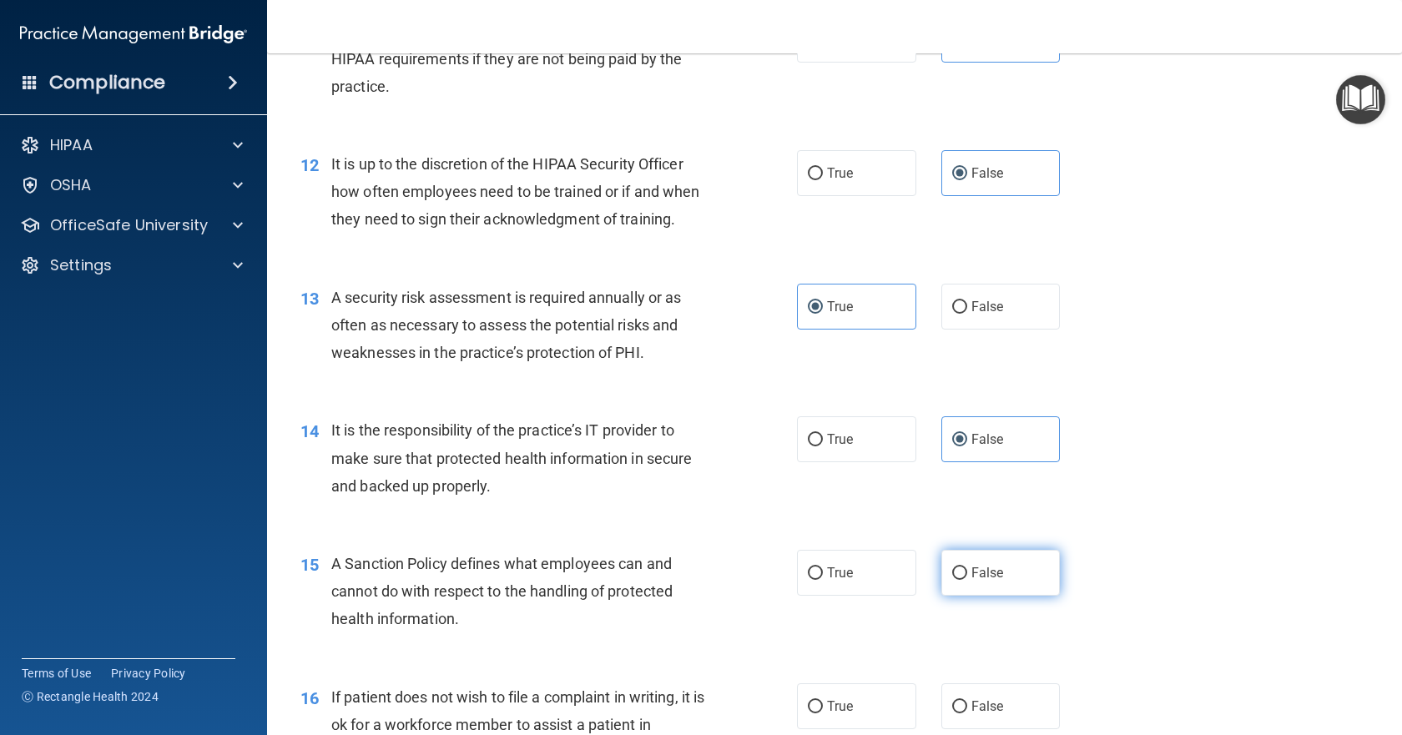
click at [967, 580] on input "False" at bounding box center [959, 573] width 15 height 13
radio input "true"
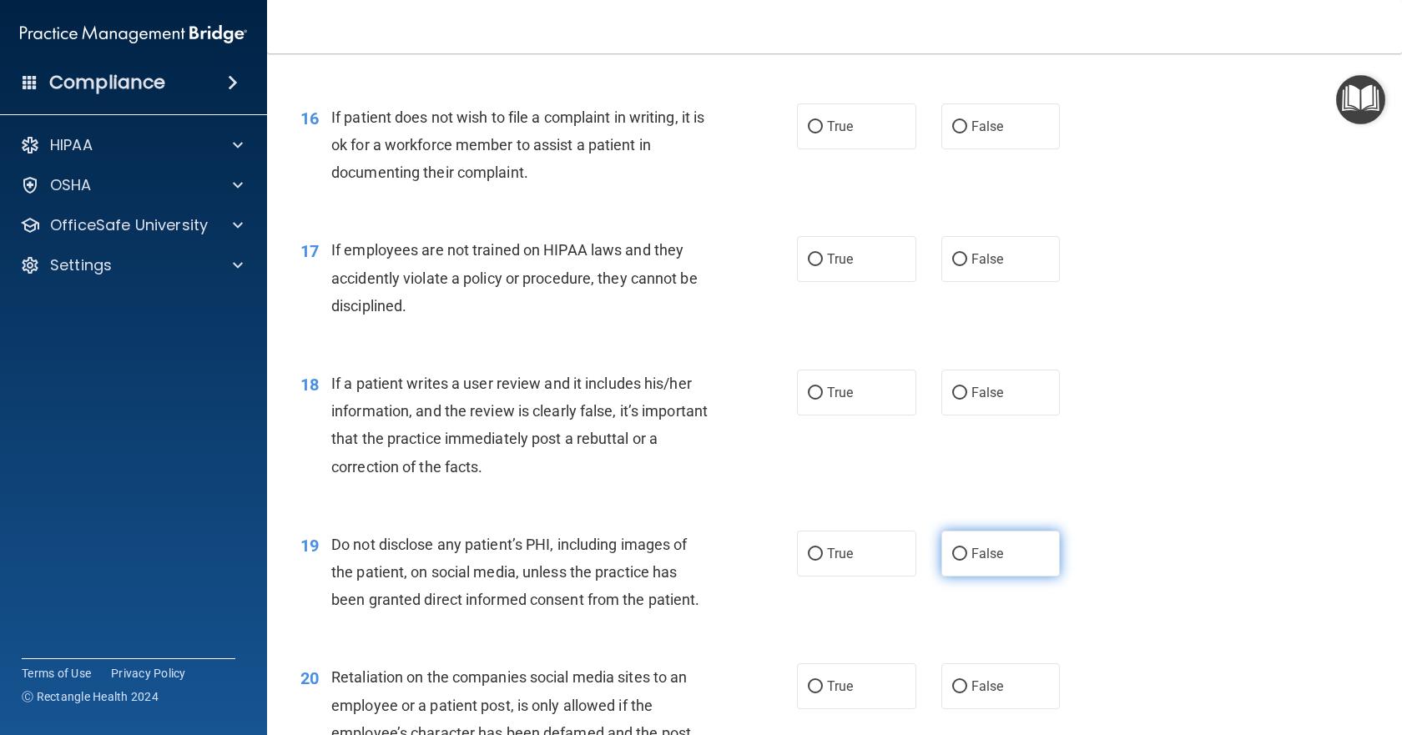
scroll to position [2337, 0]
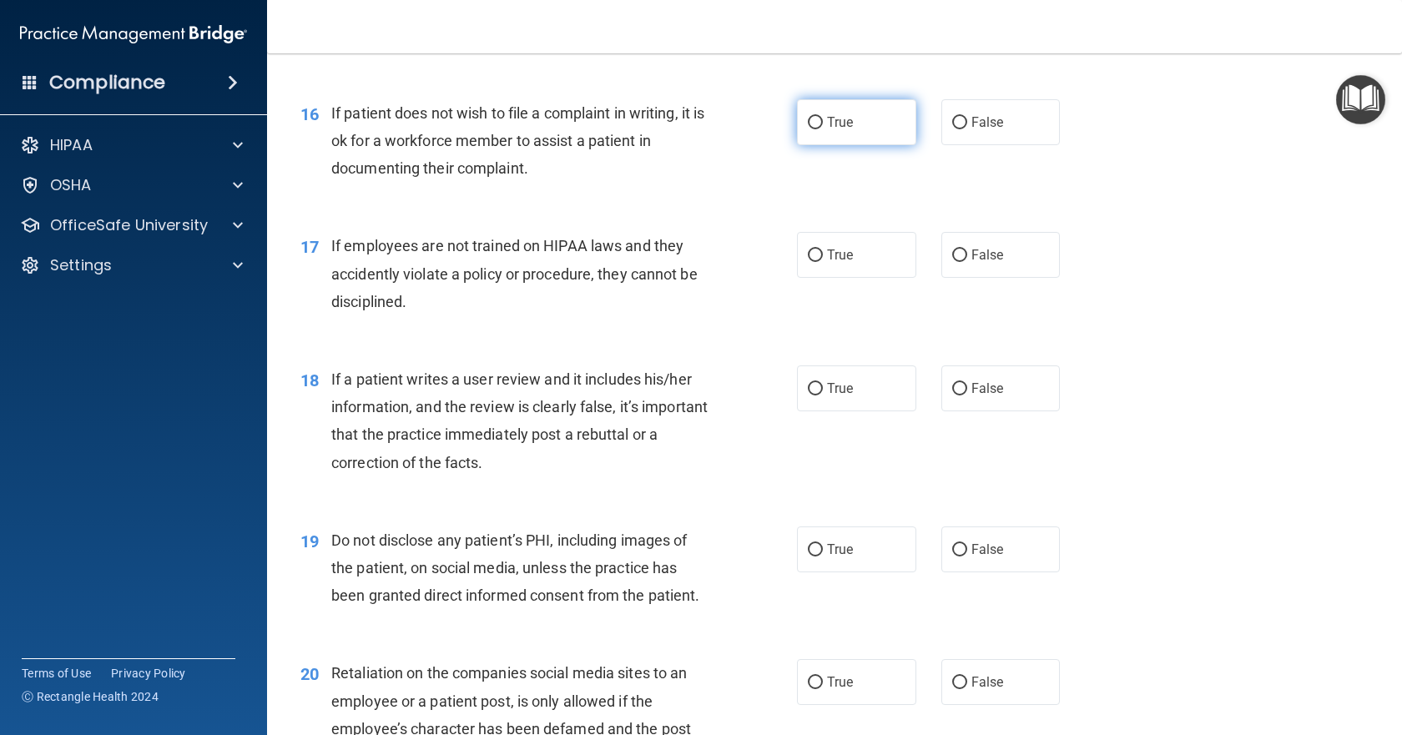
click at [820, 145] on label "True" at bounding box center [856, 122] width 119 height 46
click at [820, 129] on input "True" at bounding box center [815, 123] width 15 height 13
radio input "true"
click at [974, 263] on span "False" at bounding box center [987, 255] width 33 height 16
click at [967, 262] on input "False" at bounding box center [959, 256] width 15 height 13
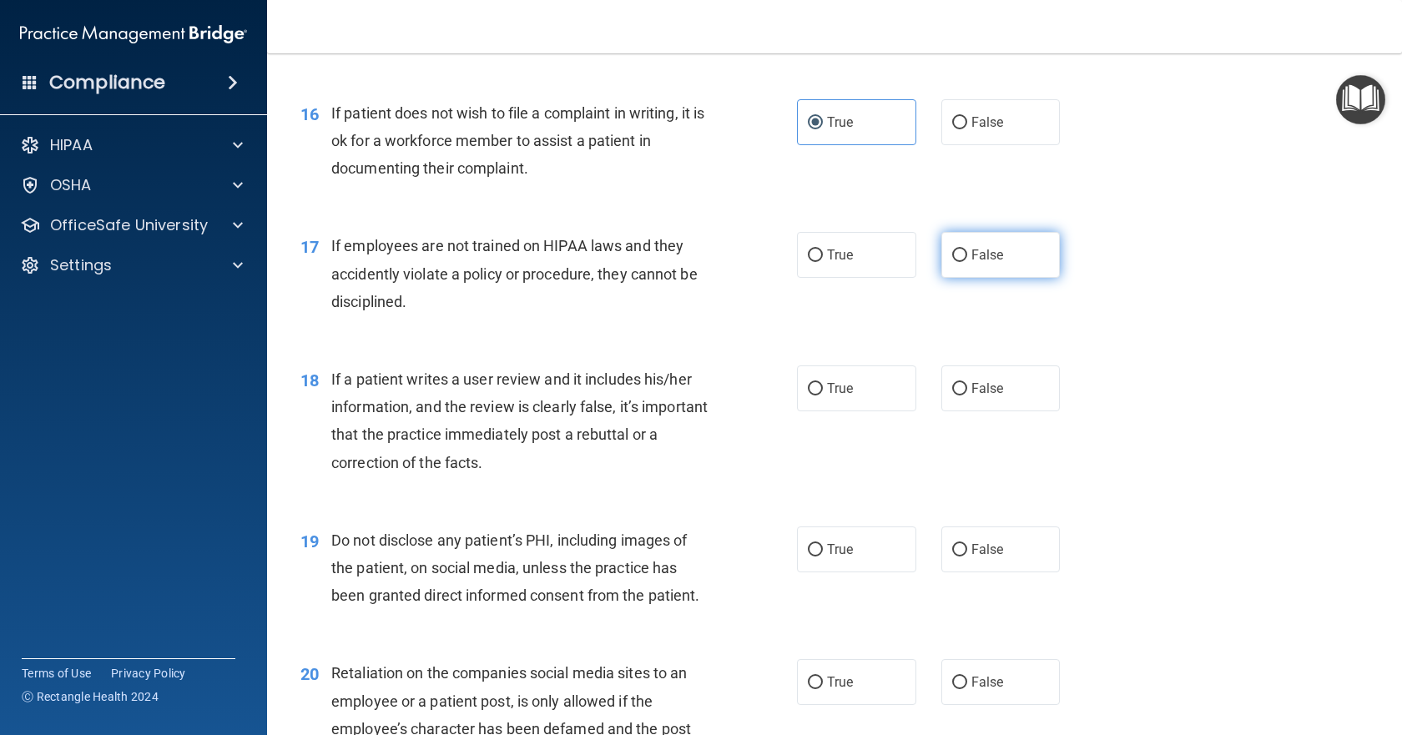
radio input "true"
click at [981, 396] on span "False" at bounding box center [987, 389] width 33 height 16
click at [967, 396] on input "False" at bounding box center [959, 389] width 15 height 13
radio input "true"
click at [834, 557] on span "True" at bounding box center [840, 550] width 26 height 16
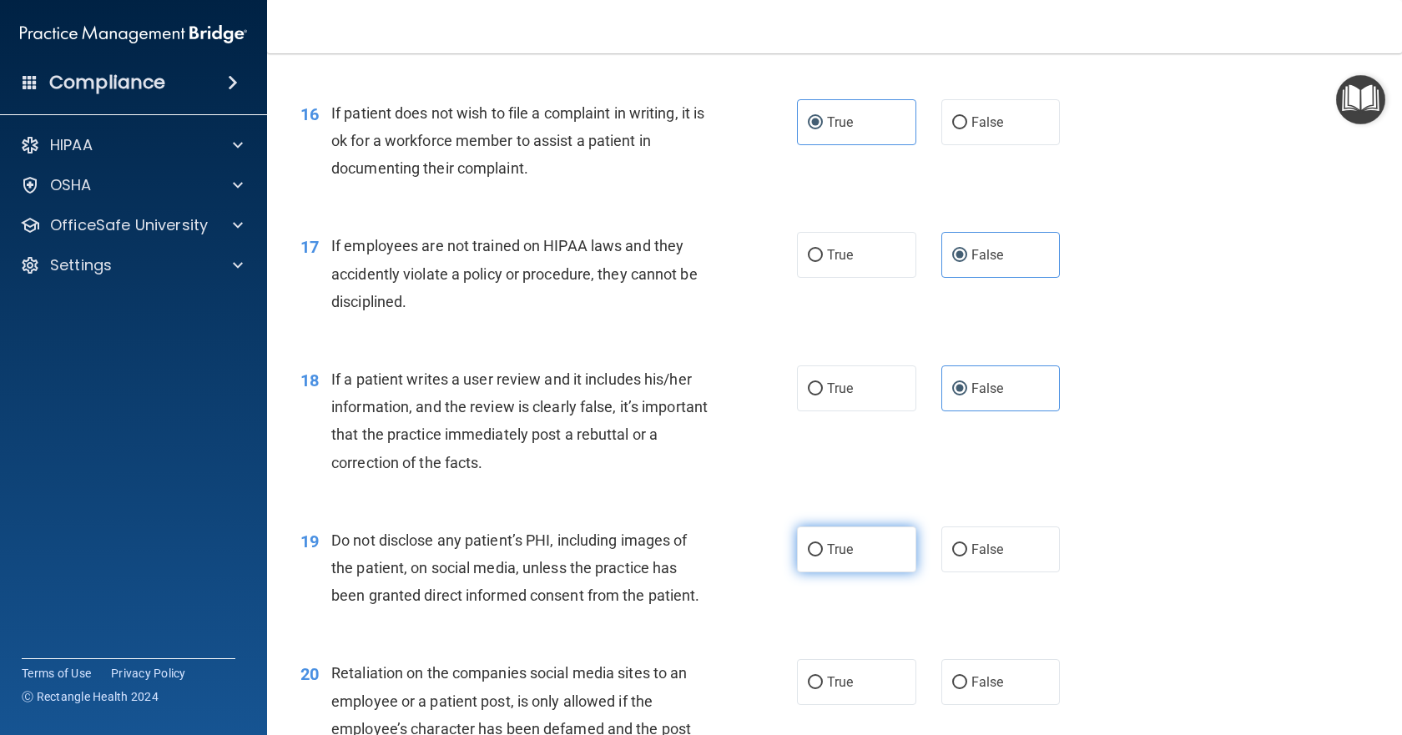
click at [823, 557] on input "True" at bounding box center [815, 550] width 15 height 13
radio input "true"
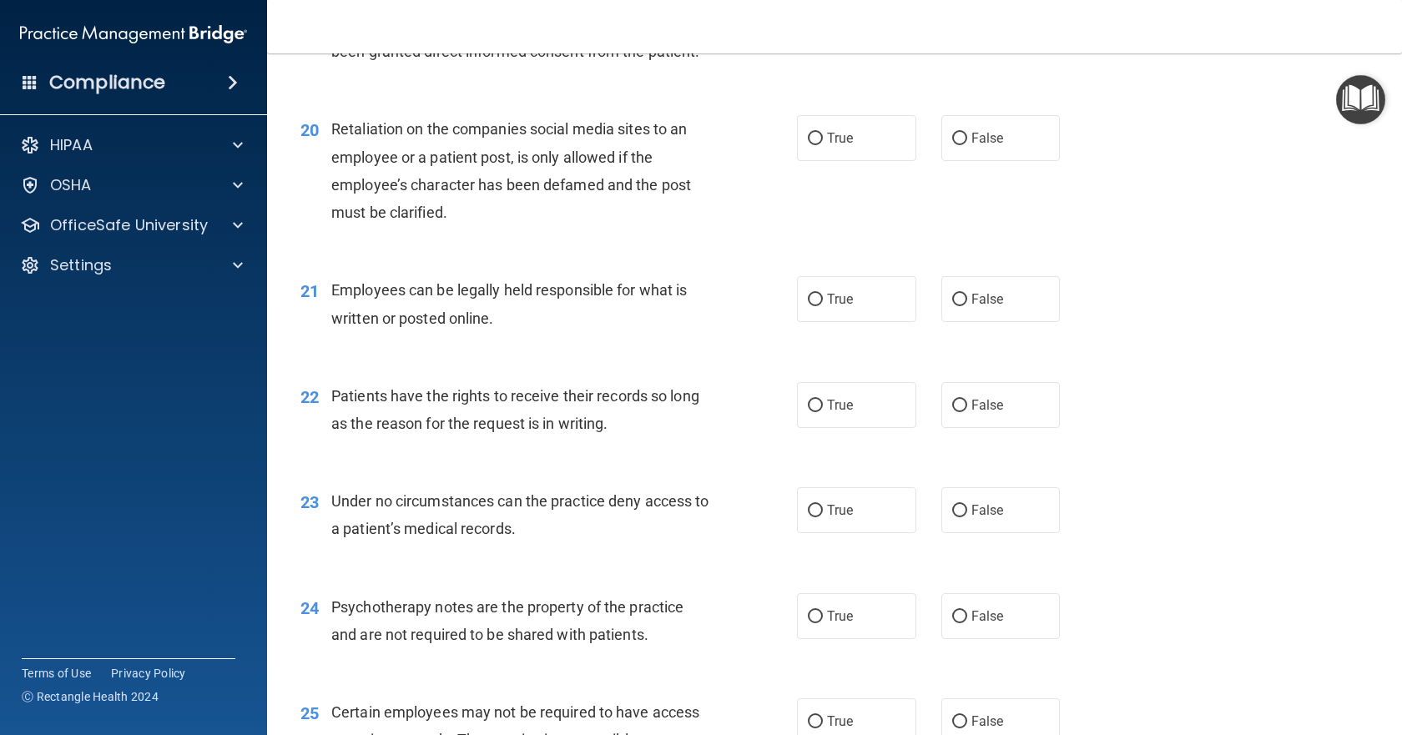
scroll to position [2921, 0]
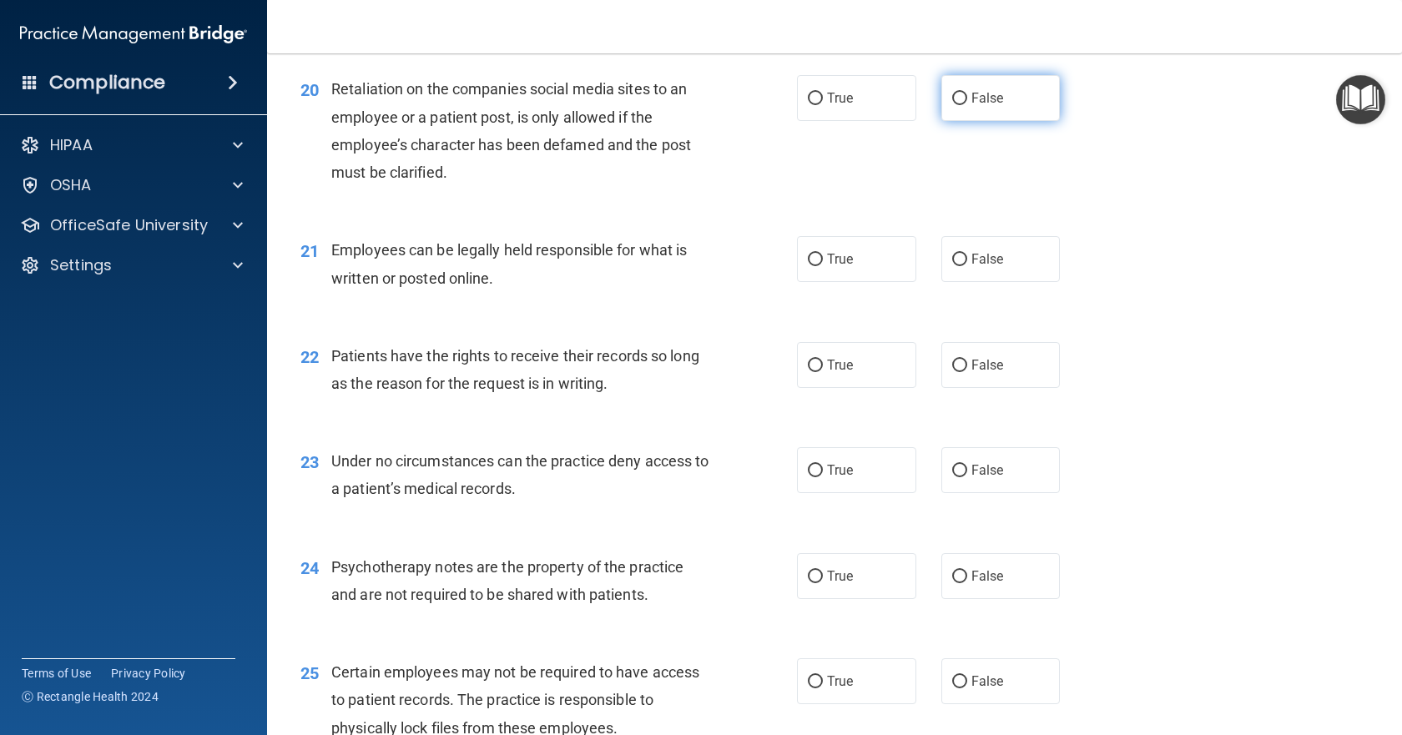
click at [956, 105] on input "False" at bounding box center [959, 99] width 15 height 13
radio input "true"
click at [860, 282] on label "True" at bounding box center [856, 259] width 119 height 46
click at [823, 266] on input "True" at bounding box center [815, 260] width 15 height 13
radio input "true"
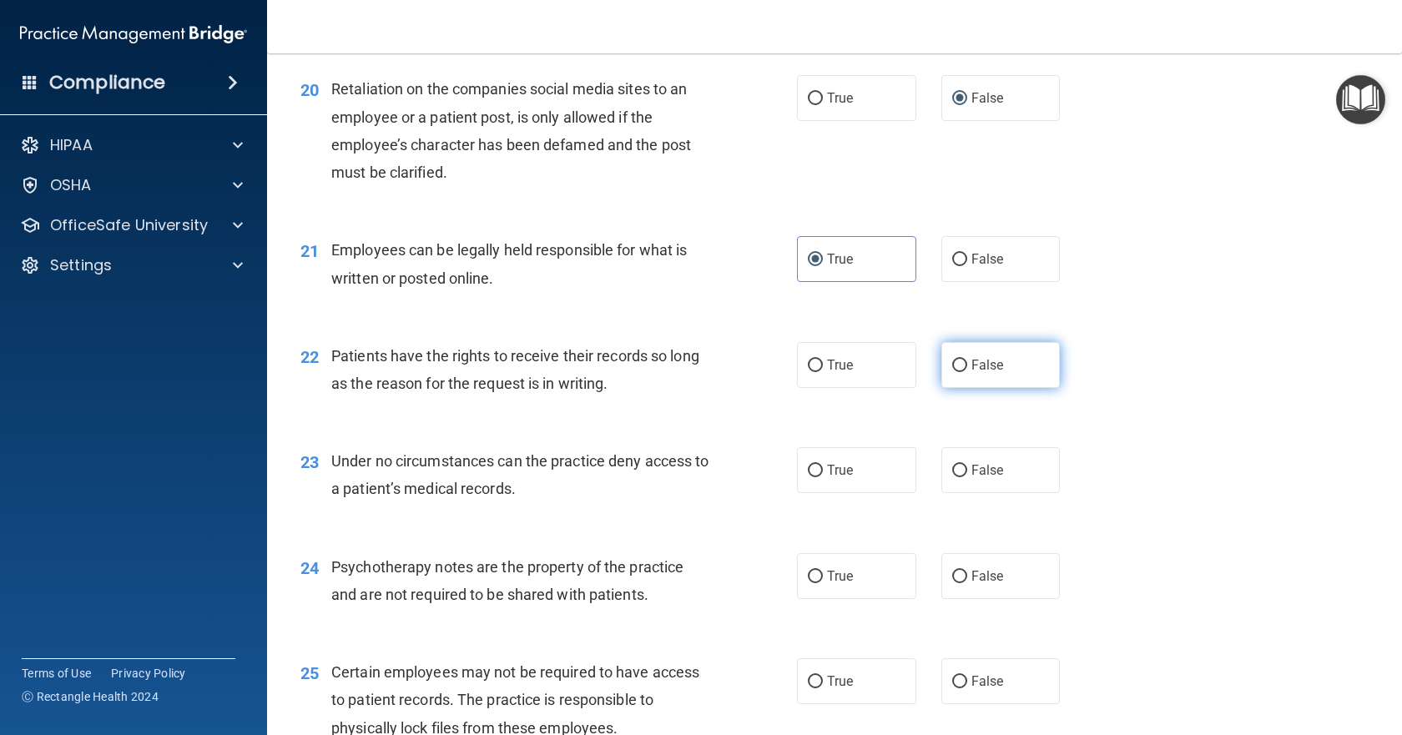
click at [959, 372] on input "False" at bounding box center [959, 366] width 15 height 13
radio input "true"
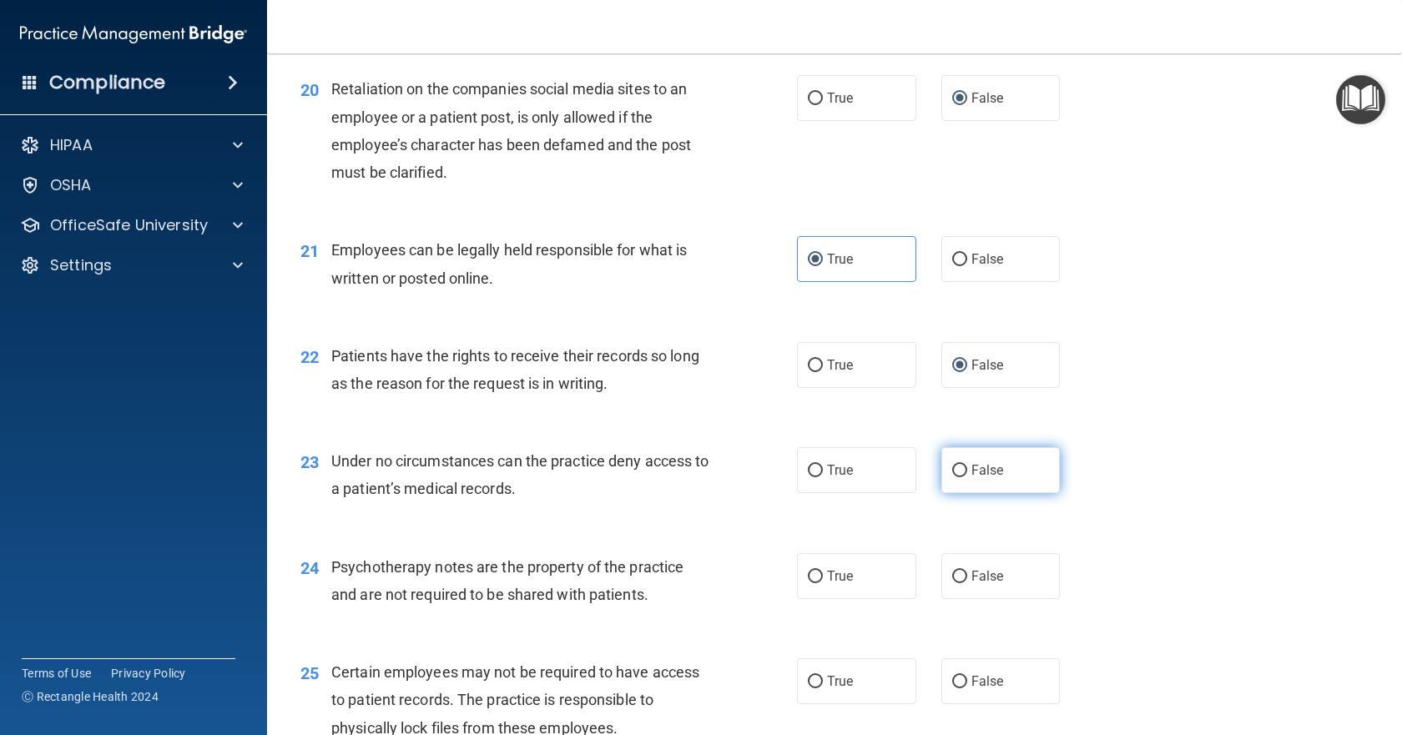
click at [951, 493] on label "False" at bounding box center [1000, 470] width 119 height 46
click at [952, 477] on input "False" at bounding box center [959, 471] width 15 height 13
radio input "true"
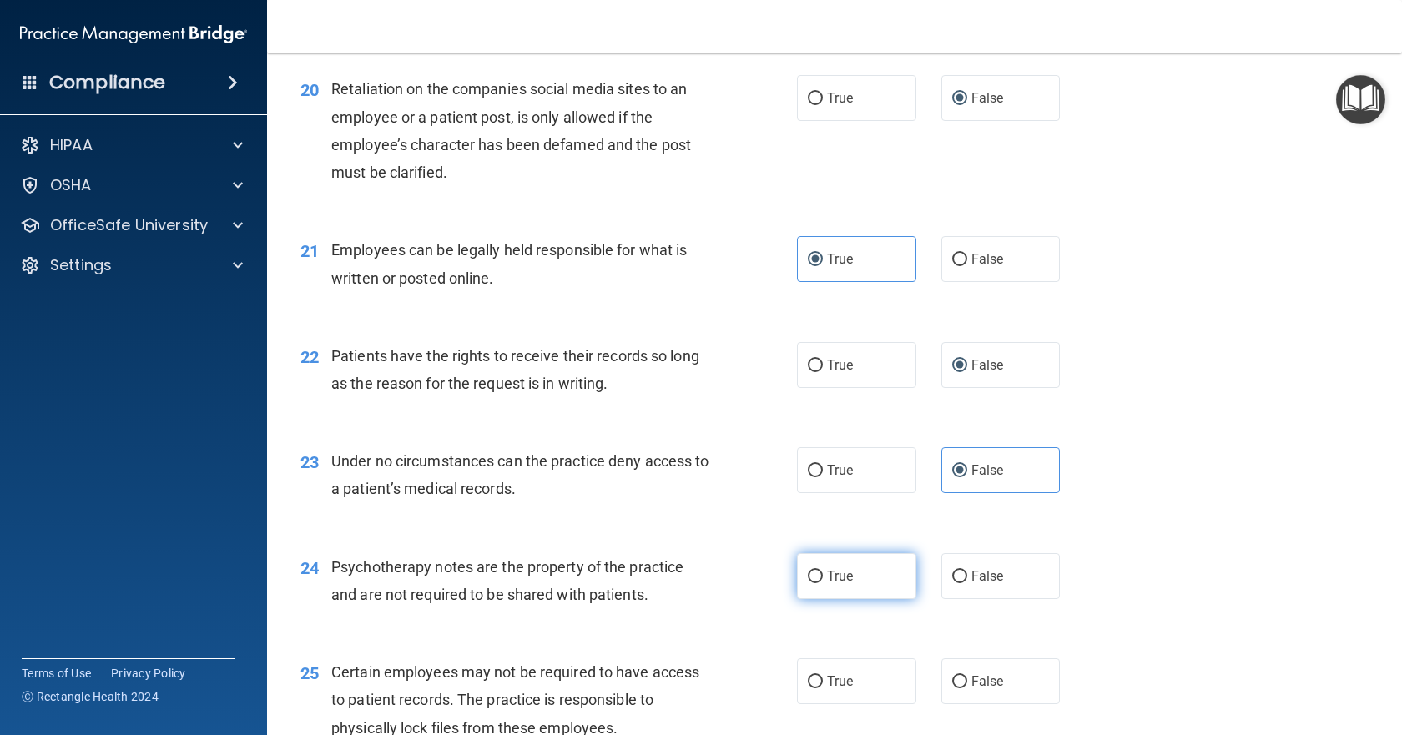
click at [827, 584] on span "True" at bounding box center [840, 576] width 26 height 16
click at [823, 583] on input "True" at bounding box center [815, 577] width 15 height 13
radio input "true"
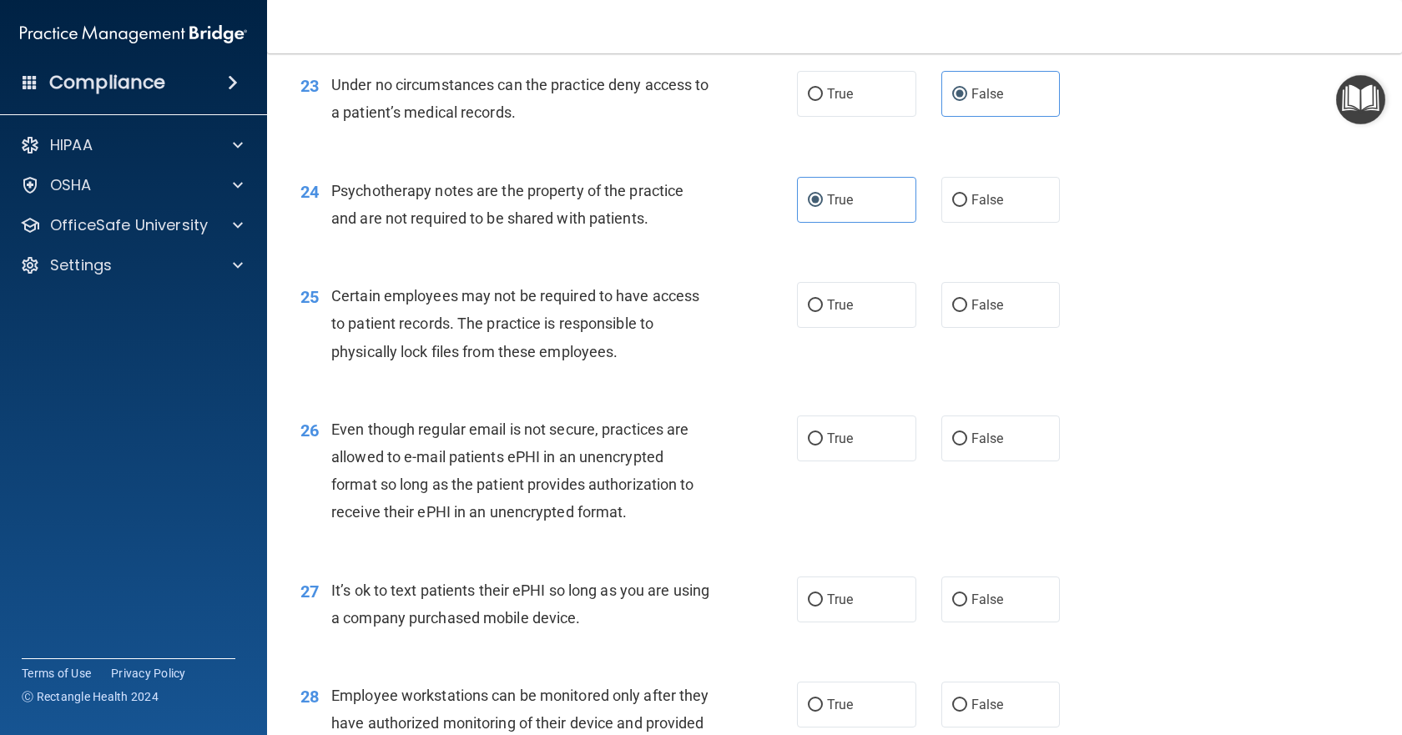
scroll to position [3338, 0]
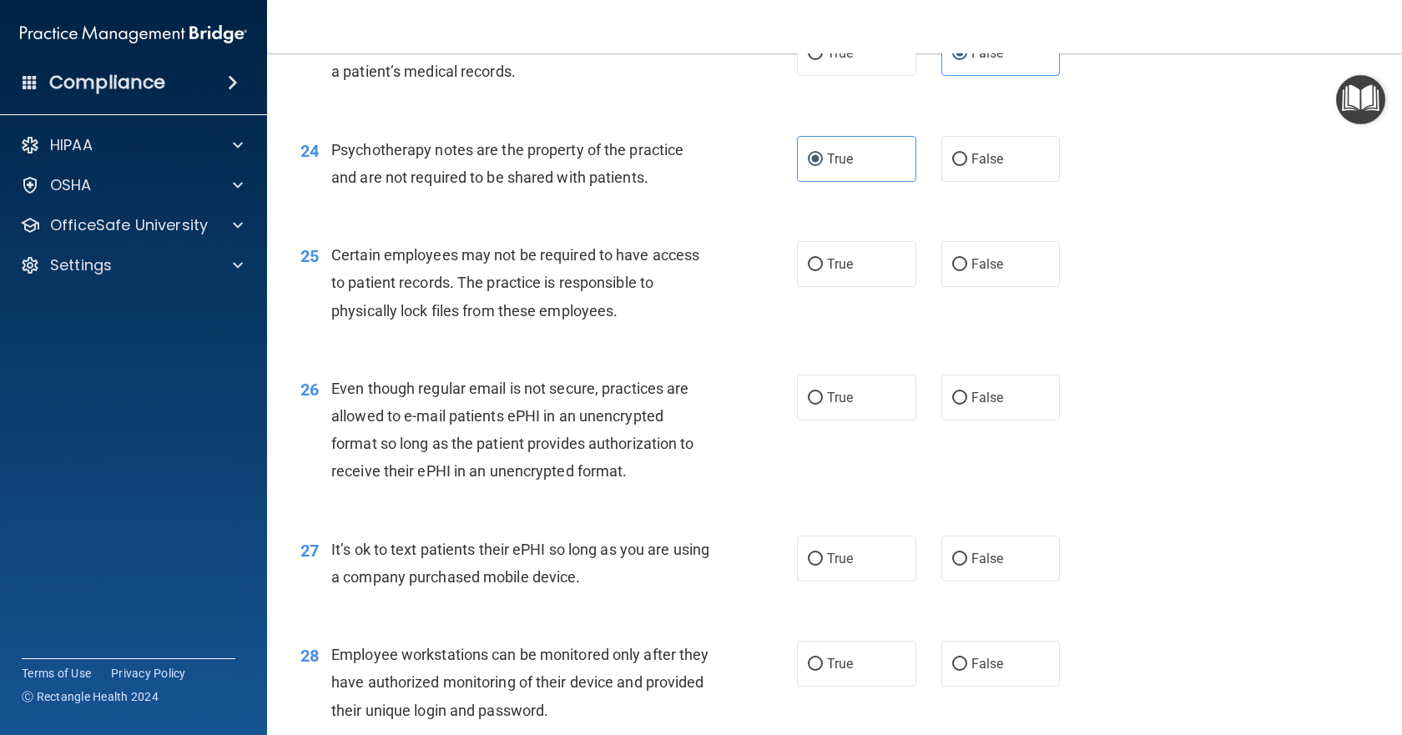
drag, startPoint x: 843, startPoint y: 326, endPoint x: 852, endPoint y: 367, distance: 41.9
click at [845, 272] on span "True" at bounding box center [840, 264] width 26 height 16
click at [855, 421] on label "True" at bounding box center [856, 398] width 119 height 46
click at [823, 405] on input "True" at bounding box center [815, 398] width 15 height 13
radio input "true"
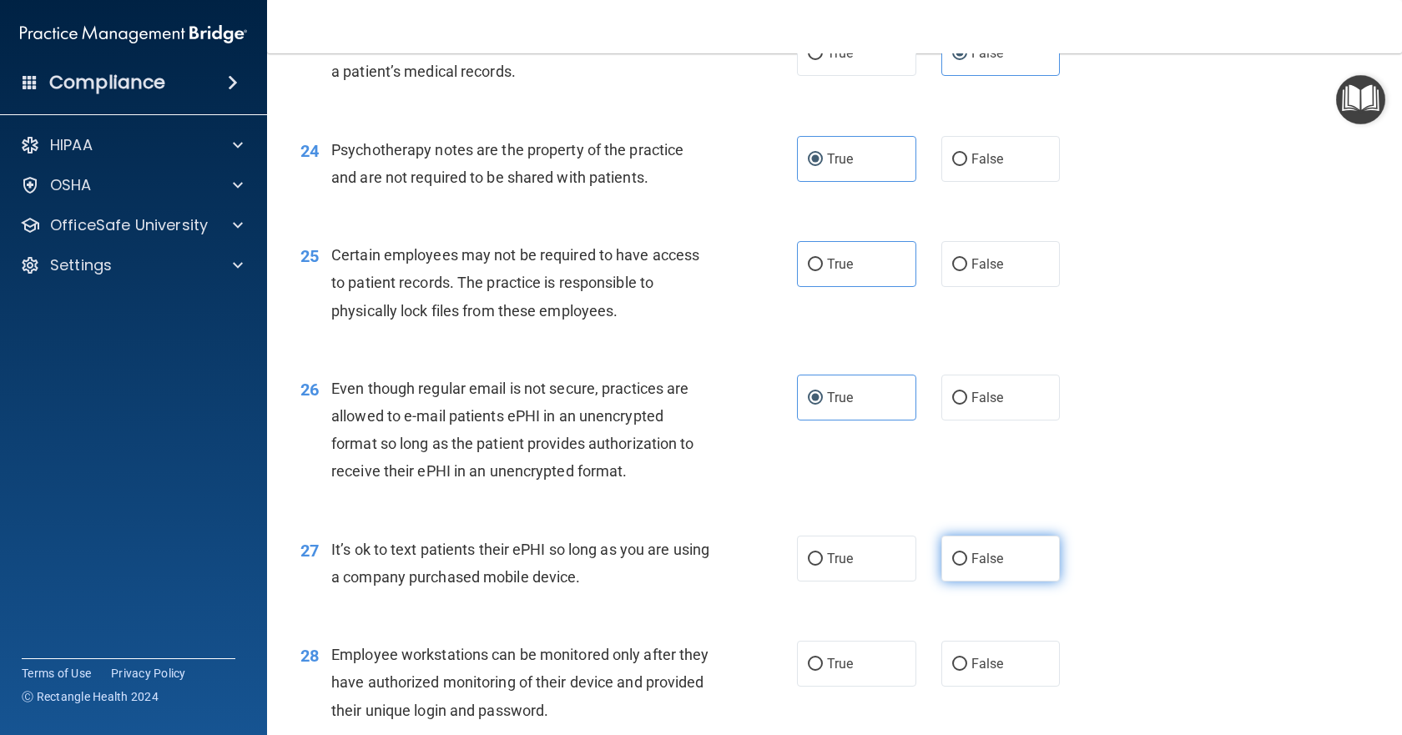
click at [976, 567] on span "False" at bounding box center [987, 559] width 33 height 16
click at [967, 566] on input "False" at bounding box center [959, 559] width 15 height 13
radio input "true"
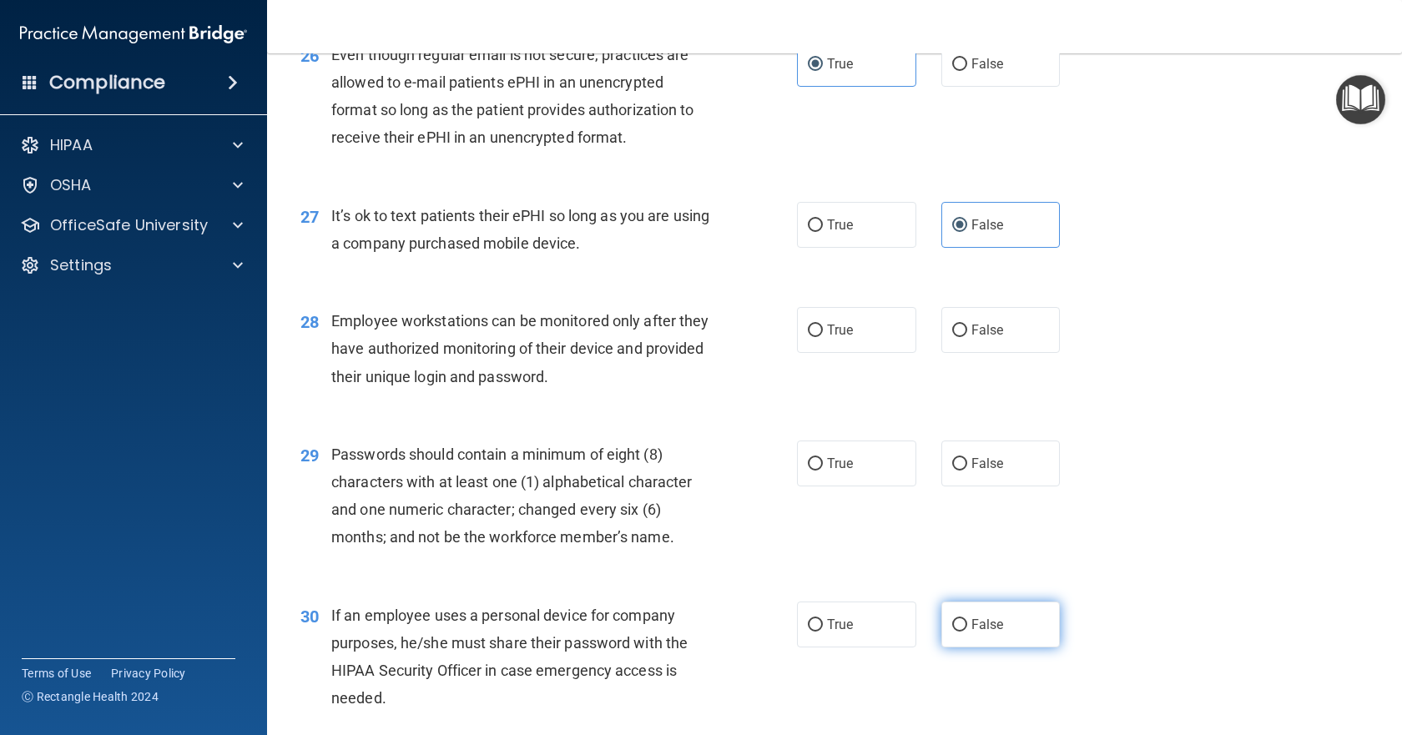
scroll to position [3755, 0]
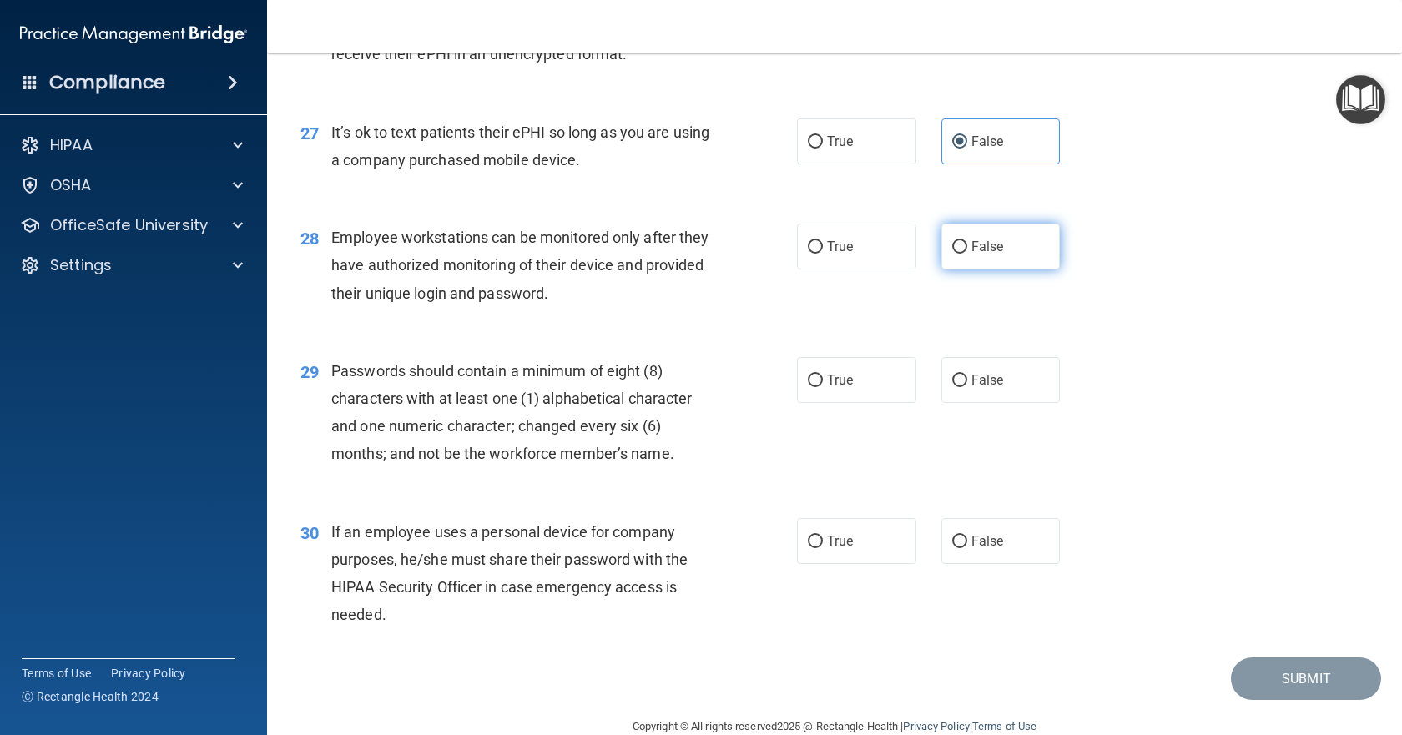
click at [984, 255] on span "False" at bounding box center [987, 247] width 33 height 16
click at [967, 254] on input "False" at bounding box center [959, 247] width 15 height 13
radio input "true"
click at [842, 388] on span "True" at bounding box center [840, 380] width 26 height 16
click at [823, 387] on input "True" at bounding box center [815, 381] width 15 height 13
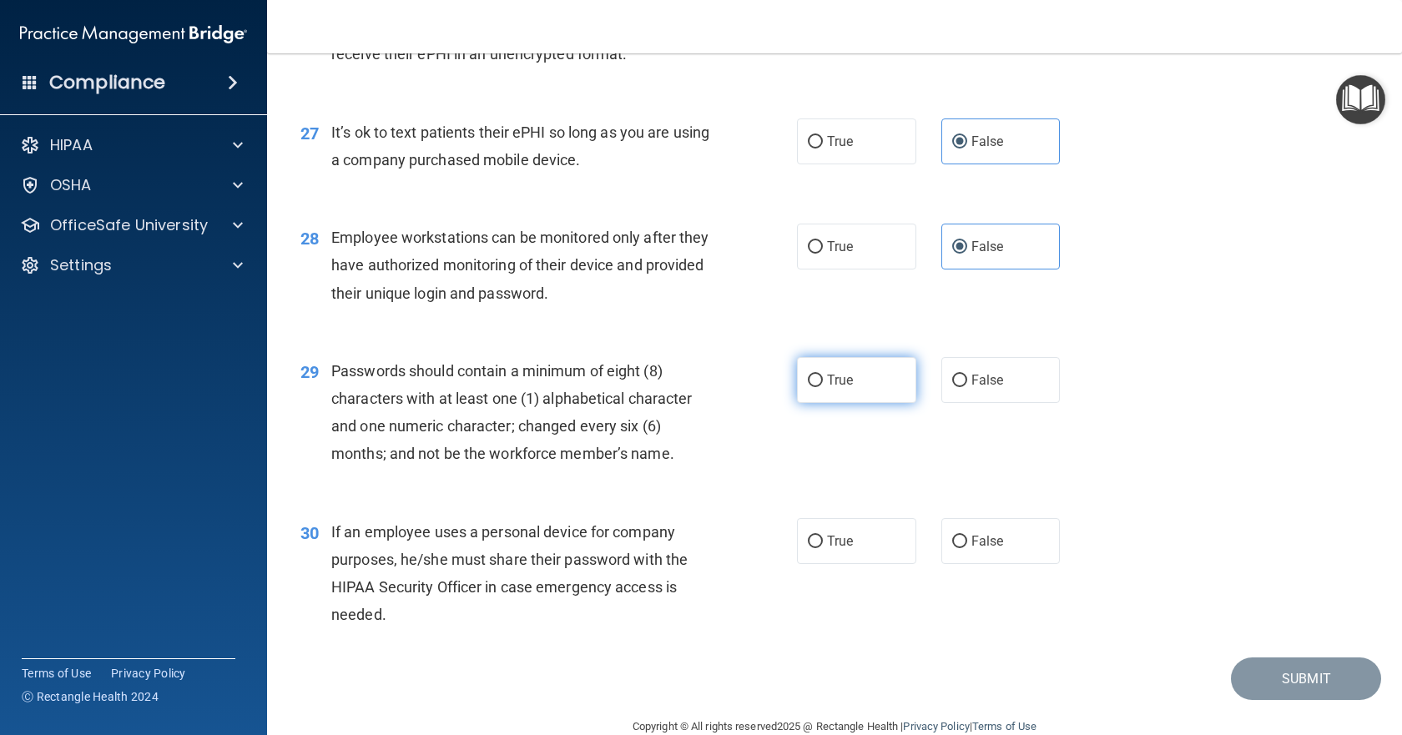
radio input "true"
click at [974, 564] on label "False" at bounding box center [1000, 541] width 119 height 46
click at [967, 548] on input "False" at bounding box center [959, 542] width 15 height 13
radio input "true"
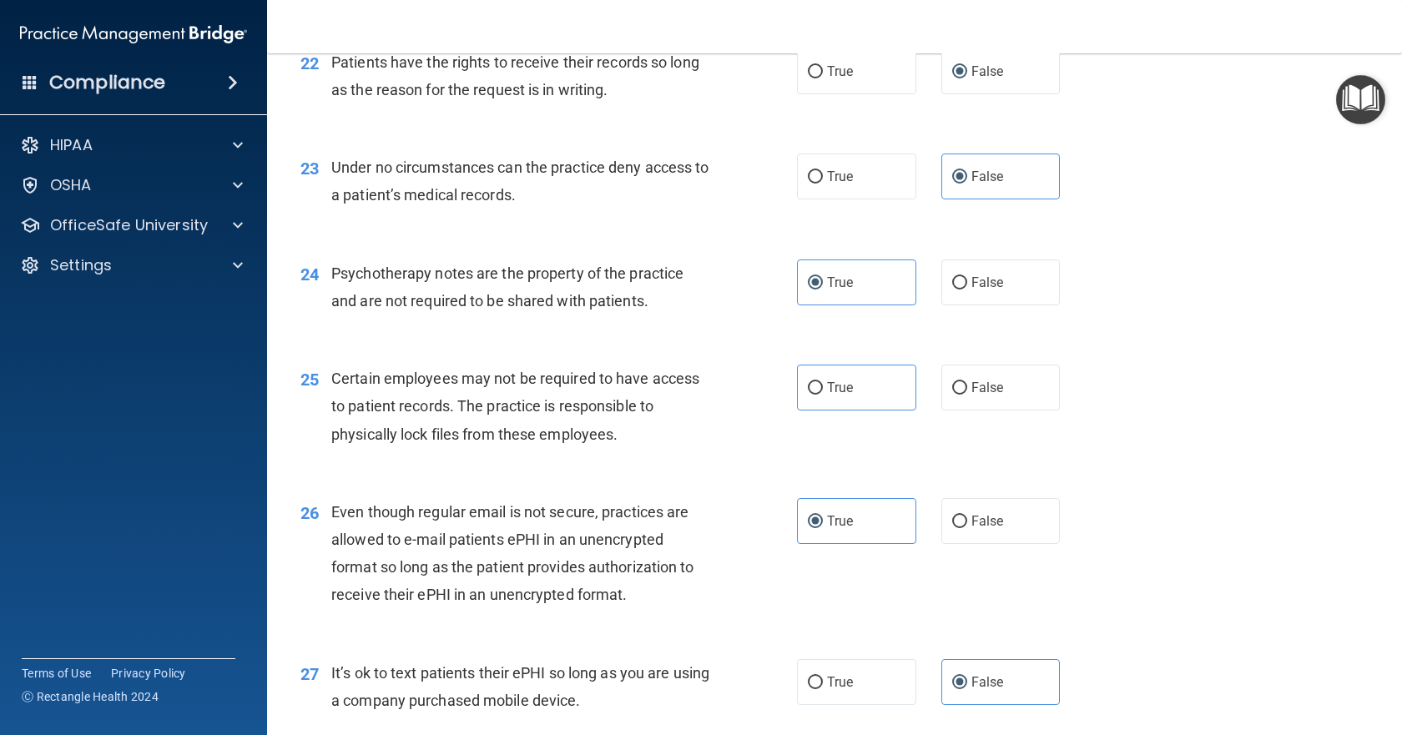
scroll to position [3174, 0]
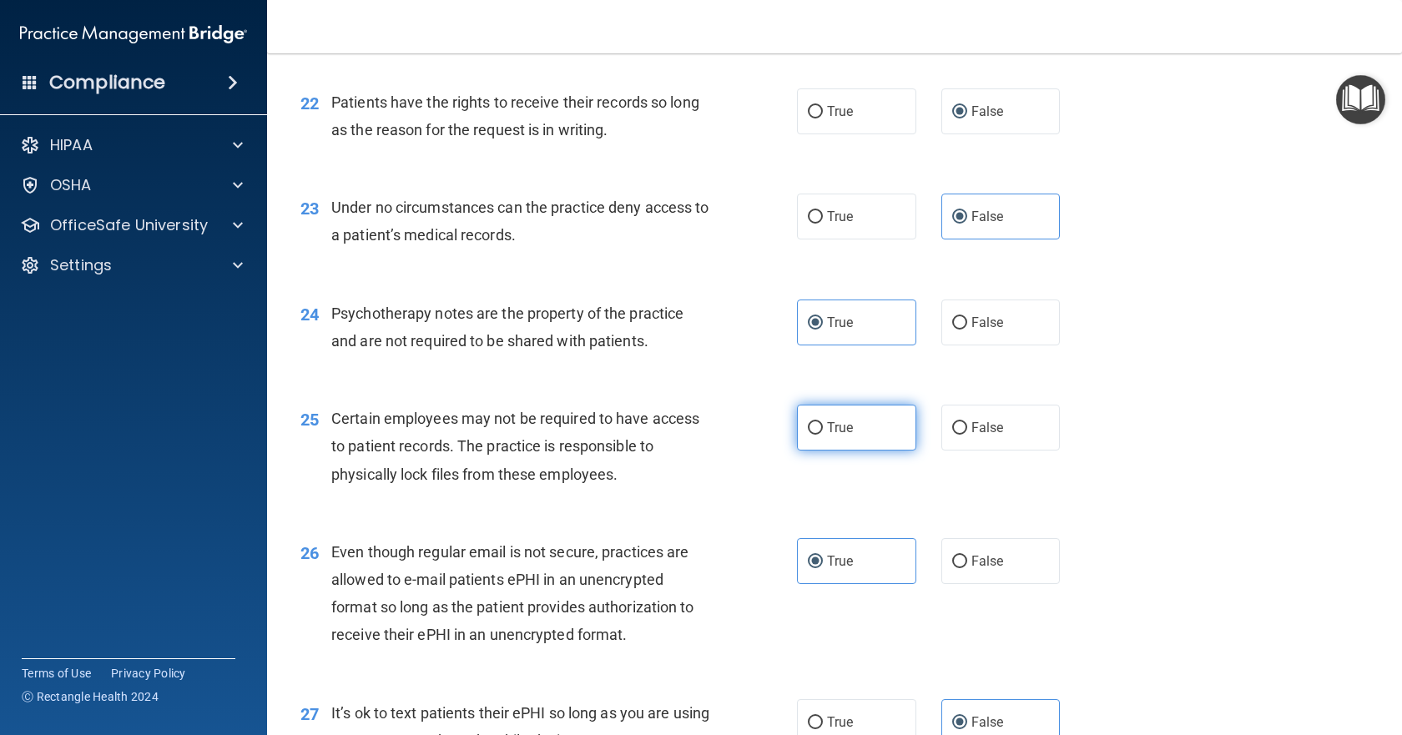
click at [845, 436] on span "True" at bounding box center [840, 428] width 26 height 16
click at [823, 435] on input "True" at bounding box center [815, 428] width 15 height 13
radio input "true"
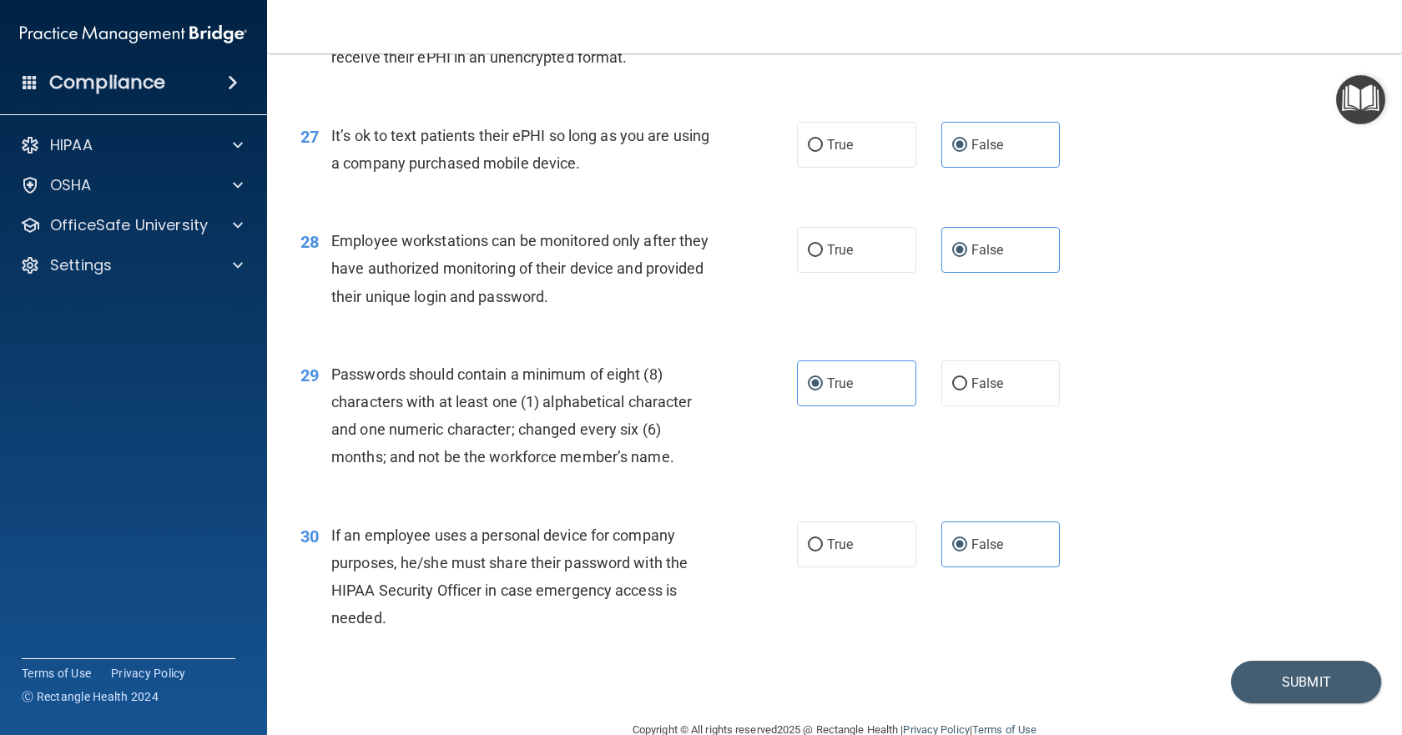
scroll to position [3842, 0]
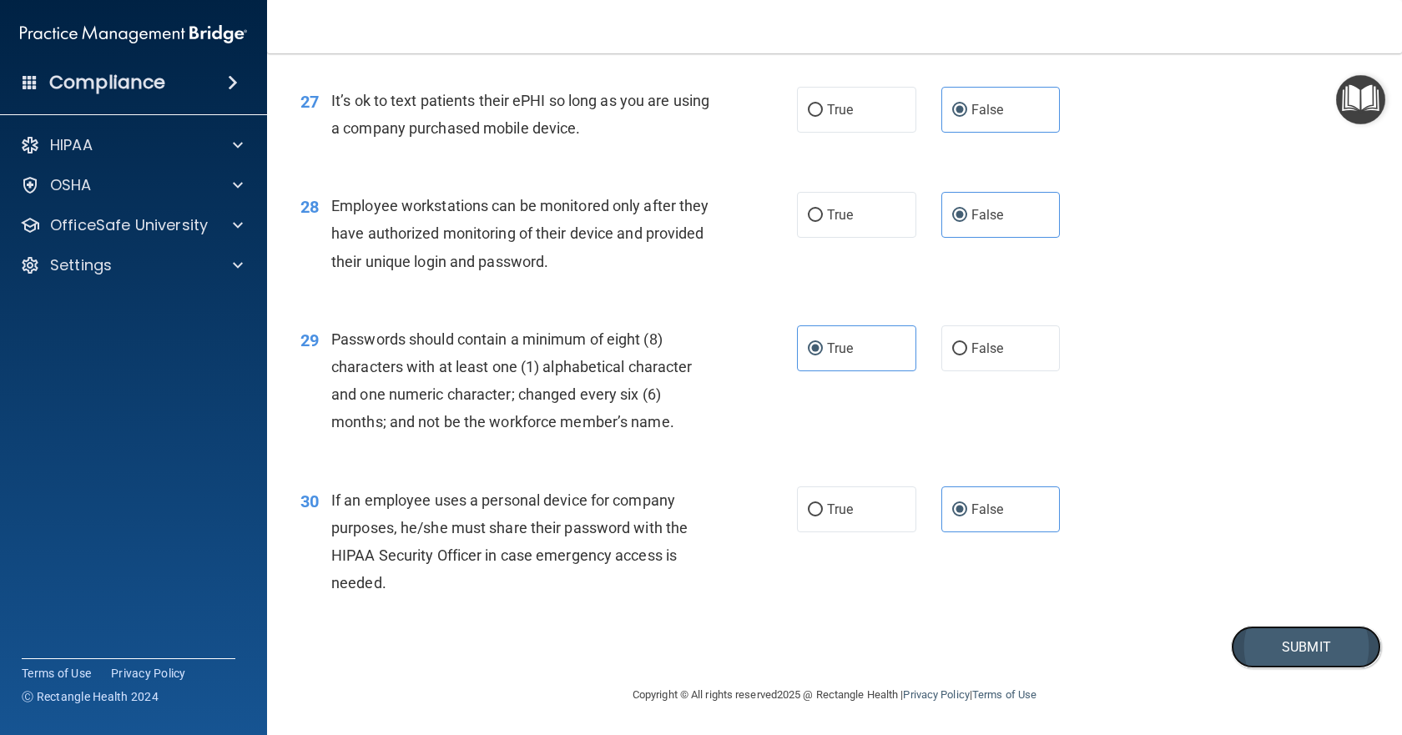
click at [1243, 633] on button "Submit" at bounding box center [1306, 647] width 150 height 43
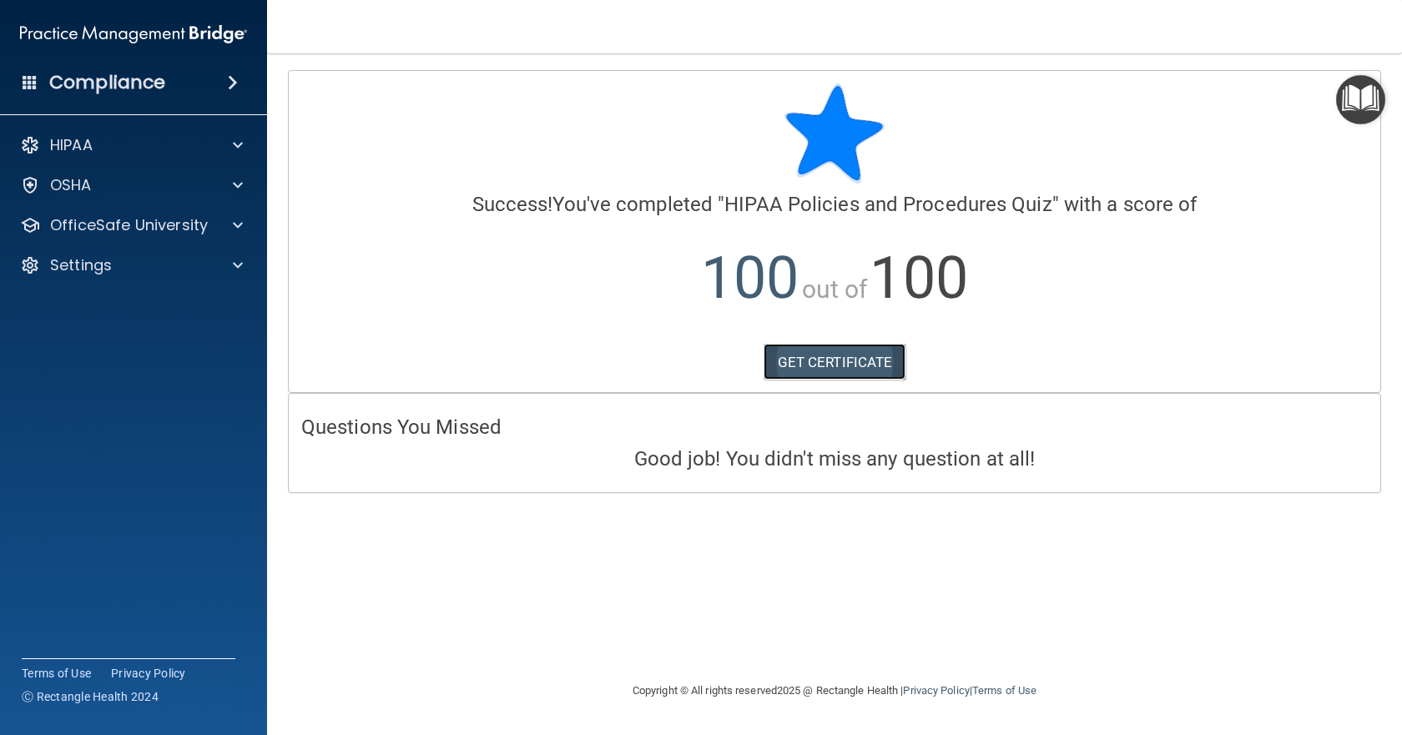
click at [794, 366] on link "GET CERTIFICATE" at bounding box center [835, 362] width 143 height 37
click at [169, 228] on p "OfficeSafe University" at bounding box center [129, 225] width 158 height 20
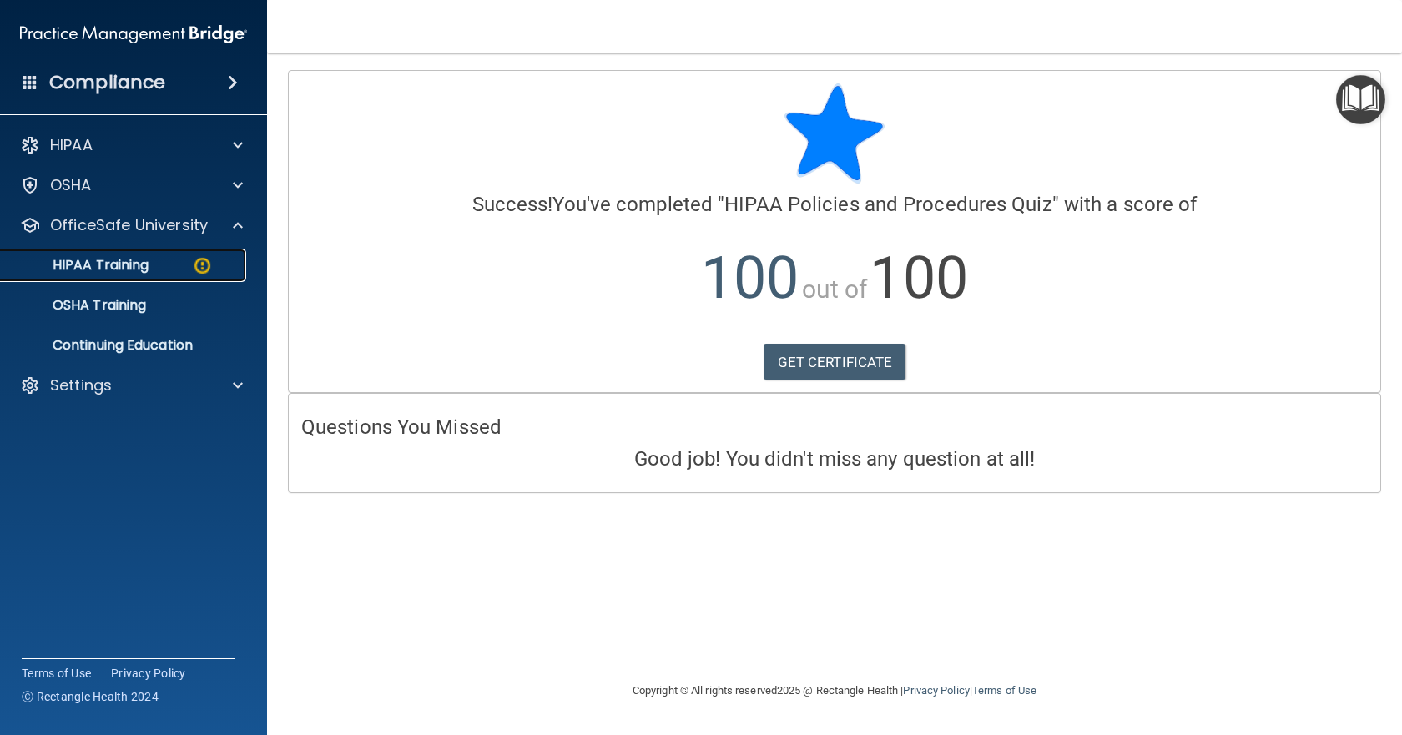
click at [158, 268] on div "HIPAA Training" at bounding box center [125, 265] width 228 height 17
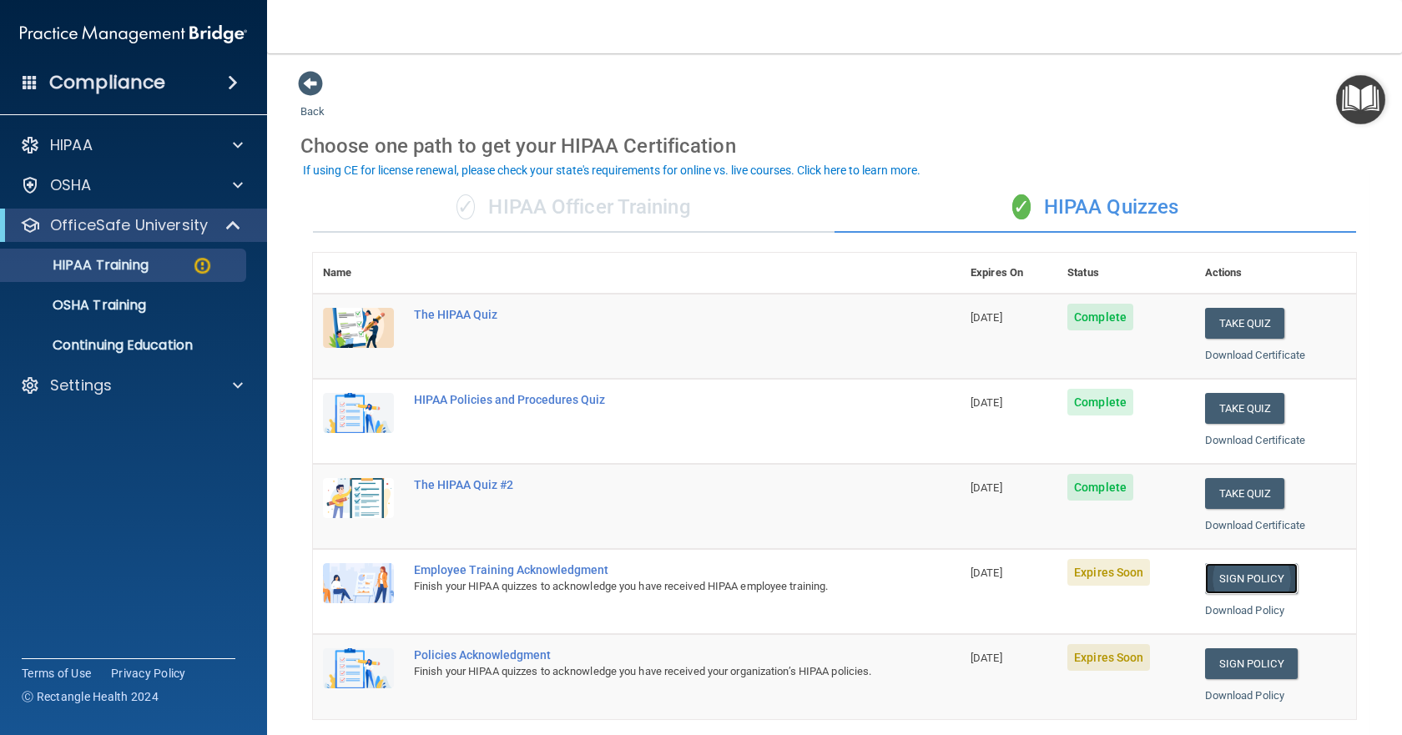
click at [1248, 580] on link "Sign Policy" at bounding box center [1251, 578] width 93 height 31
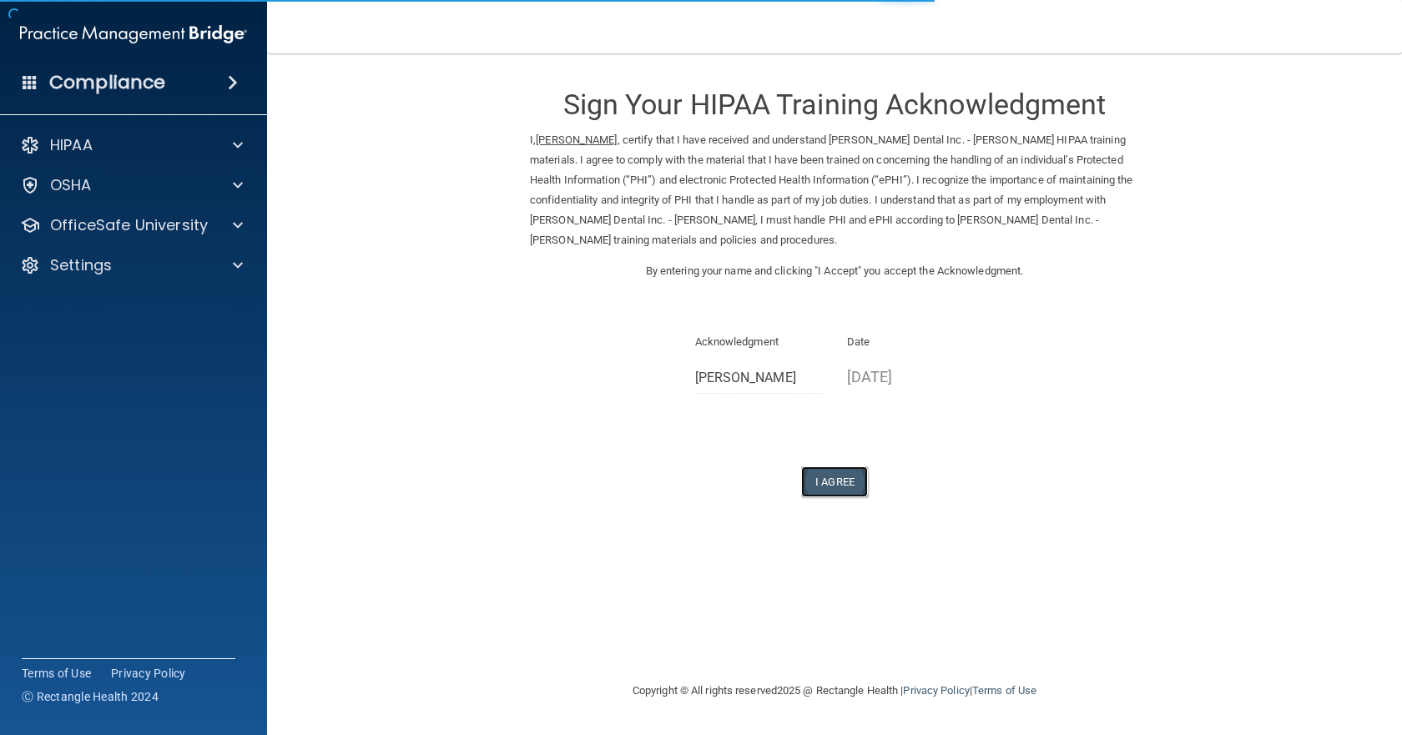
click at [834, 477] on button "I Agree" at bounding box center [834, 481] width 67 height 31
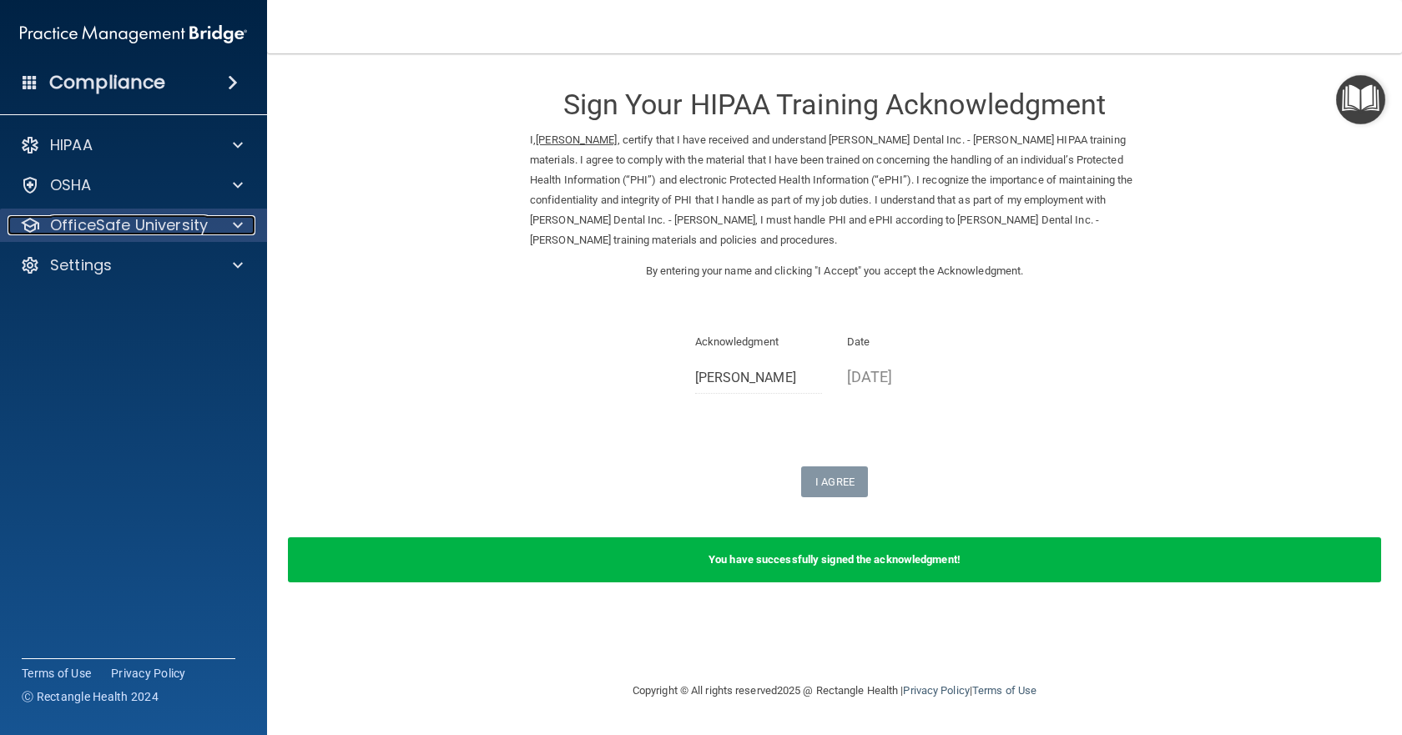
click at [166, 229] on p "OfficeSafe University" at bounding box center [129, 225] width 158 height 20
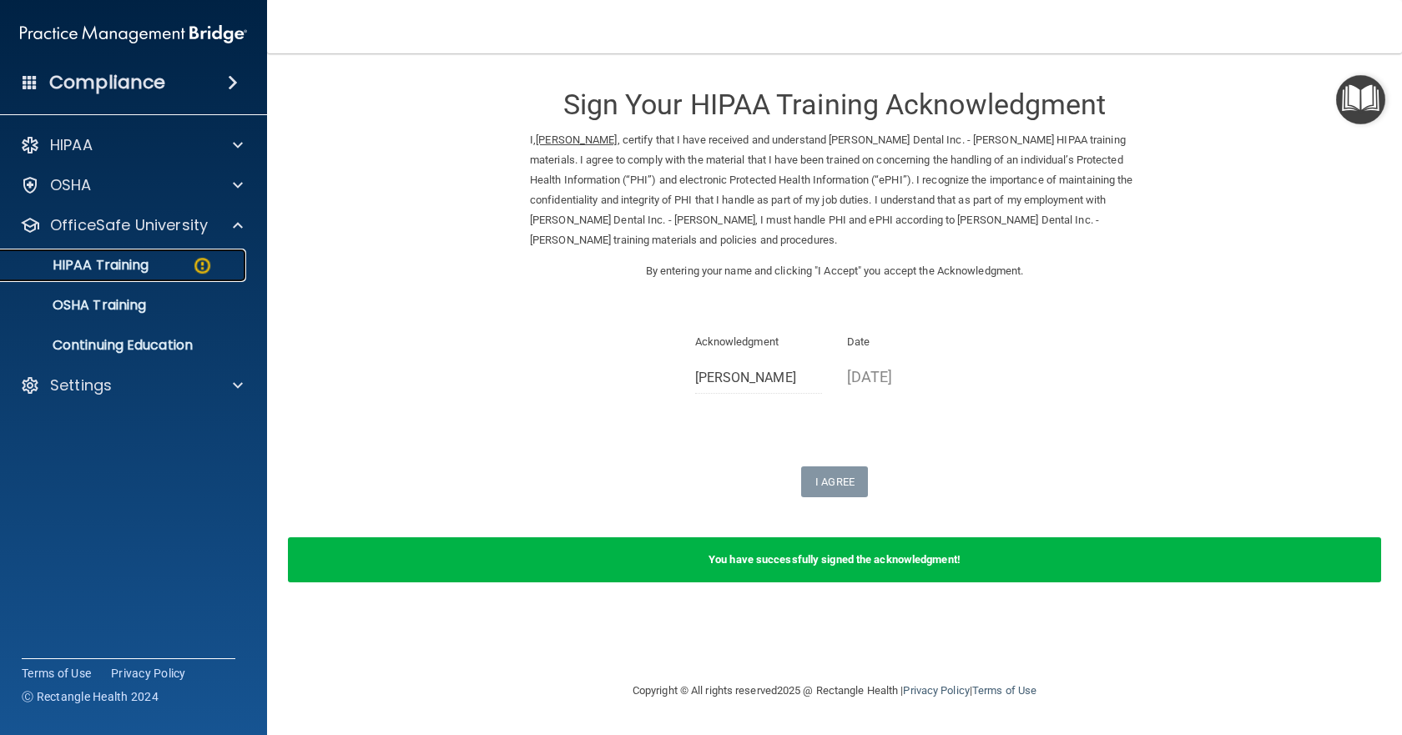
click at [157, 271] on div "HIPAA Training" at bounding box center [125, 265] width 228 height 17
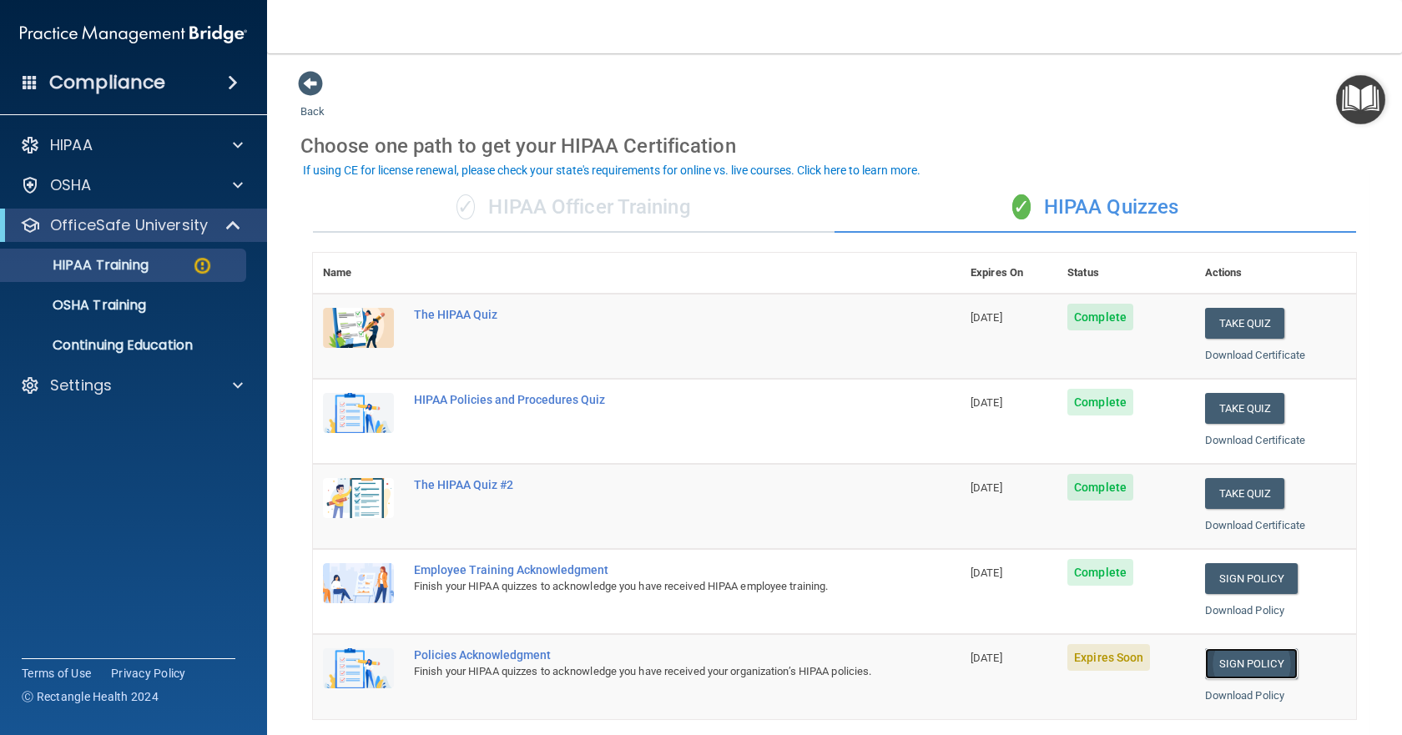
click at [1253, 662] on link "Sign Policy" at bounding box center [1251, 663] width 93 height 31
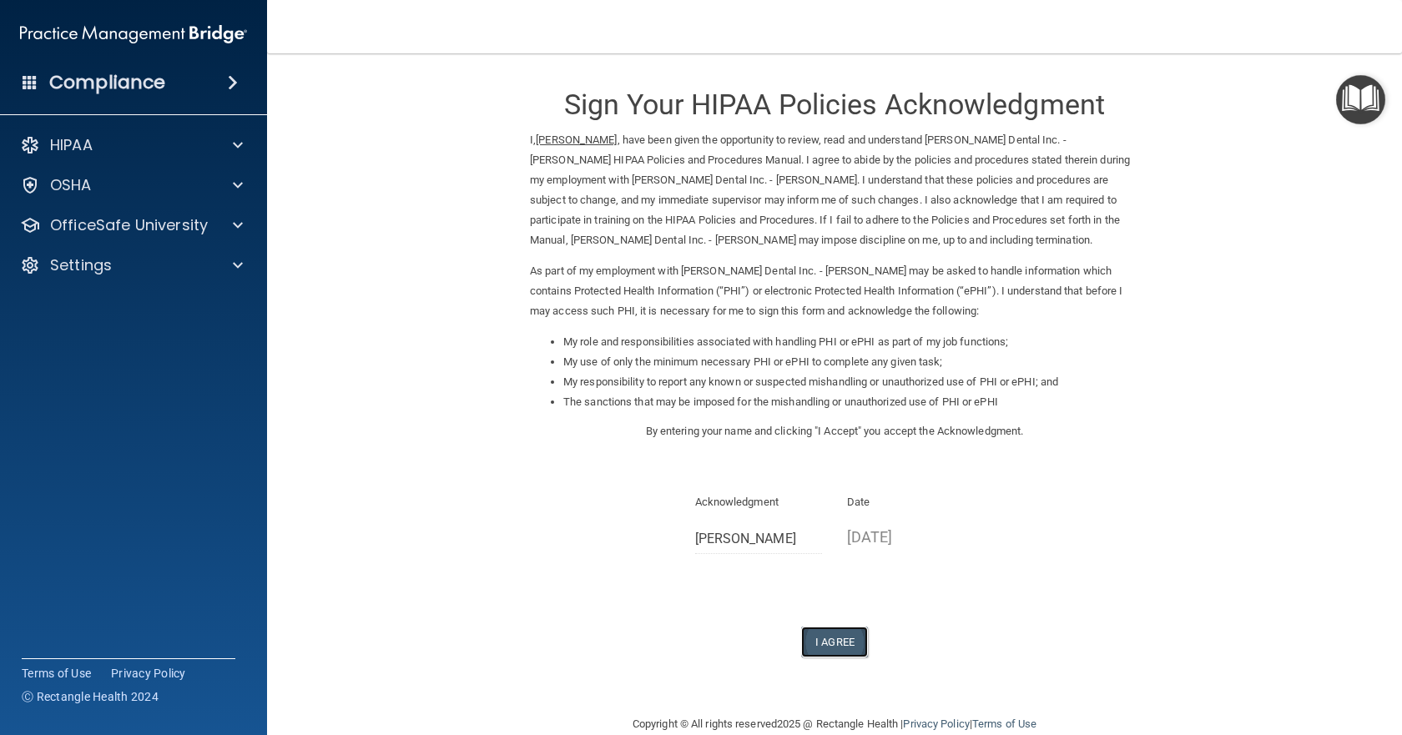
click at [822, 641] on button "I Agree" at bounding box center [834, 642] width 67 height 31
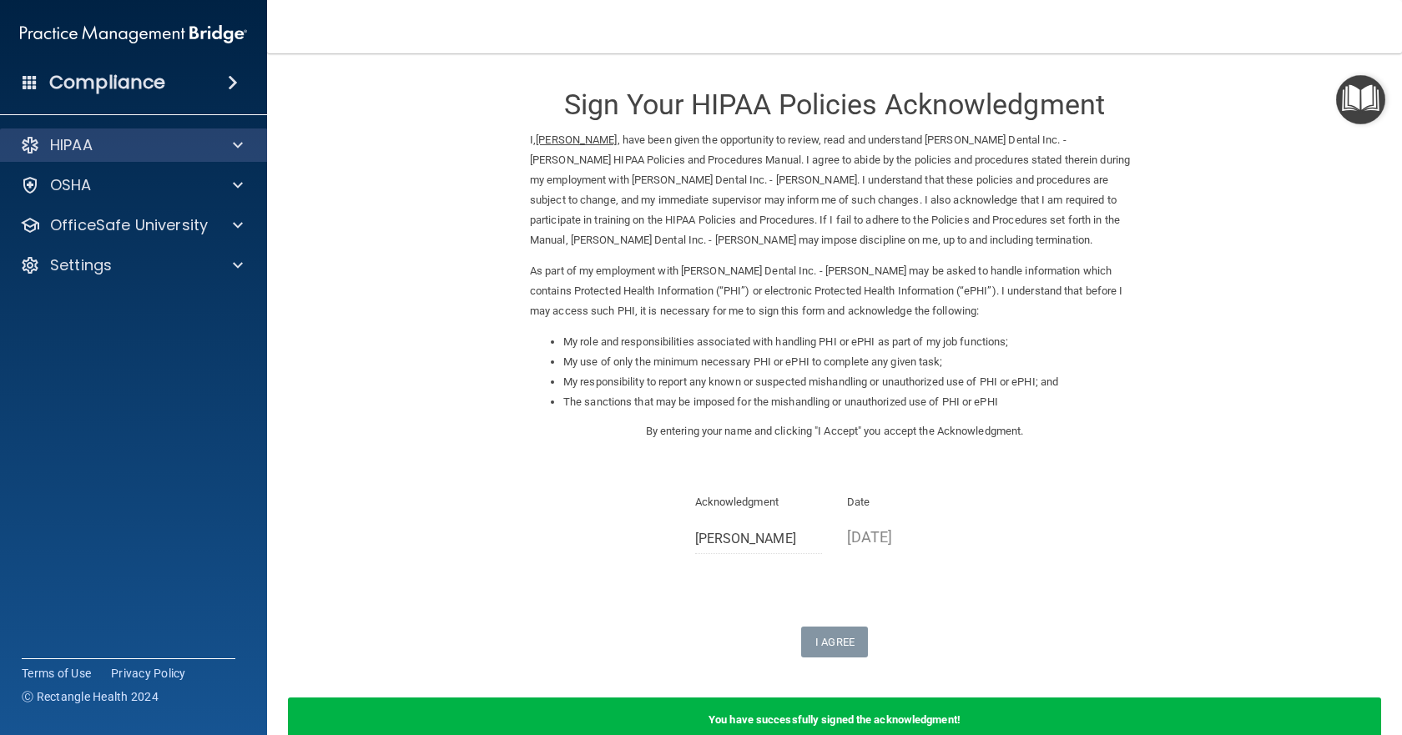
click at [164, 155] on div "HIPAA" at bounding box center [134, 145] width 268 height 33
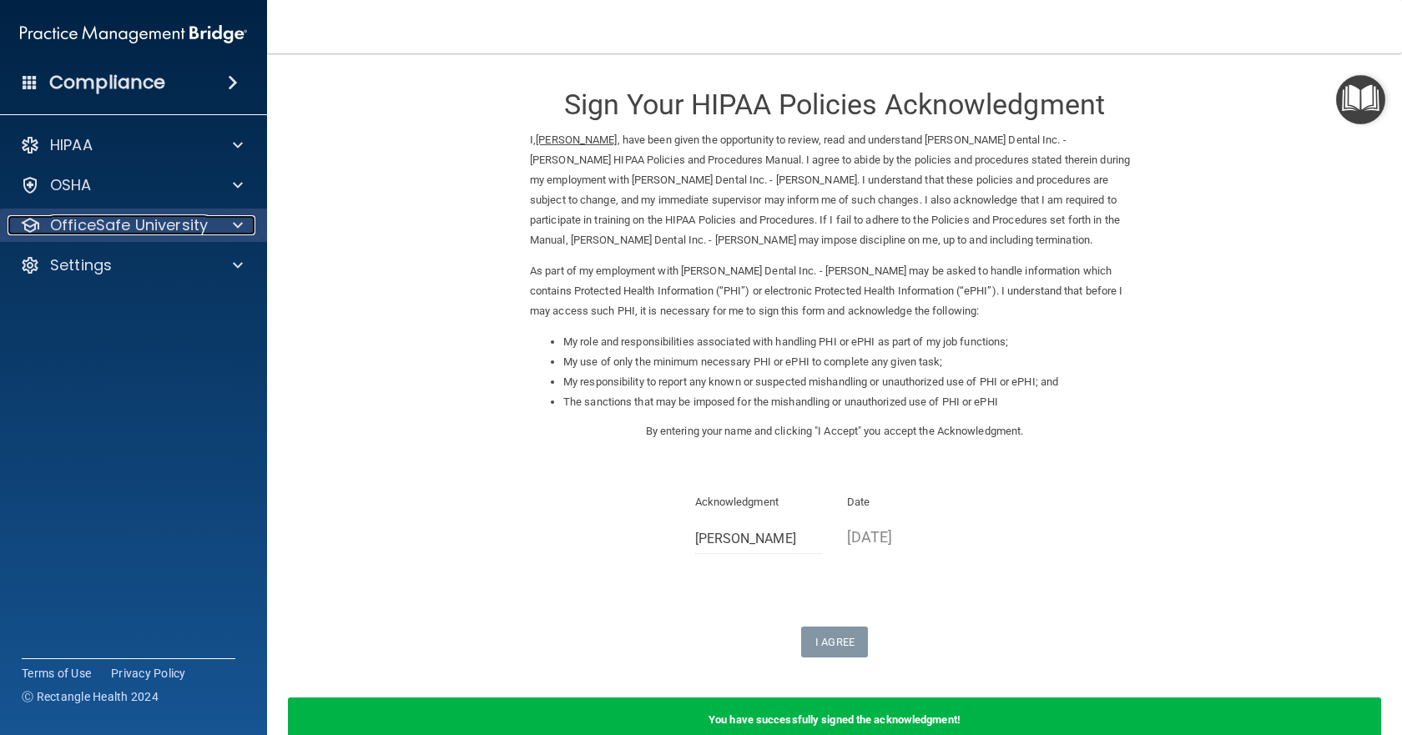
click at [167, 219] on p "OfficeSafe University" at bounding box center [129, 225] width 158 height 20
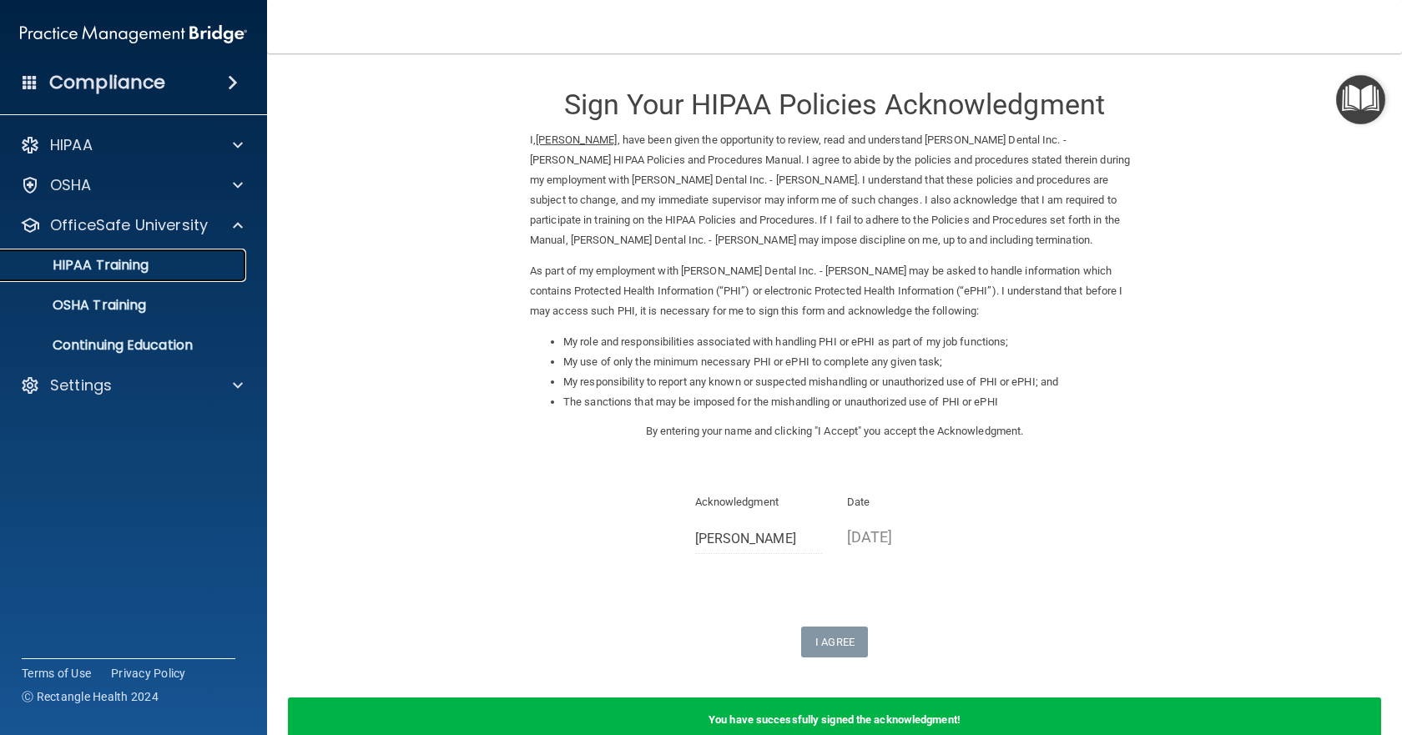
click at [145, 261] on p "HIPAA Training" at bounding box center [80, 265] width 138 height 17
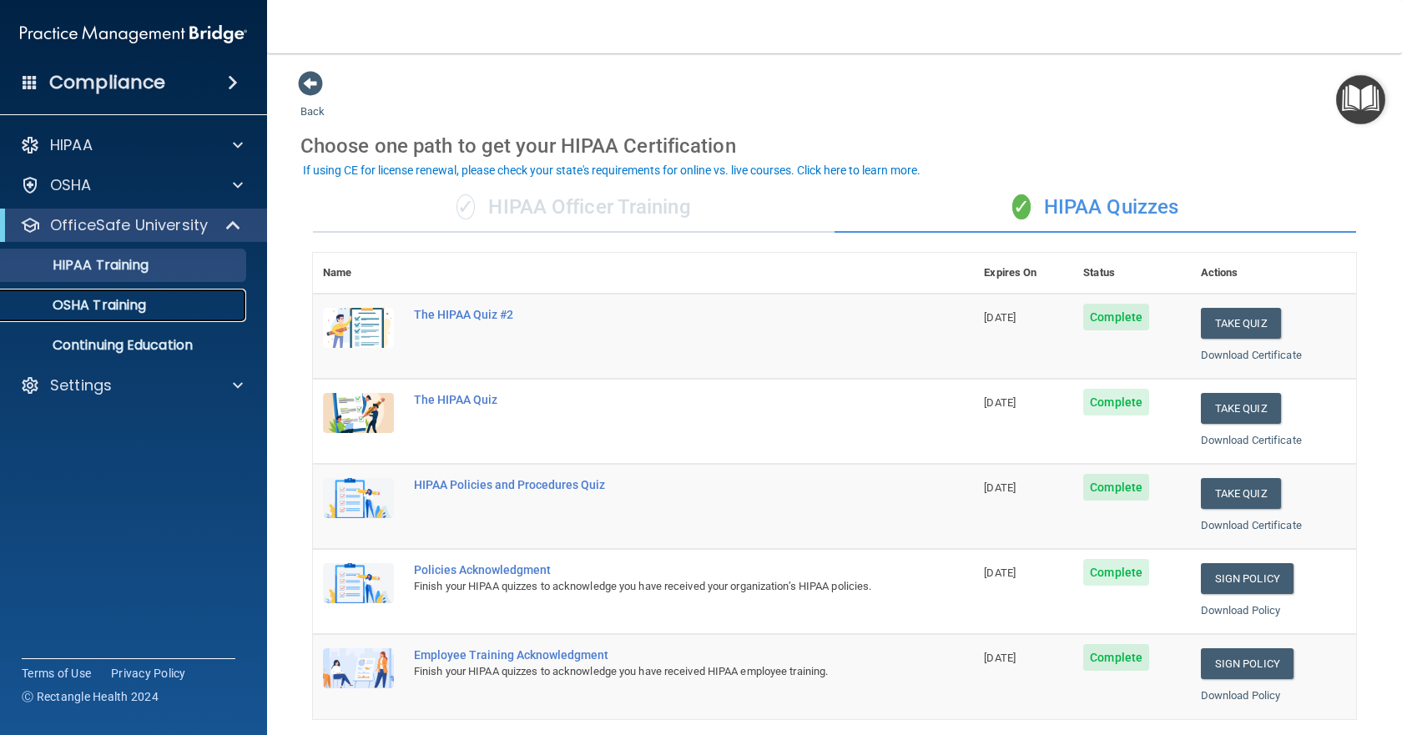
click at [118, 299] on p "OSHA Training" at bounding box center [78, 305] width 135 height 17
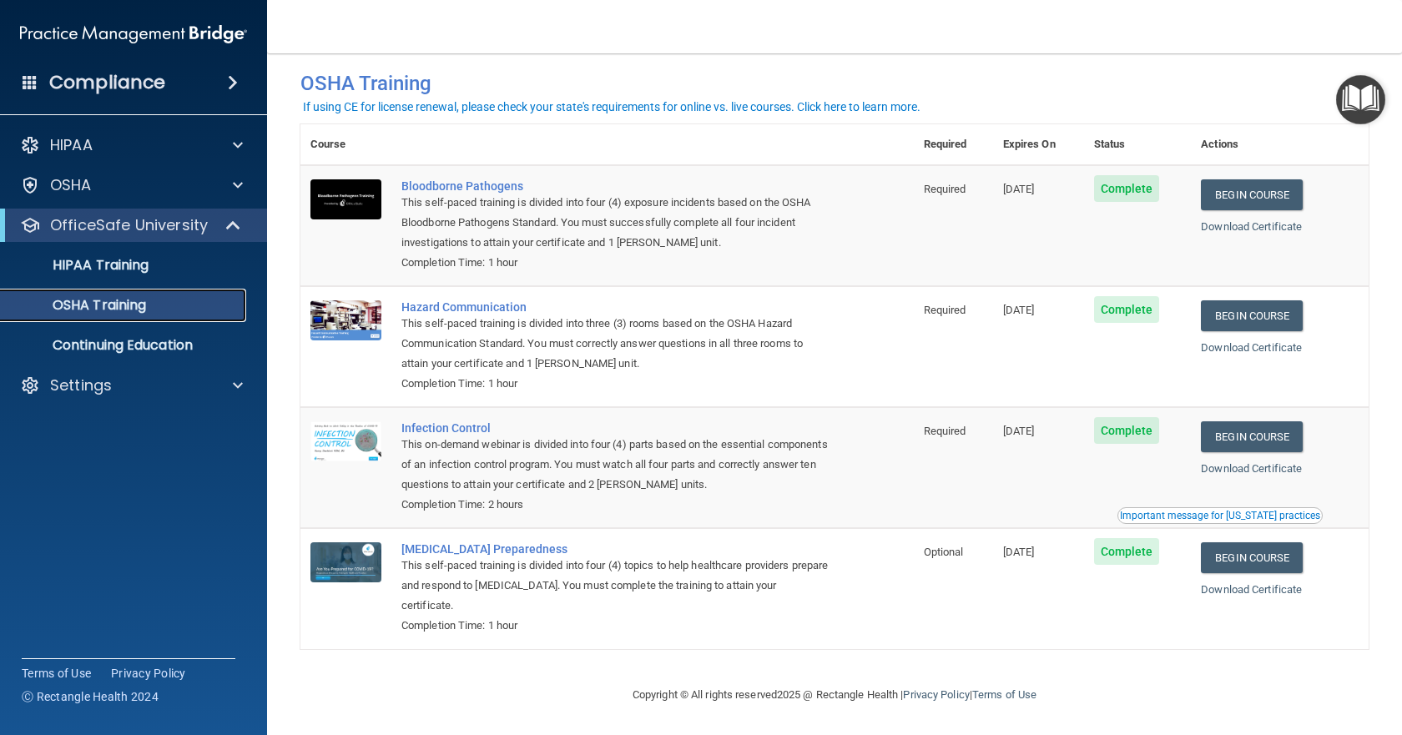
scroll to position [26, 0]
